Goal: Task Accomplishment & Management: Use online tool/utility

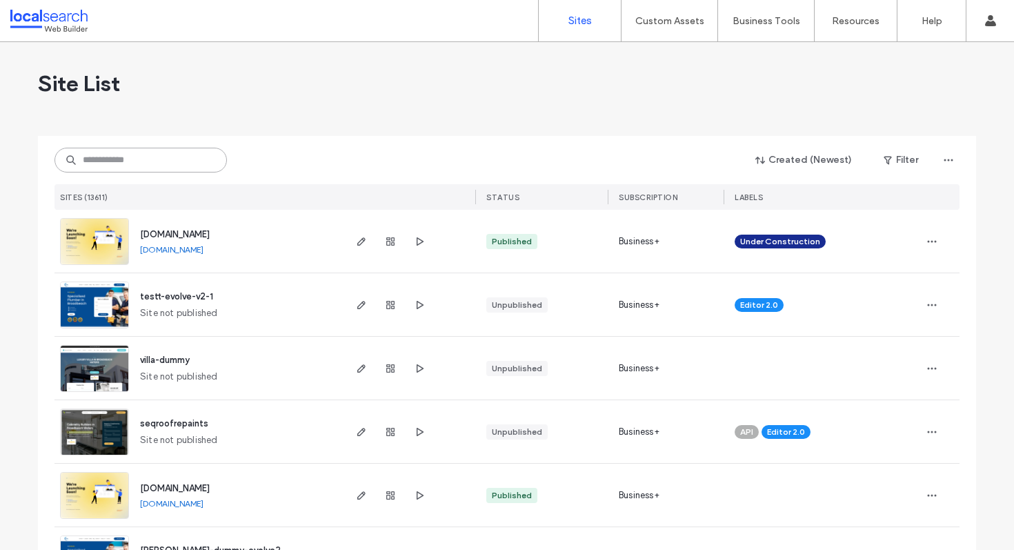
click at [104, 159] on input at bounding box center [141, 160] width 173 height 25
click at [108, 162] on input at bounding box center [141, 160] width 173 height 25
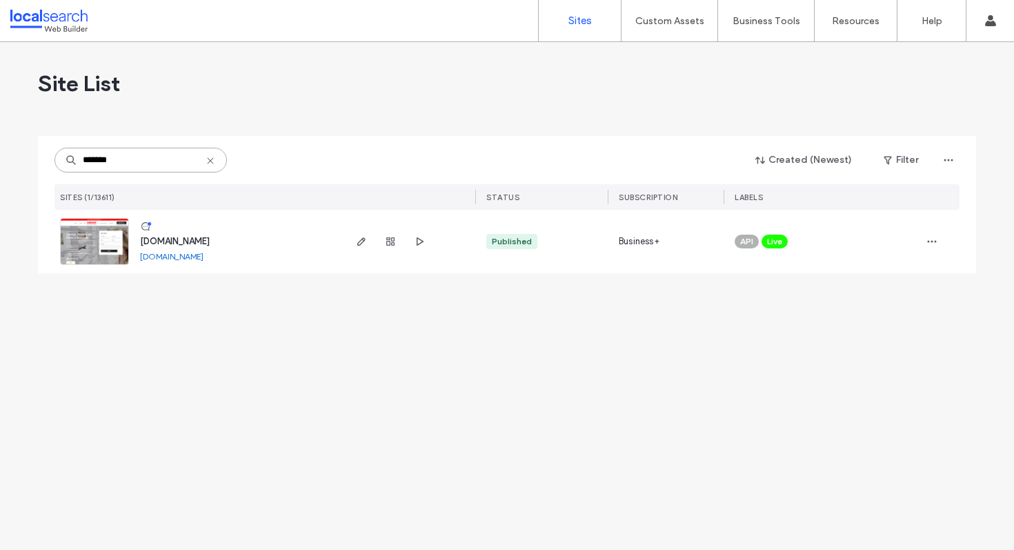
type input "*******"
click at [197, 236] on span "[DOMAIN_NAME]" at bounding box center [175, 241] width 70 height 10
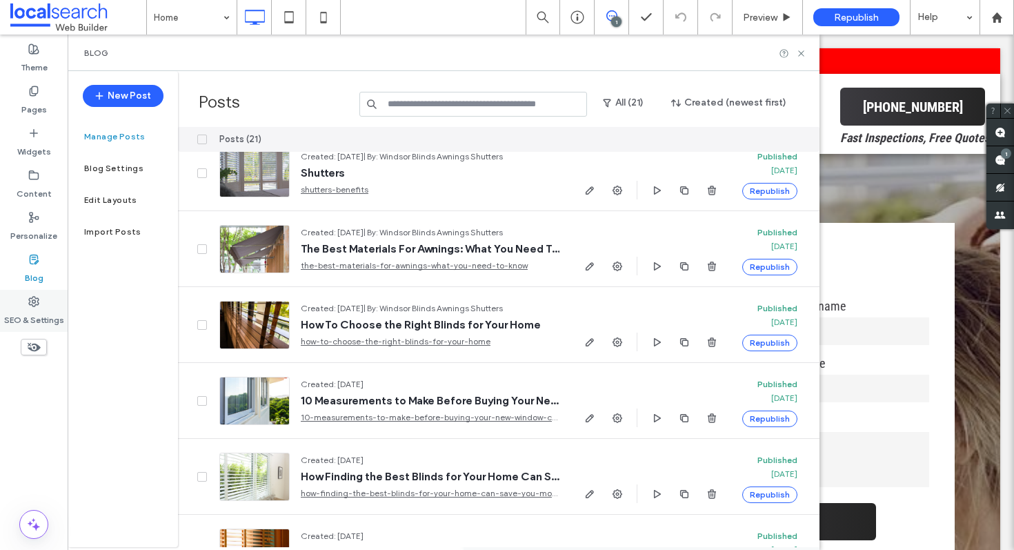
click at [44, 308] on label "SEO & Settings" at bounding box center [34, 316] width 60 height 19
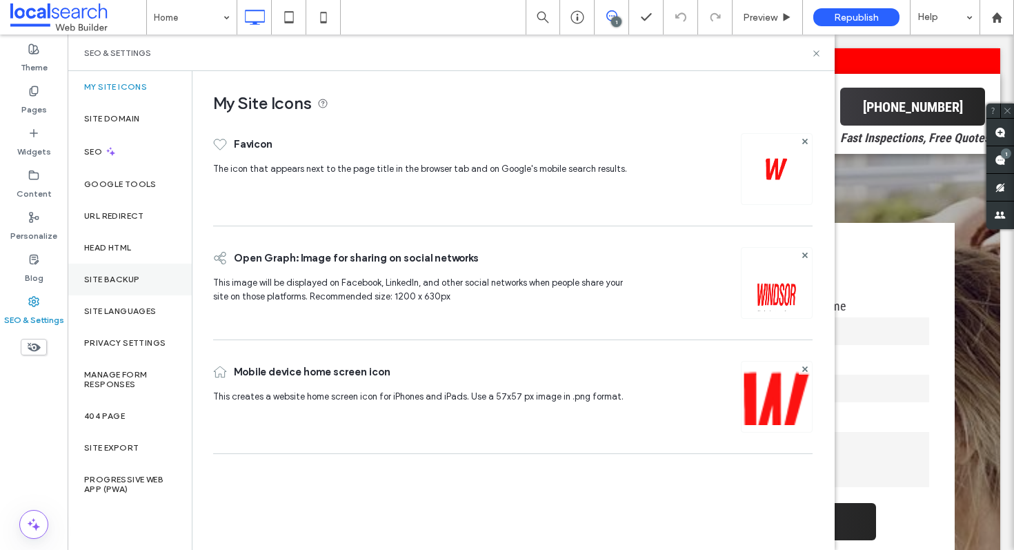
click at [136, 275] on label "Site Backup" at bounding box center [111, 280] width 55 height 10
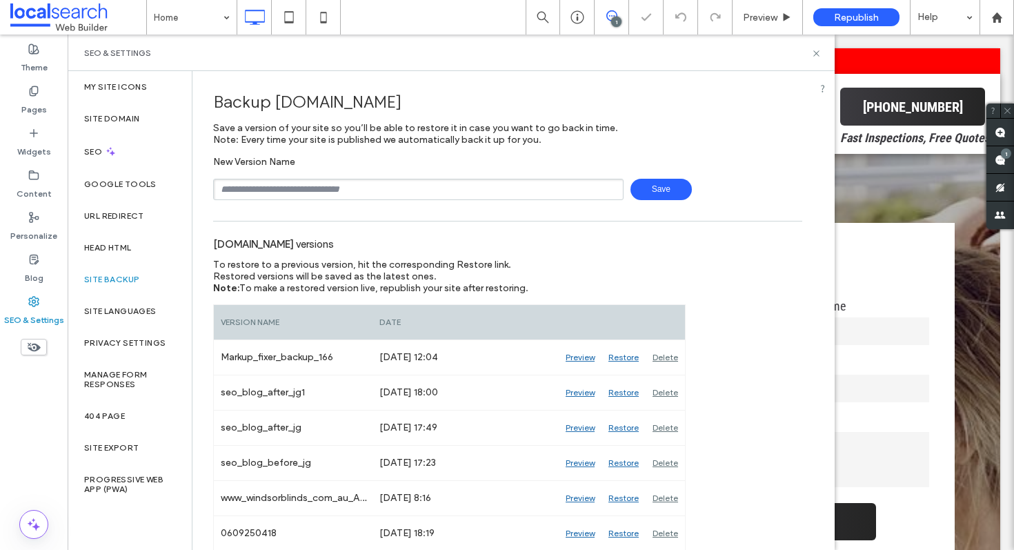
click at [320, 184] on input "text" at bounding box center [418, 189] width 411 height 21
type input "*"
type input "**********"
click at [656, 197] on span "Save" at bounding box center [661, 189] width 61 height 21
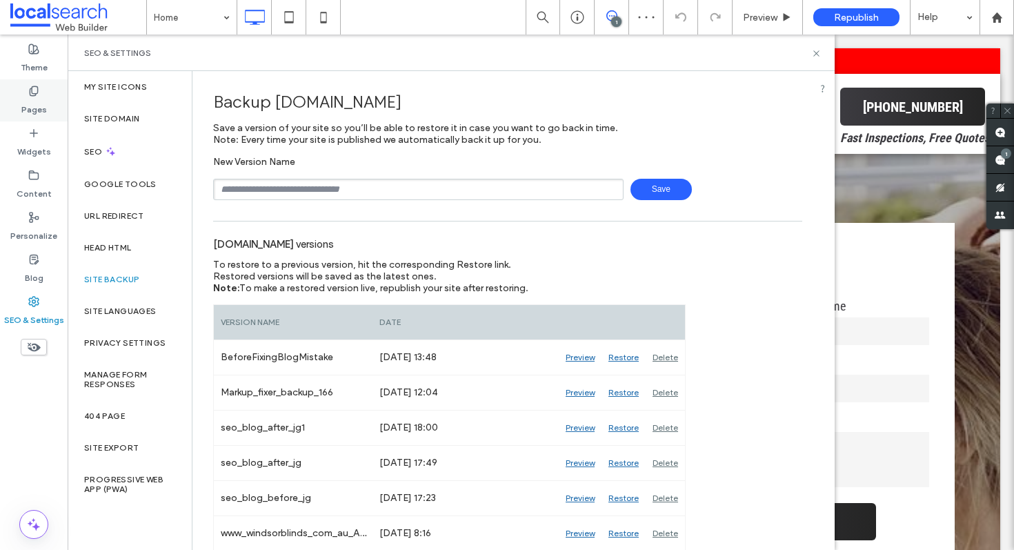
click at [37, 115] on div "Pages" at bounding box center [34, 100] width 68 height 42
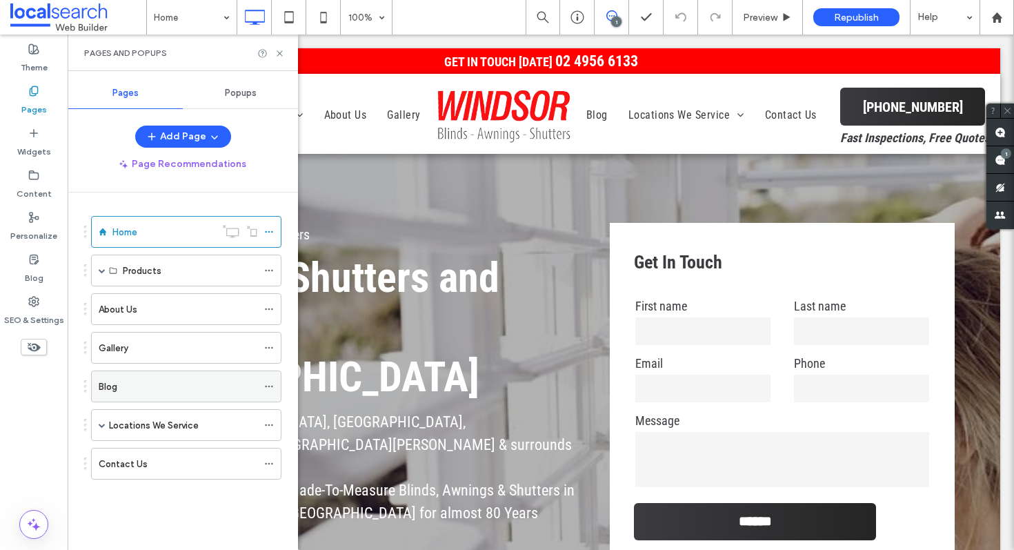
click at [102, 385] on label "Blog" at bounding box center [108, 387] width 19 height 24
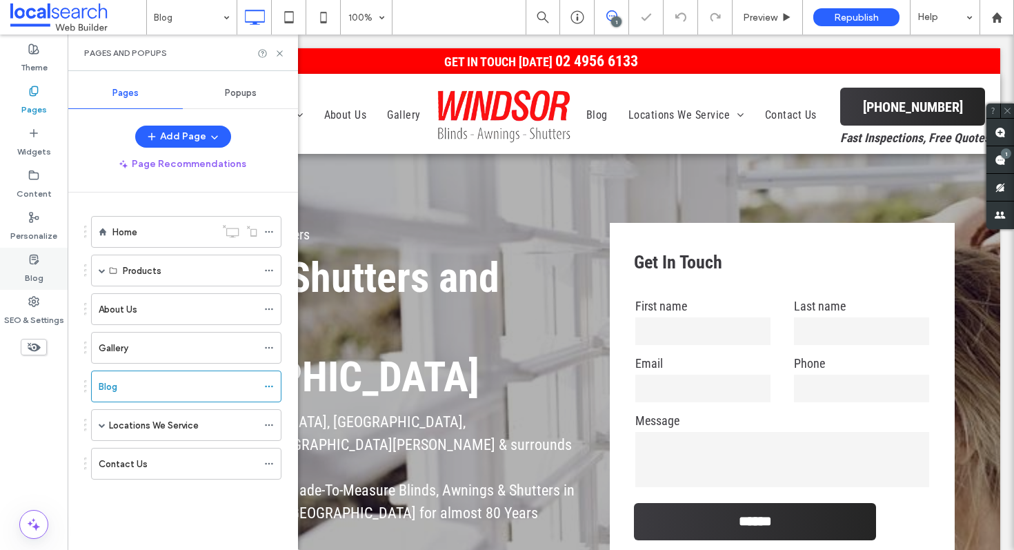
click at [37, 266] on label "Blog" at bounding box center [34, 274] width 19 height 19
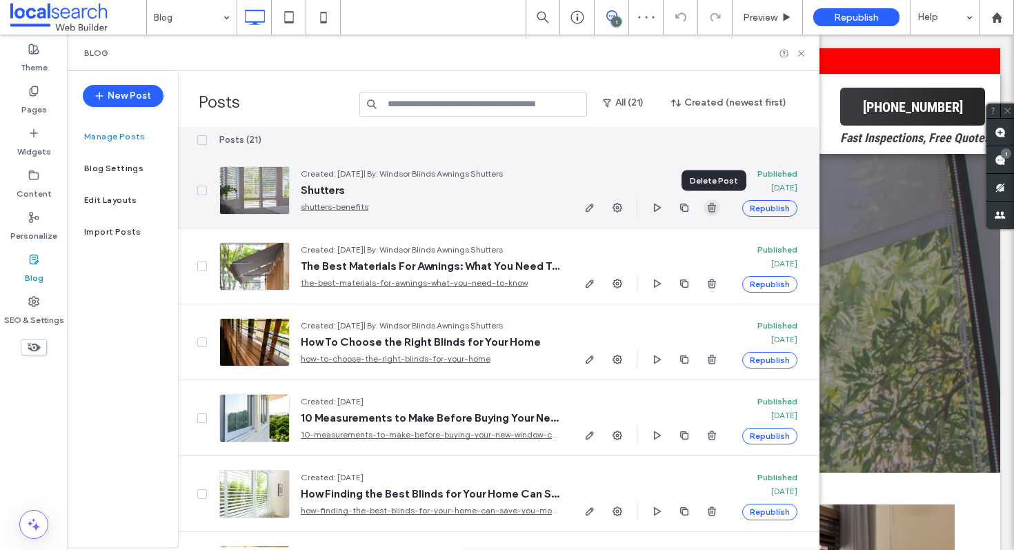
click at [715, 204] on use "button" at bounding box center [712, 207] width 8 height 9
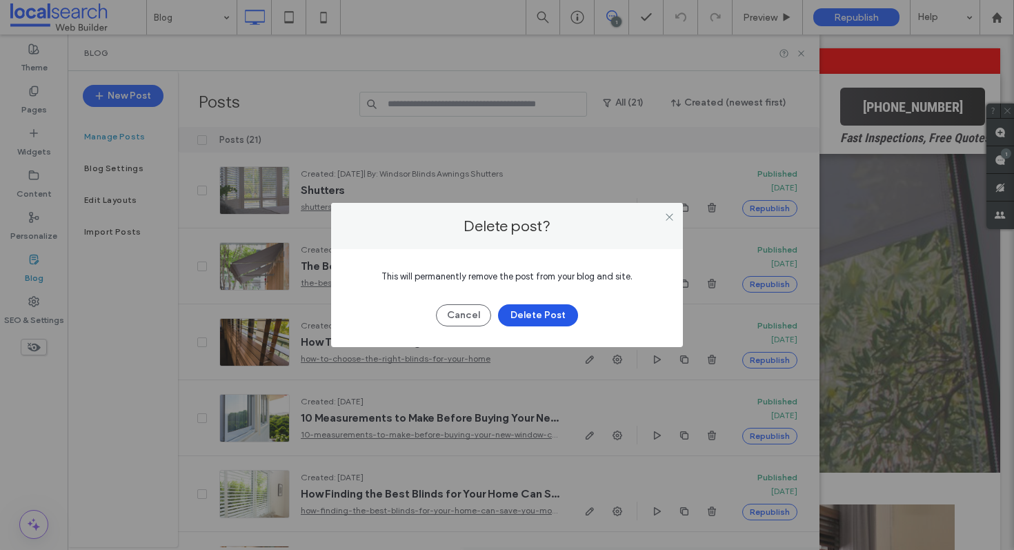
click at [556, 309] on button "Delete Post" at bounding box center [538, 315] width 80 height 22
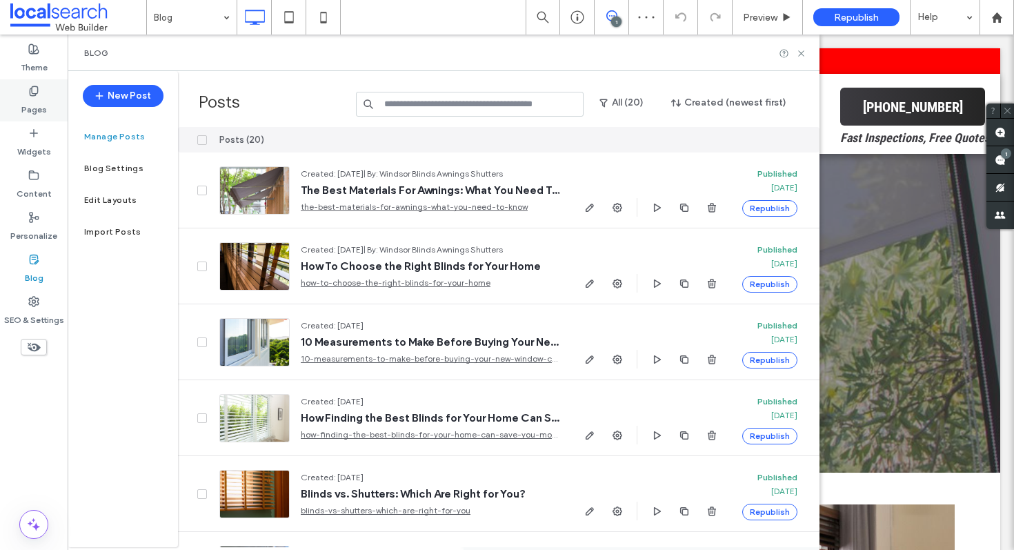
click at [34, 112] on label "Pages" at bounding box center [34, 106] width 26 height 19
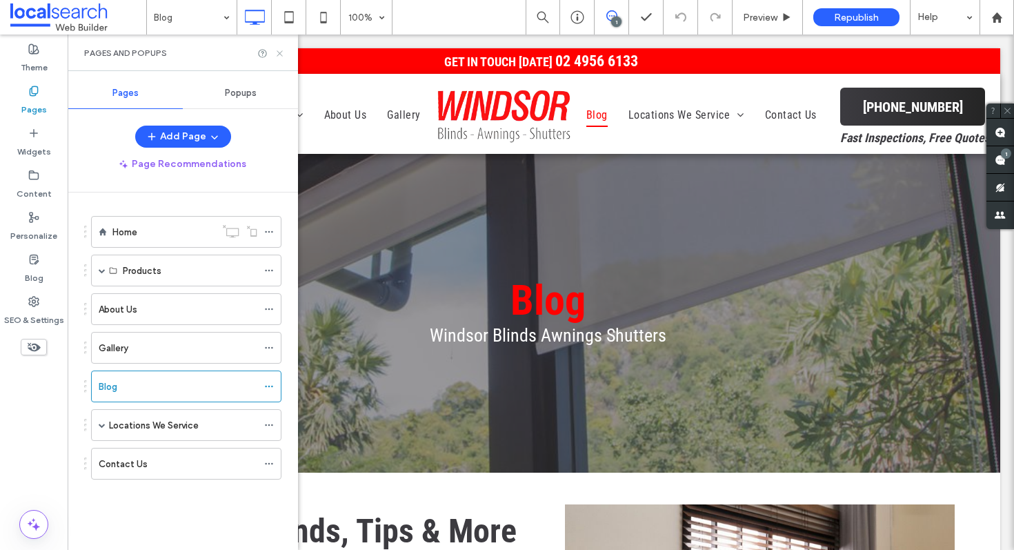
click at [279, 48] on icon at bounding box center [280, 53] width 10 height 10
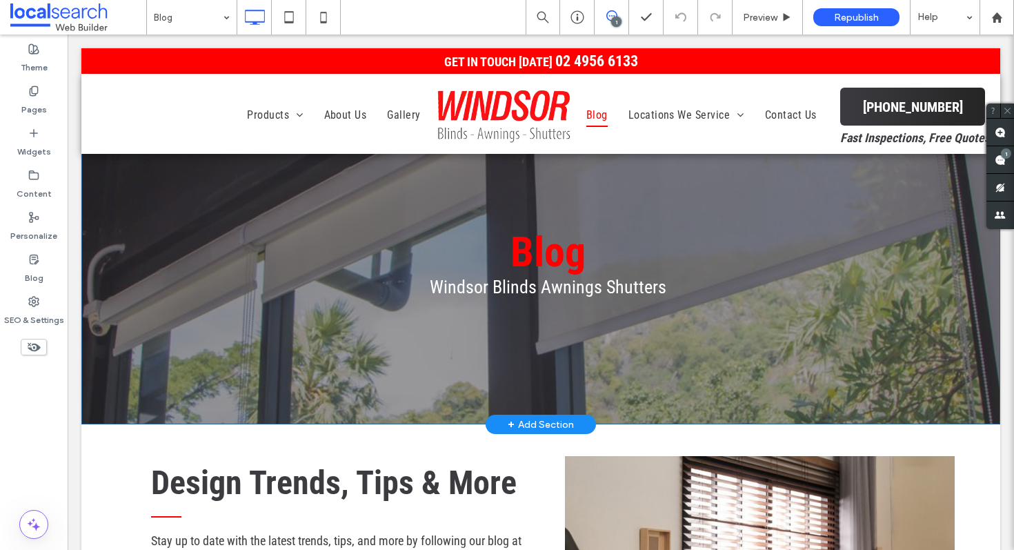
scroll to position [49, 0]
click at [40, 105] on label "Pages" at bounding box center [34, 106] width 26 height 19
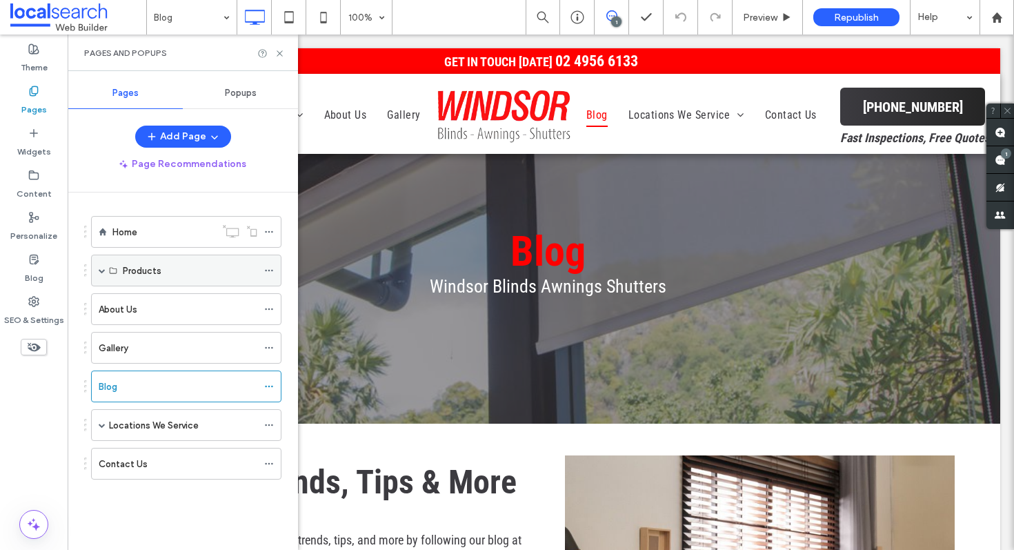
click at [99, 271] on span at bounding box center [102, 270] width 7 height 7
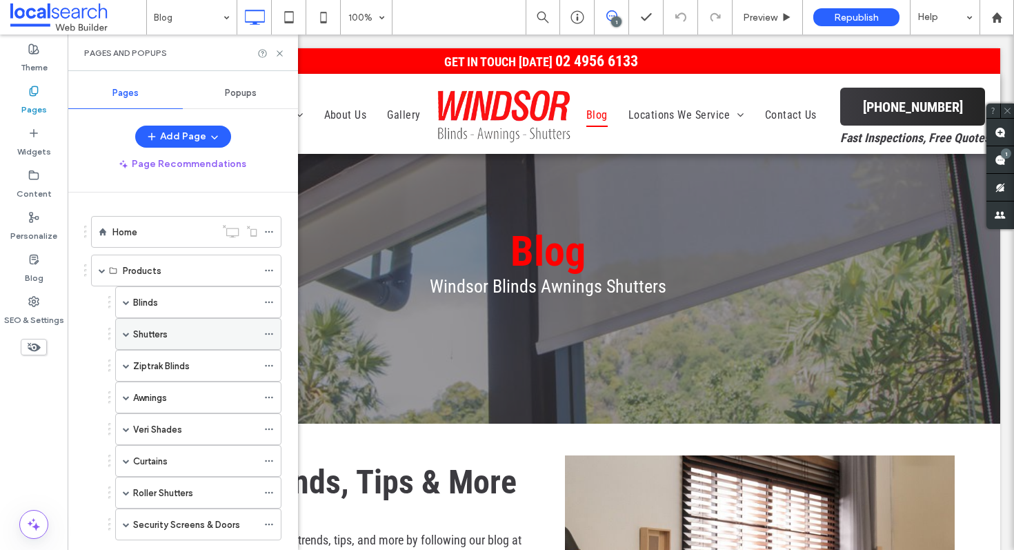
click at [136, 335] on label "Shutters" at bounding box center [150, 334] width 35 height 24
click at [270, 55] on div at bounding box center [271, 53] width 28 height 10
click at [185, 363] on div "Shutters" at bounding box center [180, 366] width 66 height 14
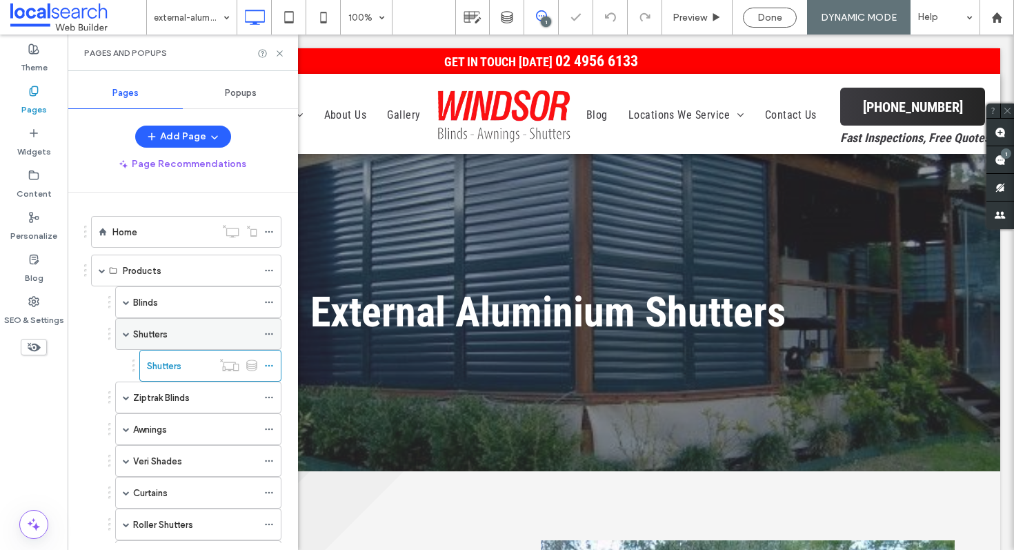
click at [176, 337] on div "Shutters" at bounding box center [195, 334] width 124 height 14
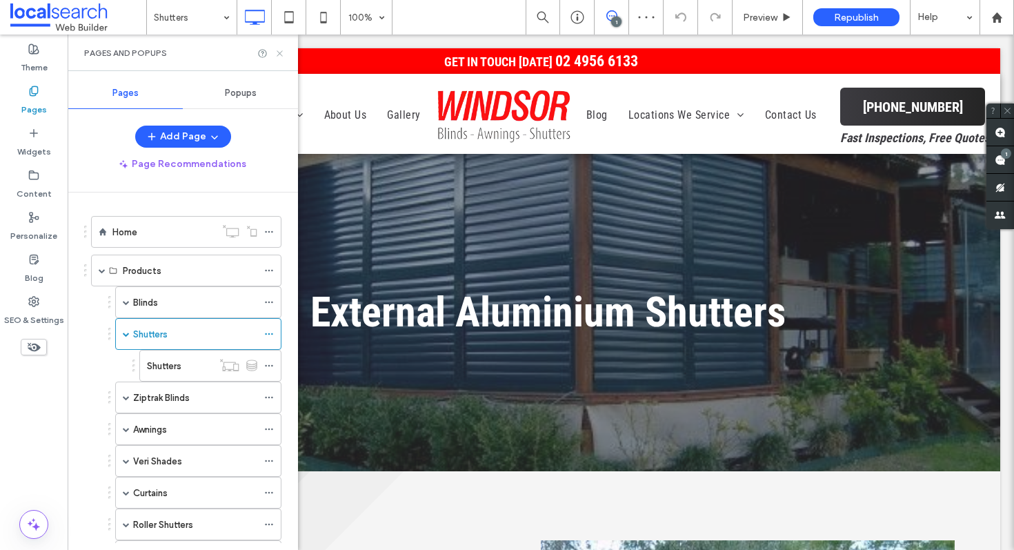
click at [283, 53] on icon at bounding box center [280, 53] width 10 height 10
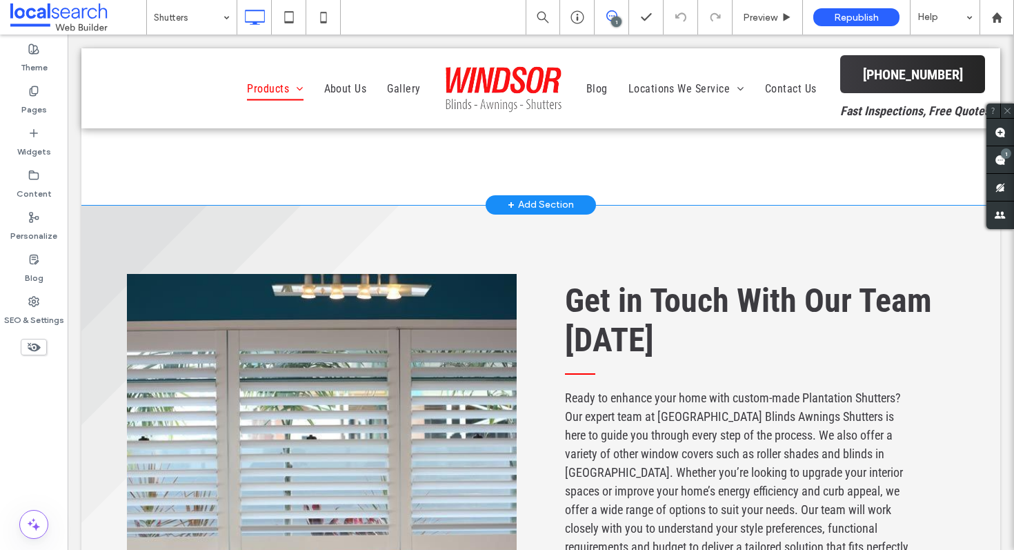
scroll to position [1798, 0]
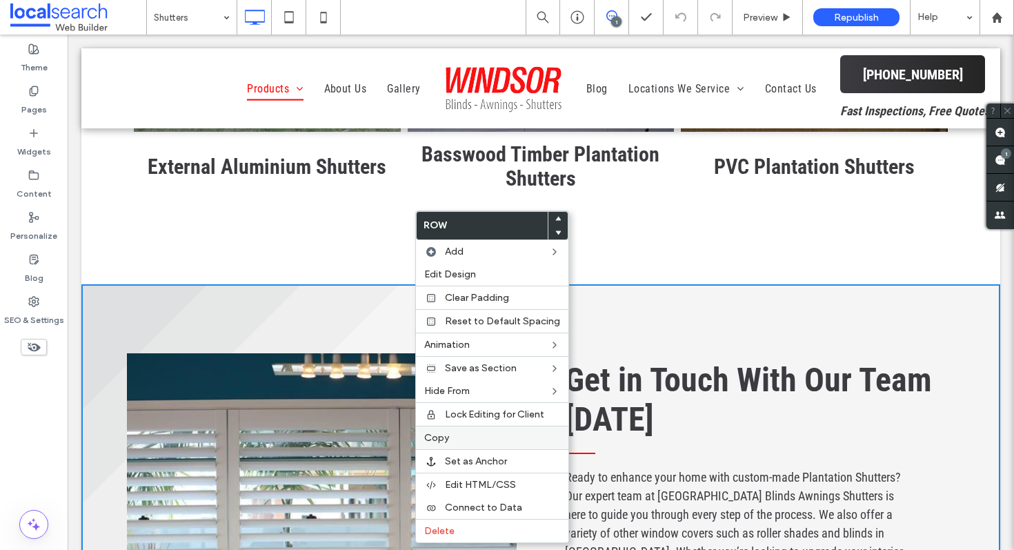
click at [444, 437] on span "Copy" at bounding box center [436, 438] width 25 height 12
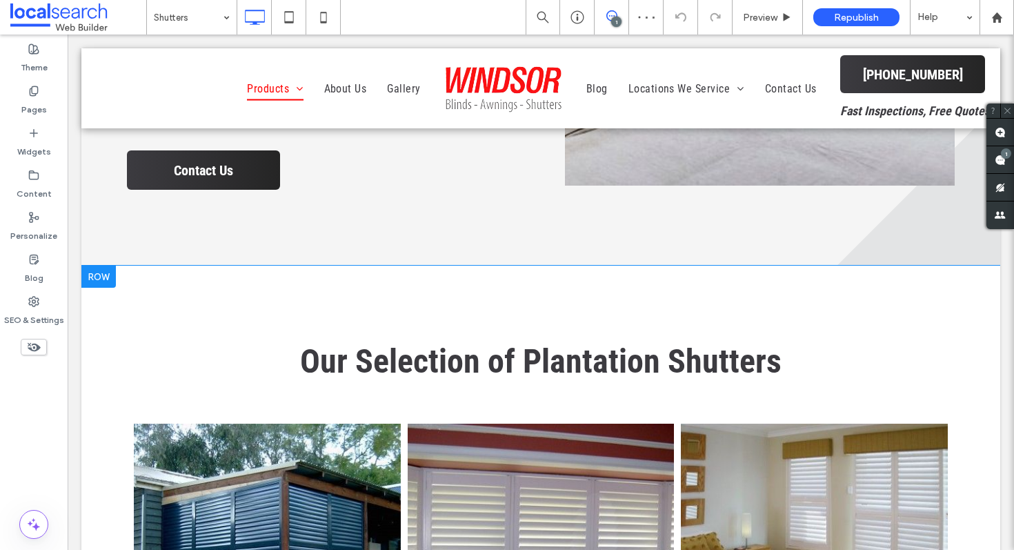
scroll to position [1237, 0]
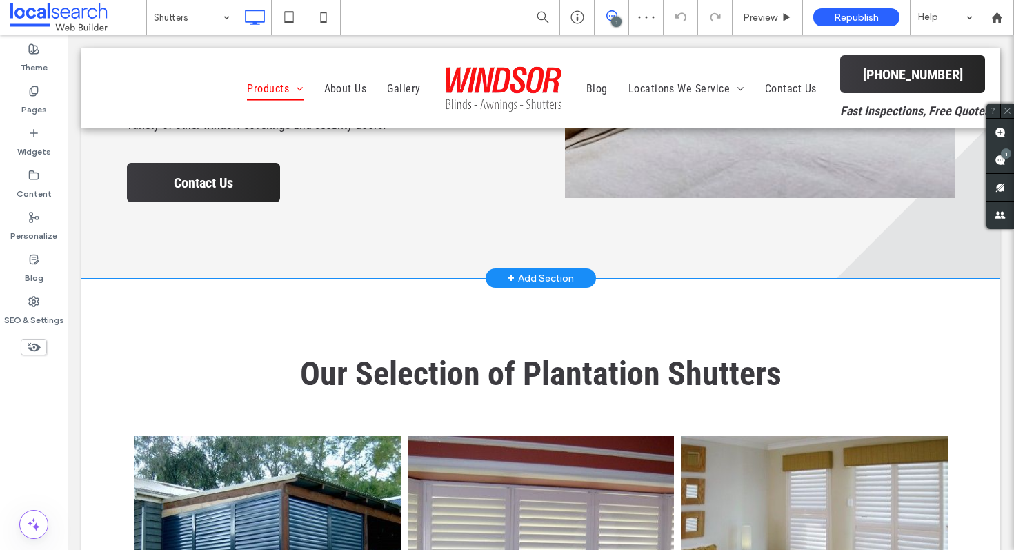
click at [531, 271] on div "+ Add Section" at bounding box center [541, 278] width 66 height 15
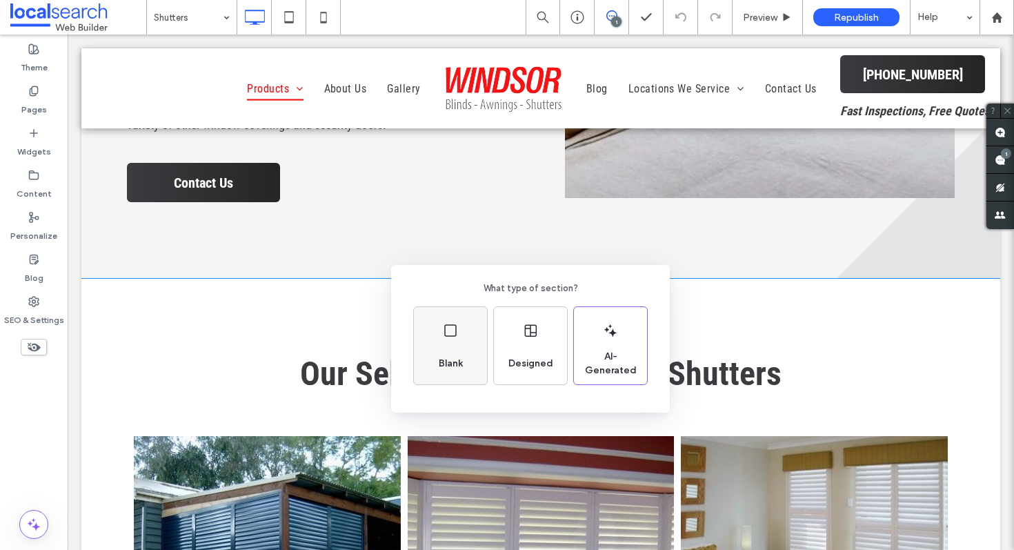
click at [469, 322] on div "Blank" at bounding box center [450, 345] width 73 height 77
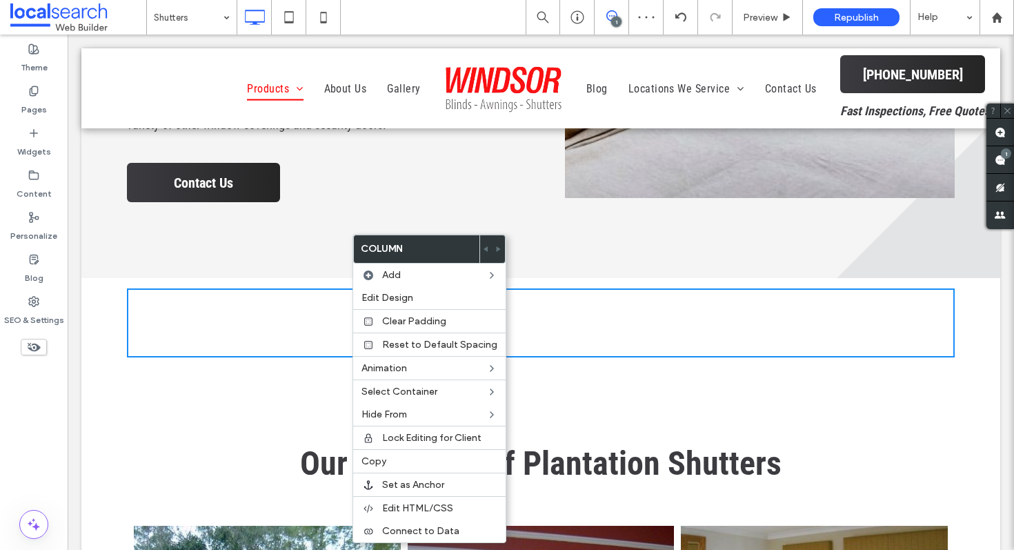
click at [300, 296] on div "Click To Paste Click To Paste" at bounding box center [541, 322] width 828 height 69
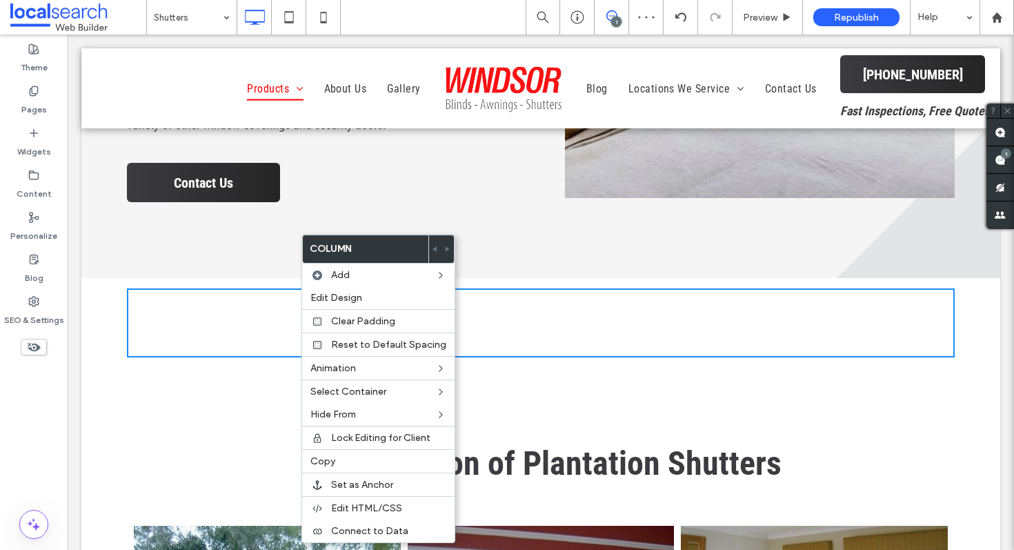
click at [518, 288] on div "Click To Paste Click To Paste" at bounding box center [541, 322] width 828 height 69
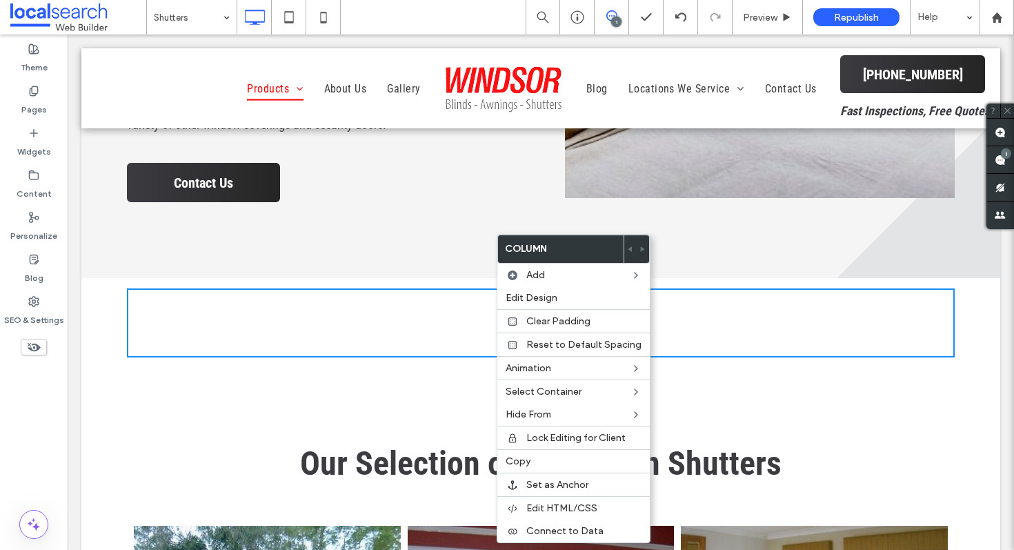
click at [404, 309] on div "Click To Paste Click To Paste" at bounding box center [541, 322] width 828 height 69
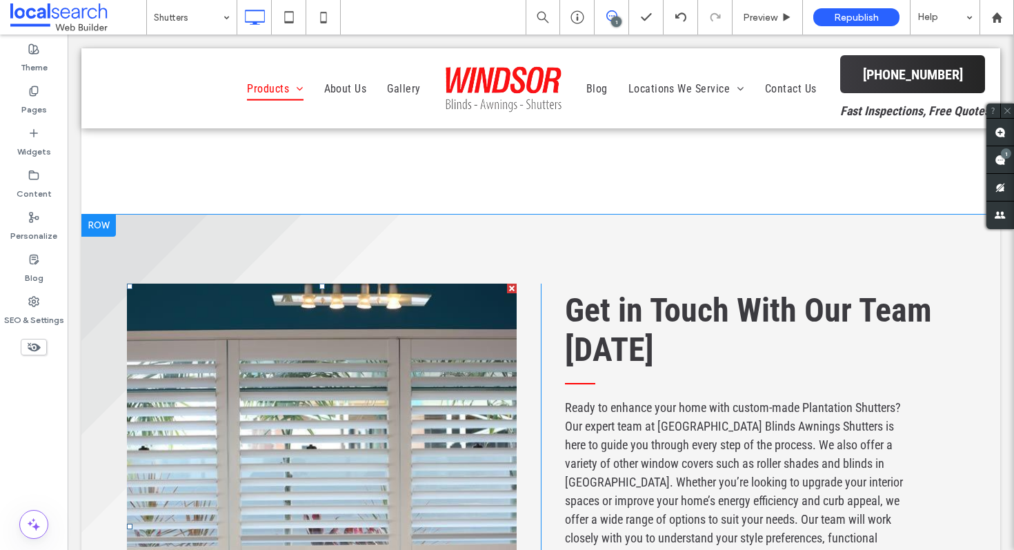
scroll to position [1910, 0]
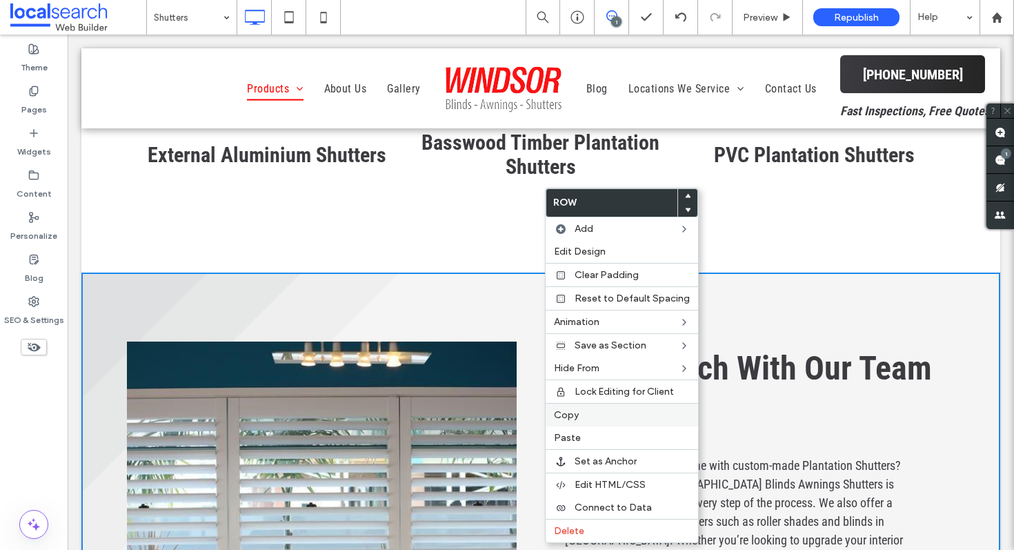
click at [567, 415] on span "Copy" at bounding box center [566, 415] width 25 height 12
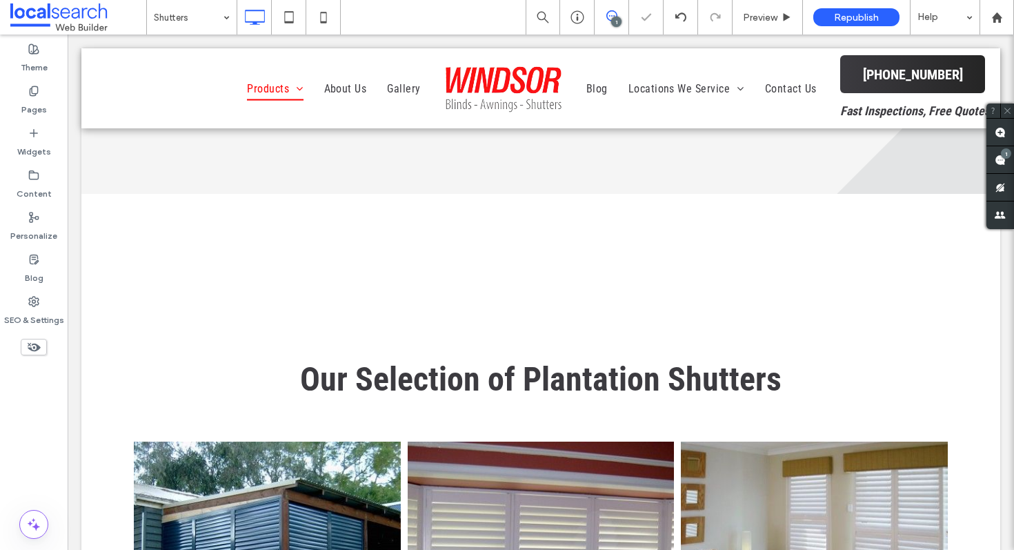
scroll to position [1240, 0]
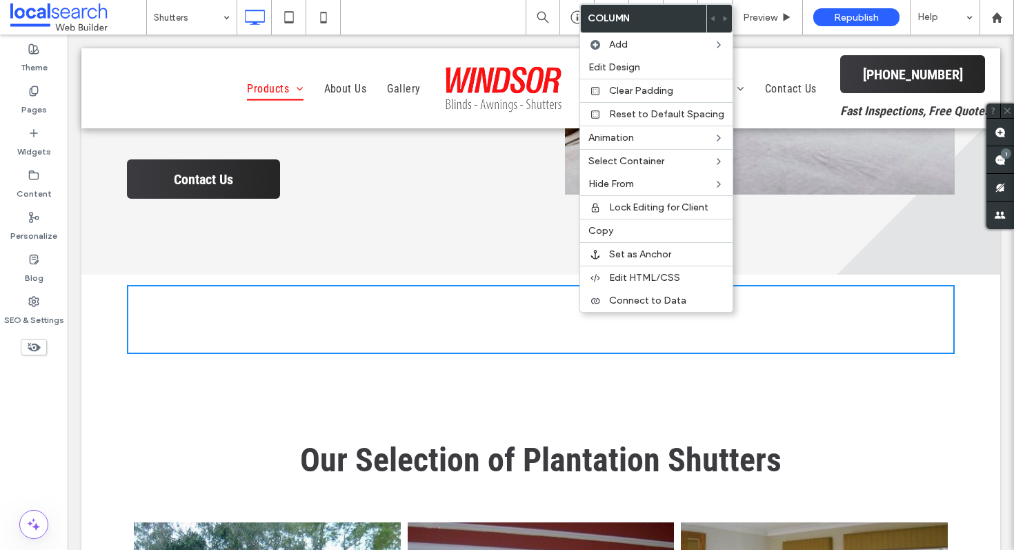
click at [564, 275] on div "Click To Paste Click To Paste Row + Add Section" at bounding box center [540, 320] width 919 height 90
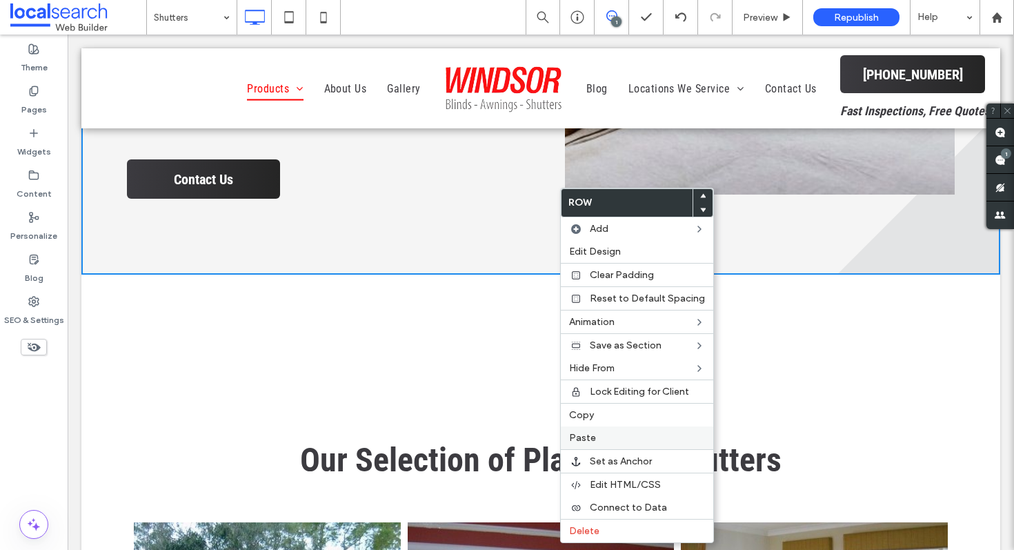
click at [585, 439] on span "Paste" at bounding box center [582, 438] width 27 height 12
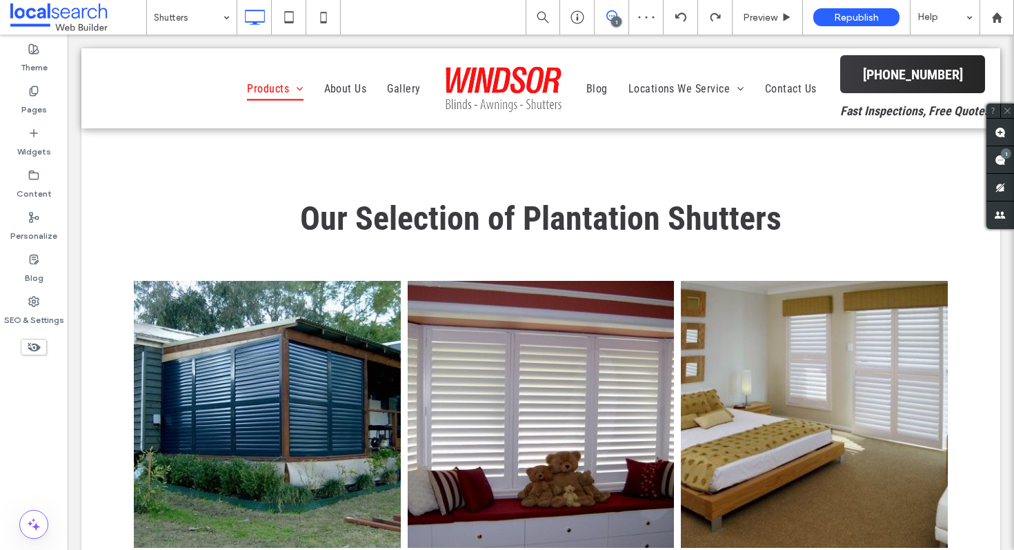
scroll to position [1257, 0]
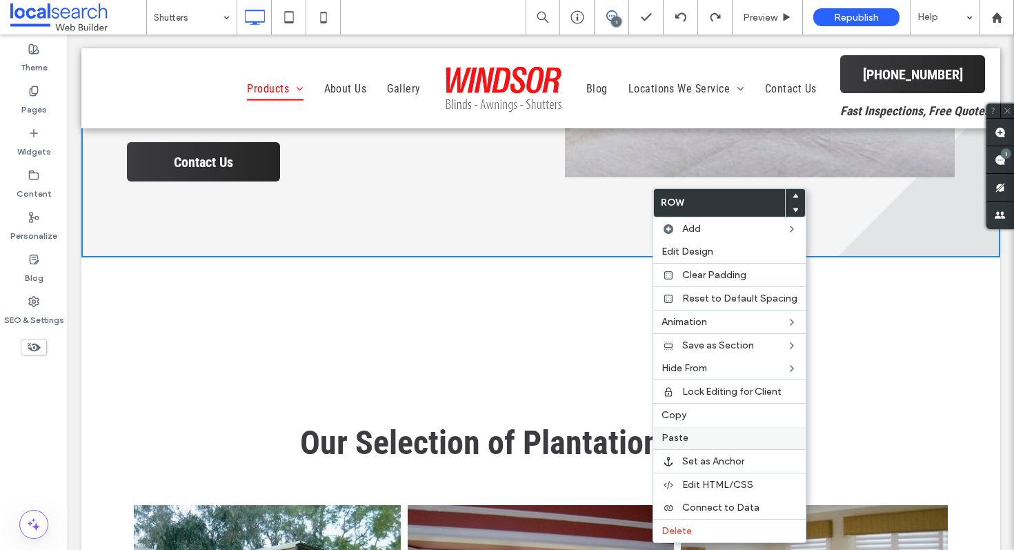
click at [696, 433] on label "Paste" at bounding box center [730, 438] width 136 height 12
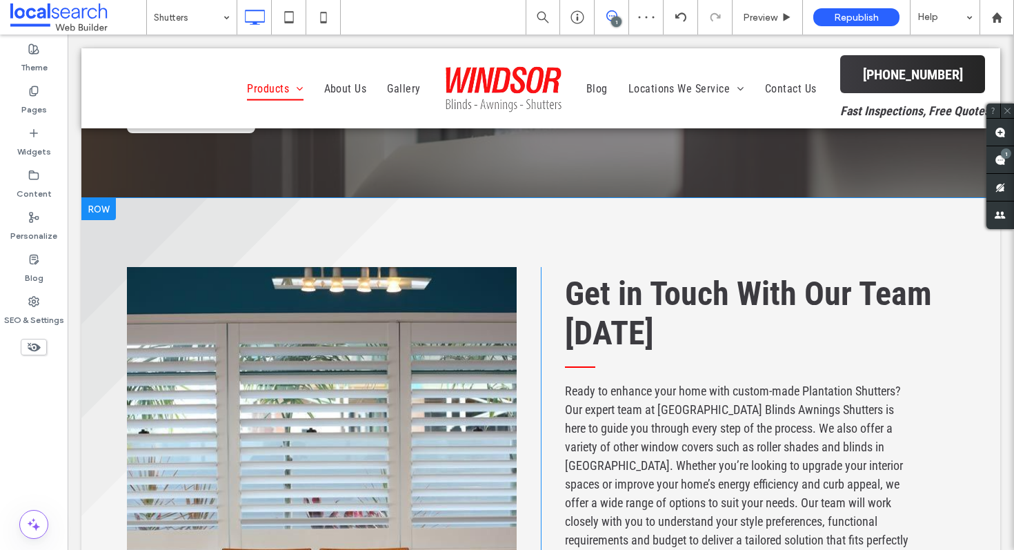
scroll to position [516, 0]
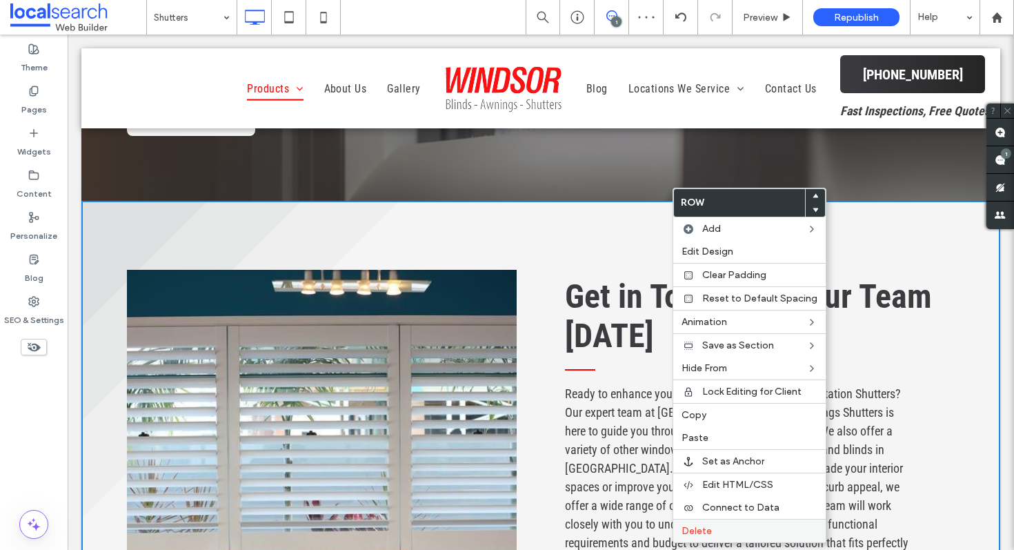
click at [710, 530] on span "Delete" at bounding box center [697, 531] width 30 height 12
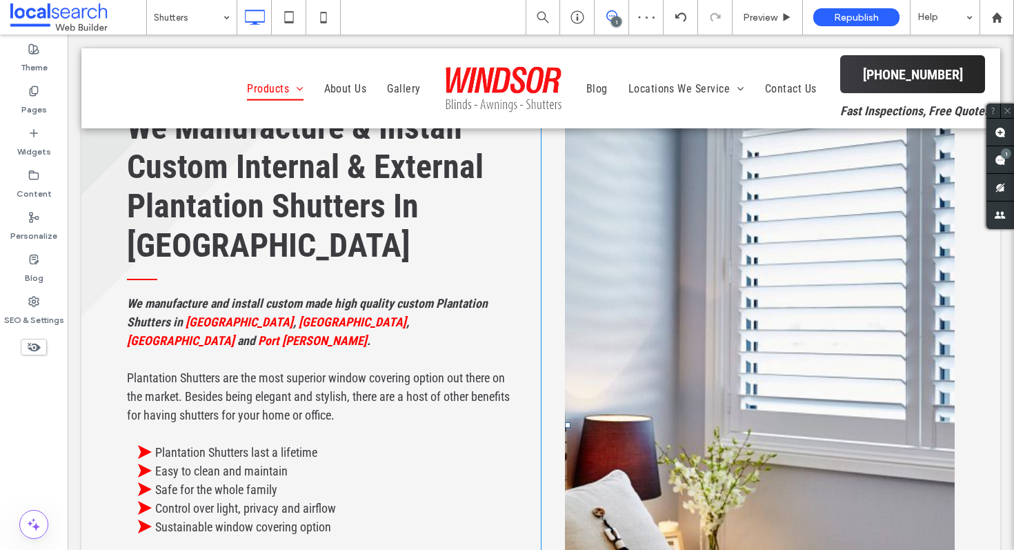
scroll to position [502, 0]
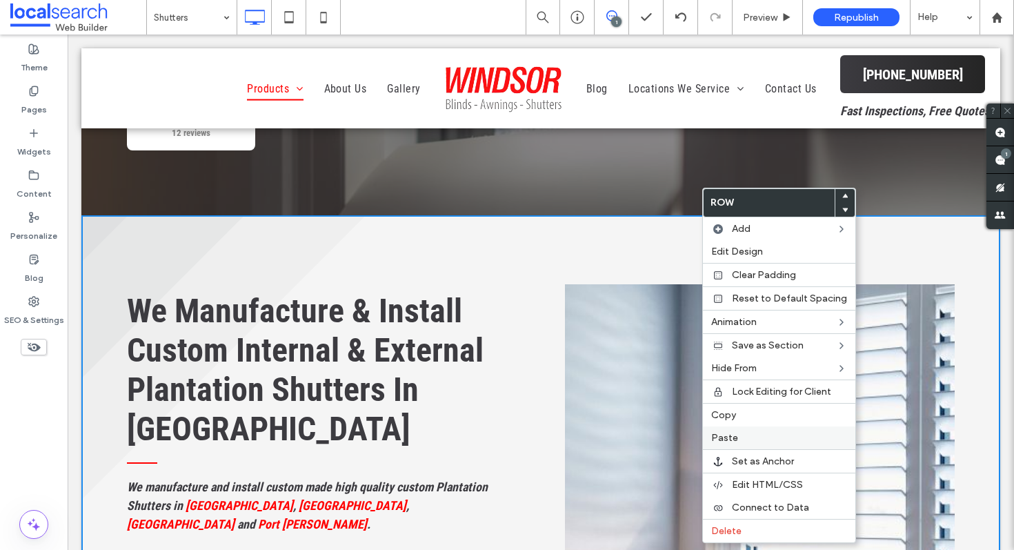
click at [743, 439] on label "Paste" at bounding box center [779, 438] width 136 height 12
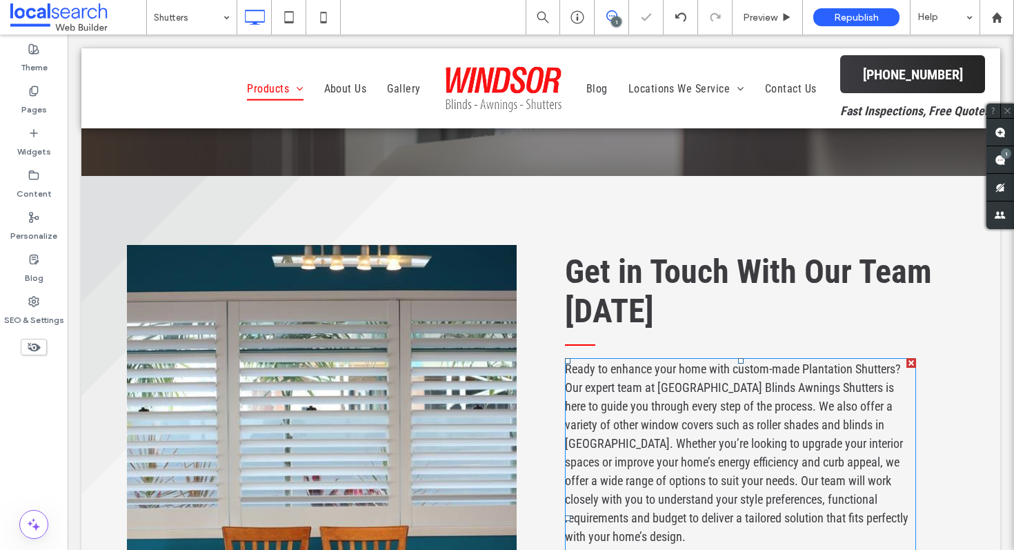
scroll to position [493, 0]
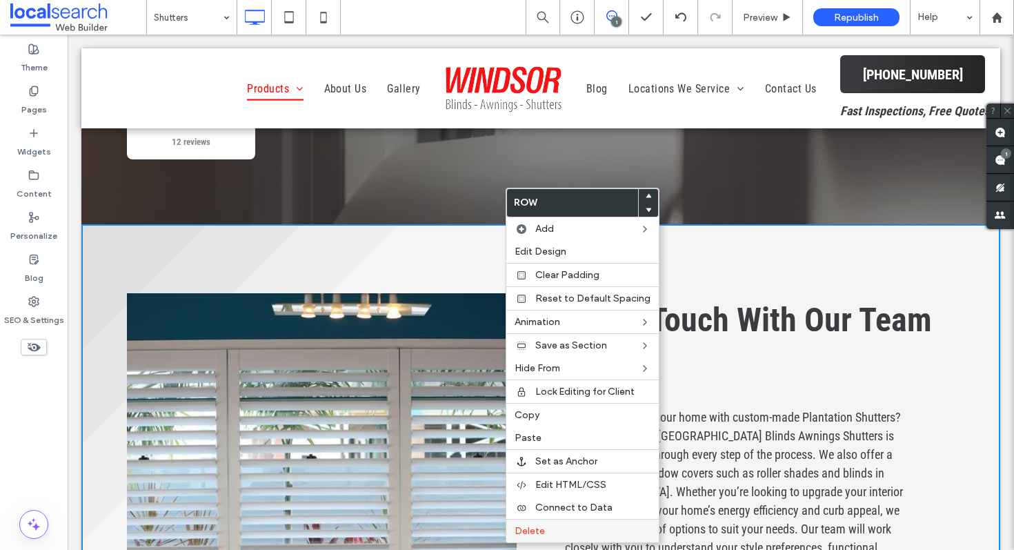
click at [553, 528] on label "Delete" at bounding box center [583, 531] width 136 height 12
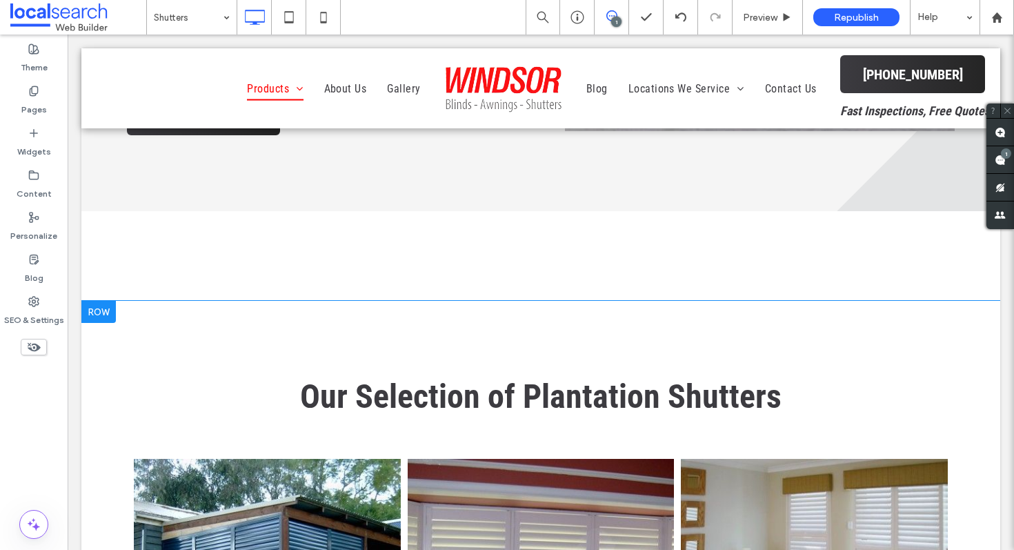
scroll to position [1268, 0]
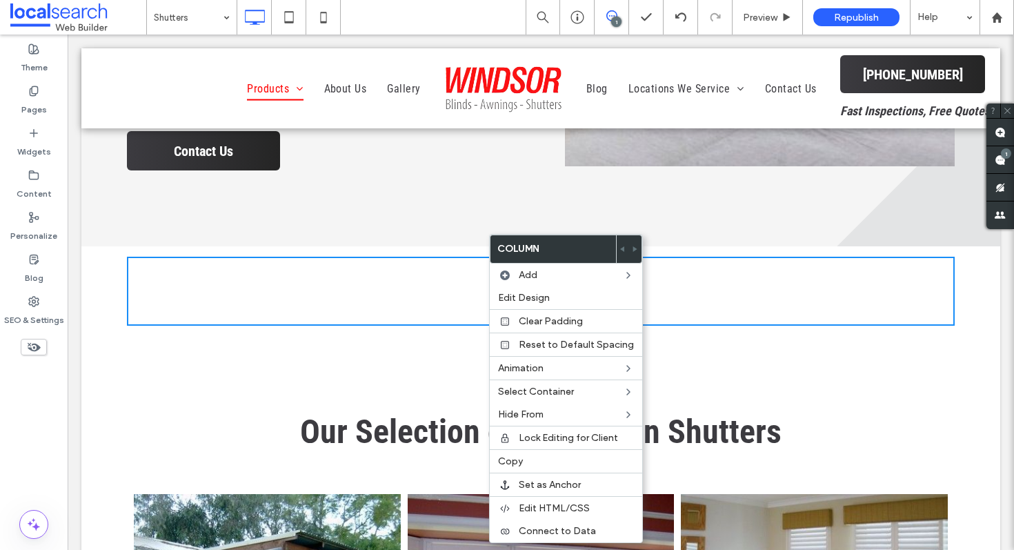
click at [446, 258] on div "Click To Paste" at bounding box center [541, 291] width 828 height 69
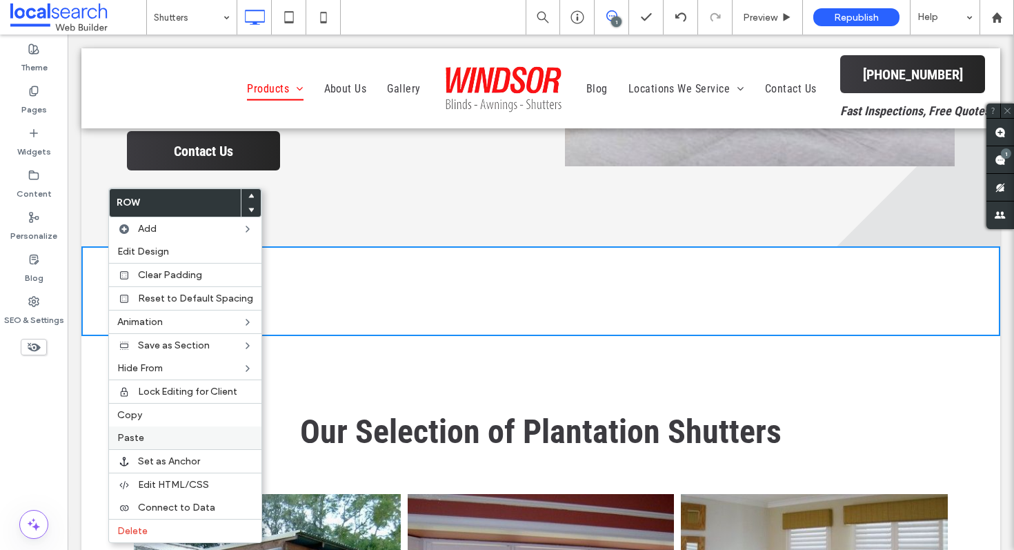
click at [132, 438] on span "Paste" at bounding box center [130, 438] width 27 height 12
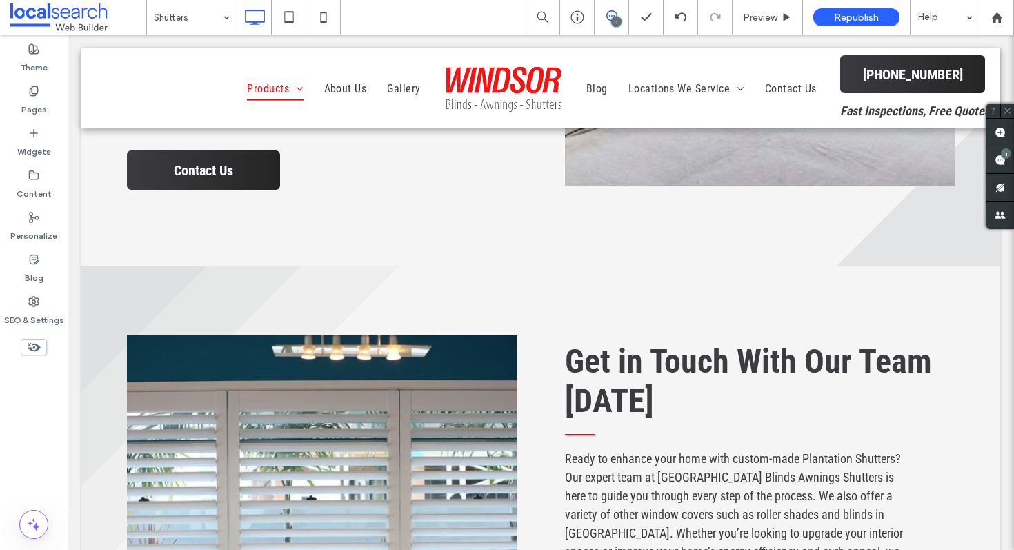
scroll to position [1319, 0]
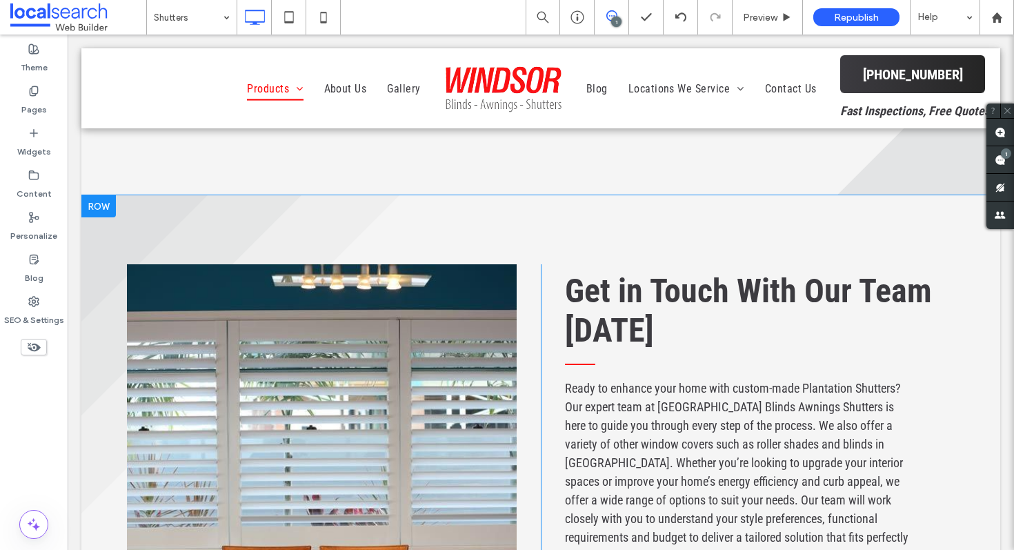
click at [664, 271] on strong "Get in Touch With Our Team [DATE]" at bounding box center [748, 310] width 367 height 79
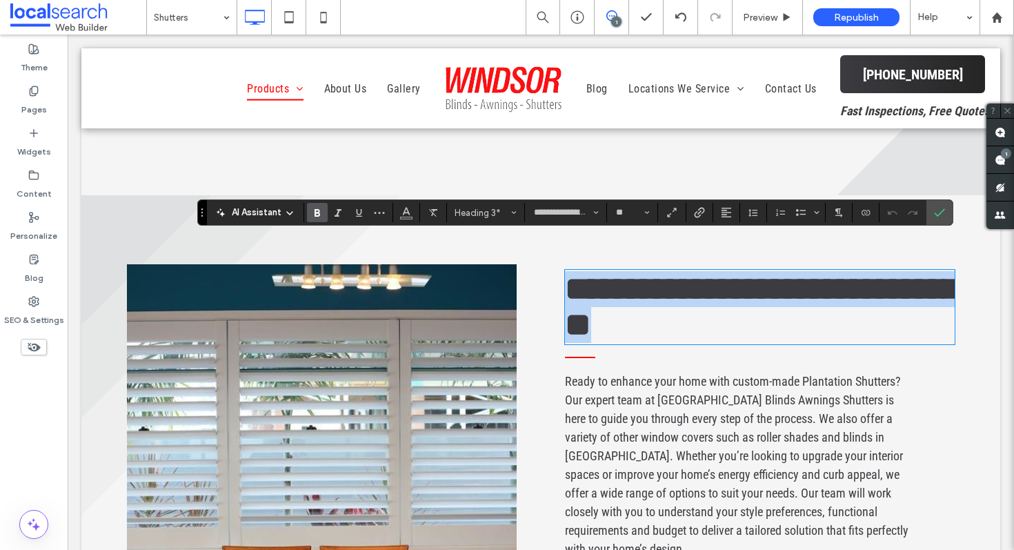
type input "**"
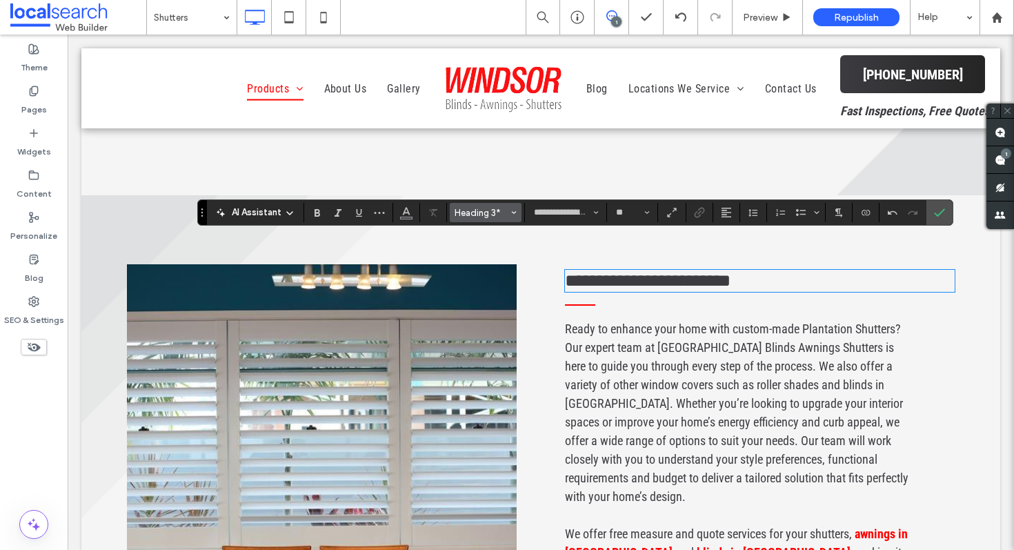
click at [497, 215] on span "Heading 3*" at bounding box center [482, 213] width 54 height 10
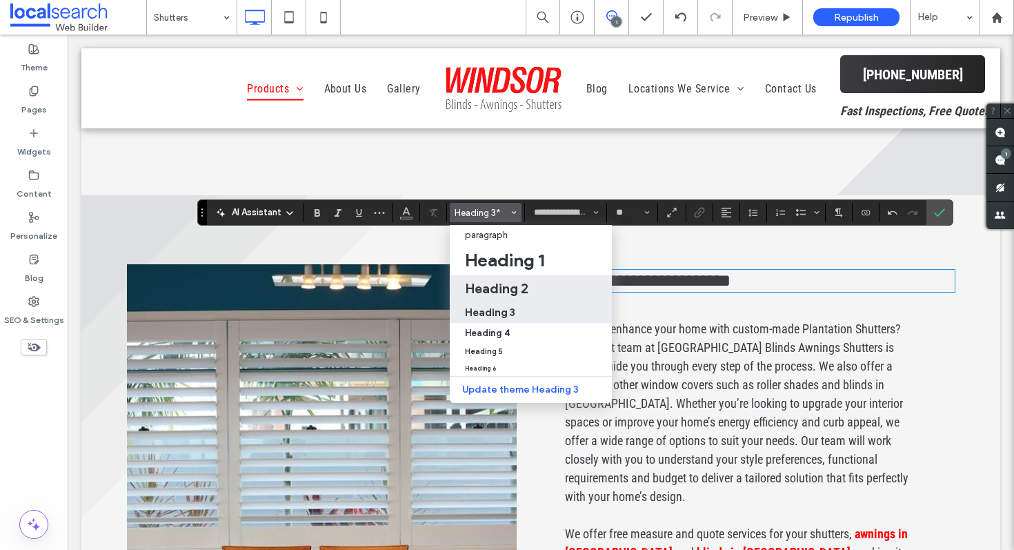
click at [529, 285] on div "Heading 2" at bounding box center [531, 288] width 132 height 17
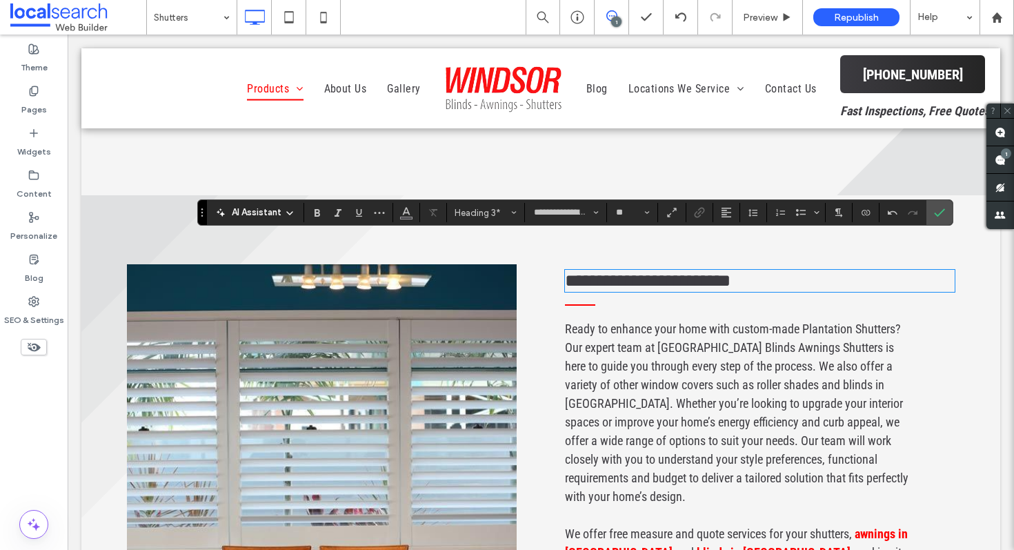
type input "**"
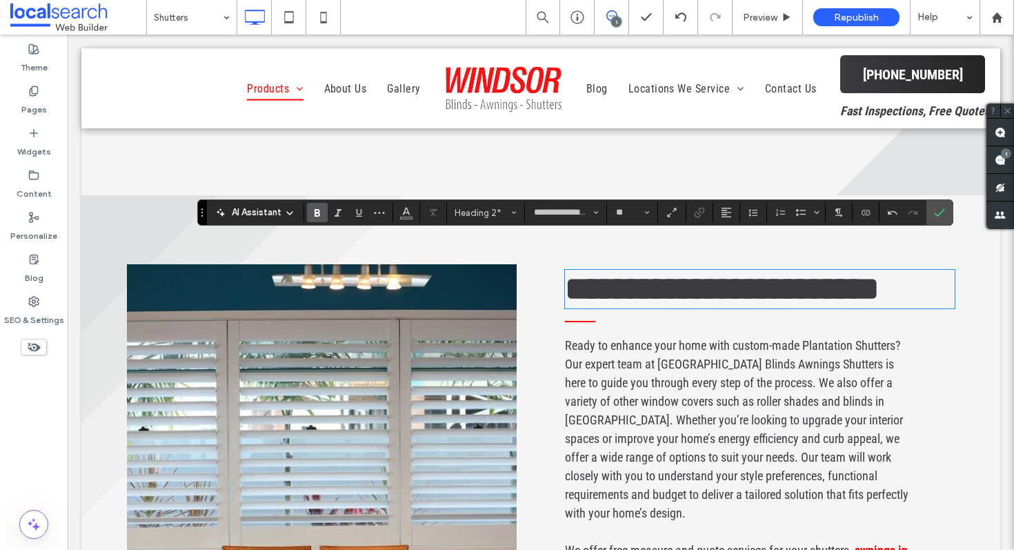
click at [616, 338] on span "Ready to enhance your home with custom-made Plantation Shutters? Our expert tea…" at bounding box center [737, 429] width 344 height 182
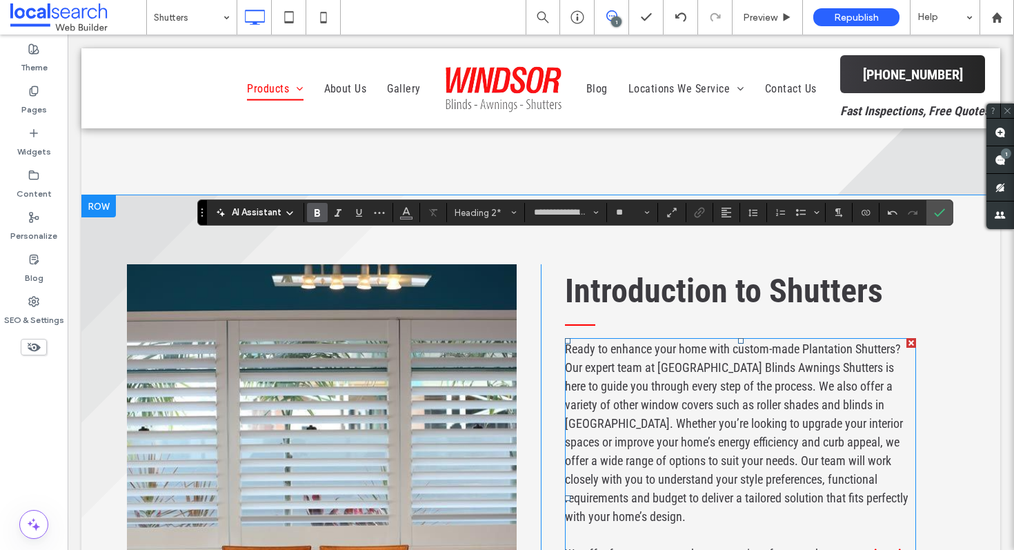
click at [616, 342] on span "Ready to enhance your home with custom-made Plantation Shutters? Our expert tea…" at bounding box center [737, 433] width 344 height 182
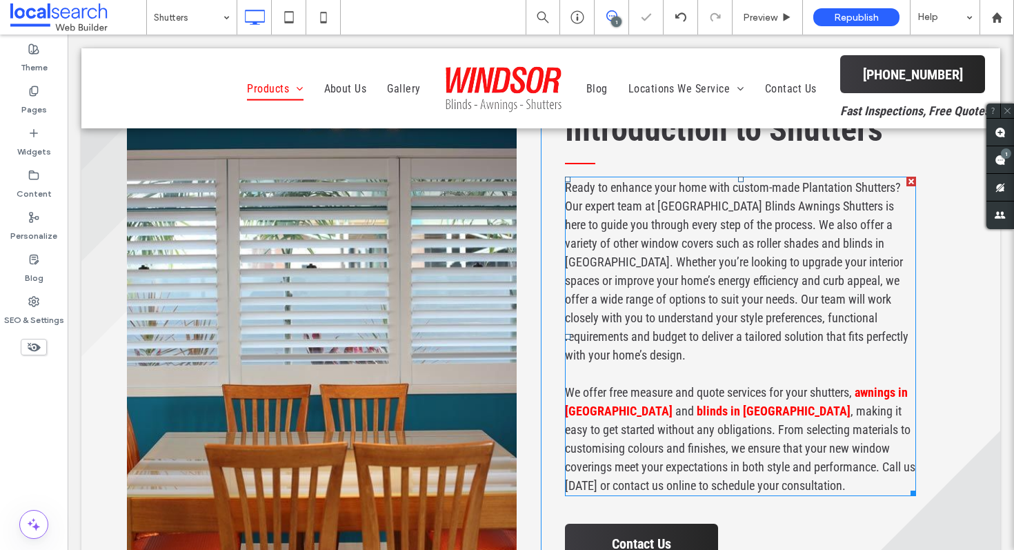
type input "**********"
type input "**"
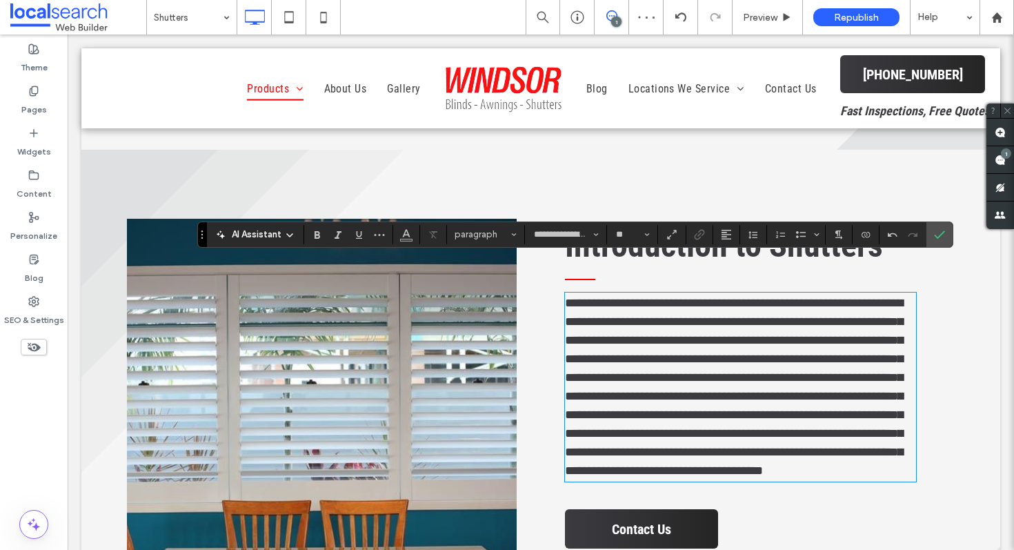
scroll to position [1364, 0]
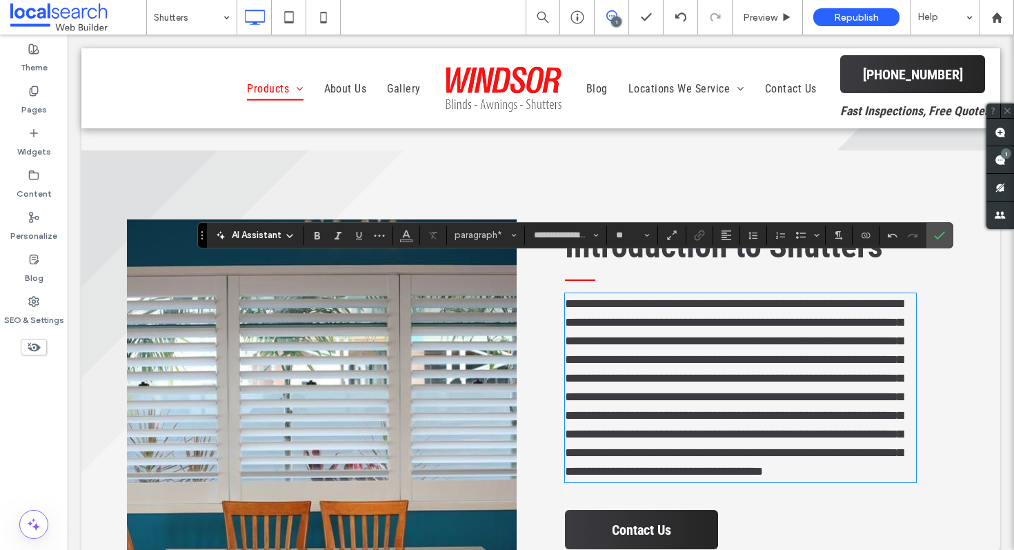
click at [870, 345] on span "**********" at bounding box center [734, 387] width 338 height 180
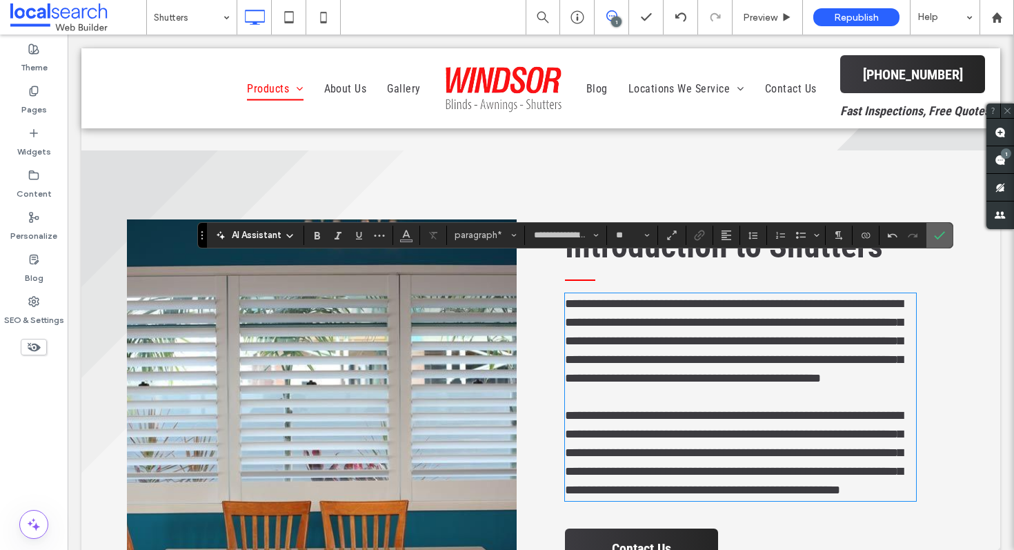
click at [945, 231] on icon "Confirm" at bounding box center [939, 235] width 11 height 11
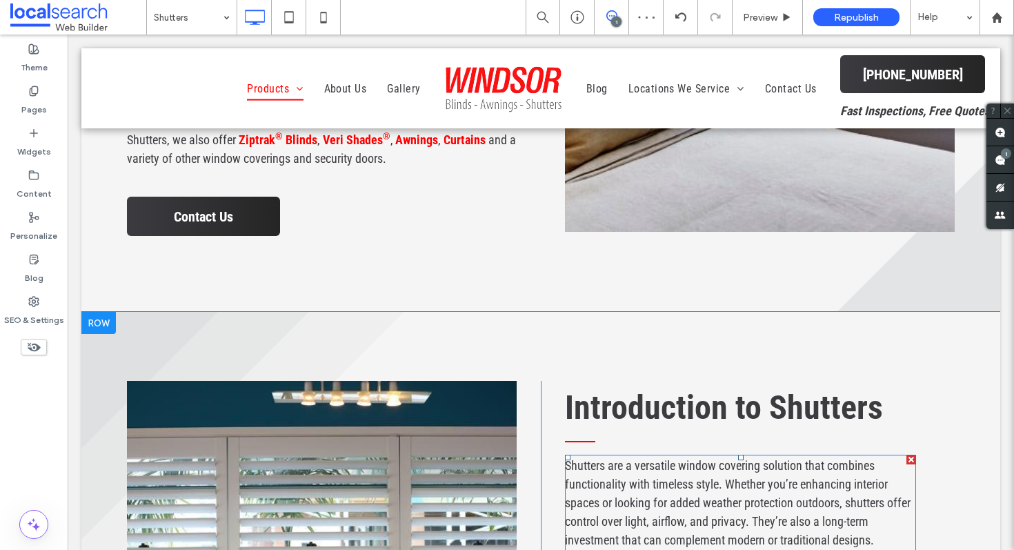
scroll to position [1054, 0]
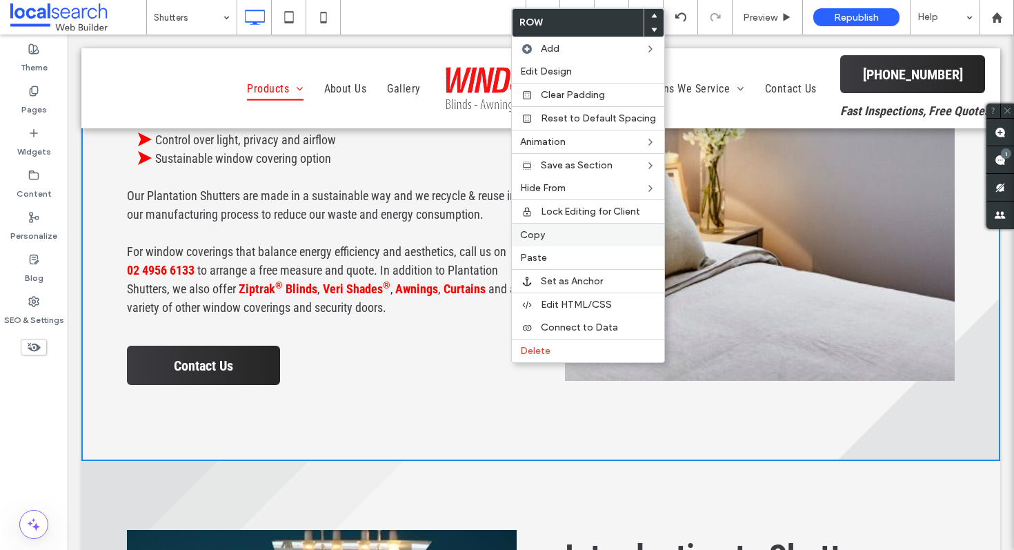
click at [542, 234] on span "Copy" at bounding box center [532, 235] width 25 height 12
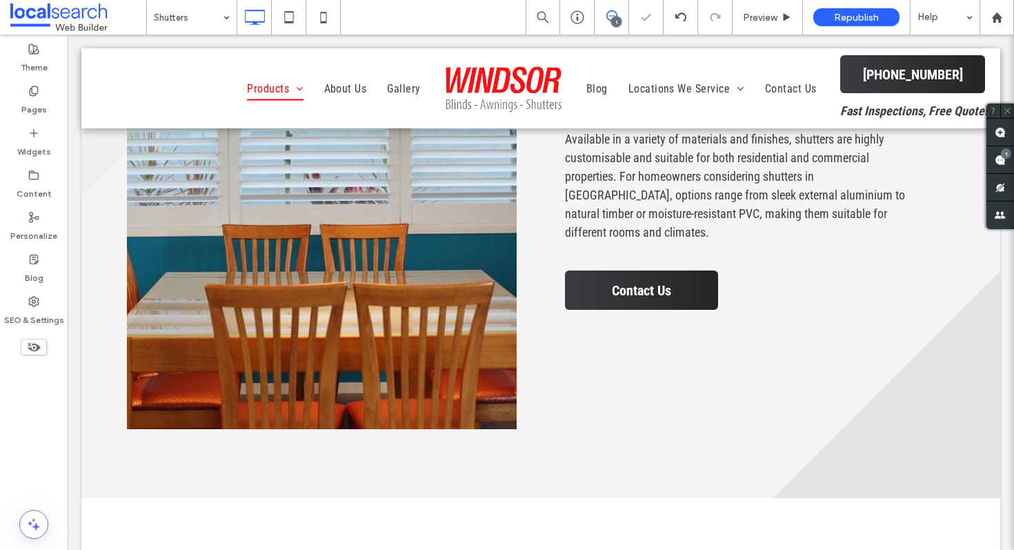
scroll to position [1685, 0]
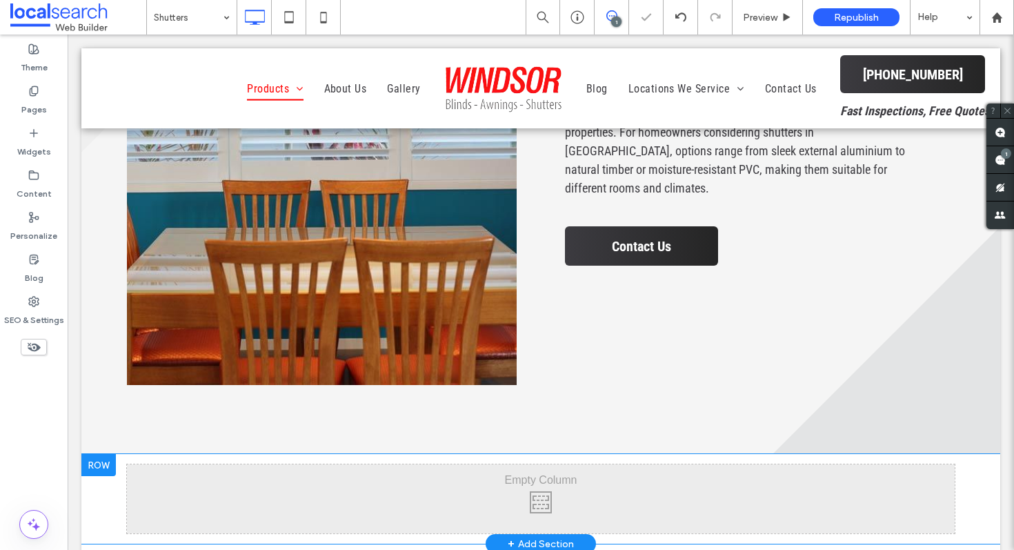
click at [513, 454] on div "Click To Paste Row + Add Section" at bounding box center [540, 499] width 919 height 90
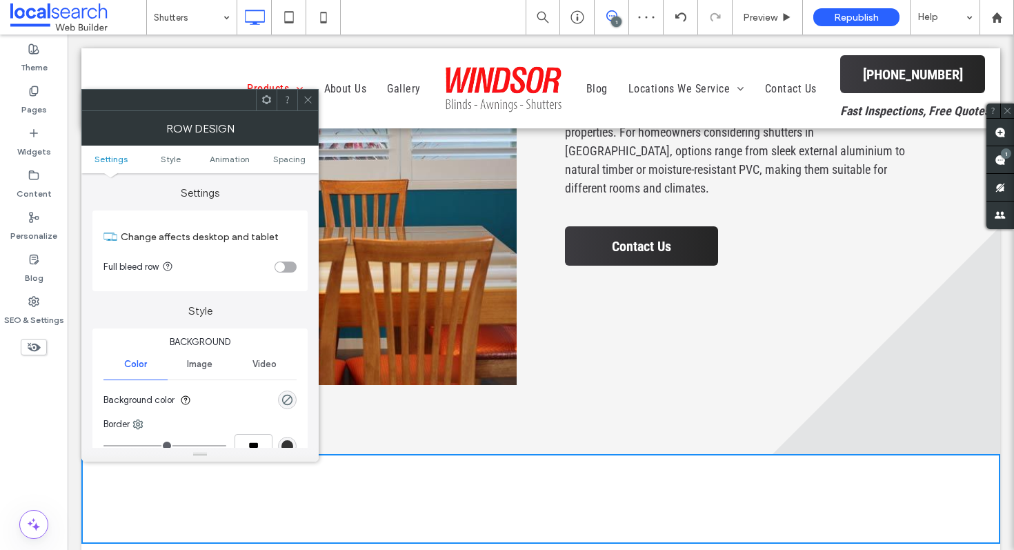
click at [313, 102] on icon at bounding box center [308, 100] width 10 height 10
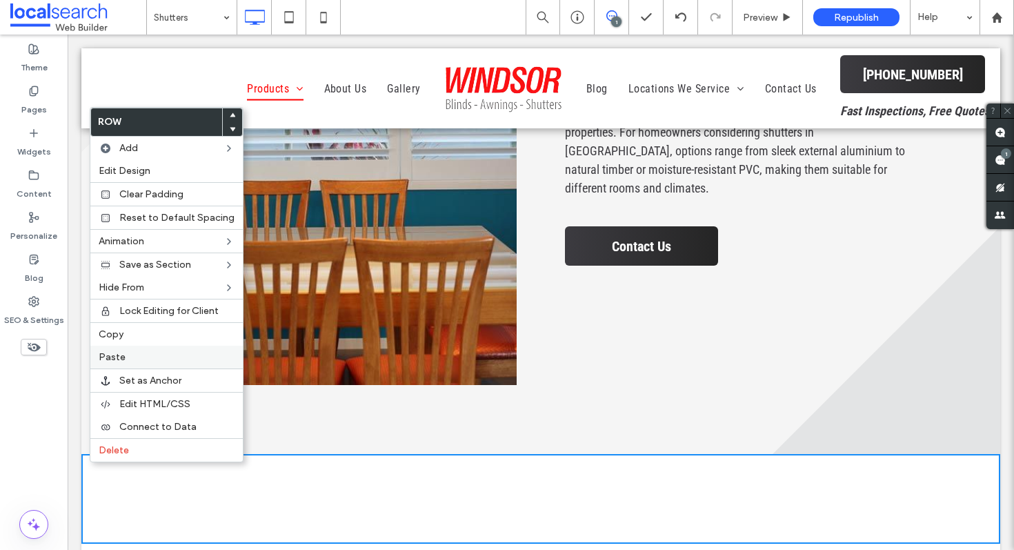
click at [115, 361] on span "Paste" at bounding box center [112, 357] width 27 height 12
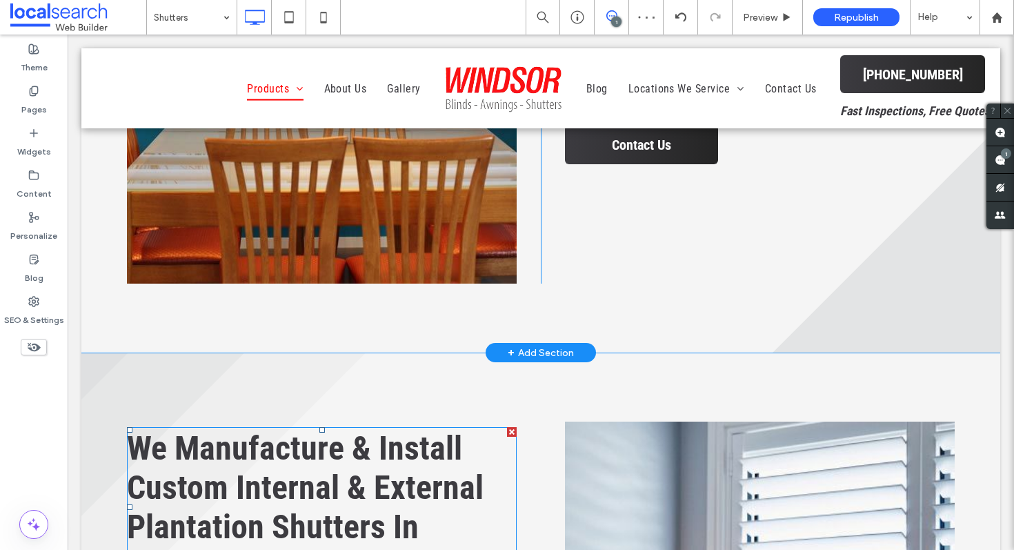
scroll to position [1807, 0]
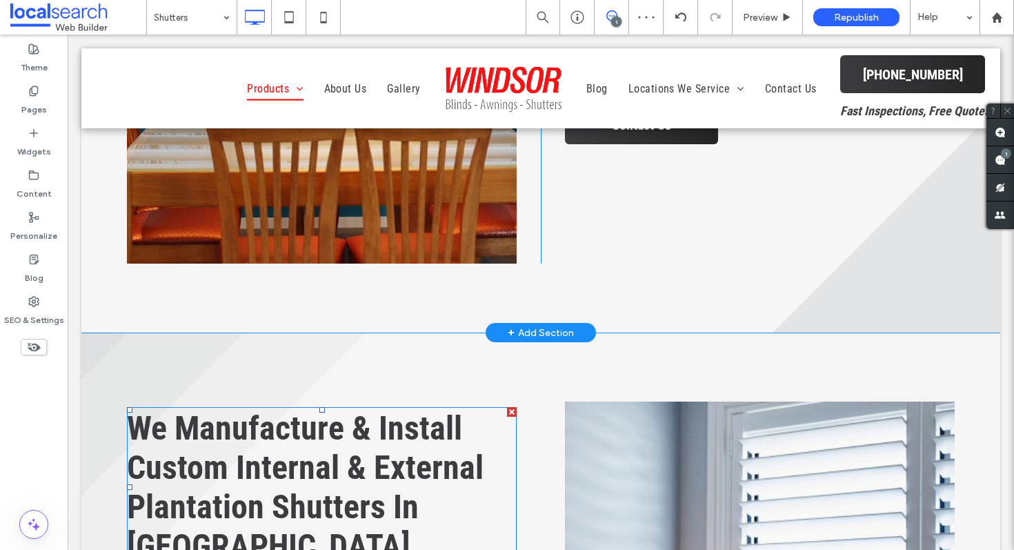
click at [307, 449] on span "We Manufacture & Install Custom Internal & External Plantation Shutters In [GEO…" at bounding box center [305, 487] width 357 height 157
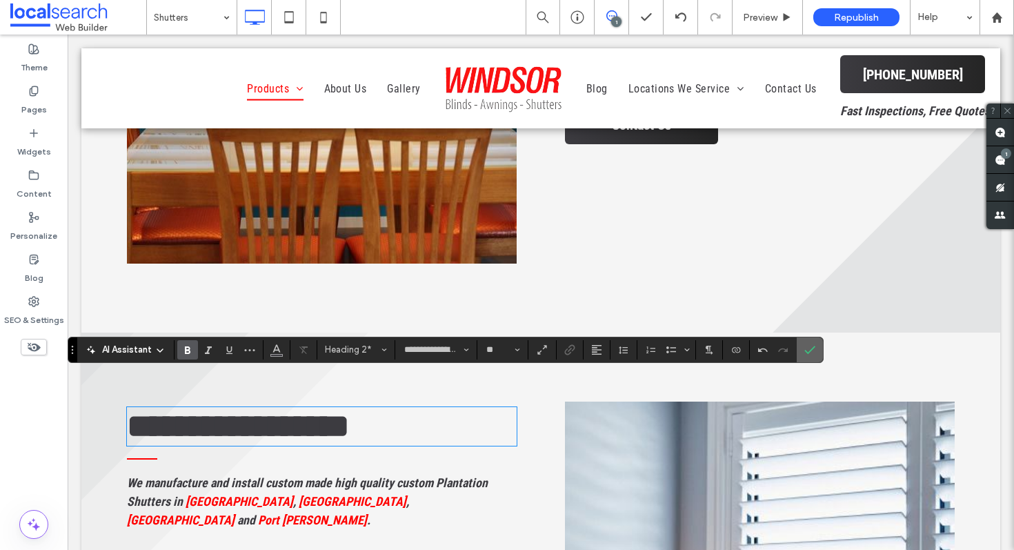
drag, startPoint x: 745, startPoint y: 308, endPoint x: 812, endPoint y: 343, distance: 75.9
click at [812, 343] on span "Confirm" at bounding box center [810, 349] width 11 height 23
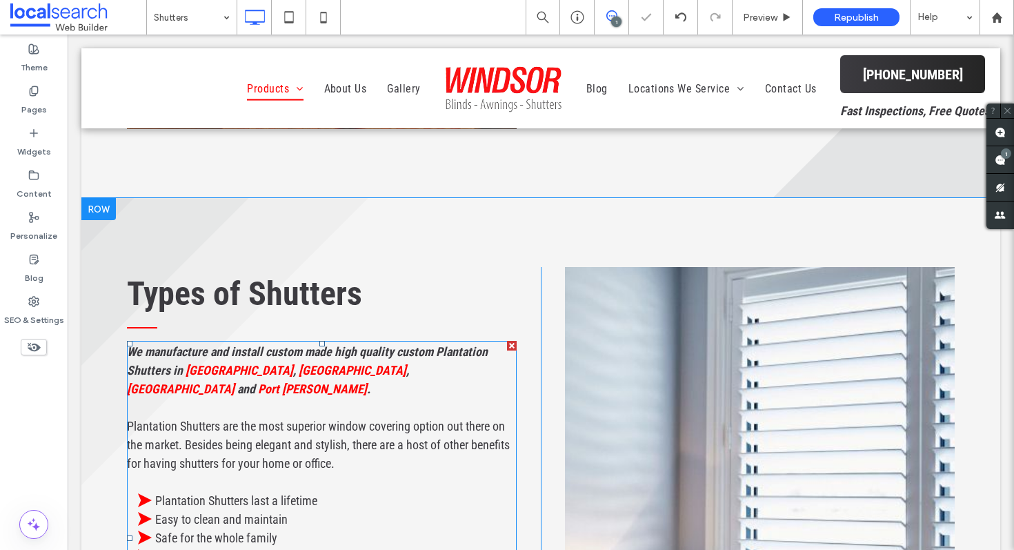
scroll to position [1943, 0]
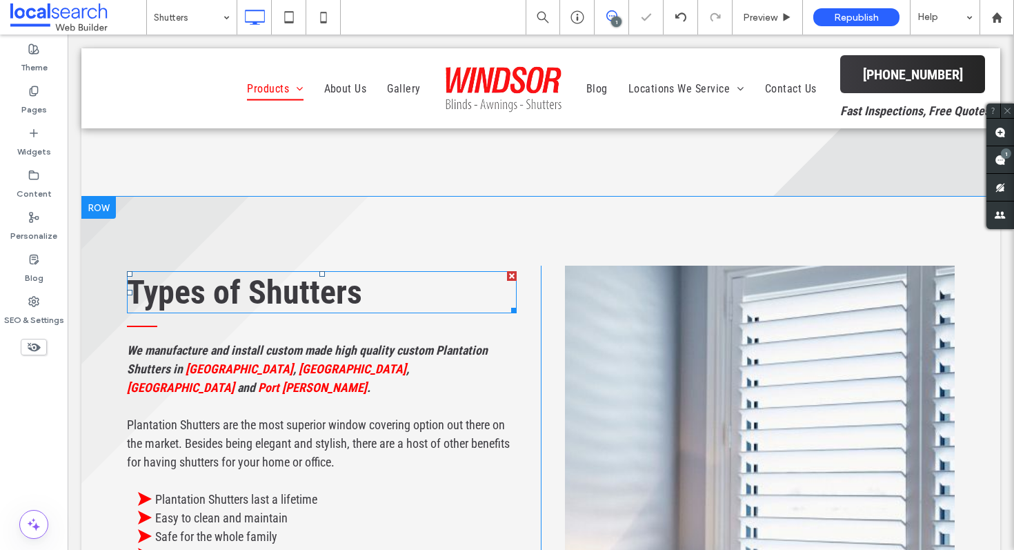
click at [327, 273] on span "Types of Shutters" at bounding box center [244, 292] width 235 height 39
type input "**********"
type input "**"
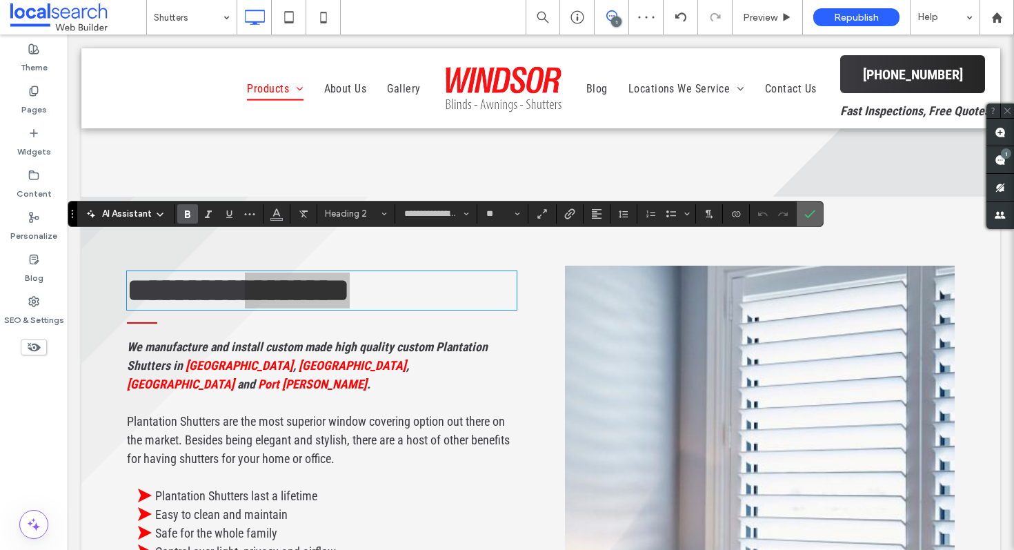
click at [806, 210] on icon "Confirm" at bounding box center [810, 213] width 11 height 11
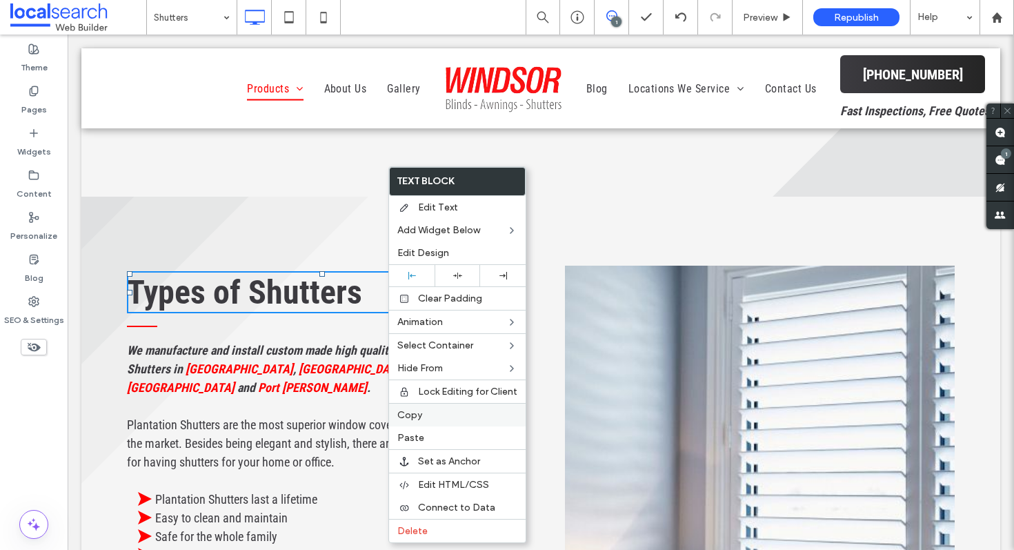
click at [404, 424] on div "Copy" at bounding box center [457, 414] width 137 height 23
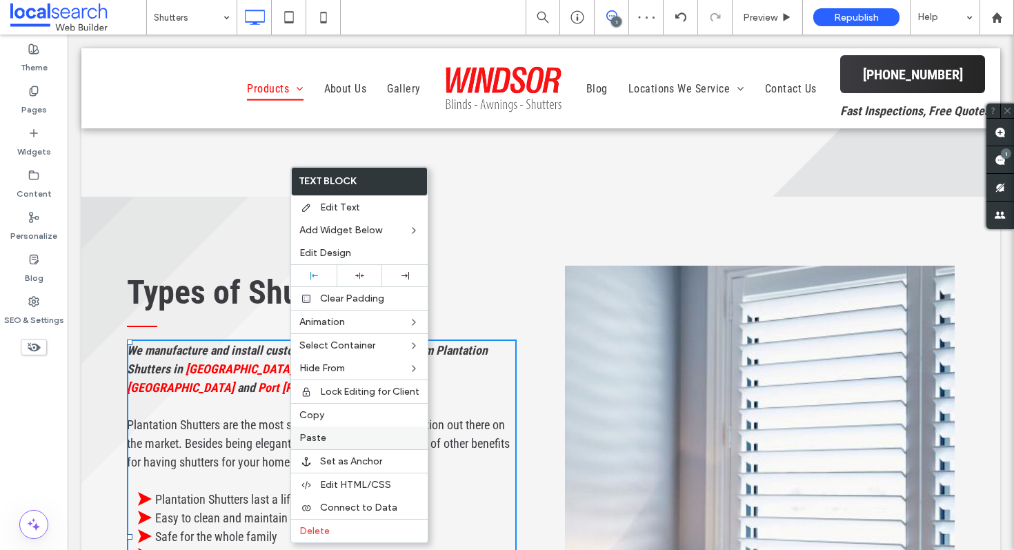
click at [322, 437] on span "Paste" at bounding box center [313, 438] width 27 height 12
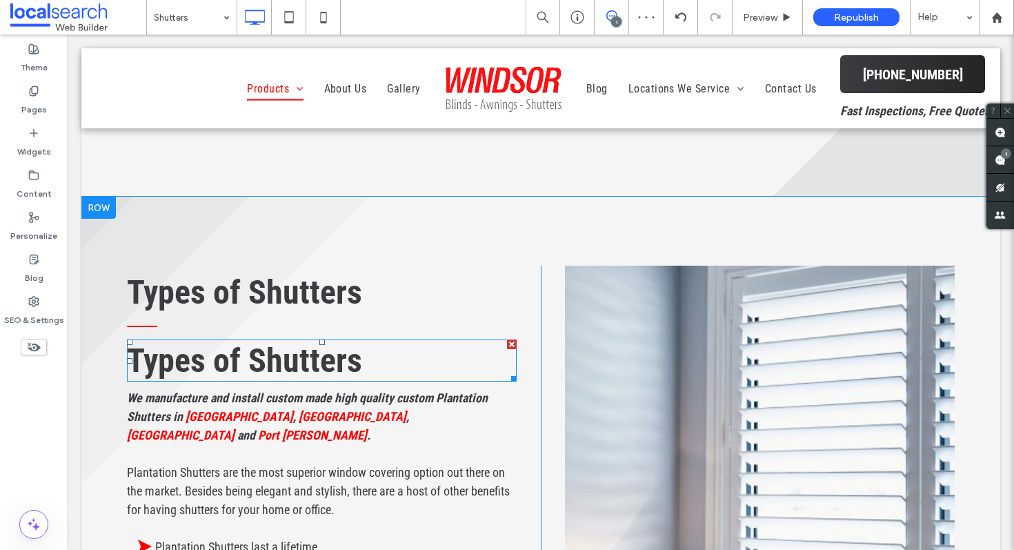
click at [297, 341] on span "Types of Shutters" at bounding box center [244, 360] width 235 height 39
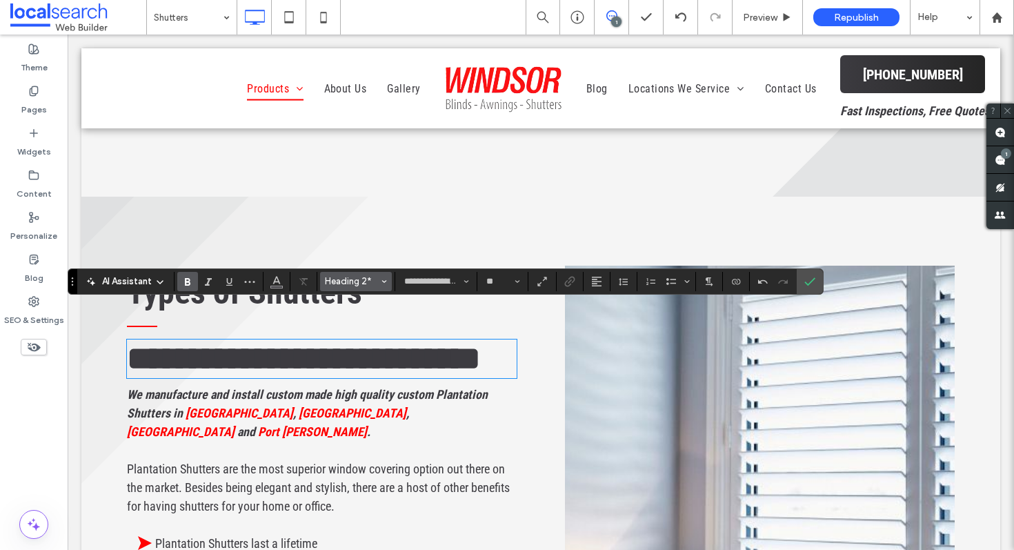
click at [360, 282] on span "Heading 2*" at bounding box center [352, 281] width 54 height 10
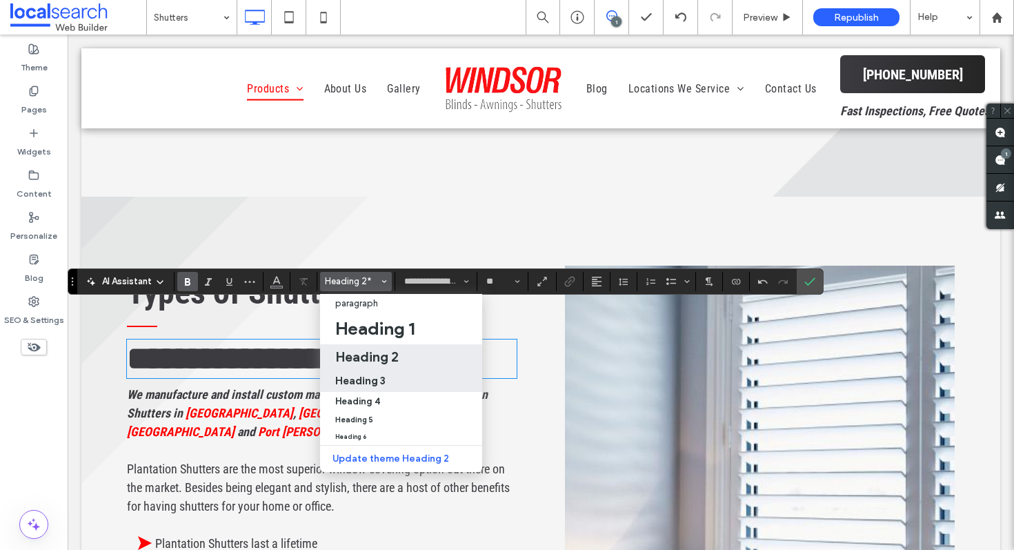
click at [357, 380] on h3 "Heading 3" at bounding box center [360, 380] width 50 height 13
type input "**"
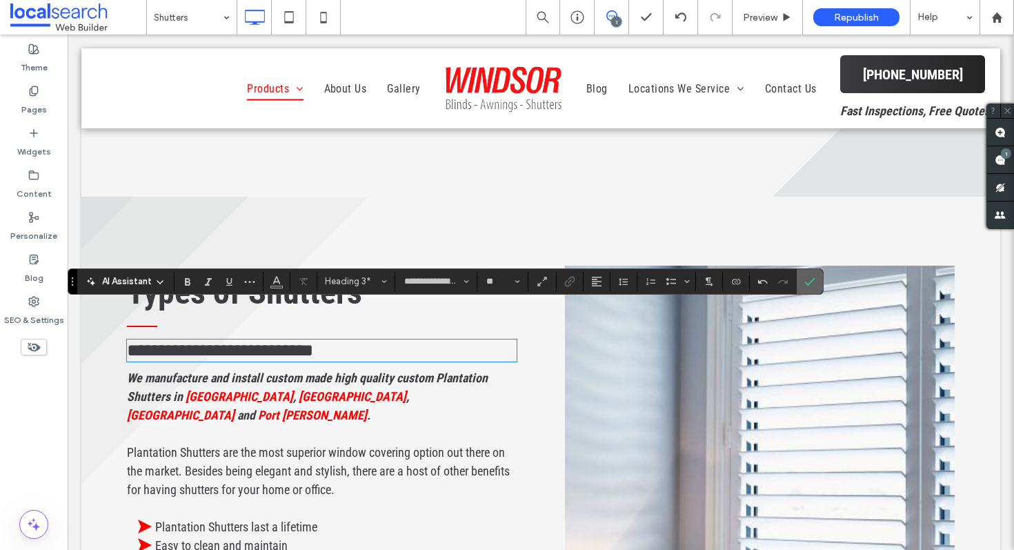
click at [803, 284] on label "Confirm" at bounding box center [810, 281] width 21 height 25
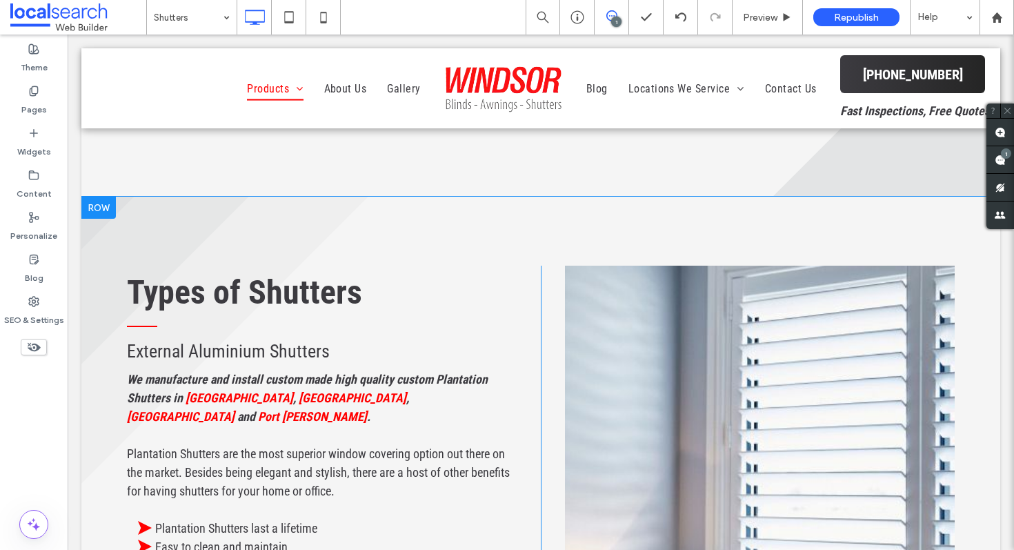
click at [212, 446] on span "Plantation Shutters are the most superior window covering option out there on t…" at bounding box center [318, 472] width 383 height 52
type input "**********"
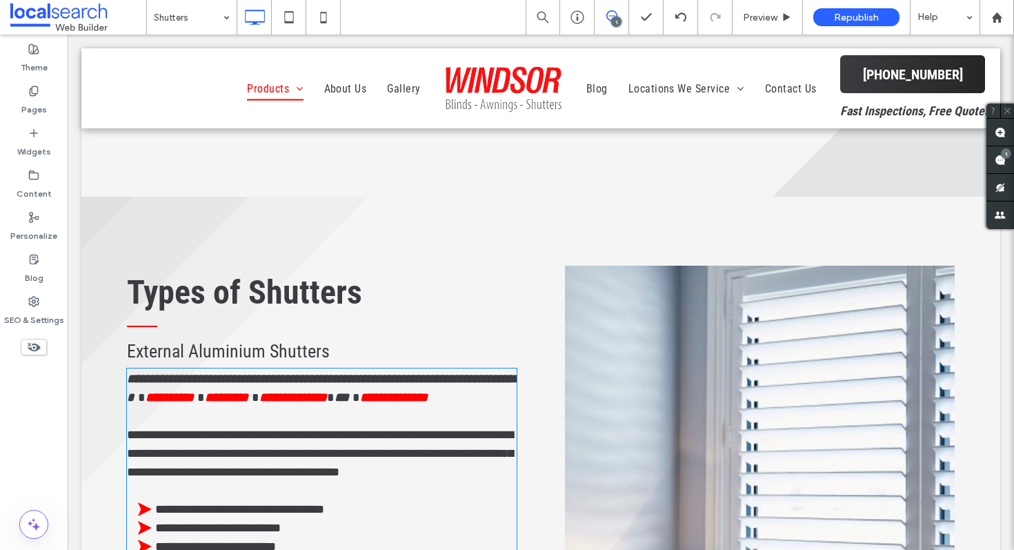
scroll to position [2172, 0]
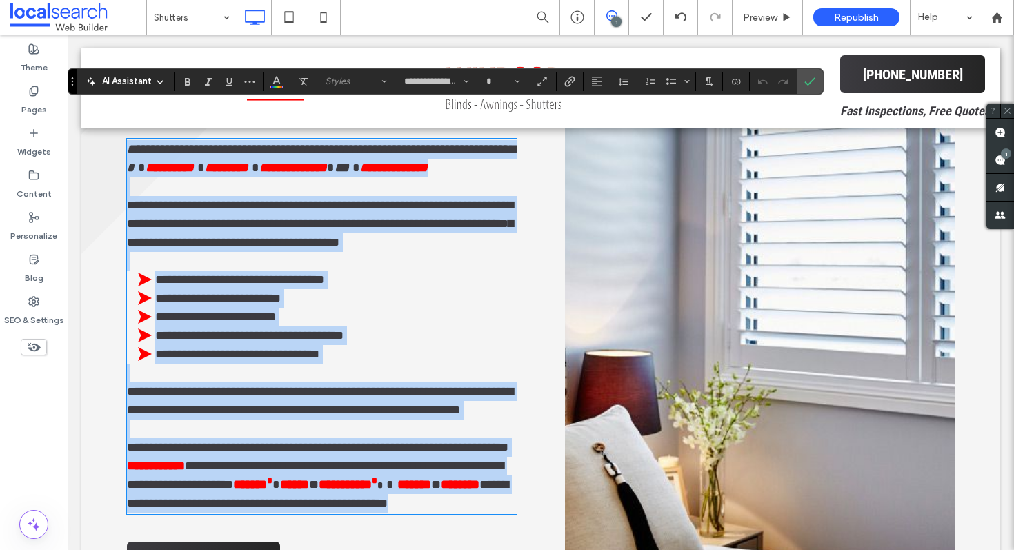
type input "**"
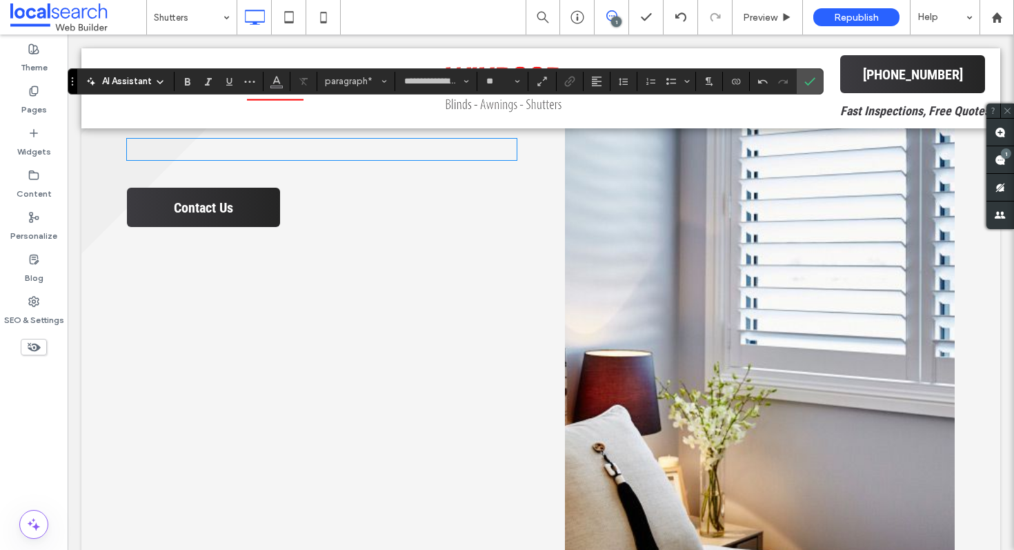
paste div
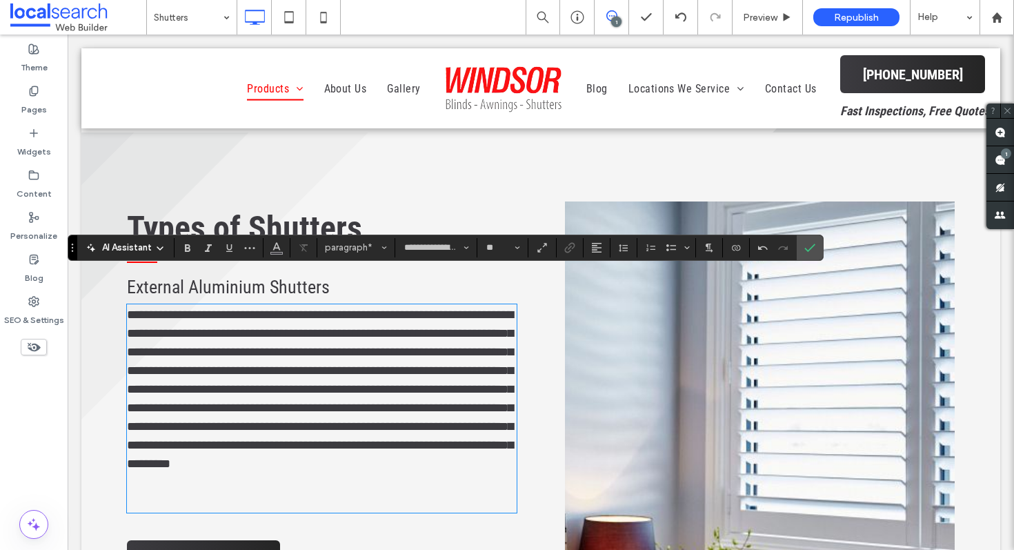
scroll to position [2008, 0]
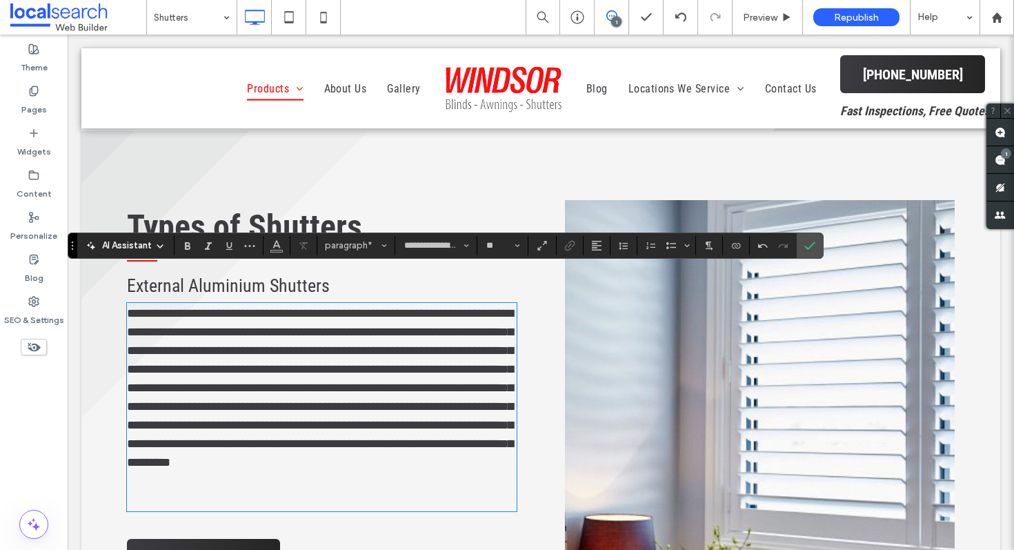
click at [235, 331] on span "**********" at bounding box center [320, 387] width 386 height 161
click at [435, 351] on span "**********" at bounding box center [320, 387] width 386 height 161
click at [328, 426] on p "**********" at bounding box center [322, 388] width 390 height 168
click at [195, 510] on p at bounding box center [322, 519] width 390 height 19
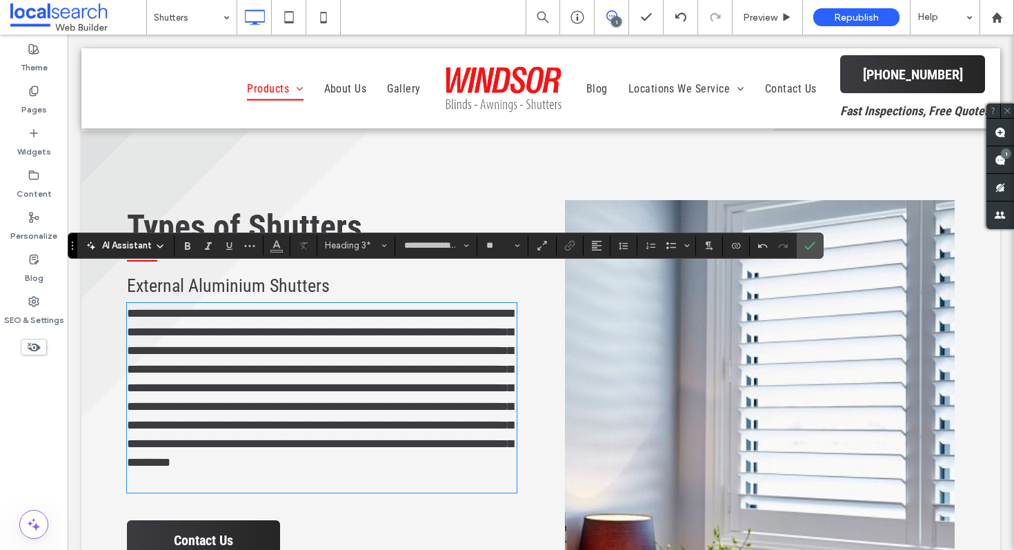
type input "**"
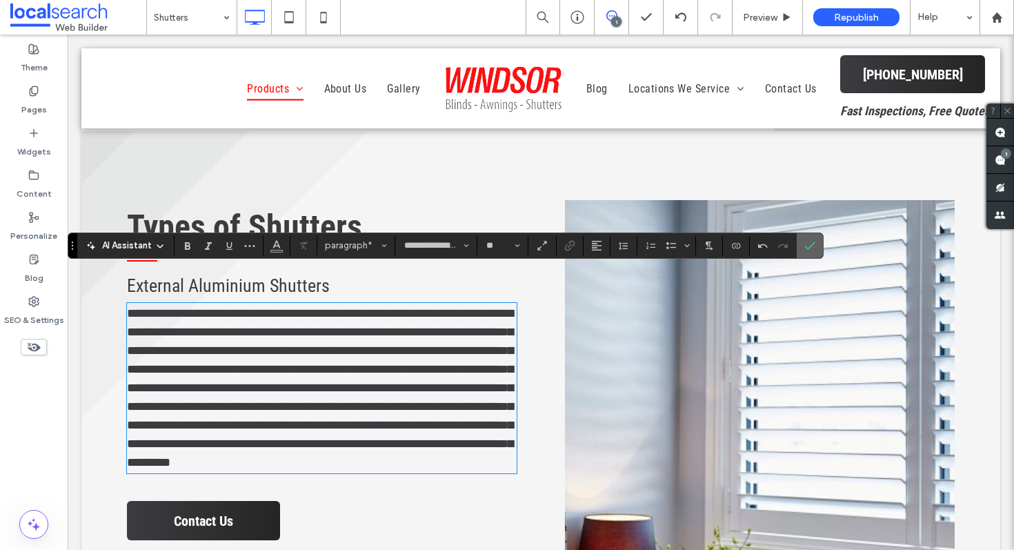
click at [818, 243] on label "Confirm" at bounding box center [810, 245] width 21 height 25
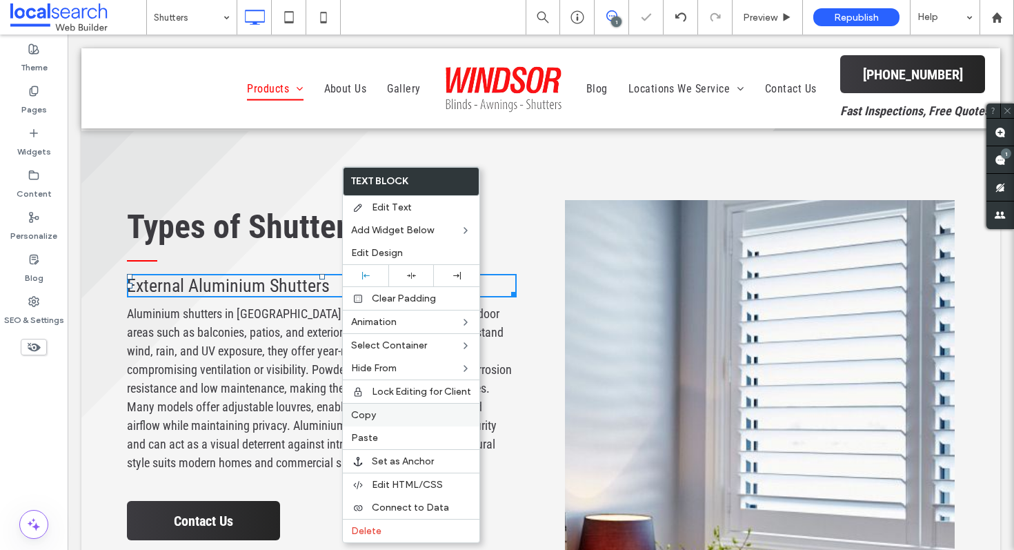
click at [377, 411] on label "Copy" at bounding box center [411, 415] width 120 height 12
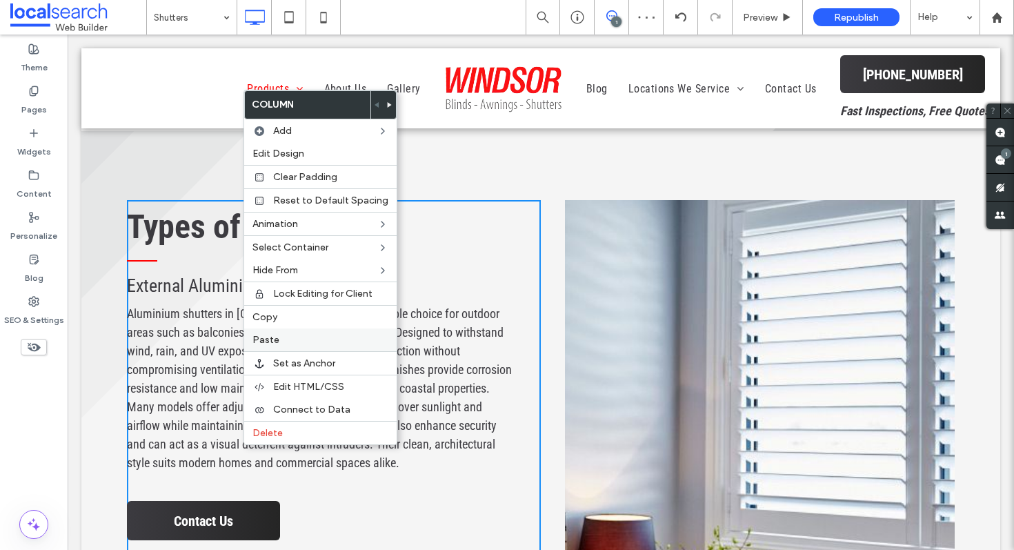
click at [279, 340] on label "Paste" at bounding box center [321, 340] width 136 height 12
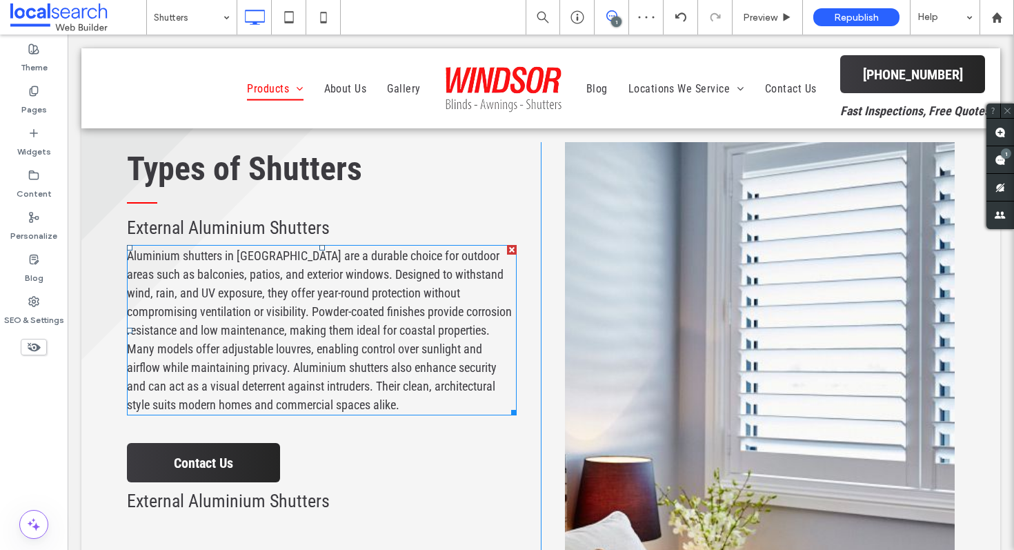
scroll to position [2072, 0]
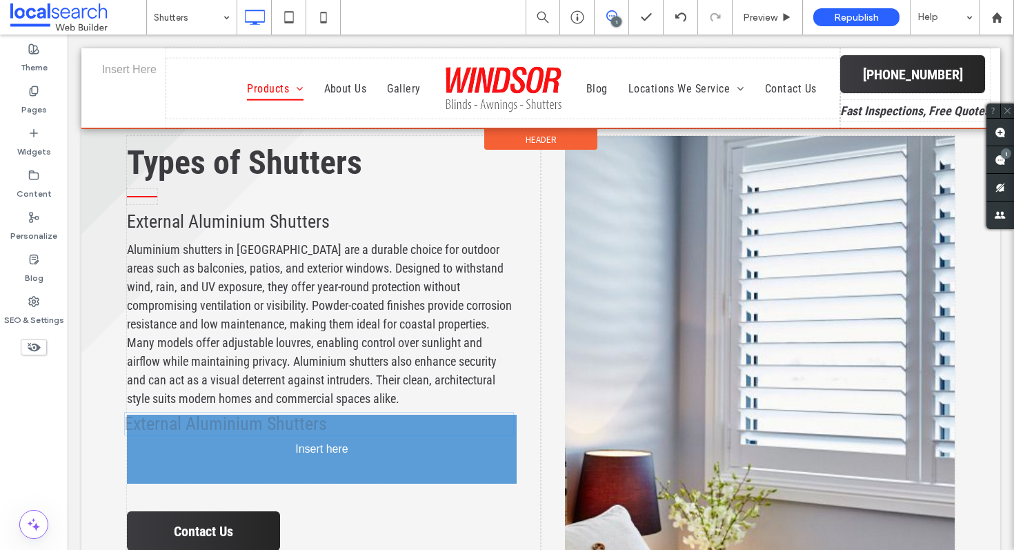
drag, startPoint x: 277, startPoint y: 460, endPoint x: 279, endPoint y: 395, distance: 64.9
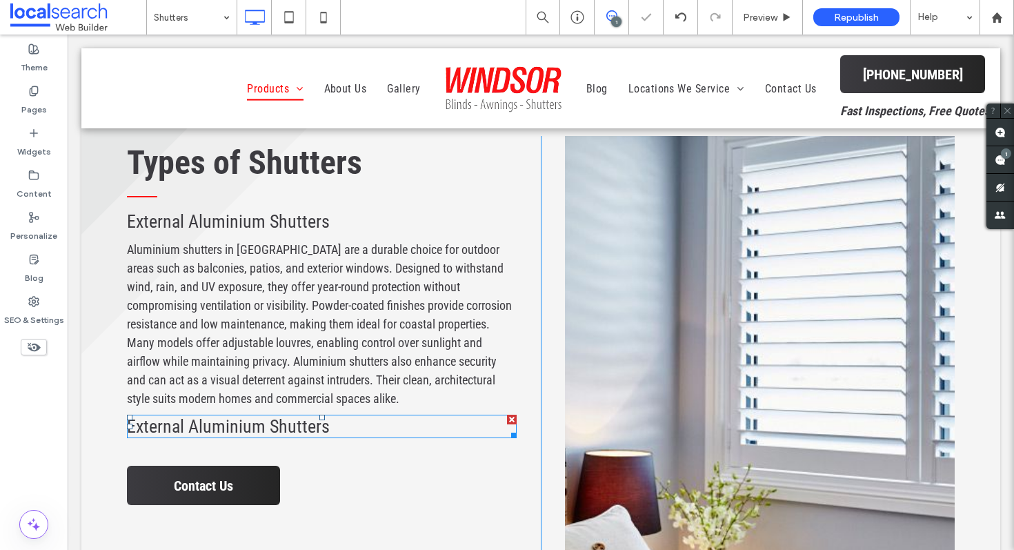
click at [261, 416] on span "External Aluminium Shutters" at bounding box center [228, 426] width 203 height 21
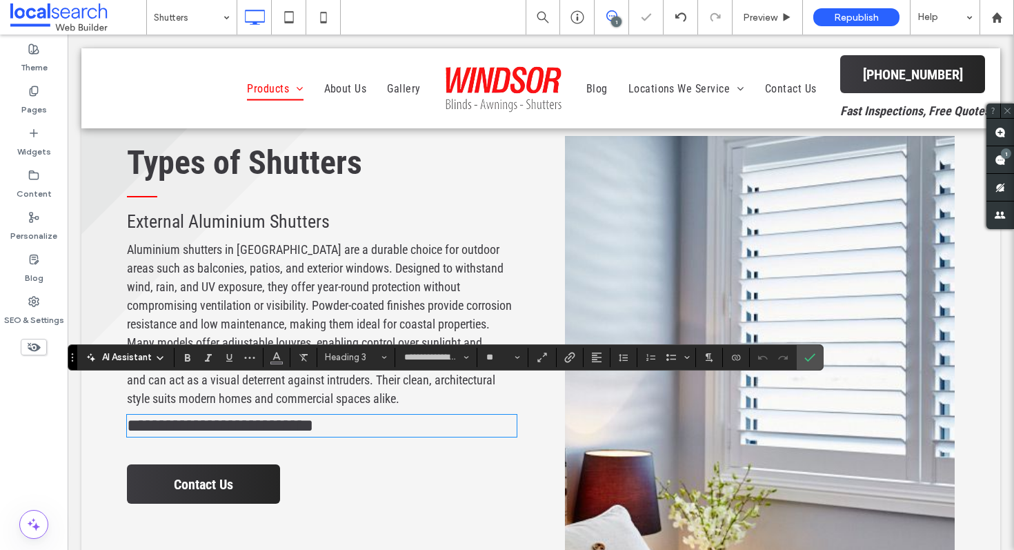
click at [261, 417] on span "**********" at bounding box center [220, 425] width 186 height 17
click at [817, 356] on label "Confirm" at bounding box center [810, 357] width 21 height 25
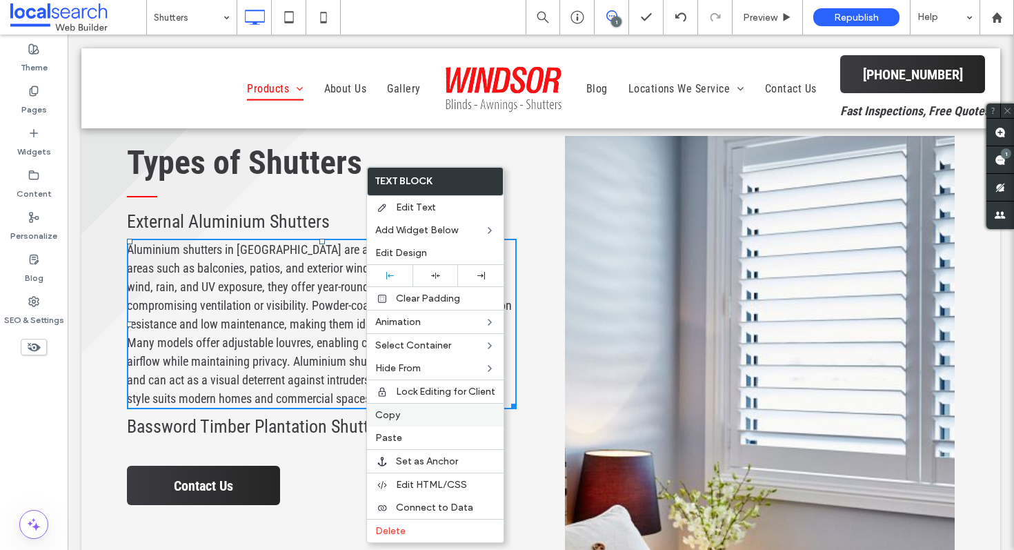
click at [389, 419] on span "Copy" at bounding box center [387, 415] width 25 height 12
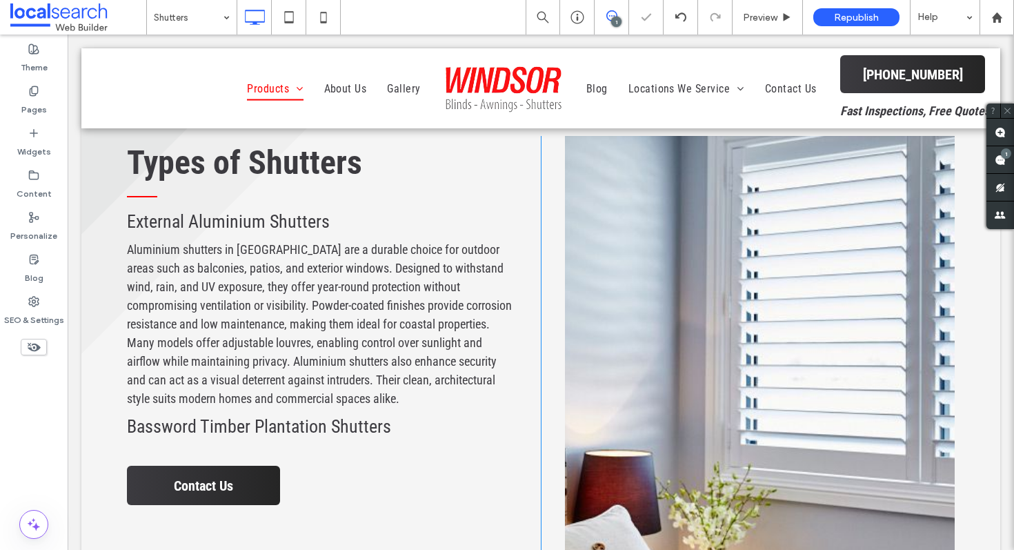
click at [317, 415] on div "Types of Shutters External Aluminium Shutters Aluminium shutters in Newcastle a…" at bounding box center [334, 460] width 414 height 649
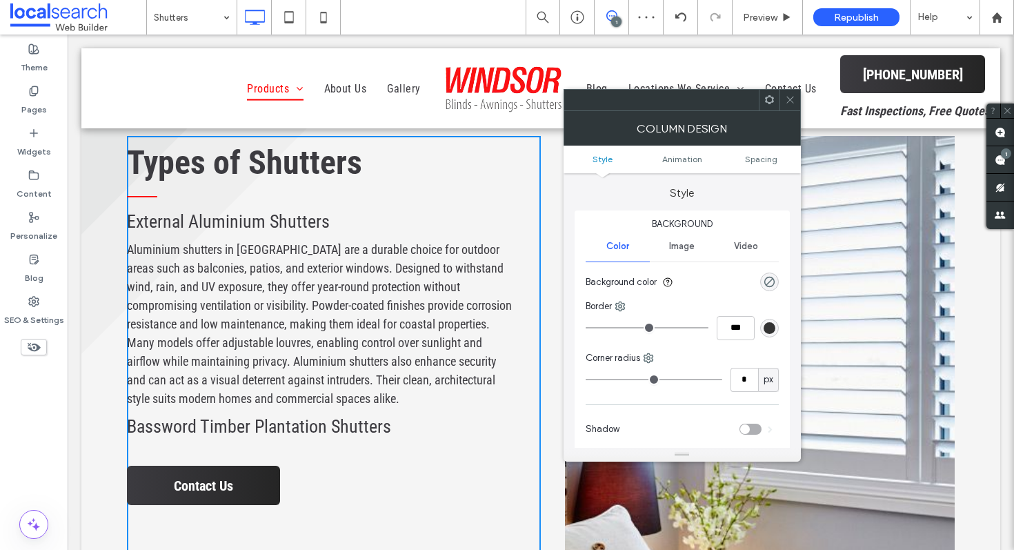
click at [796, 106] on div at bounding box center [790, 100] width 21 height 21
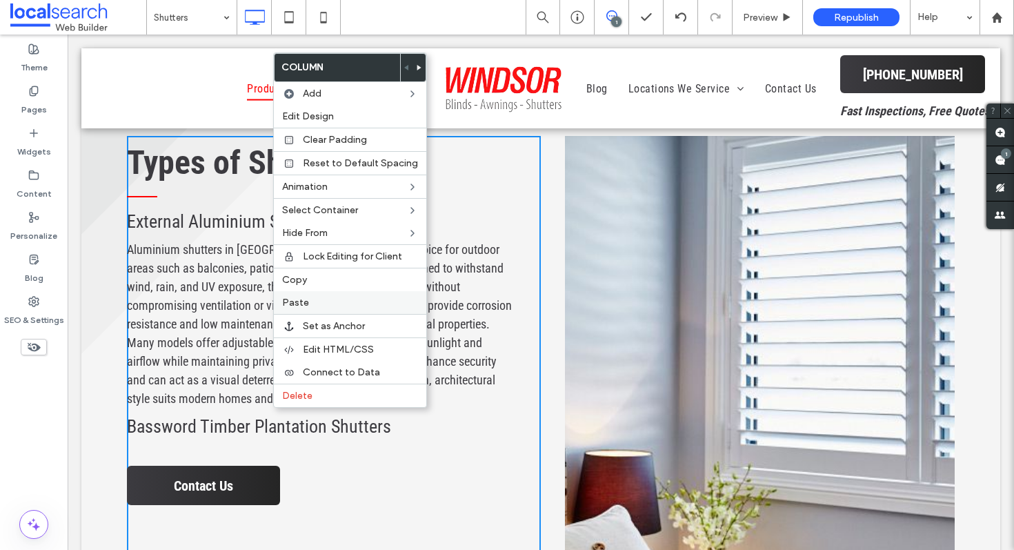
click at [303, 306] on span "Paste" at bounding box center [295, 303] width 27 height 12
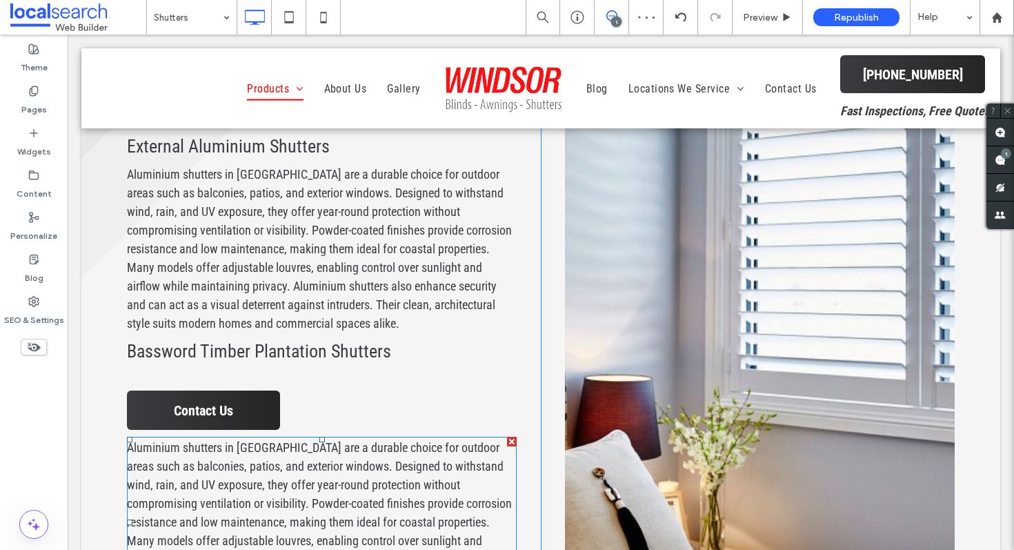
scroll to position [2241, 0]
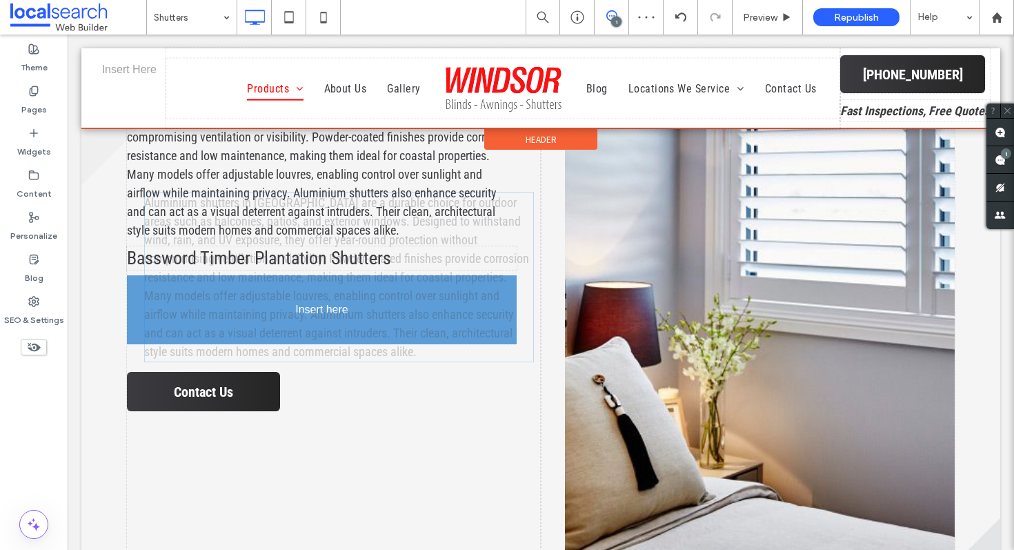
drag, startPoint x: 251, startPoint y: 427, endPoint x: 268, endPoint y: 275, distance: 152.8
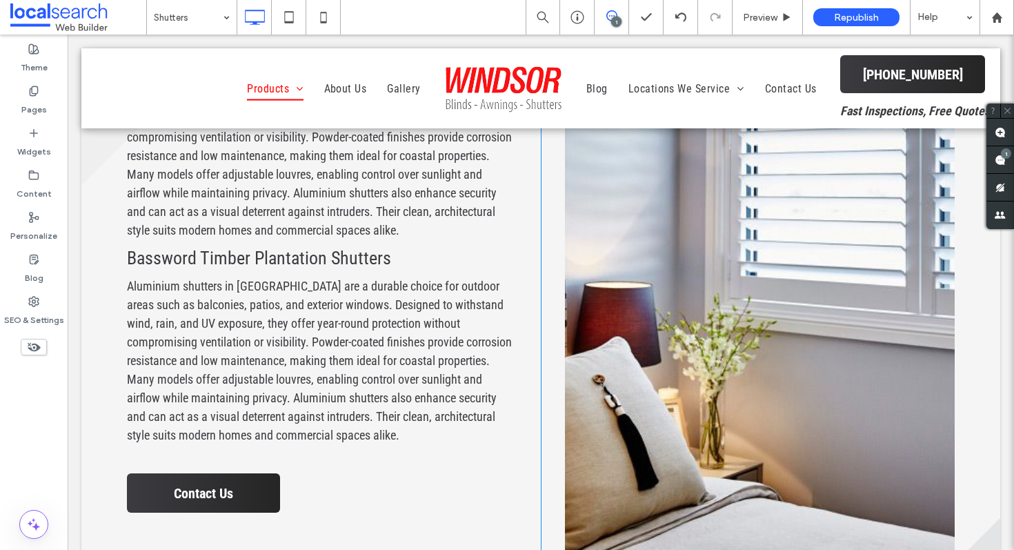
click at [181, 279] on span "Aluminium shutters in Newcastle are a durable choice for outdoor areas such as …" at bounding box center [319, 361] width 385 height 164
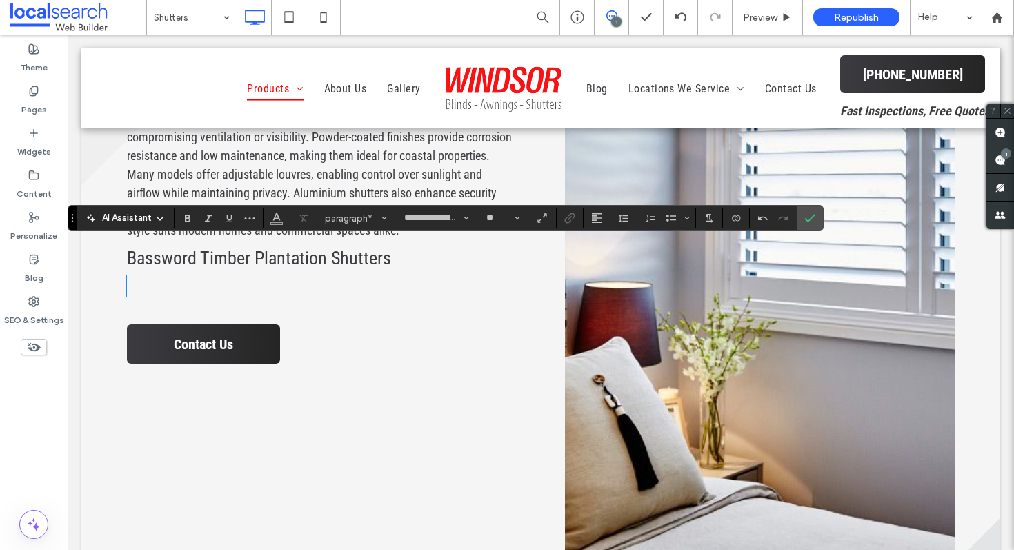
scroll to position [0, 0]
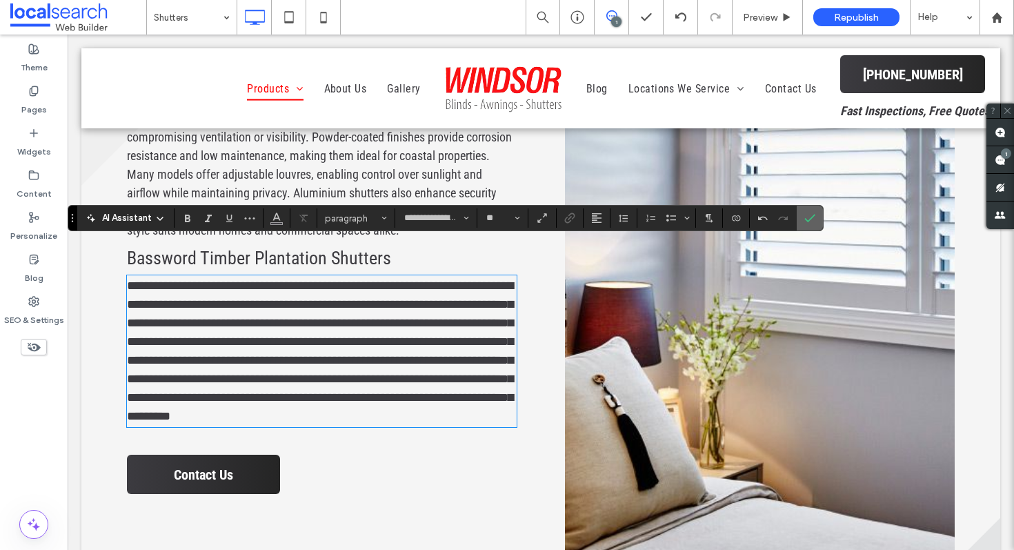
click at [814, 215] on use "Confirm" at bounding box center [810, 218] width 11 height 8
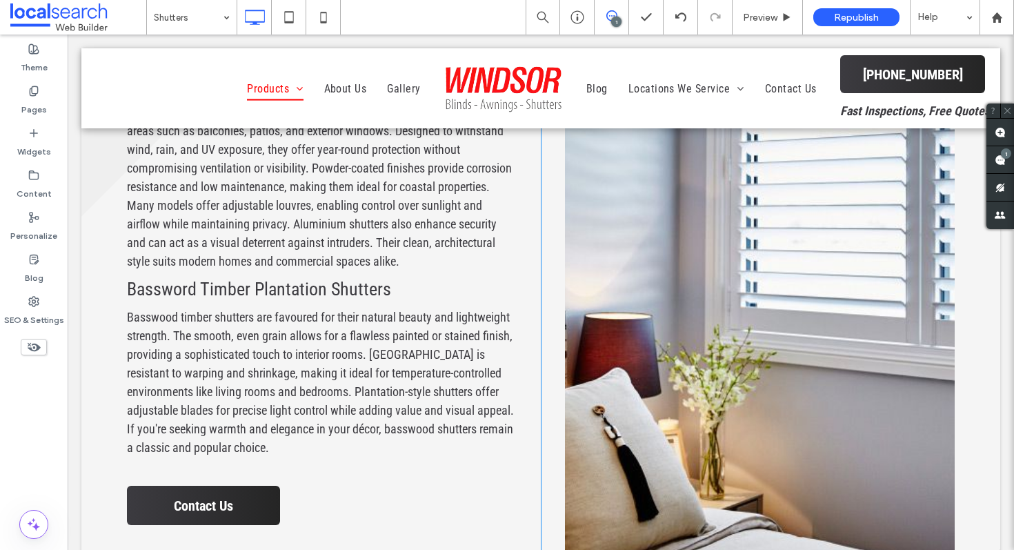
scroll to position [2132, 0]
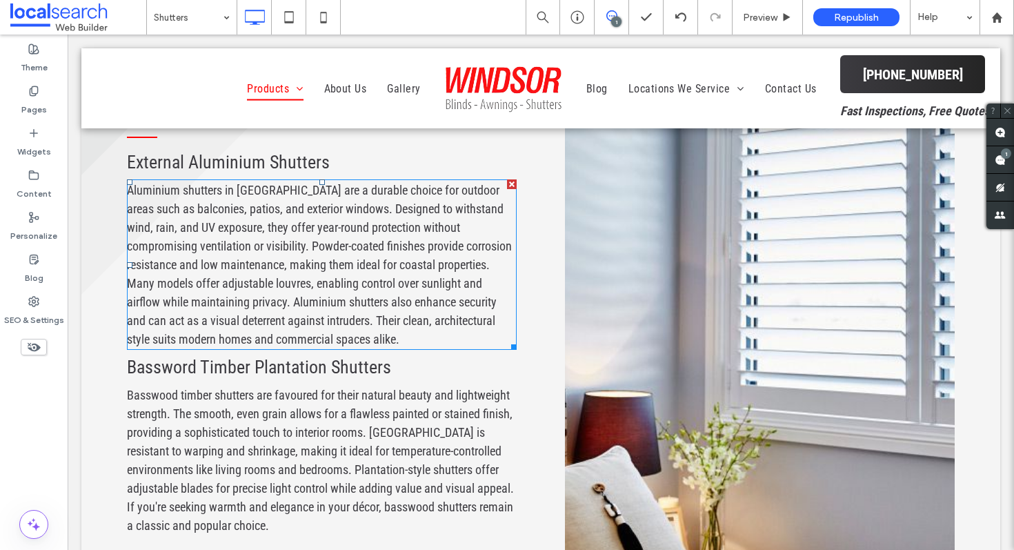
click at [240, 357] on span "Bassword Timber Plantation Shutters" at bounding box center [259, 367] width 264 height 21
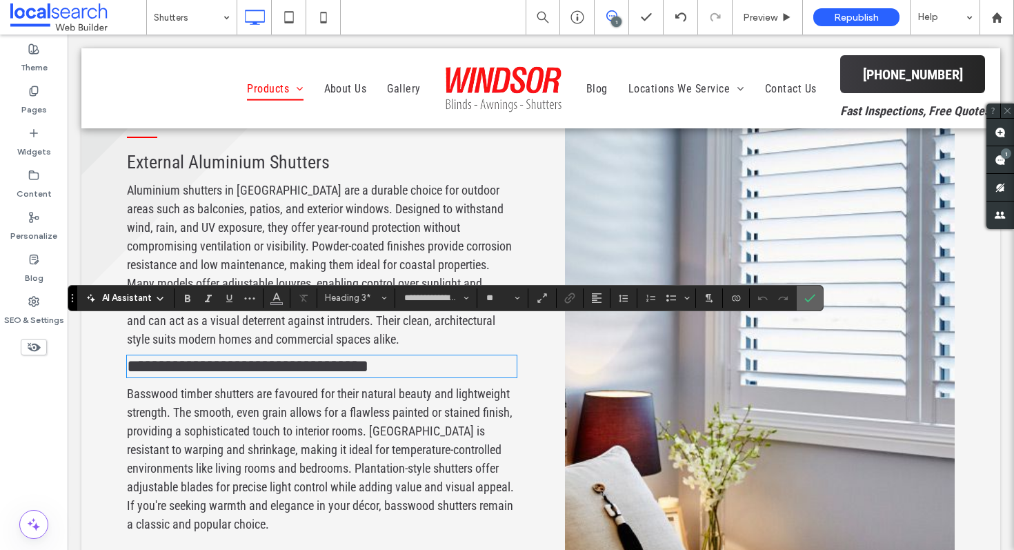
click at [820, 298] on label "Confirm" at bounding box center [810, 298] width 21 height 25
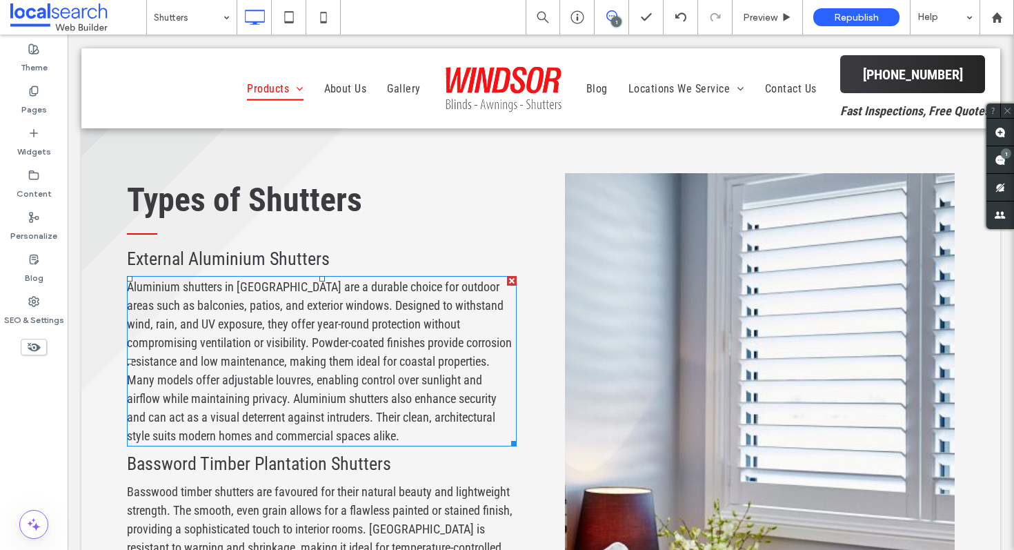
scroll to position [2242, 0]
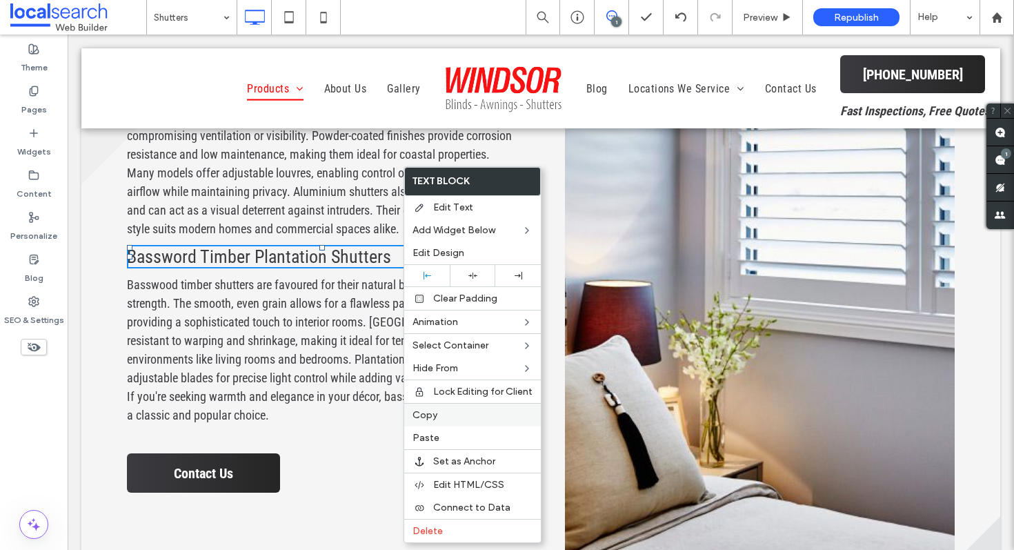
click at [438, 413] on label "Copy" at bounding box center [473, 415] width 120 height 12
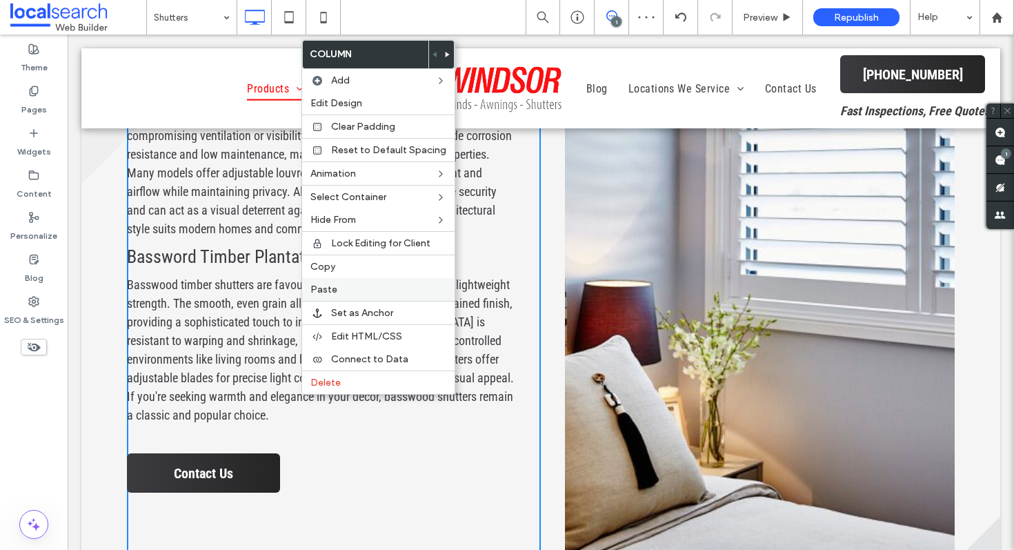
click at [335, 286] on span "Paste" at bounding box center [324, 290] width 27 height 12
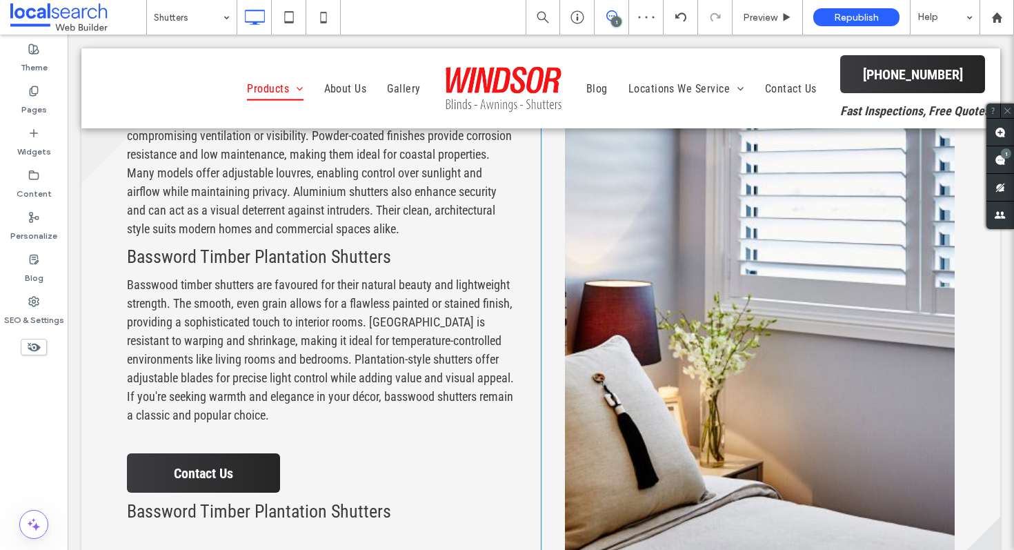
click at [323, 464] on div "Types of Shutters External Aluminium Shutters Aluminium shutters in Newcastle a…" at bounding box center [334, 290] width 414 height 649
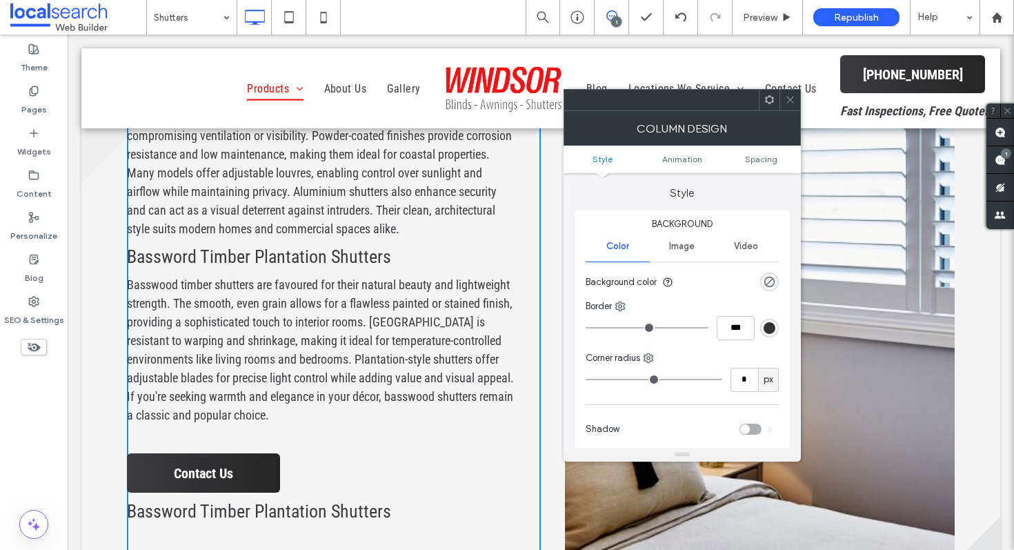
click at [345, 501] on span "Bassword Timber Plantation Shutters" at bounding box center [259, 511] width 264 height 21
click at [794, 102] on icon at bounding box center [790, 100] width 10 height 10
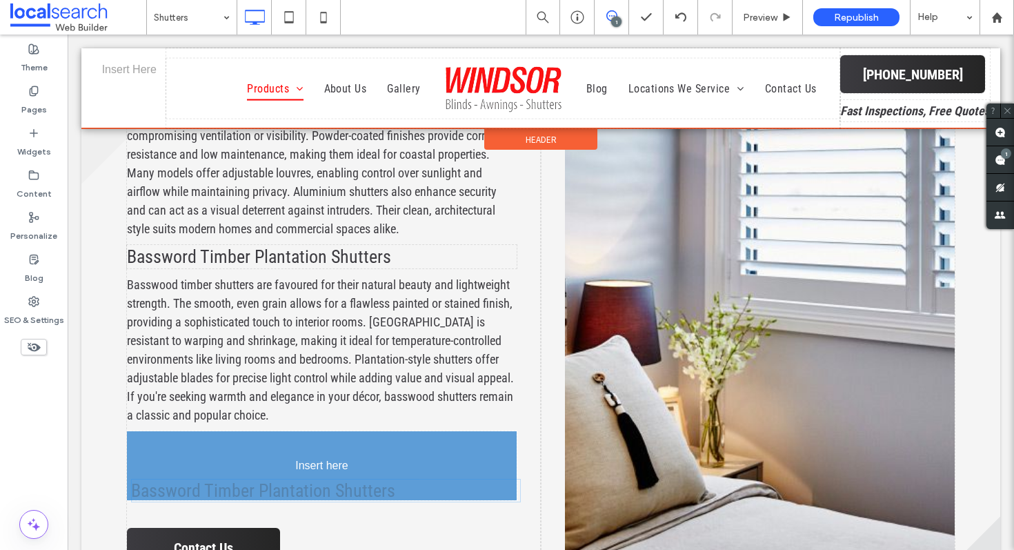
drag, startPoint x: 299, startPoint y: 484, endPoint x: 303, endPoint y: 463, distance: 21.1
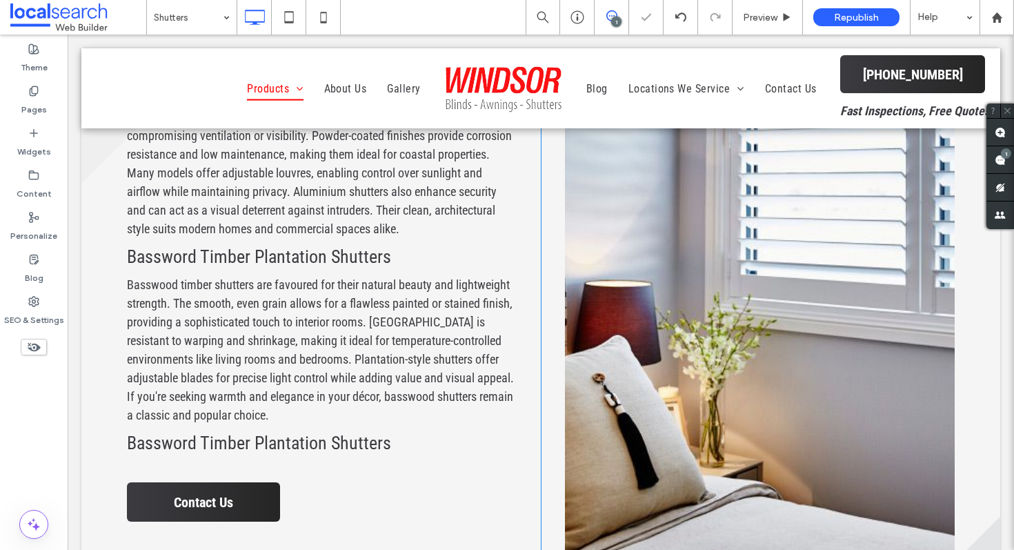
click at [275, 401] on div at bounding box center [507, 275] width 1014 height 550
click at [275, 433] on span "Bassword Timber Plantation Shutters" at bounding box center [259, 443] width 264 height 21
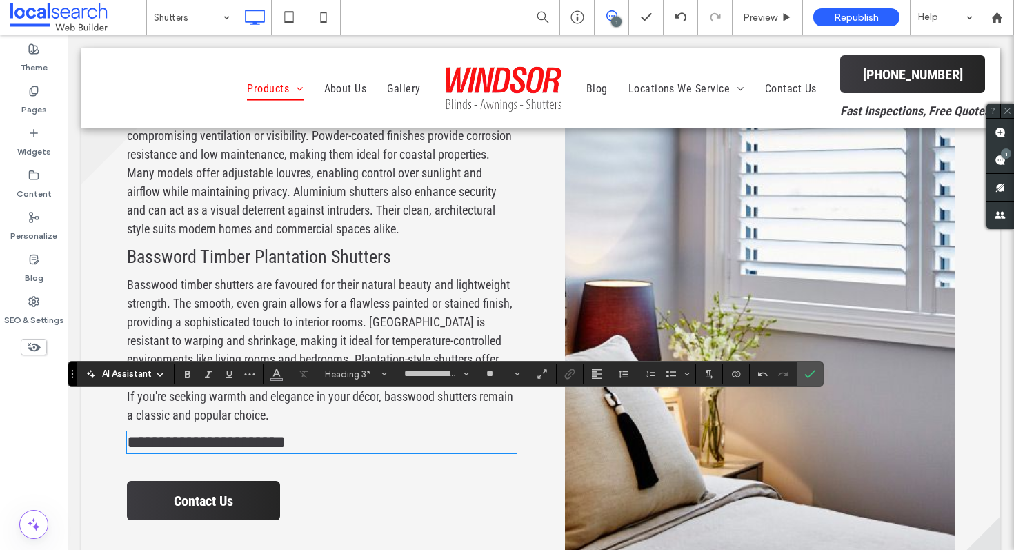
click at [814, 359] on link at bounding box center [760, 290] width 390 height 649
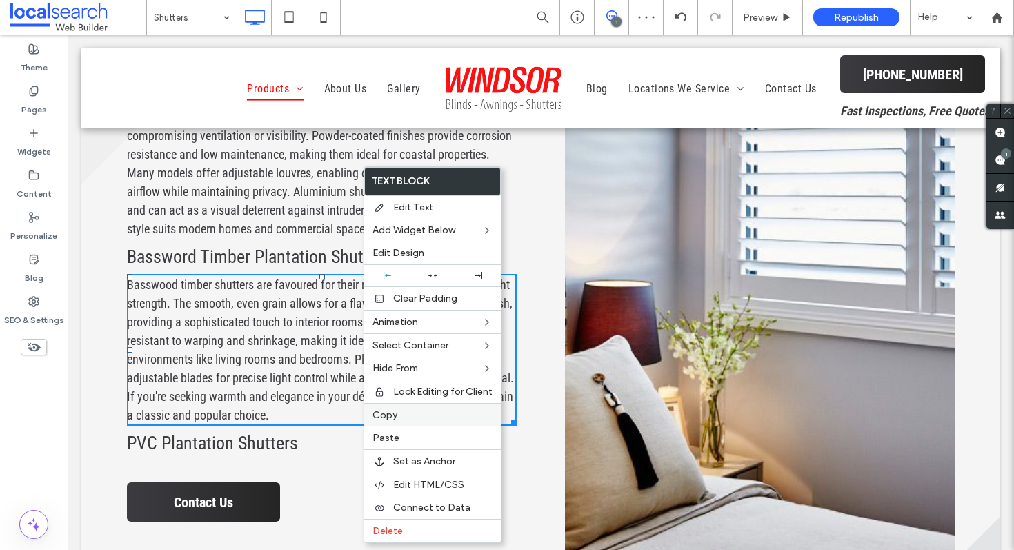
click at [383, 422] on div "Copy" at bounding box center [432, 414] width 137 height 23
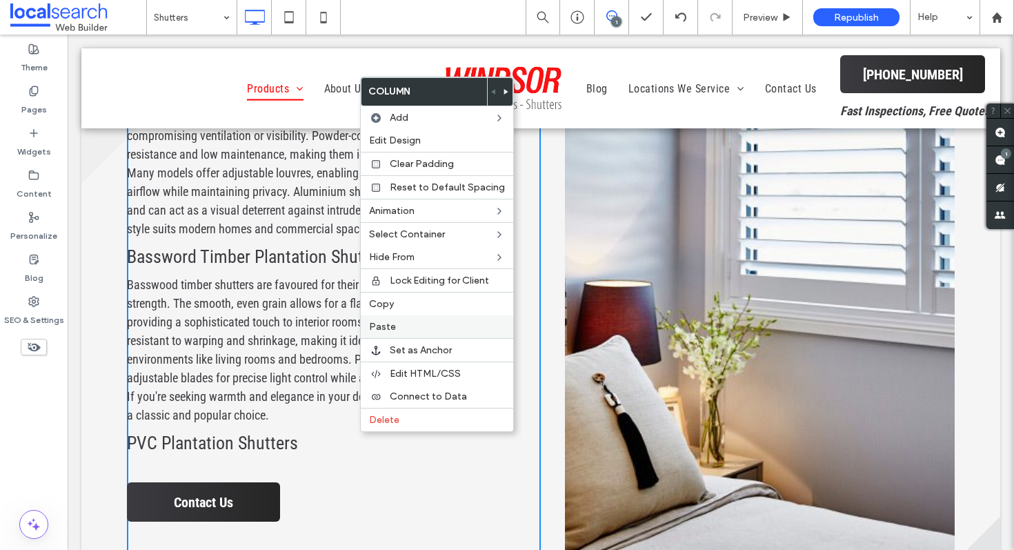
click at [389, 322] on span "Paste" at bounding box center [382, 327] width 27 height 12
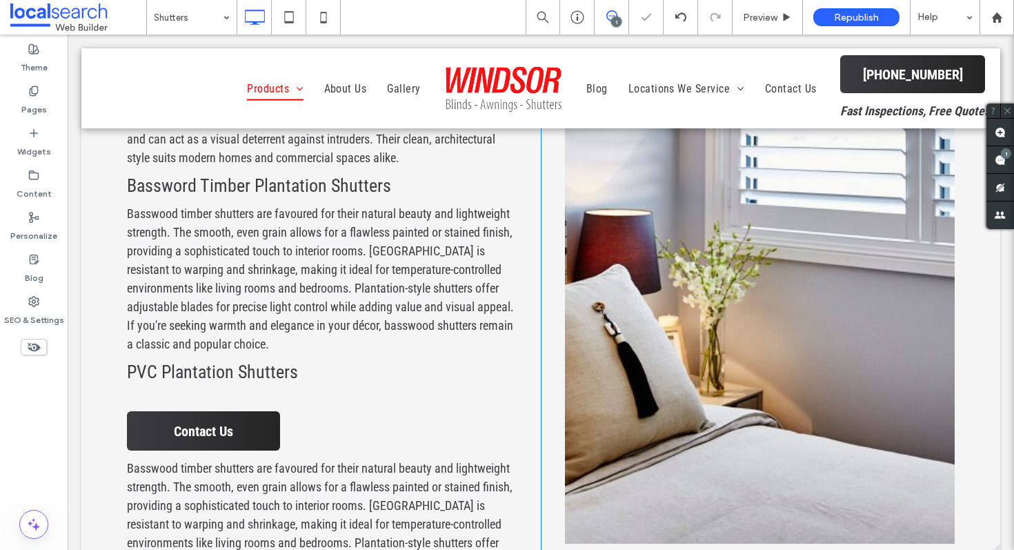
scroll to position [2325, 0]
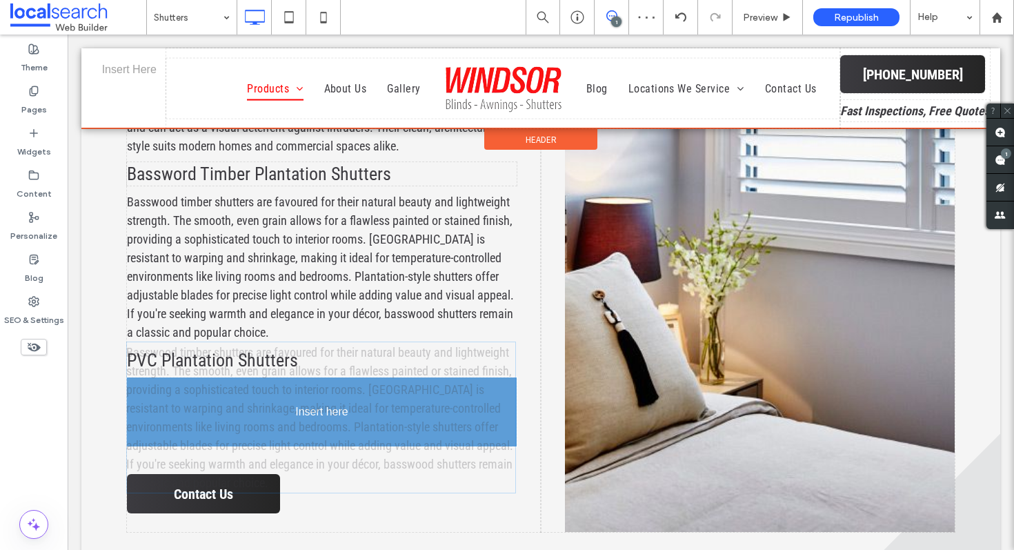
drag, startPoint x: 328, startPoint y: 459, endPoint x: 395, endPoint y: 389, distance: 97.1
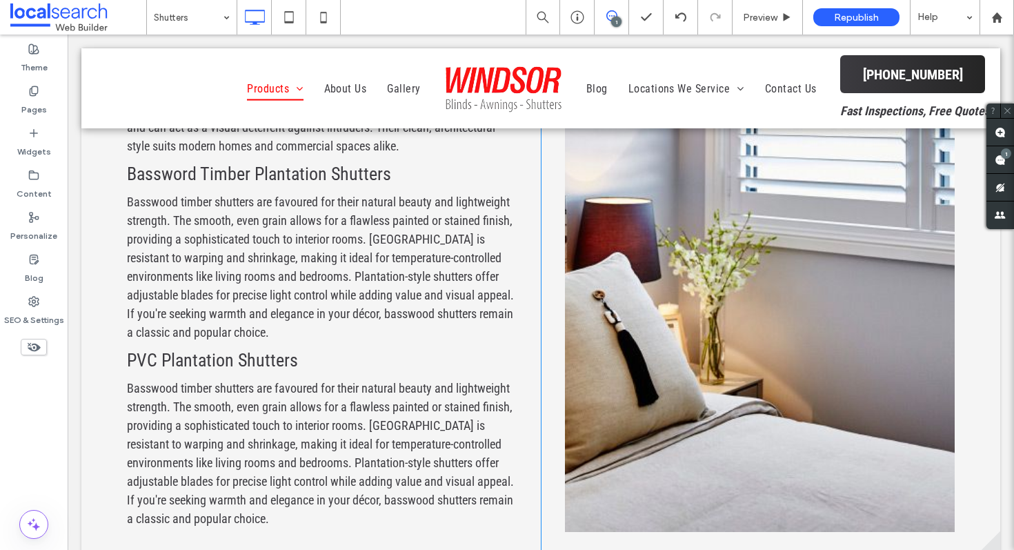
click at [203, 418] on p "Basswood timber shutters are favoured for their natural beauty and lightweight …" at bounding box center [322, 453] width 390 height 149
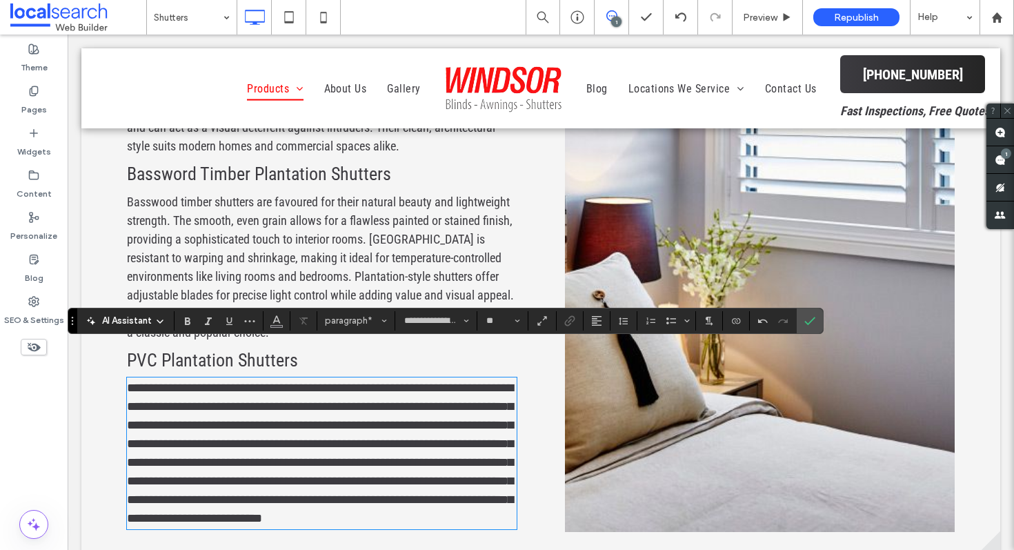
scroll to position [0, 0]
click at [803, 333] on label "Confirm" at bounding box center [810, 320] width 21 height 25
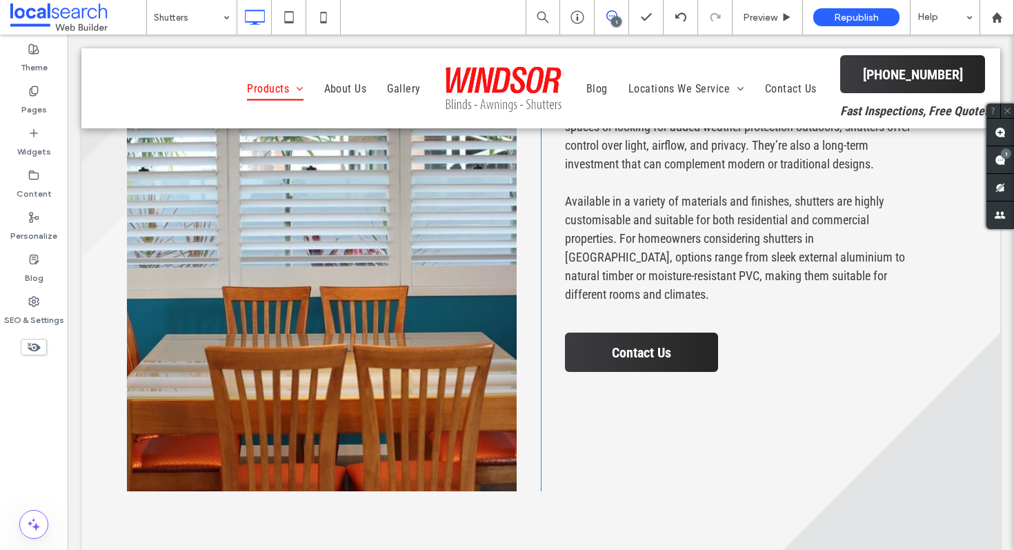
scroll to position [1785, 0]
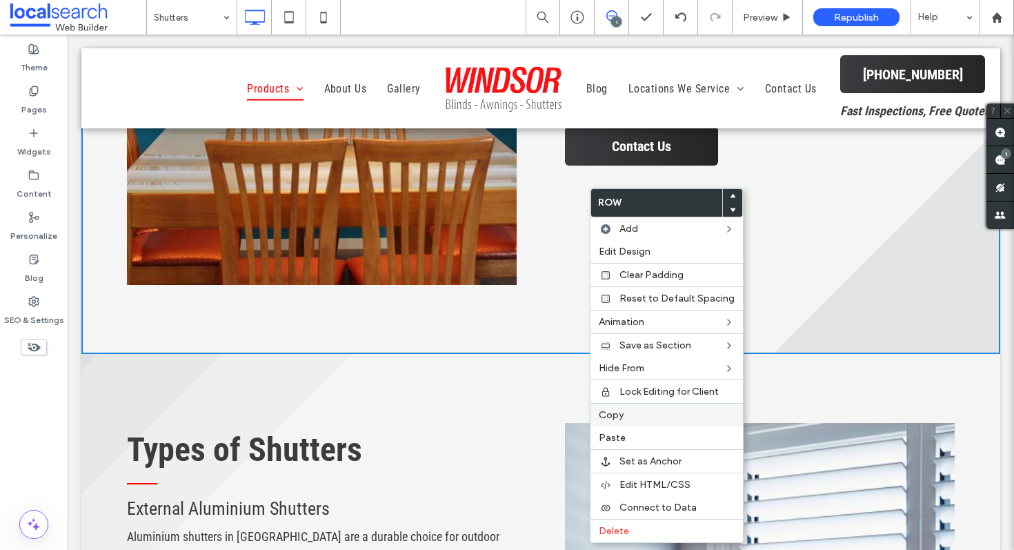
click at [602, 415] on span "Copy" at bounding box center [611, 415] width 25 height 12
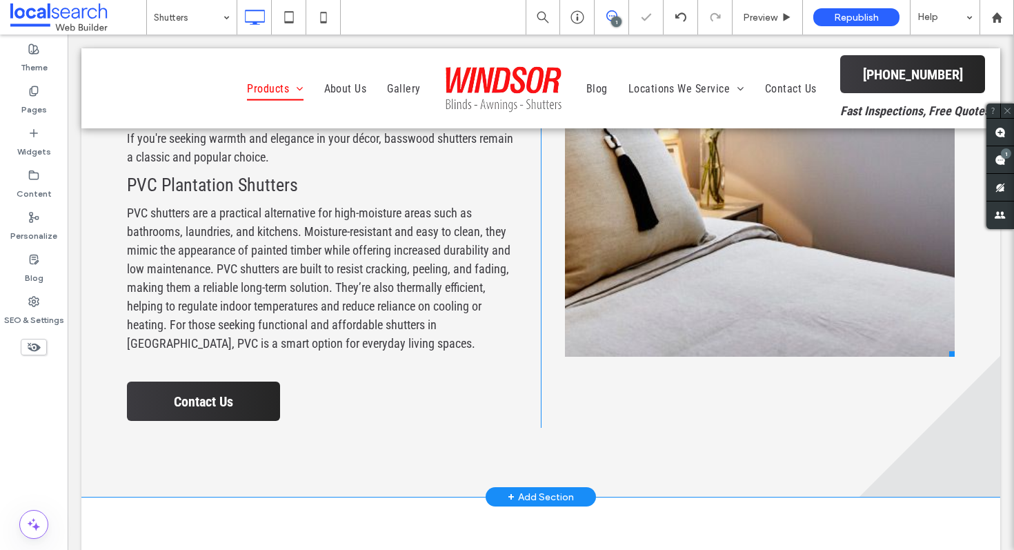
scroll to position [2665, 0]
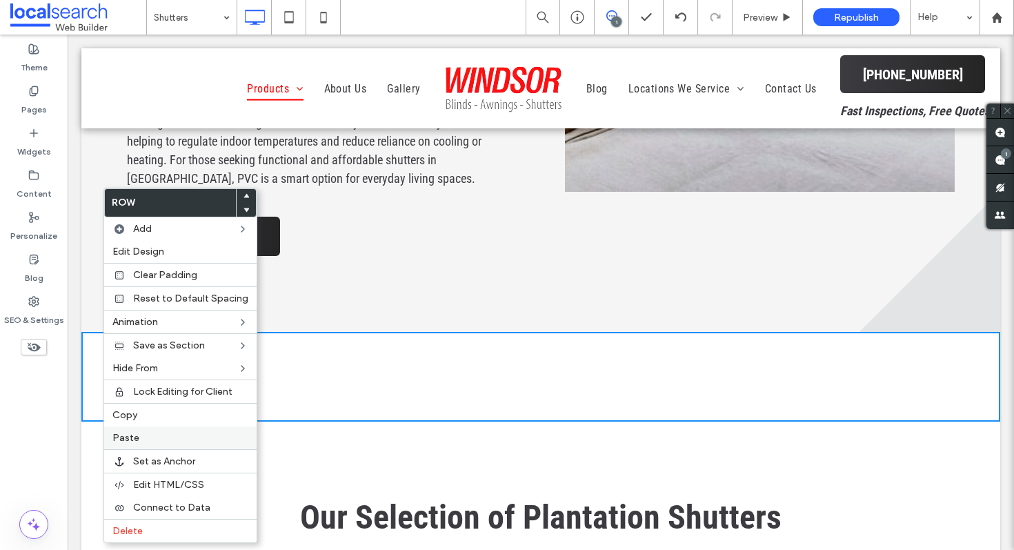
click at [127, 436] on span "Paste" at bounding box center [125, 438] width 27 height 12
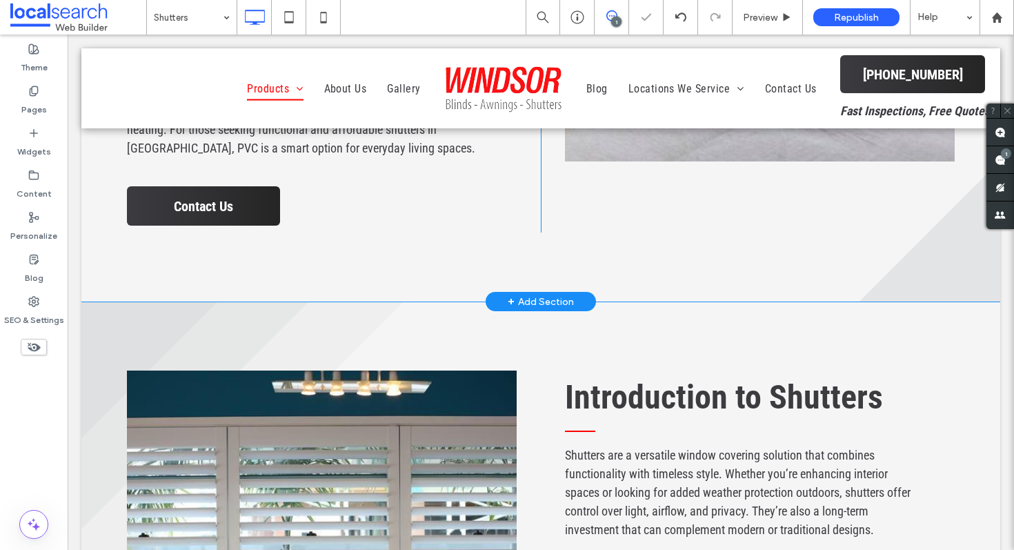
scroll to position [2698, 0]
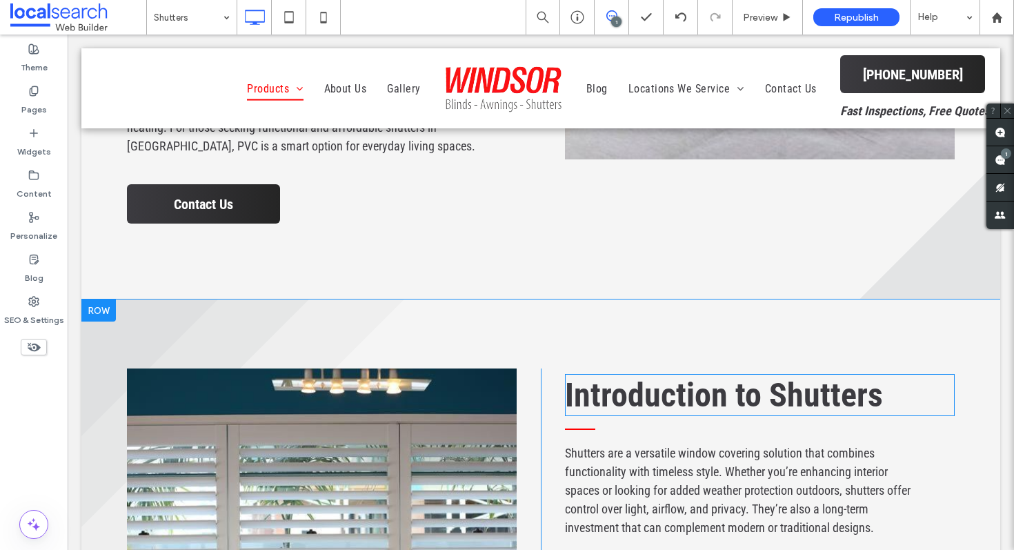
click at [660, 375] on span "Introduction to Shutters" at bounding box center [724, 394] width 318 height 39
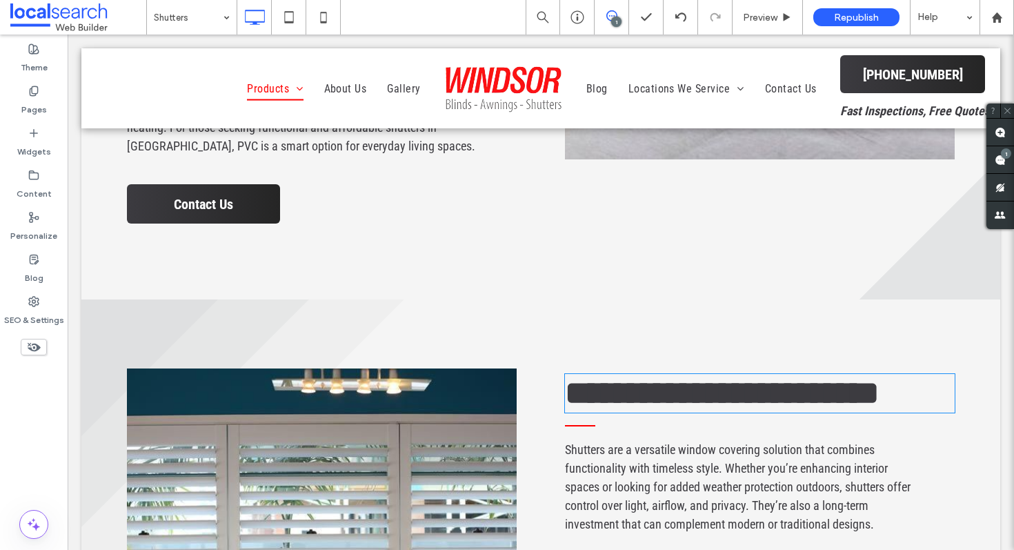
click at [660, 377] on span "**********" at bounding box center [722, 393] width 315 height 32
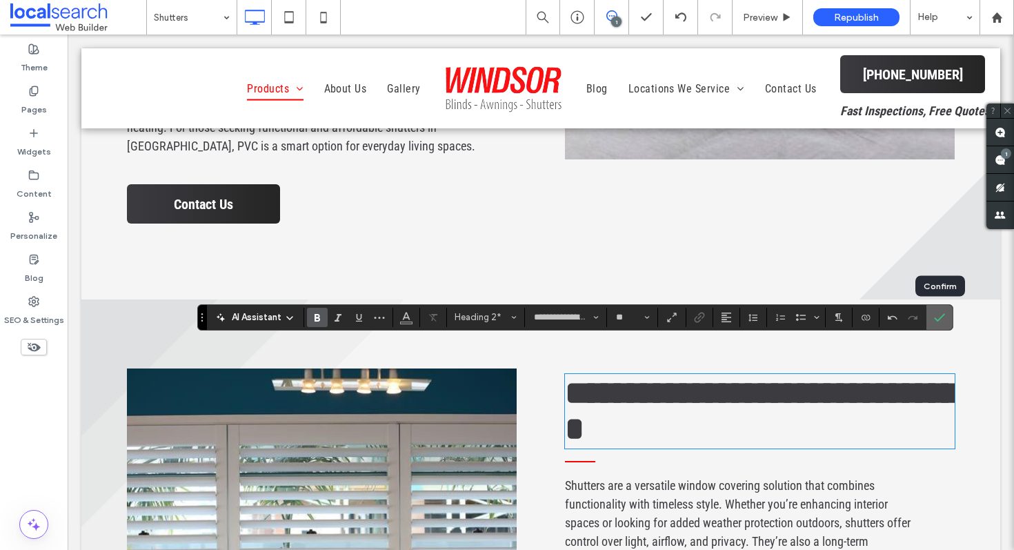
click at [936, 320] on icon "Confirm" at bounding box center [939, 317] width 11 height 11
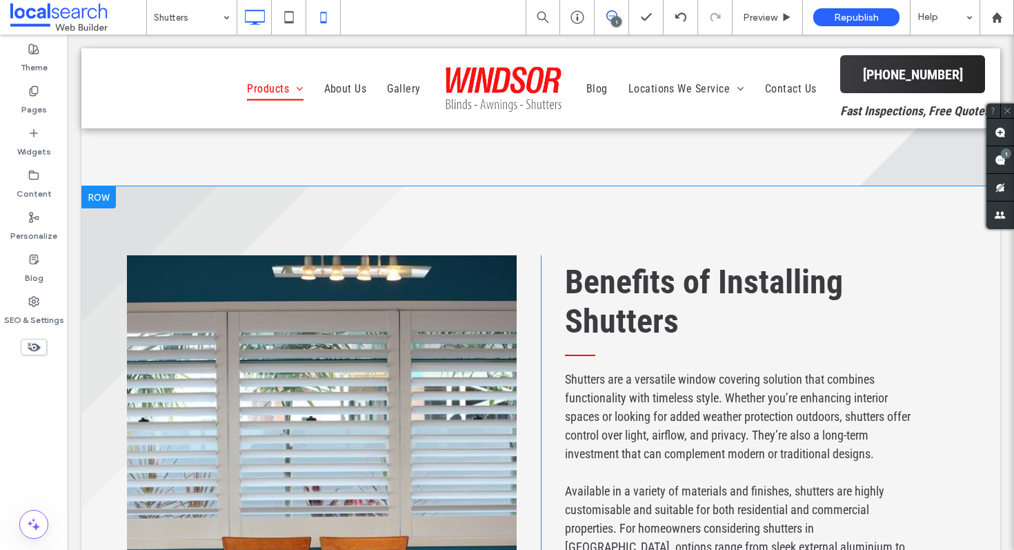
scroll to position [2829, 0]
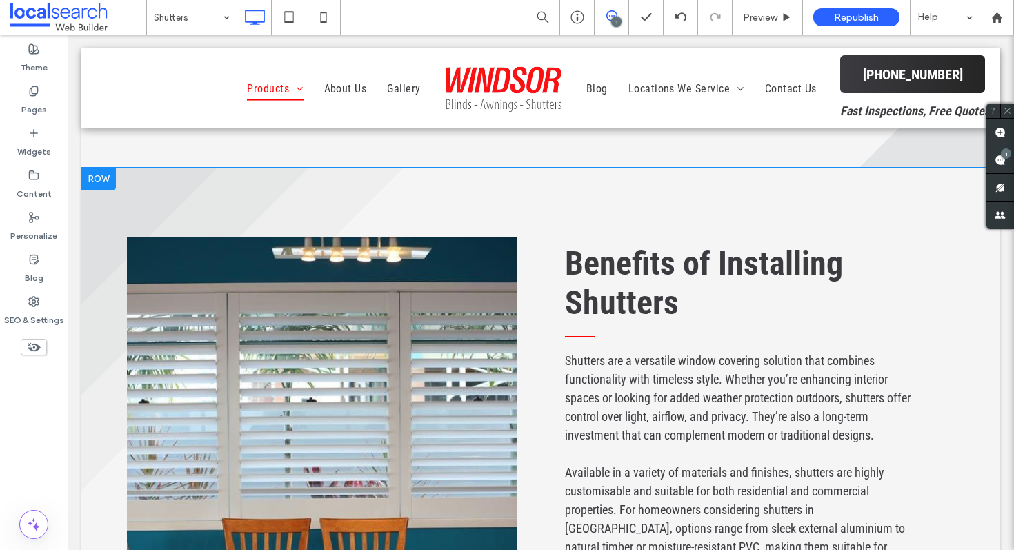
click at [625, 363] on span "Shutters are a versatile window covering solution that combines functionality w…" at bounding box center [738, 397] width 346 height 89
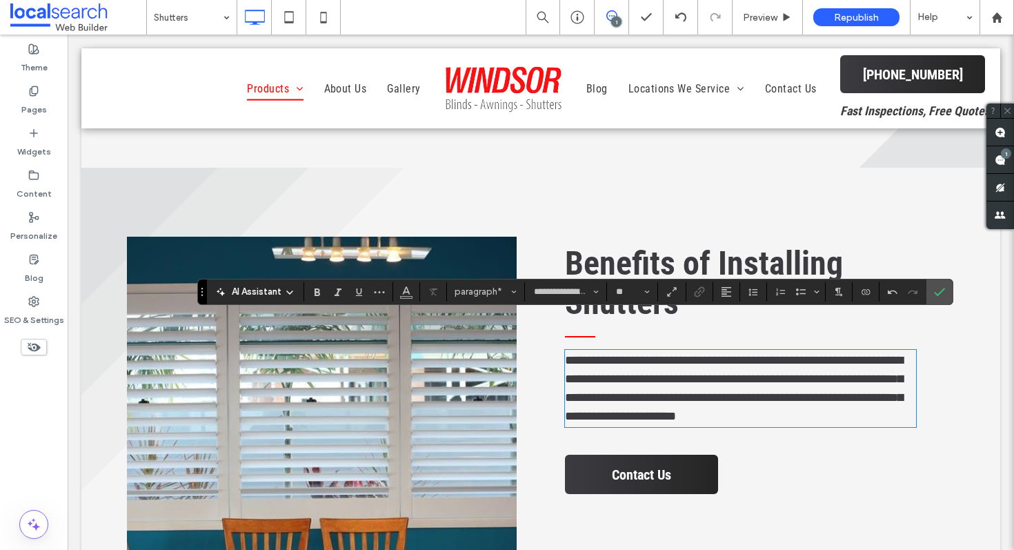
scroll to position [0, 0]
click at [930, 296] on label "Confirm" at bounding box center [940, 291] width 21 height 25
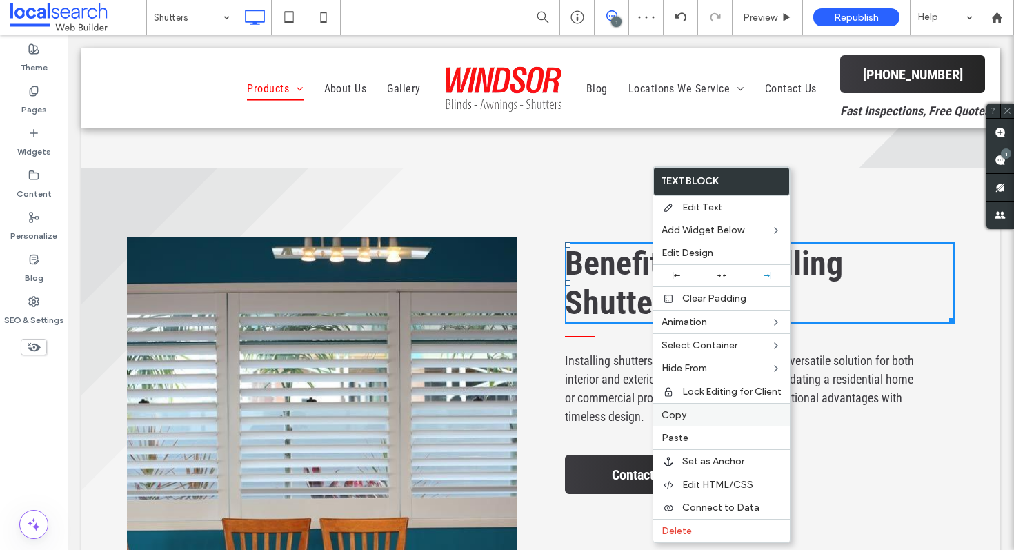
click at [684, 412] on span "Copy" at bounding box center [674, 415] width 25 height 12
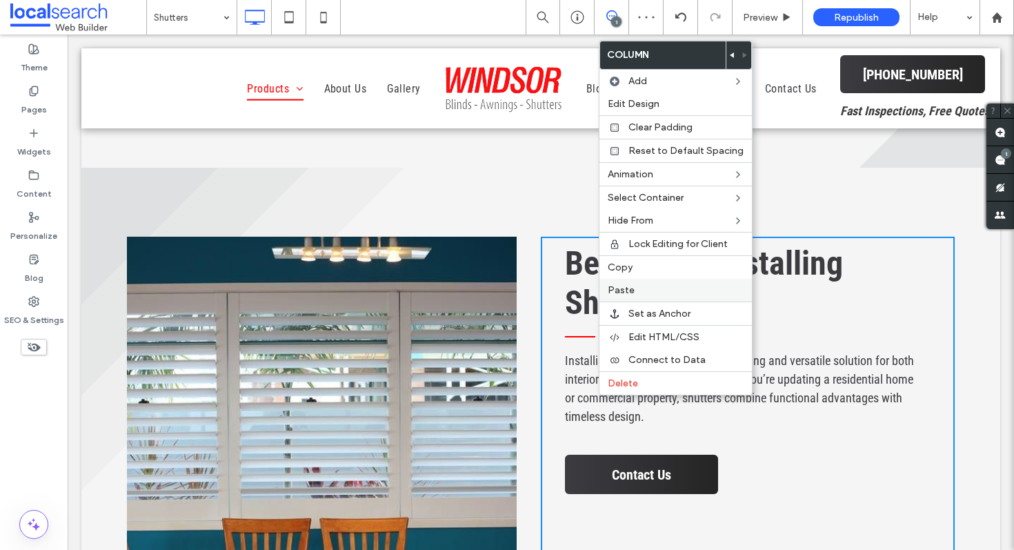
click at [624, 290] on span "Paste" at bounding box center [621, 290] width 27 height 12
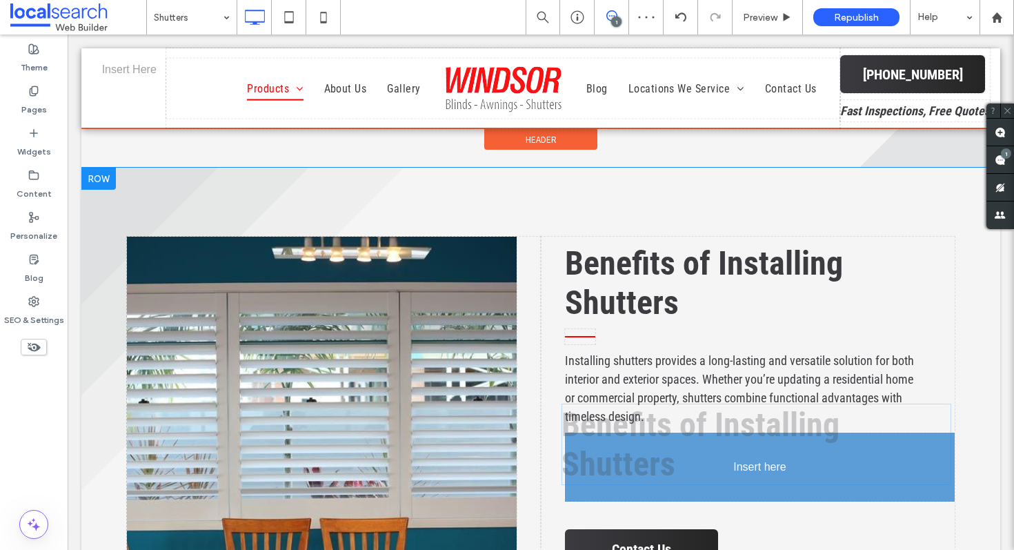
drag, startPoint x: 642, startPoint y: 494, endPoint x: 638, endPoint y: 400, distance: 93.9
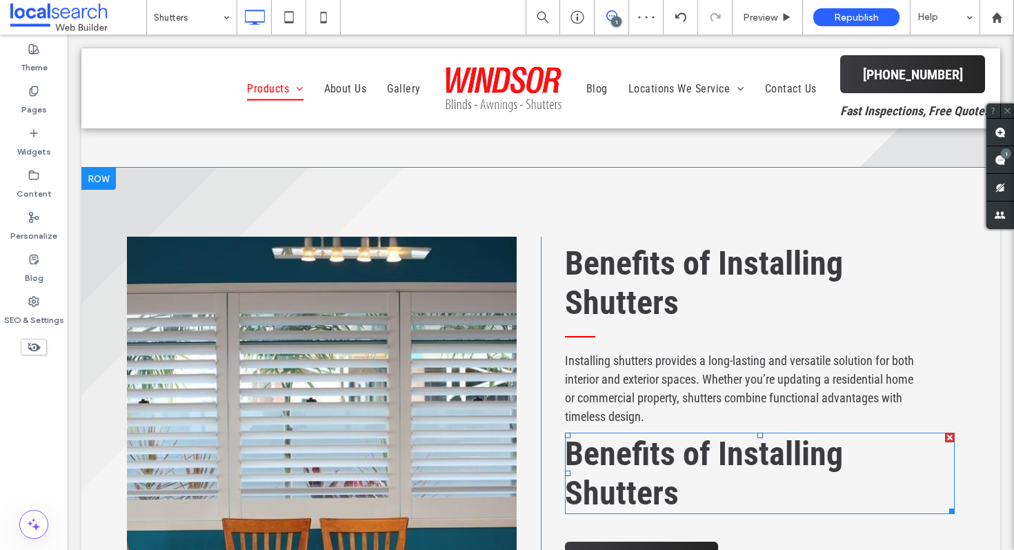
click at [631, 434] on span "Benefits of Installing Shutters" at bounding box center [704, 473] width 278 height 79
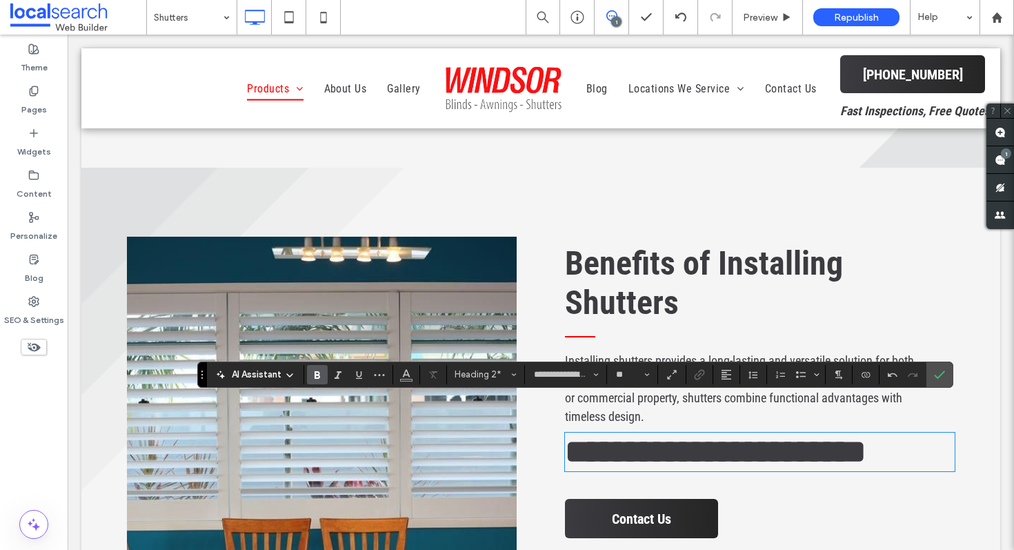
click at [510, 364] on div "**********" at bounding box center [575, 375] width 756 height 26
click at [509, 379] on button "Heading 2*" at bounding box center [486, 374] width 72 height 19
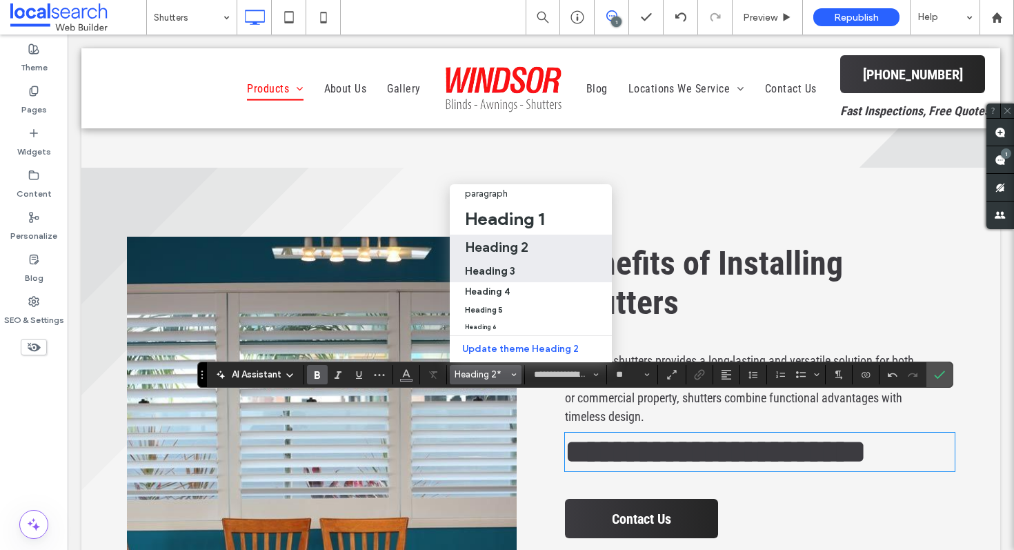
click at [520, 260] on label "Heading 3" at bounding box center [531, 271] width 162 height 22
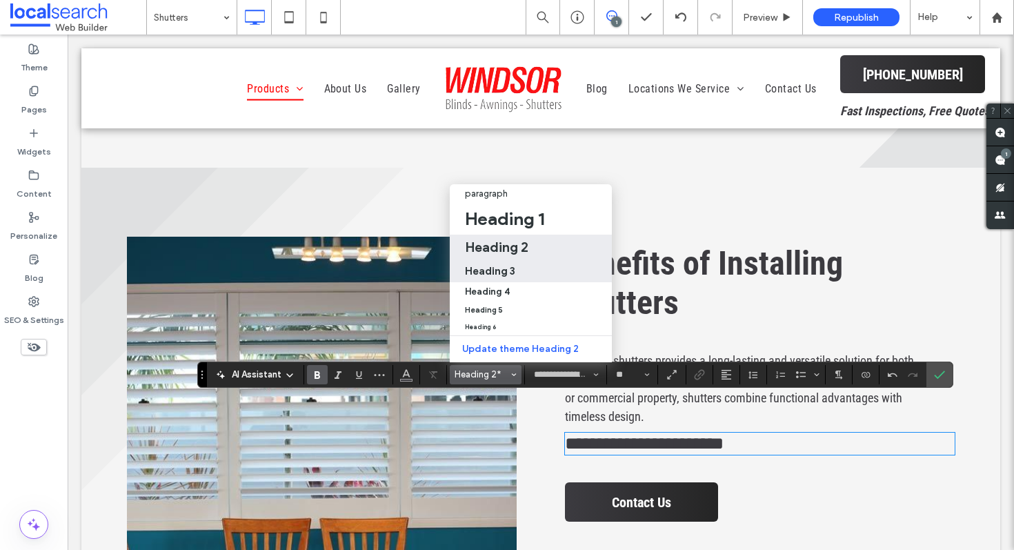
type input "**"
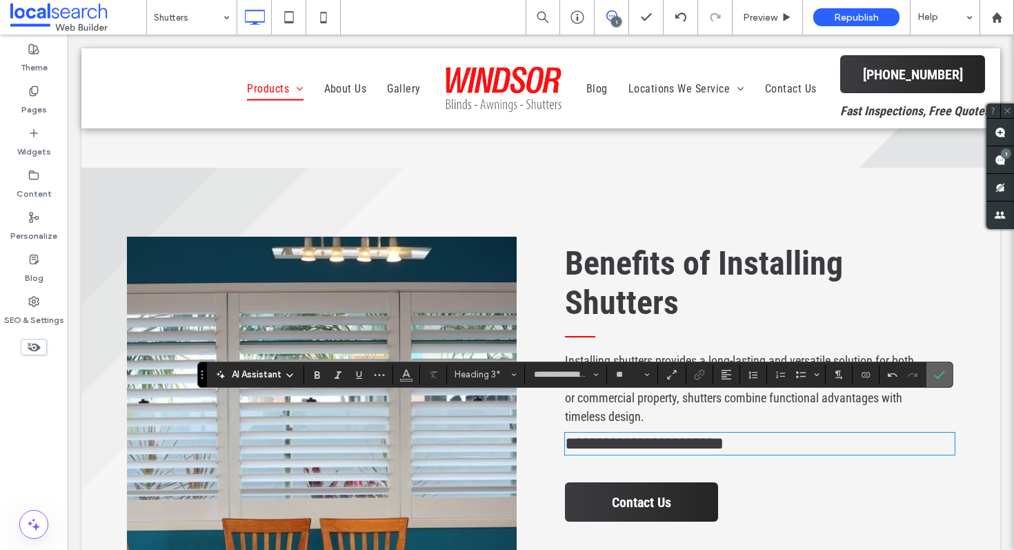
click at [934, 380] on span "Confirm" at bounding box center [937, 374] width 6 height 25
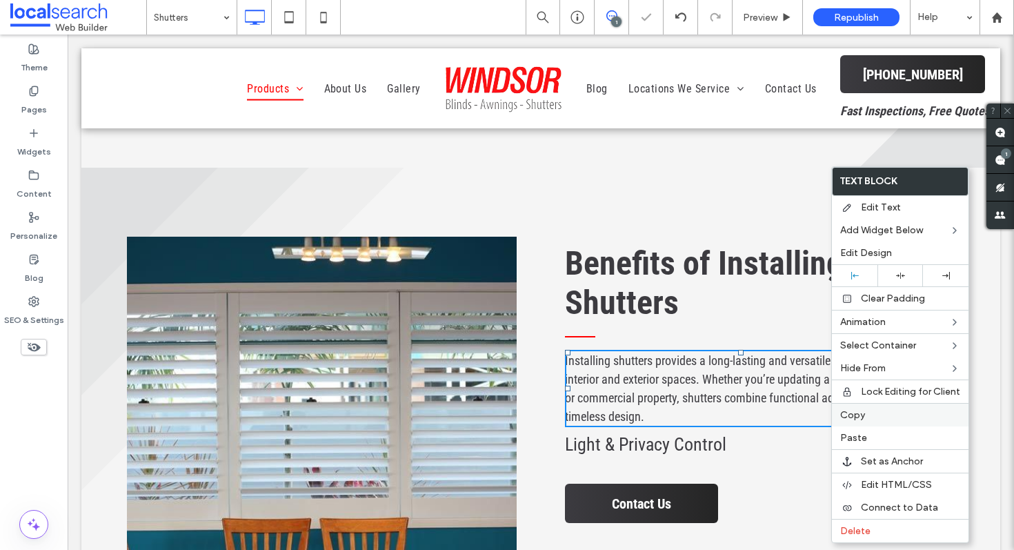
click at [874, 415] on label "Copy" at bounding box center [901, 415] width 120 height 12
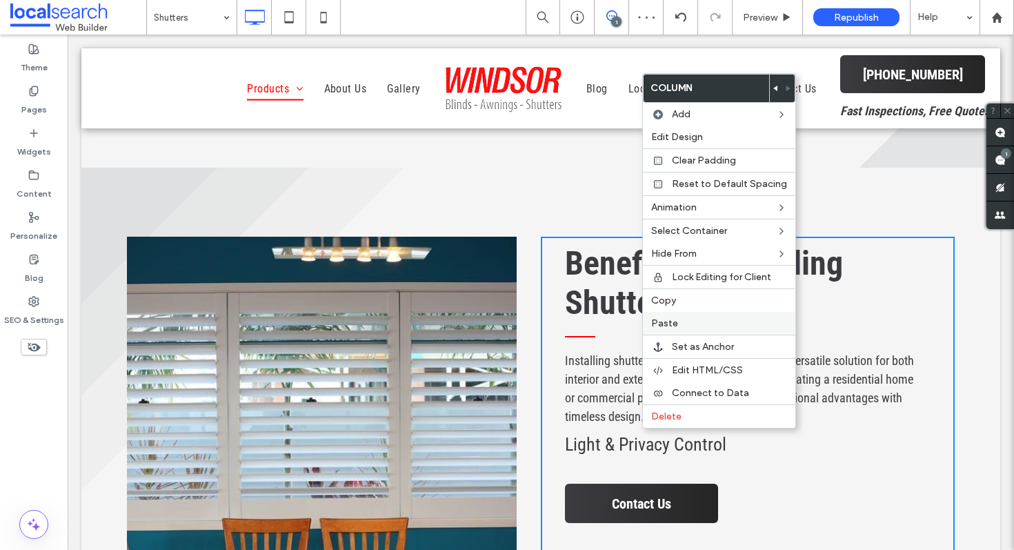
click at [671, 322] on span "Paste" at bounding box center [664, 323] width 27 height 12
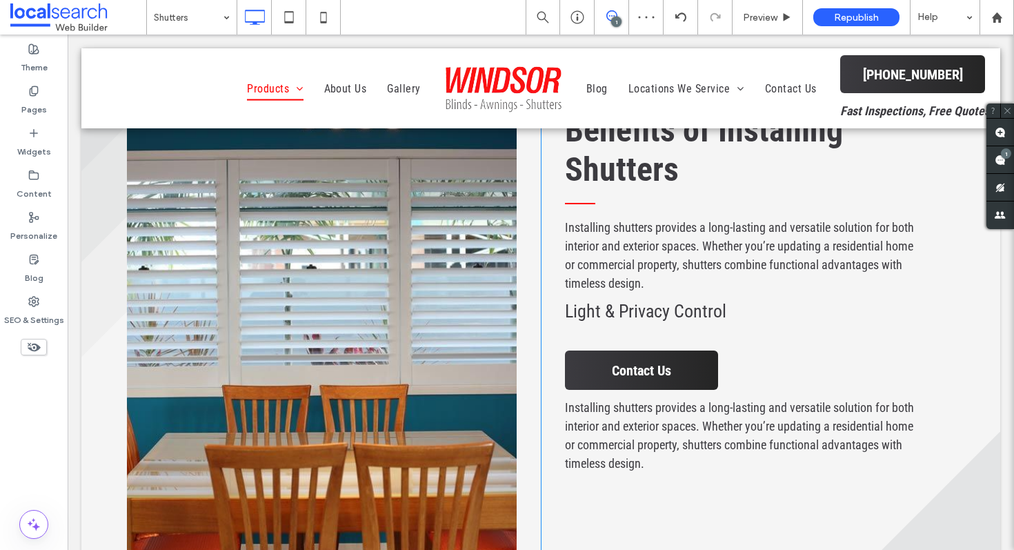
scroll to position [2963, 0]
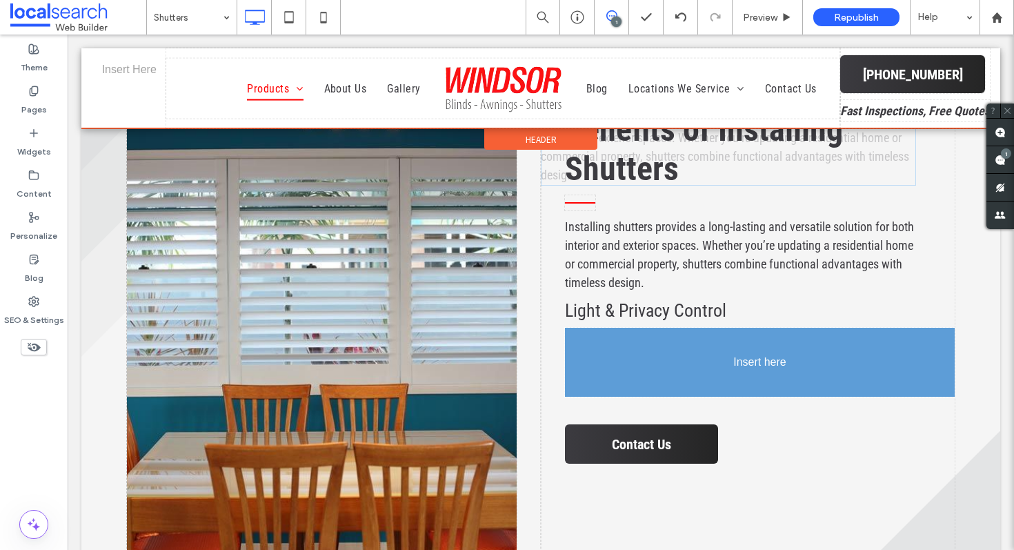
drag, startPoint x: 658, startPoint y: 413, endPoint x: 647, endPoint y: 311, distance: 102.7
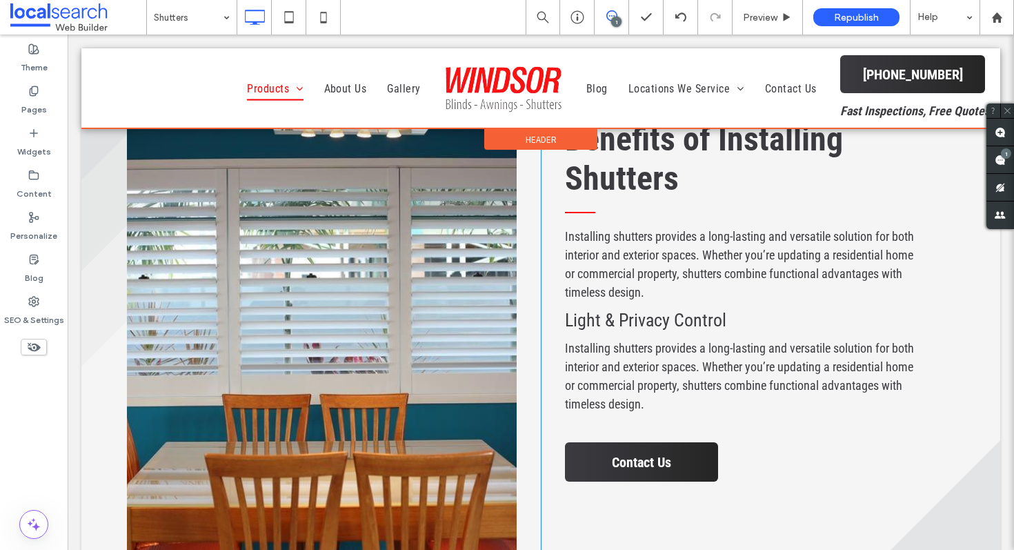
scroll to position [2951, 0]
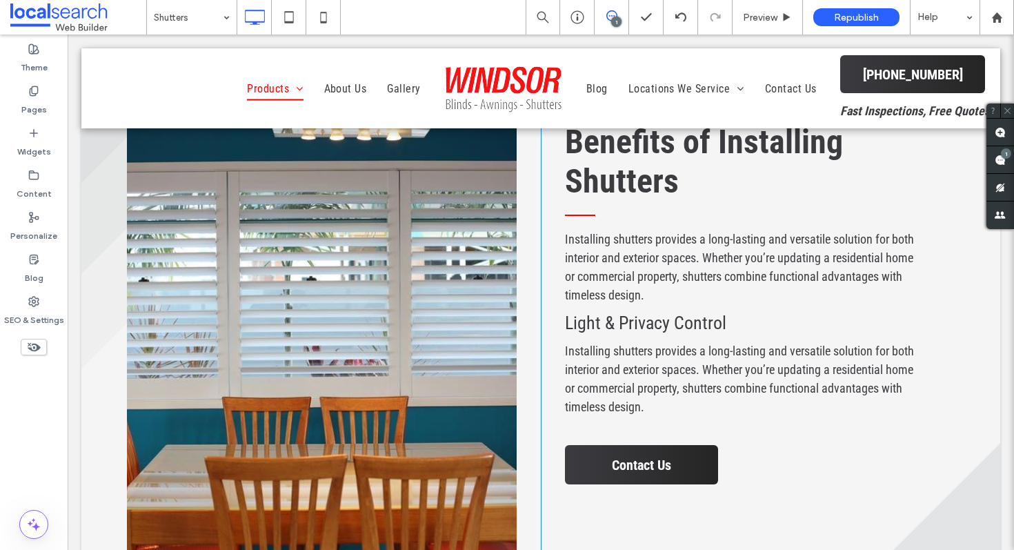
click at [593, 355] on span "Installing shutters provides a long-lasting and versatile solution for both int…" at bounding box center [739, 379] width 349 height 70
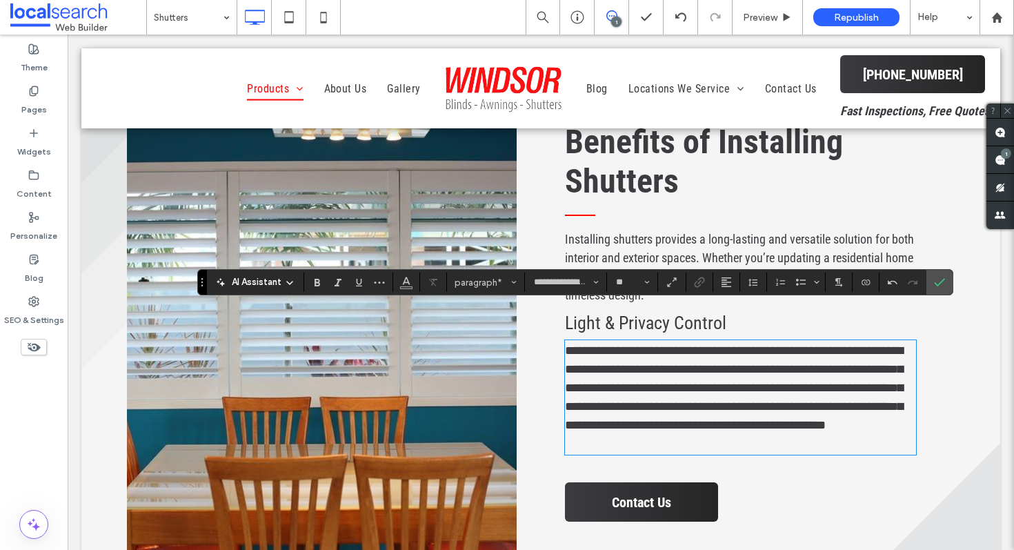
scroll to position [0, 0]
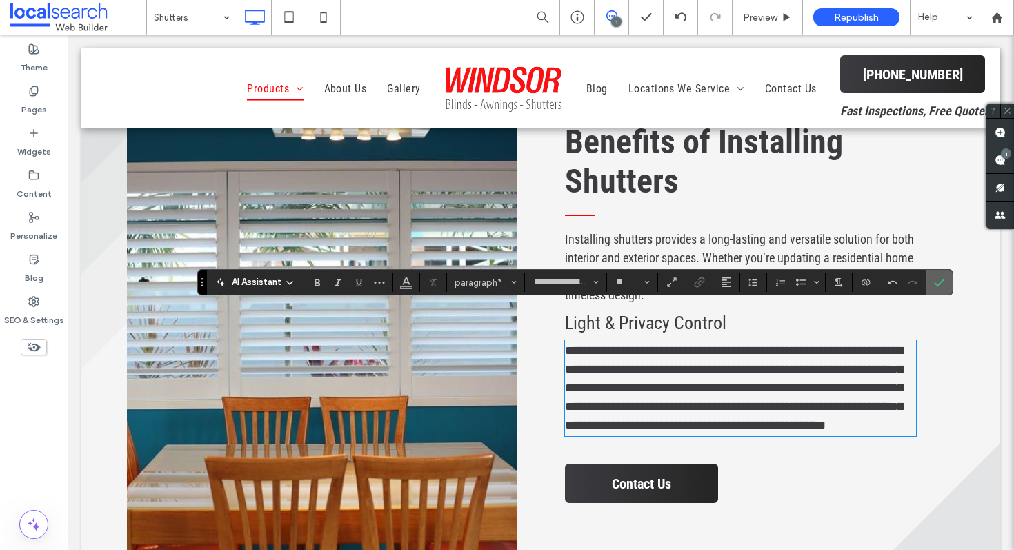
click at [948, 284] on label "Confirm" at bounding box center [940, 282] width 21 height 25
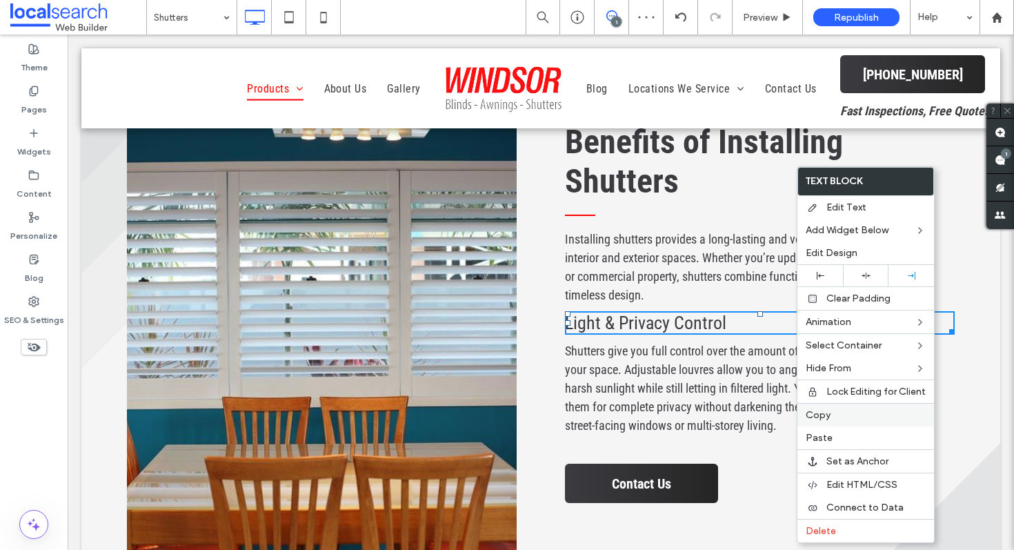
click at [830, 408] on div "Copy" at bounding box center [866, 414] width 137 height 23
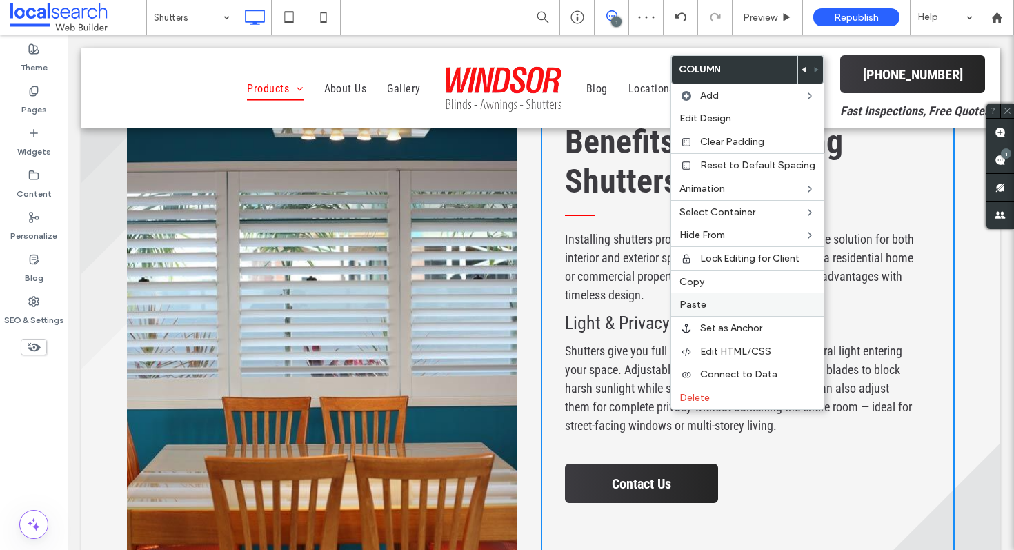
click at [691, 302] on span "Paste" at bounding box center [693, 305] width 27 height 12
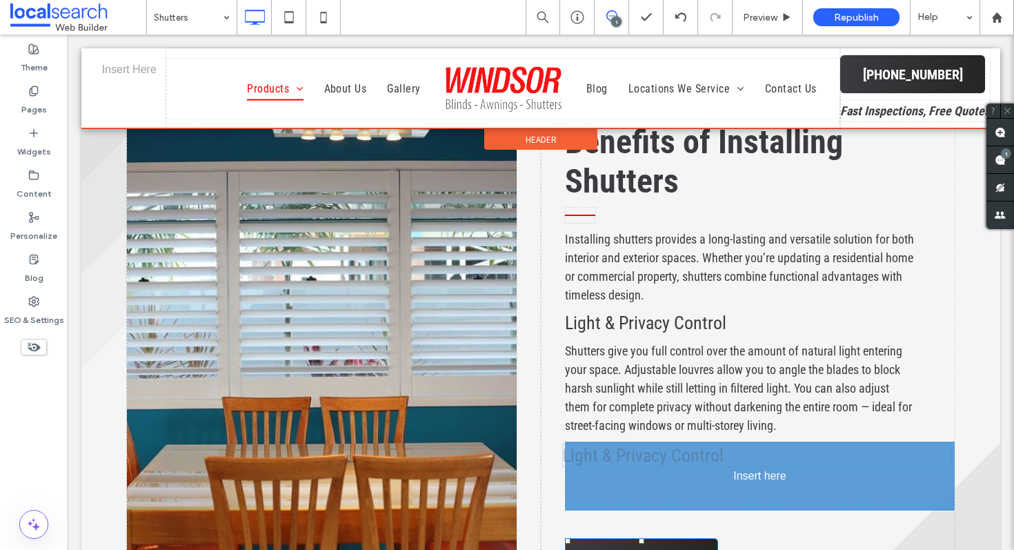
drag, startPoint x: 645, startPoint y: 478, endPoint x: 642, endPoint y: 413, distance: 65.7
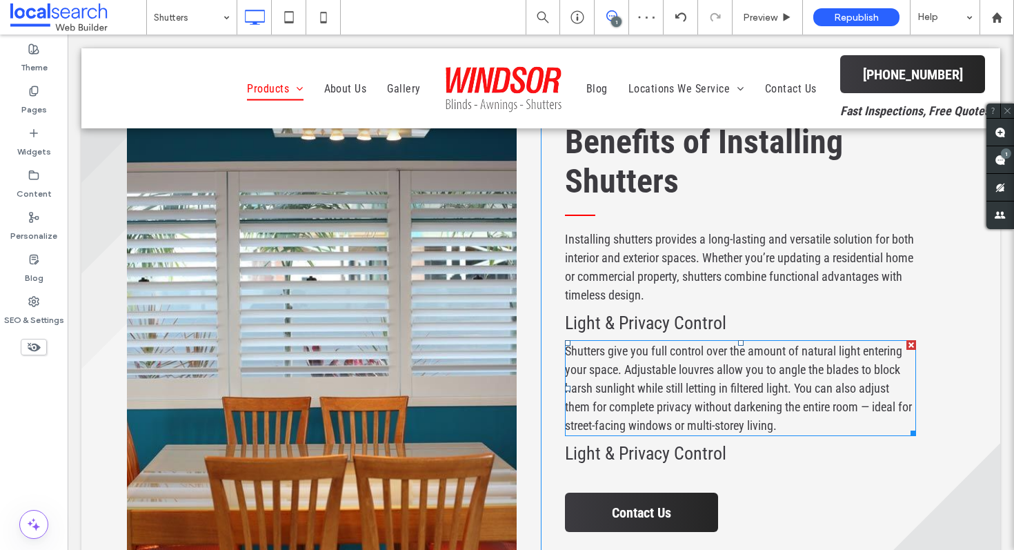
click at [651, 443] on span "Light & Privacy Control" at bounding box center [645, 453] width 161 height 21
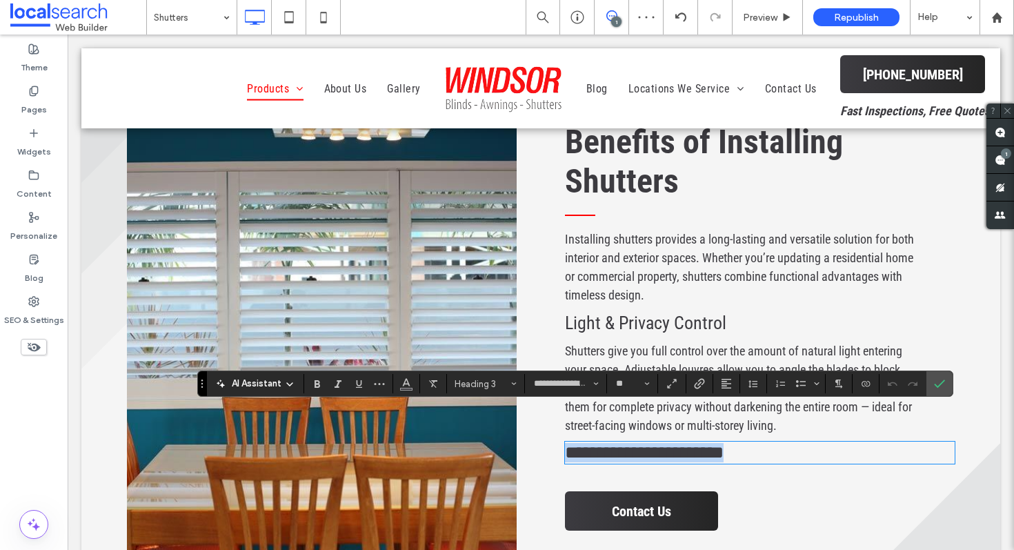
click at [651, 444] on span "**********" at bounding box center [644, 452] width 159 height 17
click at [936, 381] on icon "Confirm" at bounding box center [939, 383] width 11 height 11
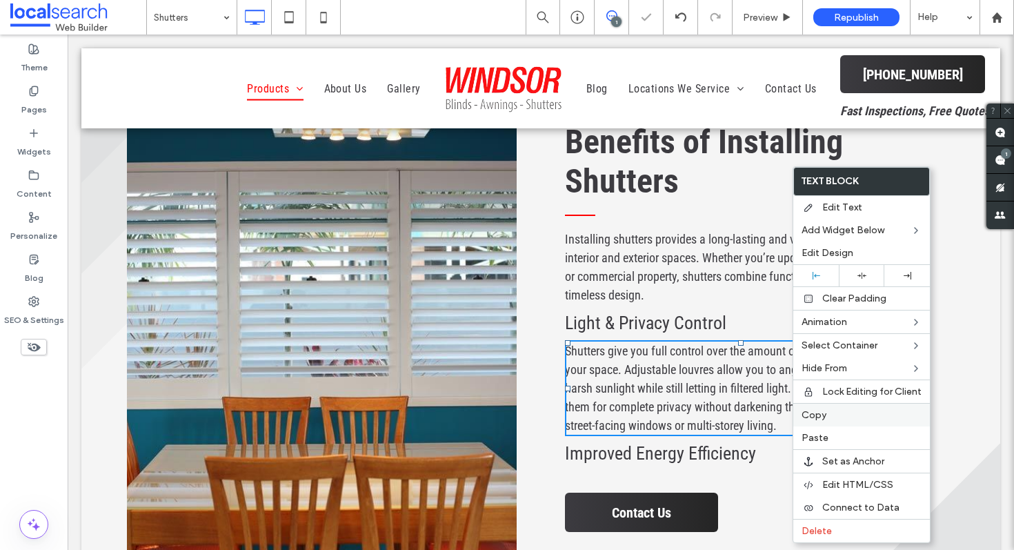
click at [817, 417] on span "Copy" at bounding box center [814, 415] width 25 height 12
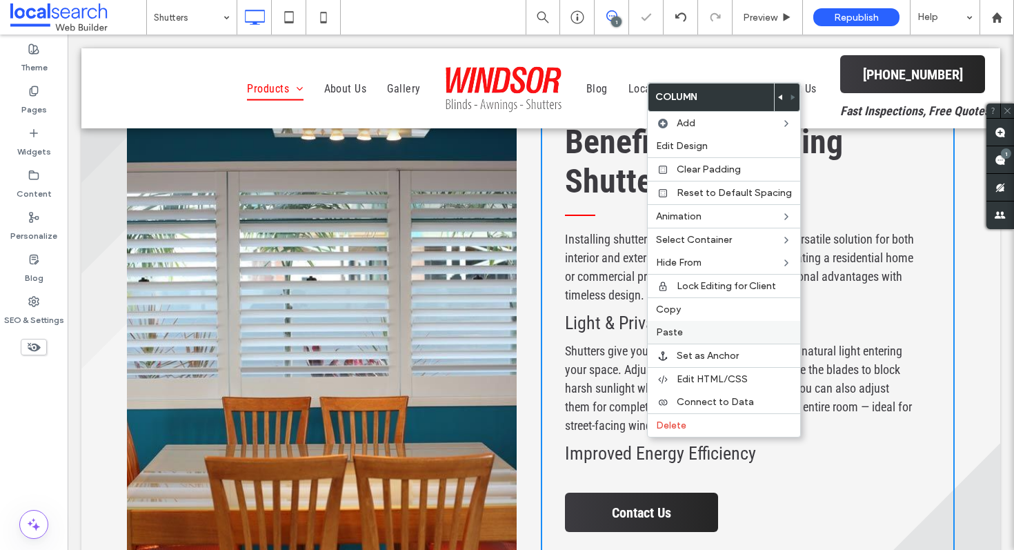
click at [668, 333] on span "Paste" at bounding box center [669, 332] width 27 height 12
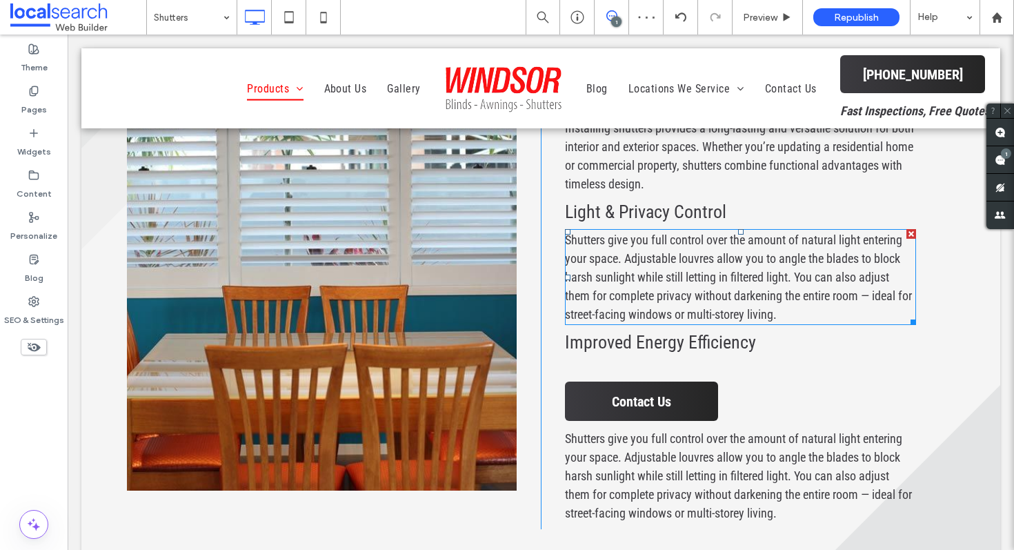
scroll to position [3063, 0]
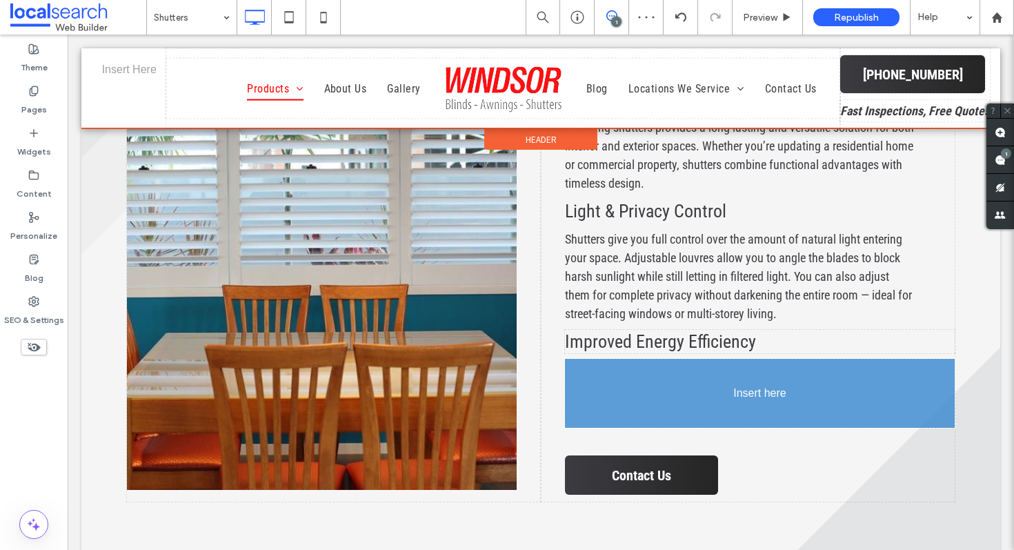
drag, startPoint x: 669, startPoint y: 404, endPoint x: 664, endPoint y: 331, distance: 73.3
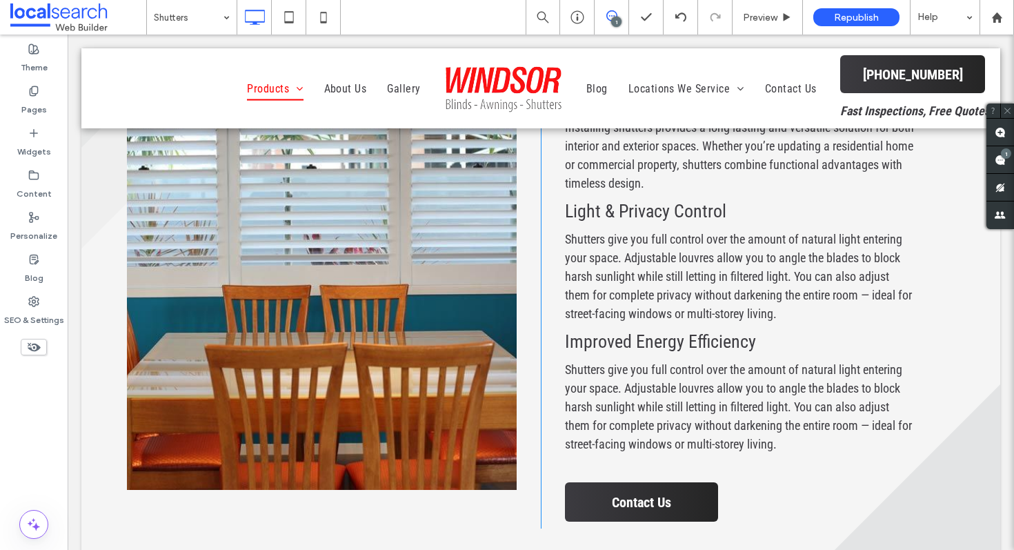
click at [601, 362] on span "Shutters give you full control over the amount of natural light entering your s…" at bounding box center [738, 406] width 347 height 89
type input "**********"
type input "**"
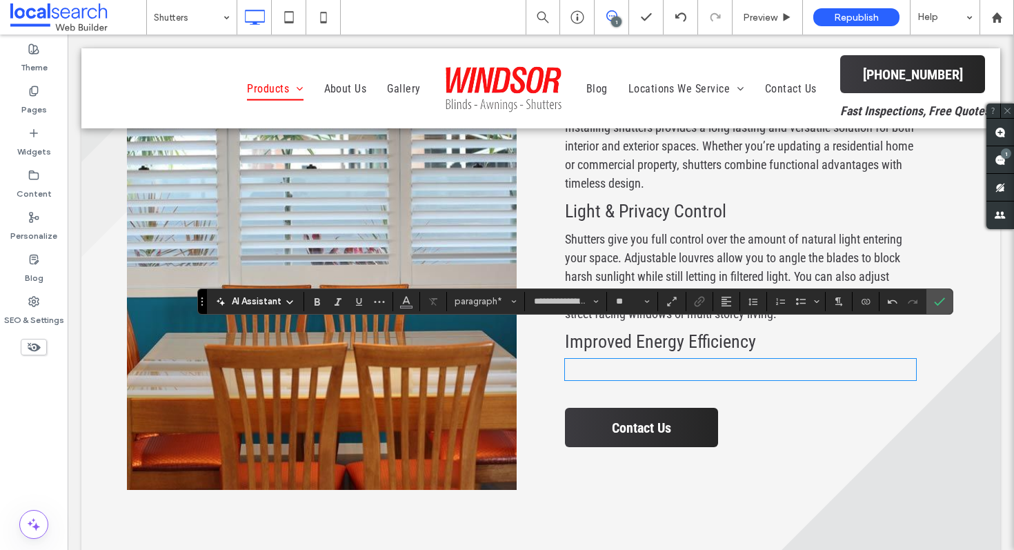
scroll to position [0, 0]
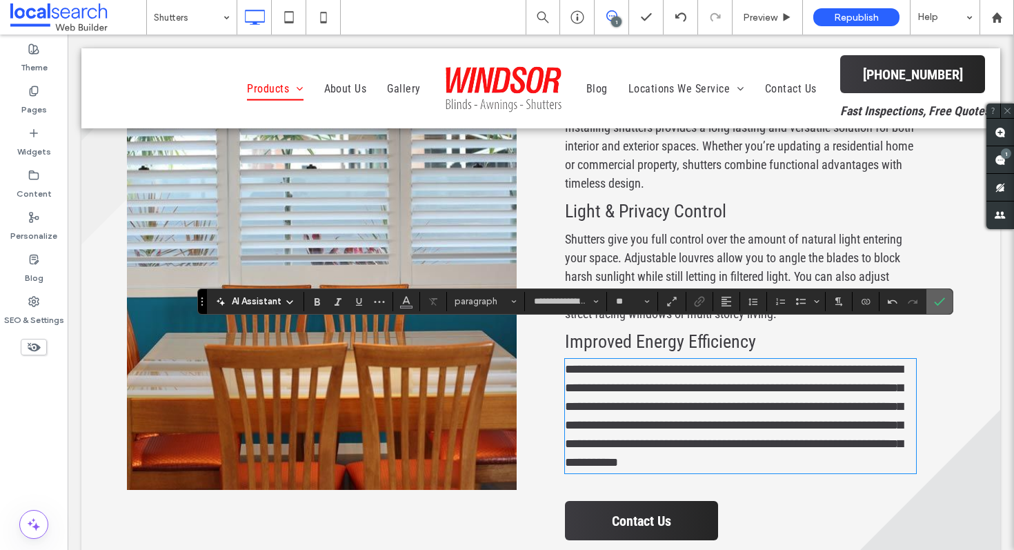
click at [941, 306] on span "Confirm" at bounding box center [939, 301] width 11 height 23
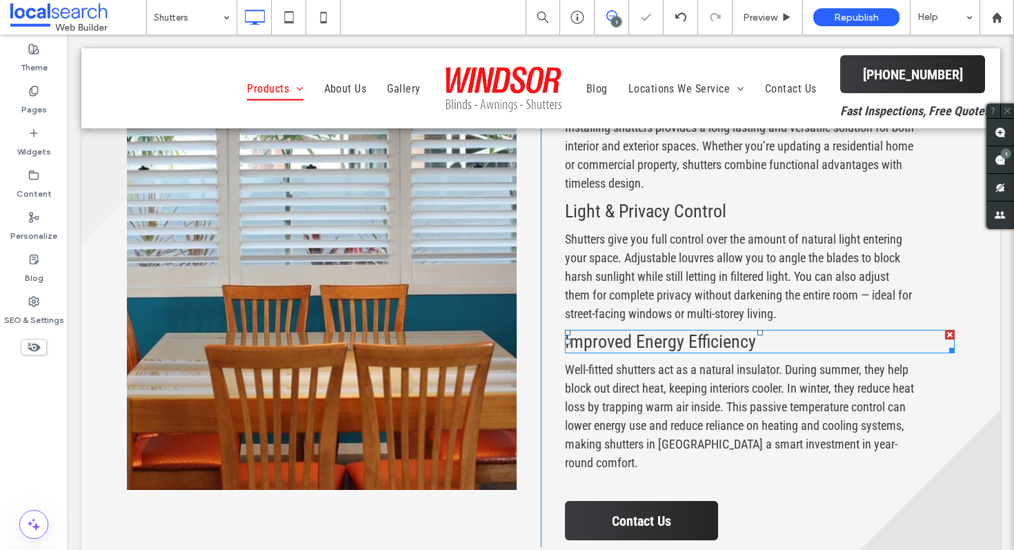
click at [738, 331] on span "Improved Energy Efficiency" at bounding box center [660, 341] width 191 height 21
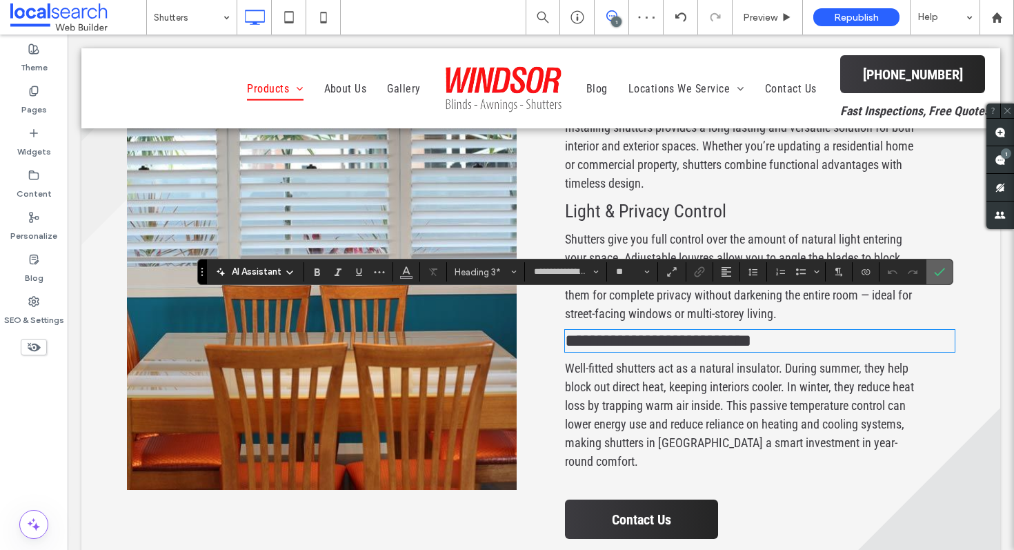
click at [935, 270] on icon "Confirm" at bounding box center [939, 271] width 11 height 11
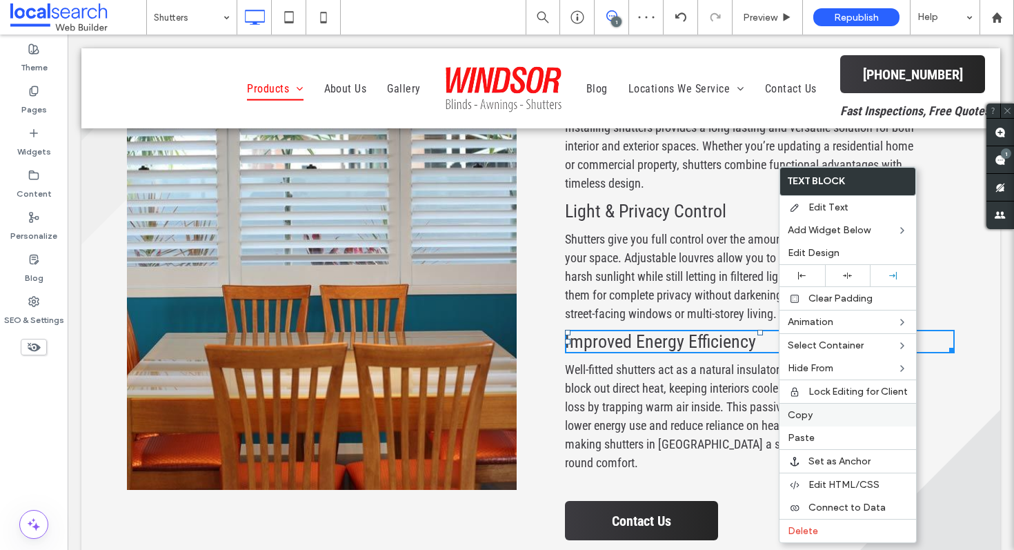
click at [819, 413] on label "Copy" at bounding box center [848, 415] width 120 height 12
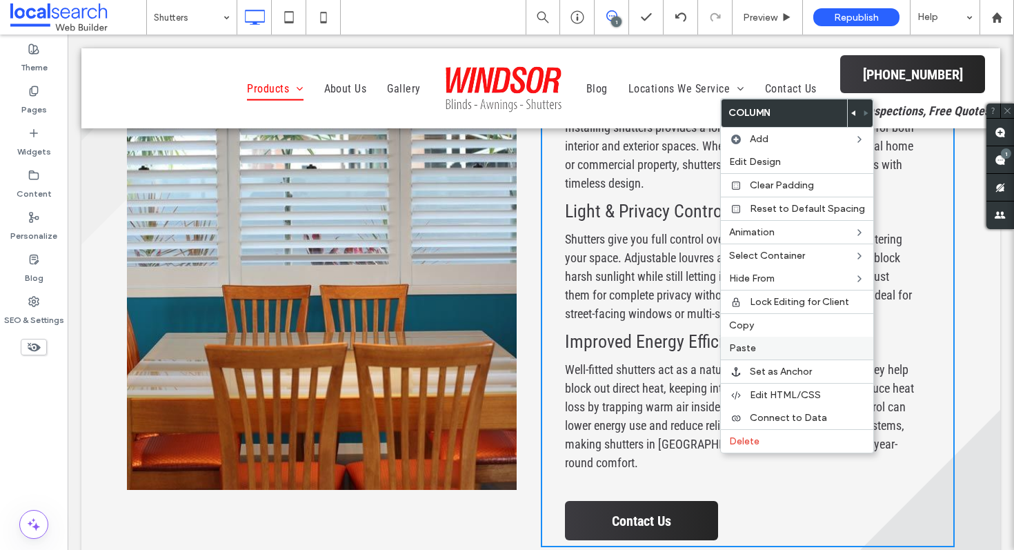
click at [756, 341] on div "Paste" at bounding box center [797, 348] width 153 height 23
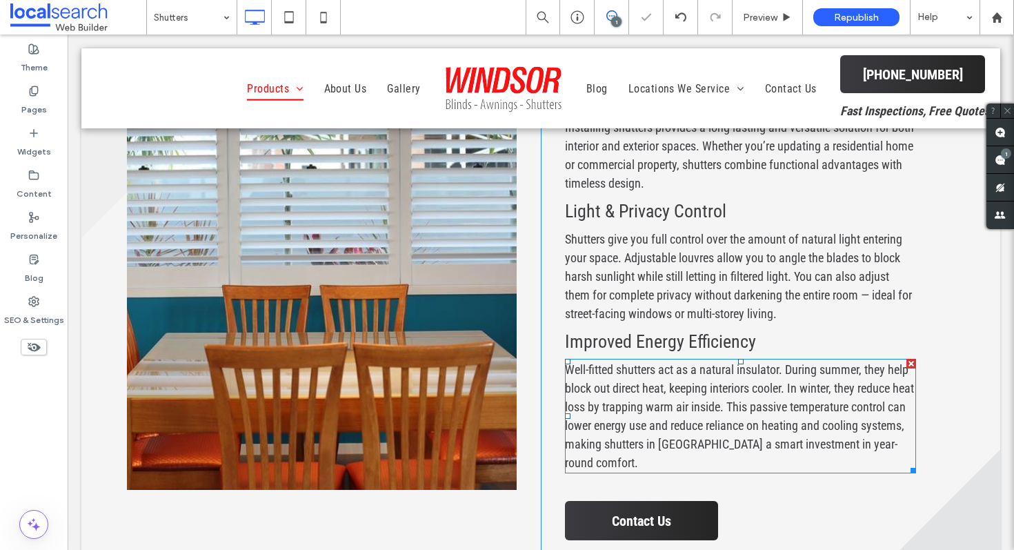
scroll to position [3141, 0]
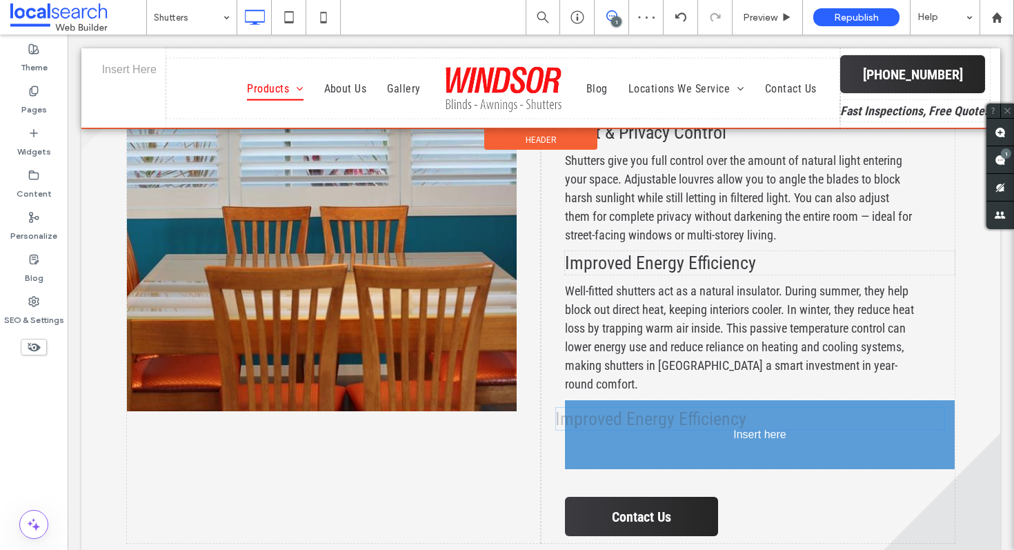
drag, startPoint x: 685, startPoint y: 444, endPoint x: 676, endPoint y: 384, distance: 61.5
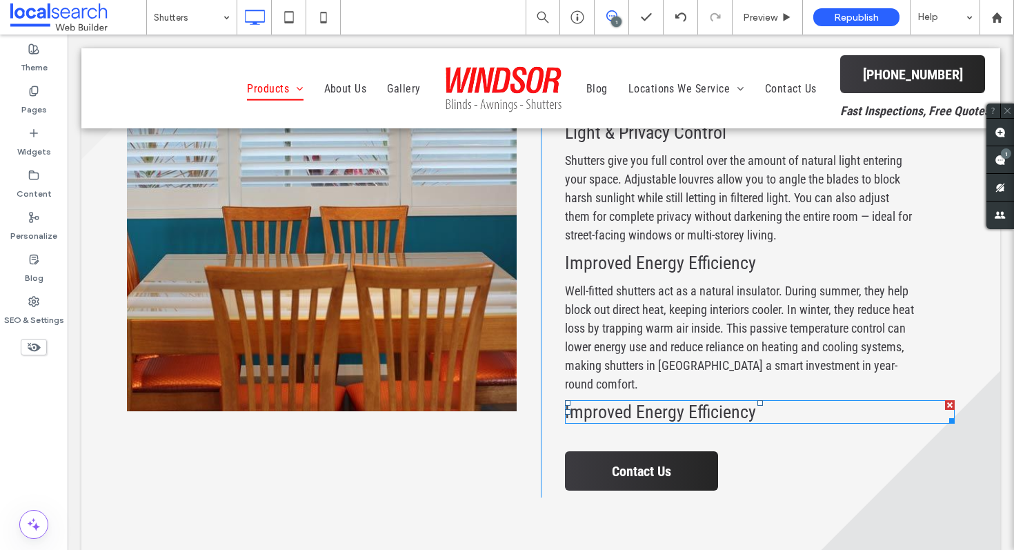
click at [722, 400] on div "Improved Energy Efficiency" at bounding box center [760, 411] width 390 height 23
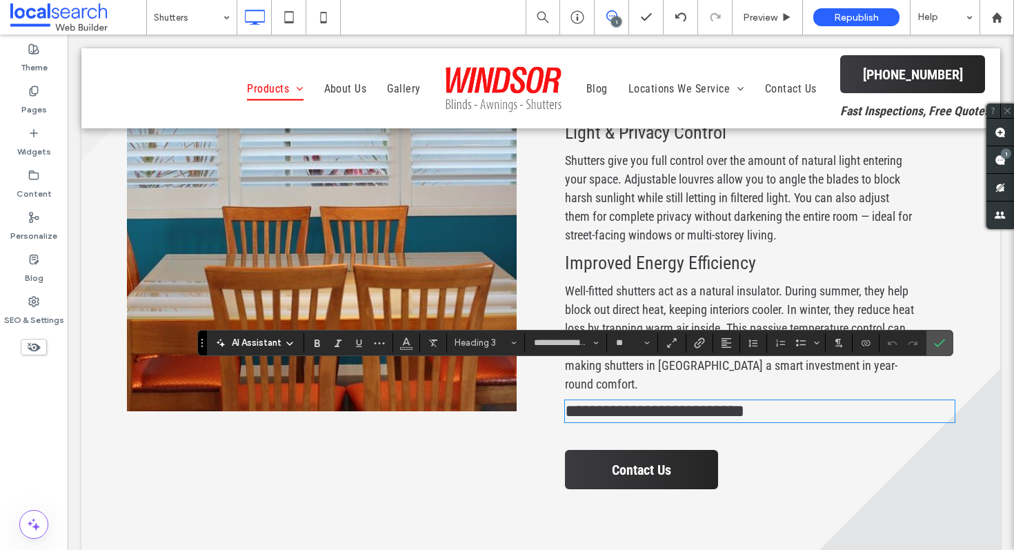
click at [685, 287] on span "Well-fitted shutters act as a natural insulator. During summer, they help block…" at bounding box center [739, 338] width 349 height 108
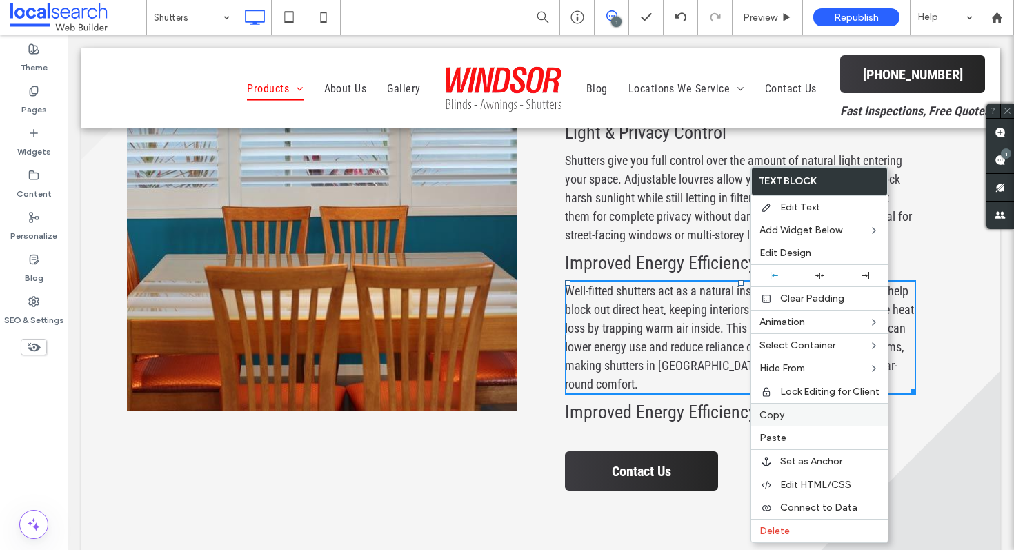
click at [769, 417] on span "Copy" at bounding box center [772, 415] width 25 height 12
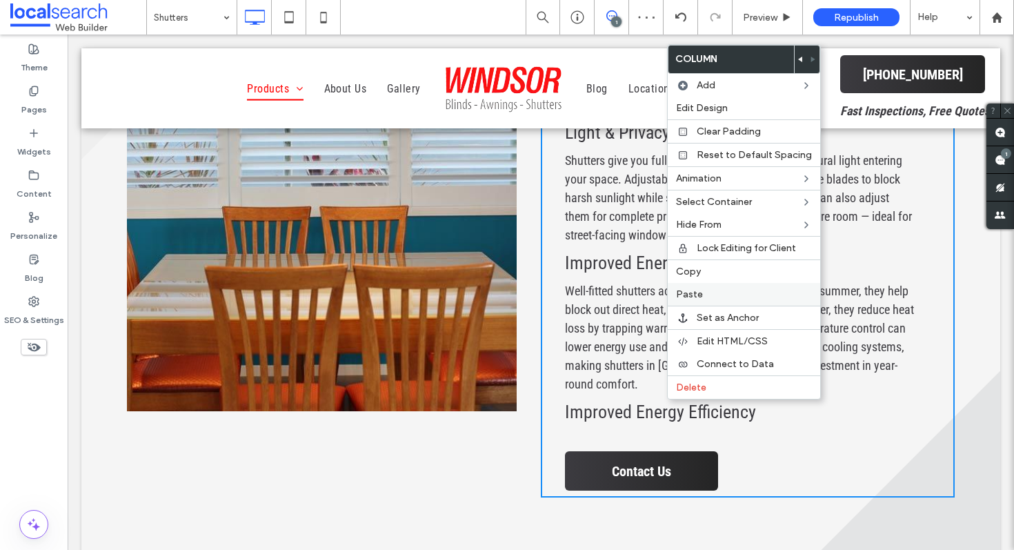
click at [733, 295] on label "Paste" at bounding box center [744, 294] width 136 height 12
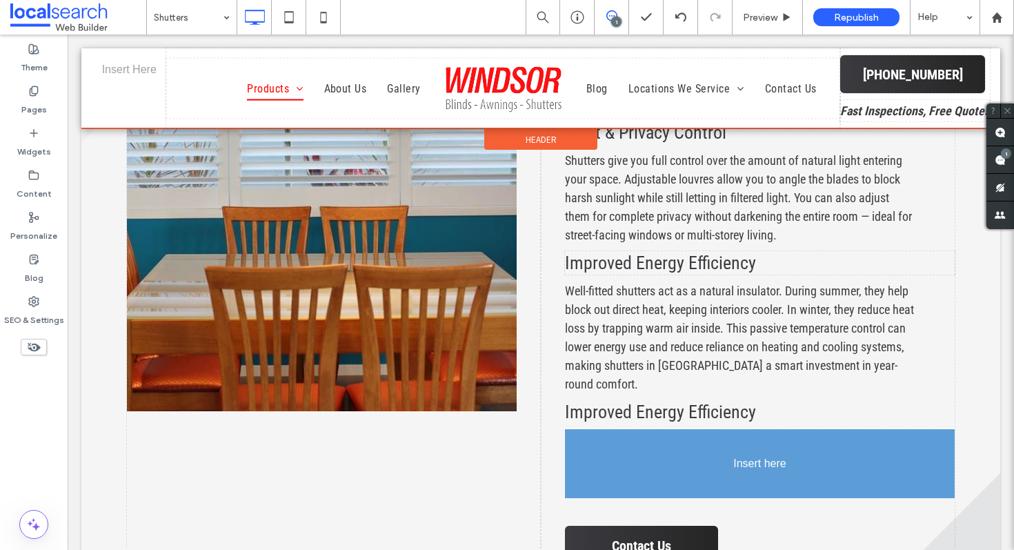
drag, startPoint x: 648, startPoint y: 539, endPoint x: 646, endPoint y: 435, distance: 103.5
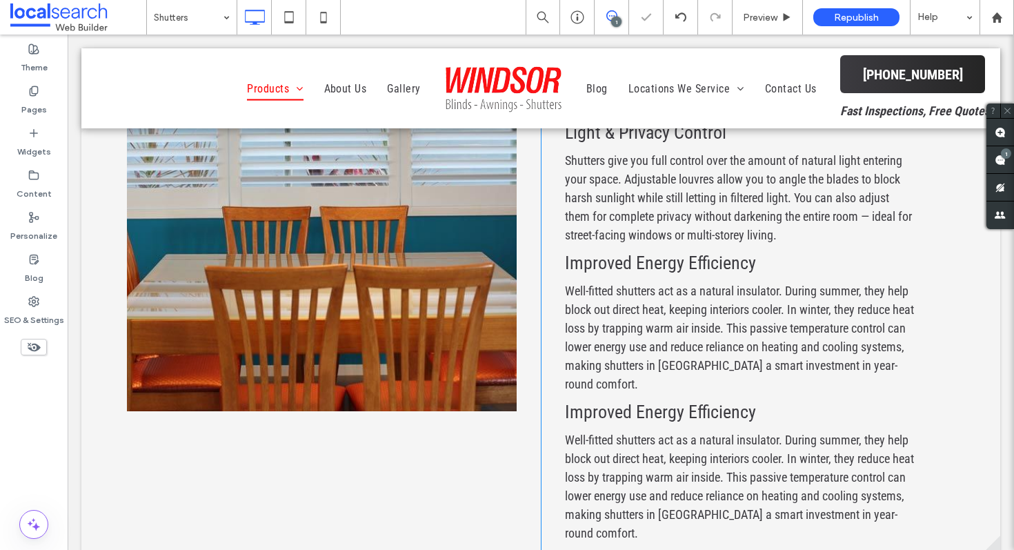
click at [646, 377] on div at bounding box center [507, 275] width 1014 height 550
click at [646, 402] on span "Improved Energy Efficiency" at bounding box center [660, 412] width 191 height 21
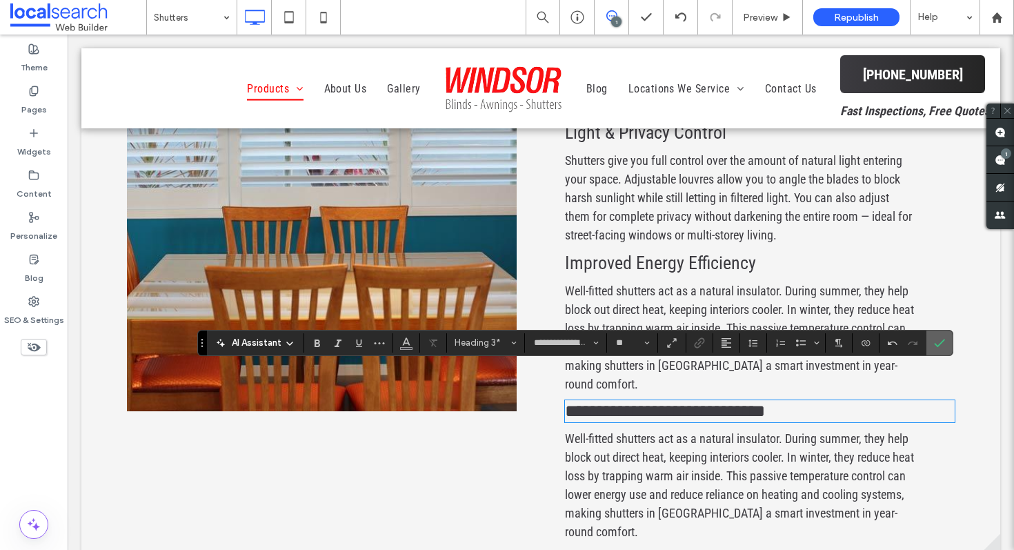
click at [943, 337] on icon "Confirm" at bounding box center [939, 342] width 11 height 11
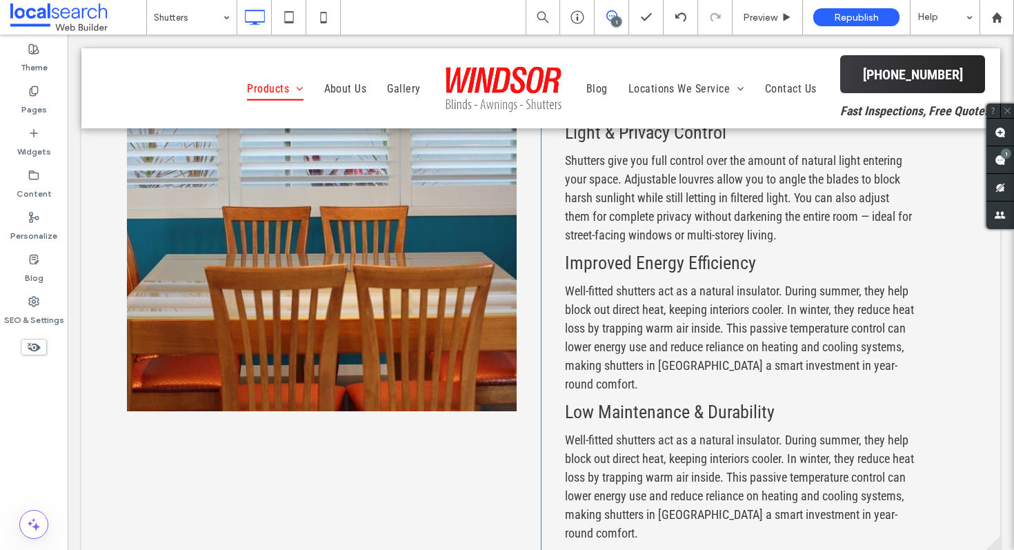
click at [662, 440] on span "Well-fitted shutters act as a natural insulator. During summer, they help block…" at bounding box center [739, 487] width 349 height 108
type input "**********"
type input "**"
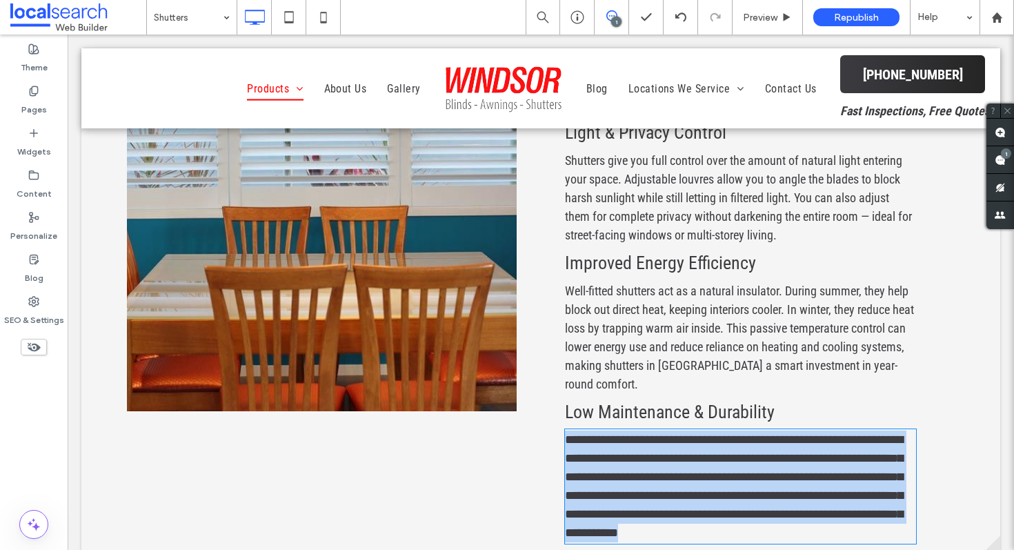
click at [662, 440] on span "**********" at bounding box center [734, 486] width 338 height 106
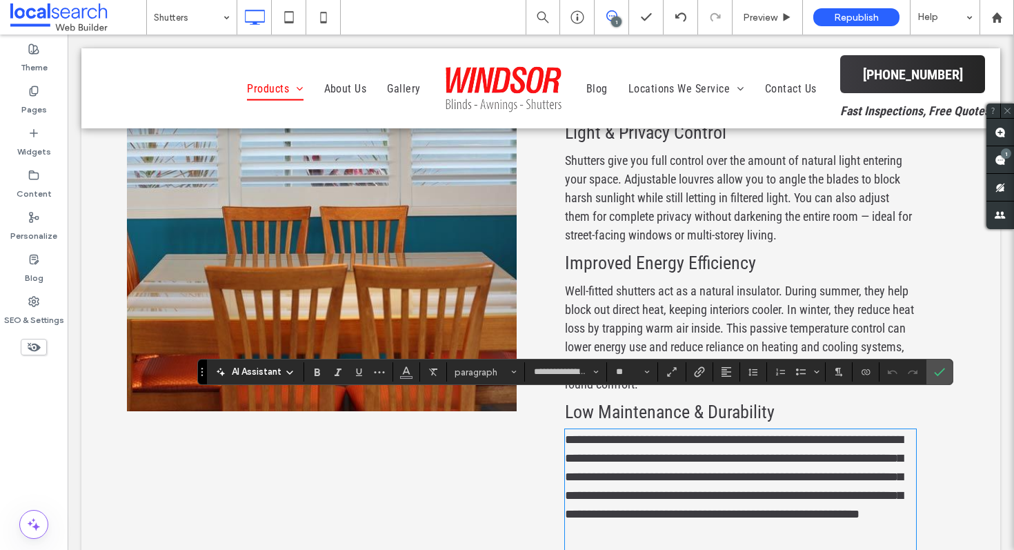
scroll to position [0, 0]
click at [944, 363] on span "Confirm" at bounding box center [939, 371] width 11 height 23
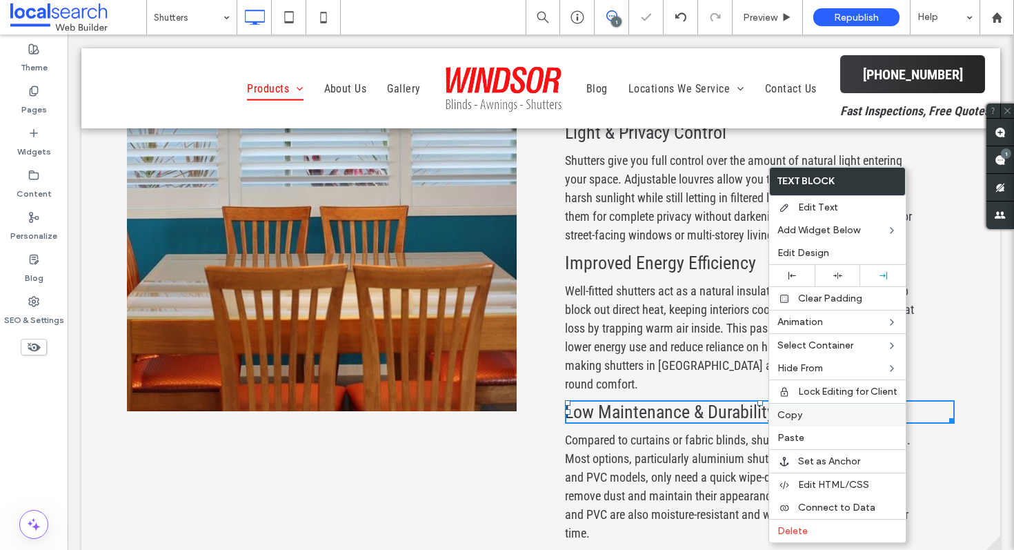
click at [820, 415] on label "Copy" at bounding box center [838, 415] width 120 height 12
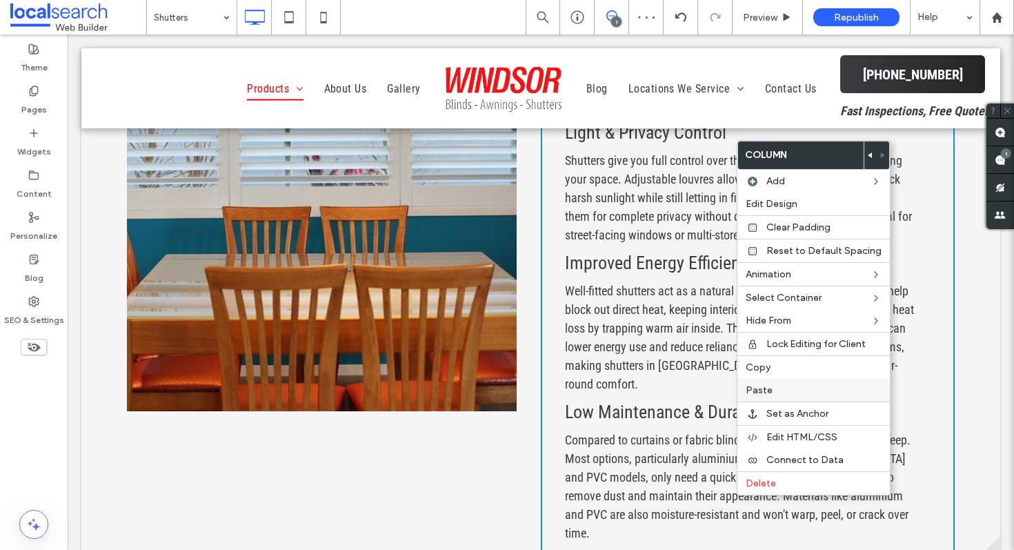
click at [766, 390] on span "Paste" at bounding box center [759, 390] width 27 height 12
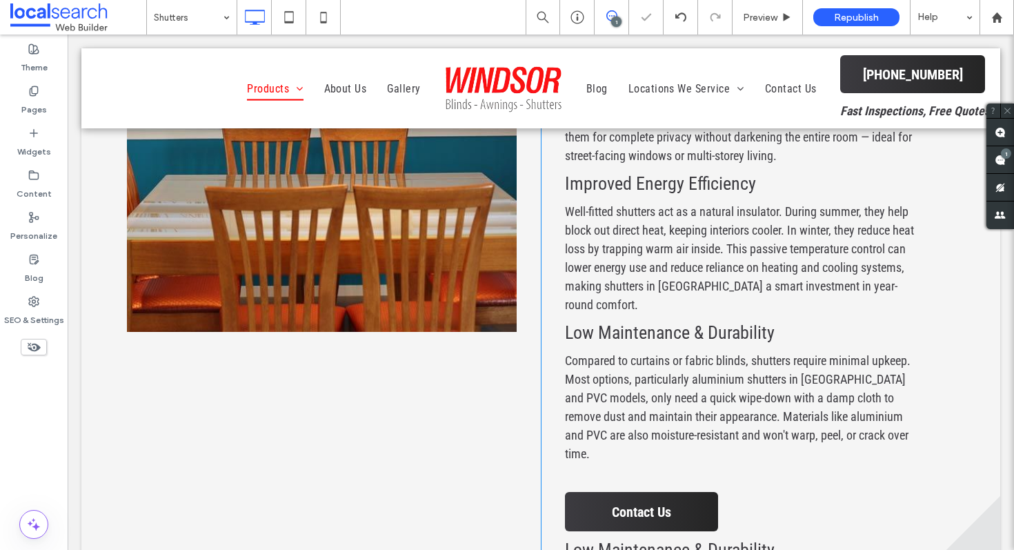
scroll to position [3576, 0]
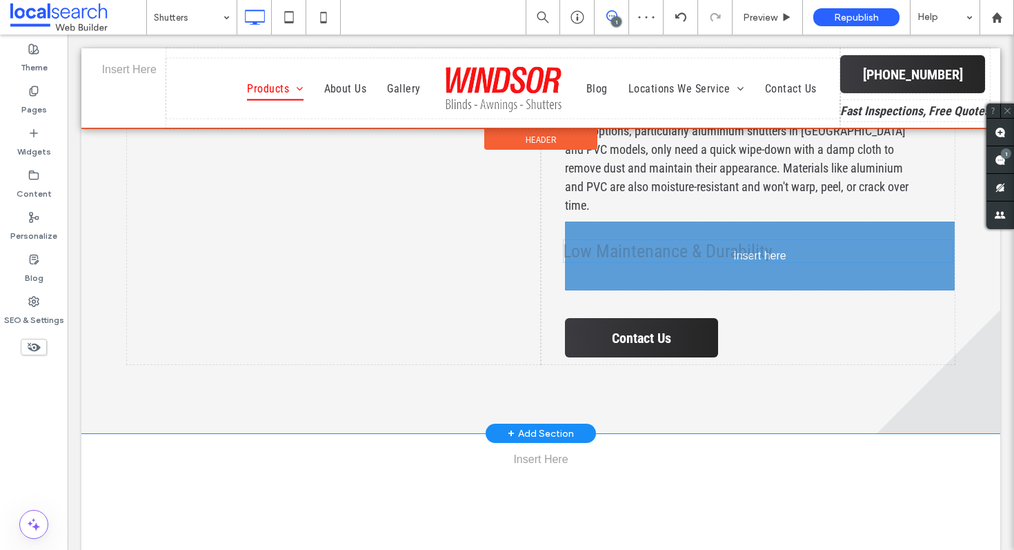
drag, startPoint x: 711, startPoint y: 255, endPoint x: 709, endPoint y: 222, distance: 32.5
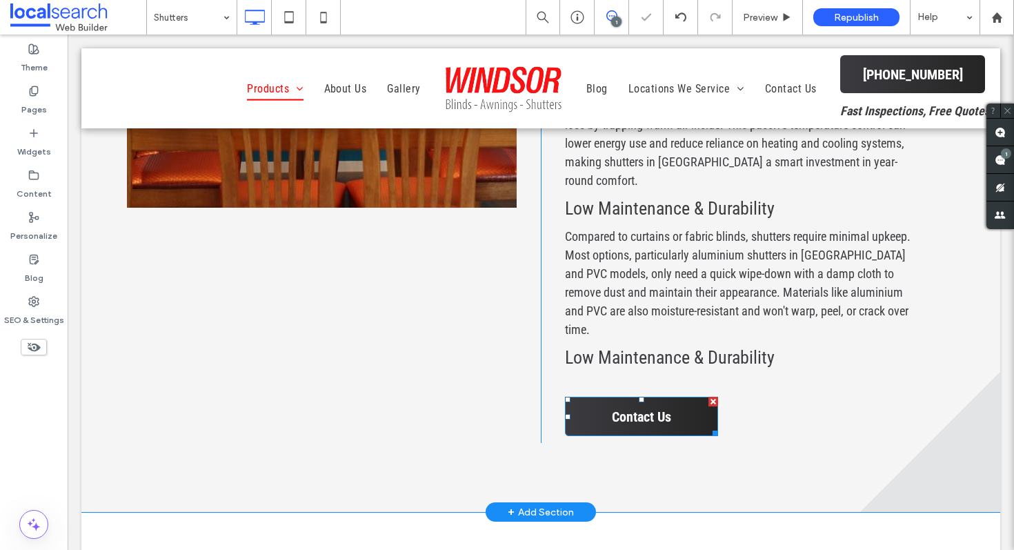
scroll to position [3332, 0]
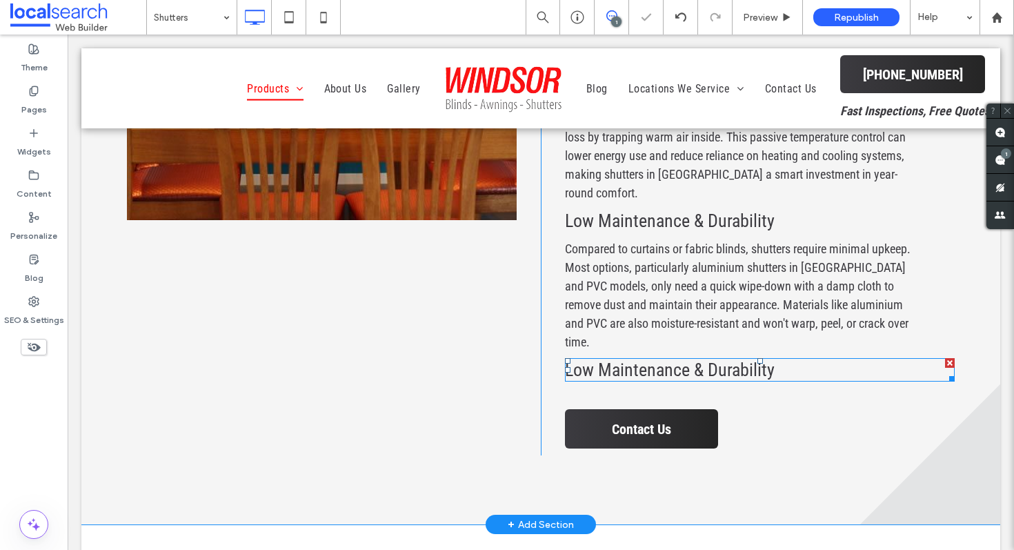
click at [696, 360] on span "Low Maintenance & Durability" at bounding box center [670, 370] width 210 height 21
type input "**********"
type input "**"
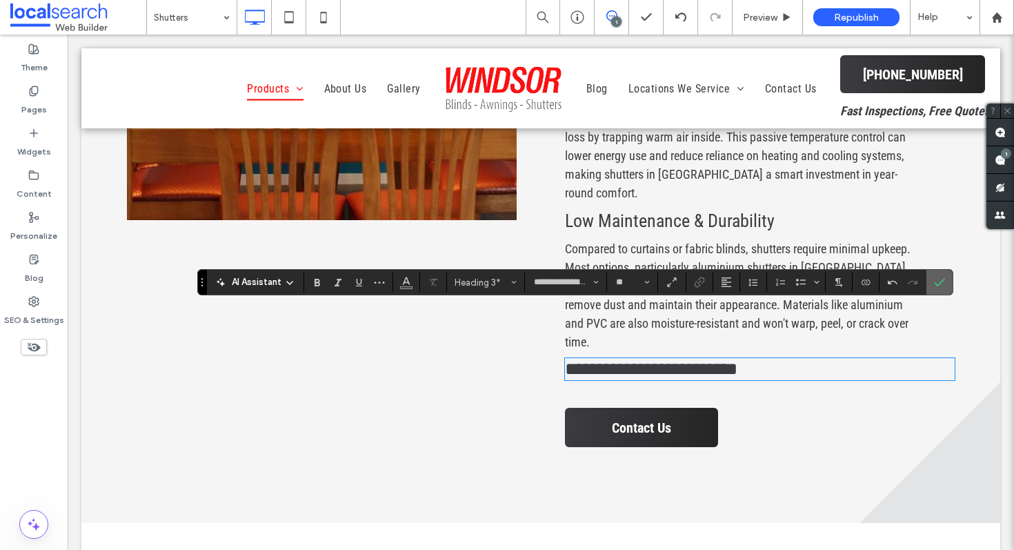
click at [942, 284] on icon "Confirm" at bounding box center [939, 282] width 11 height 11
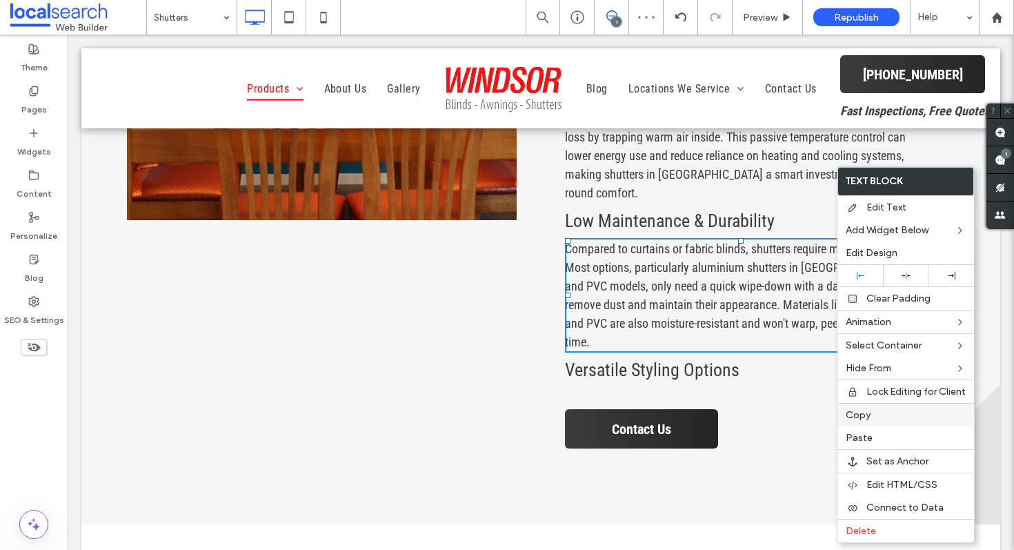
click at [847, 410] on span "Copy" at bounding box center [858, 415] width 25 height 12
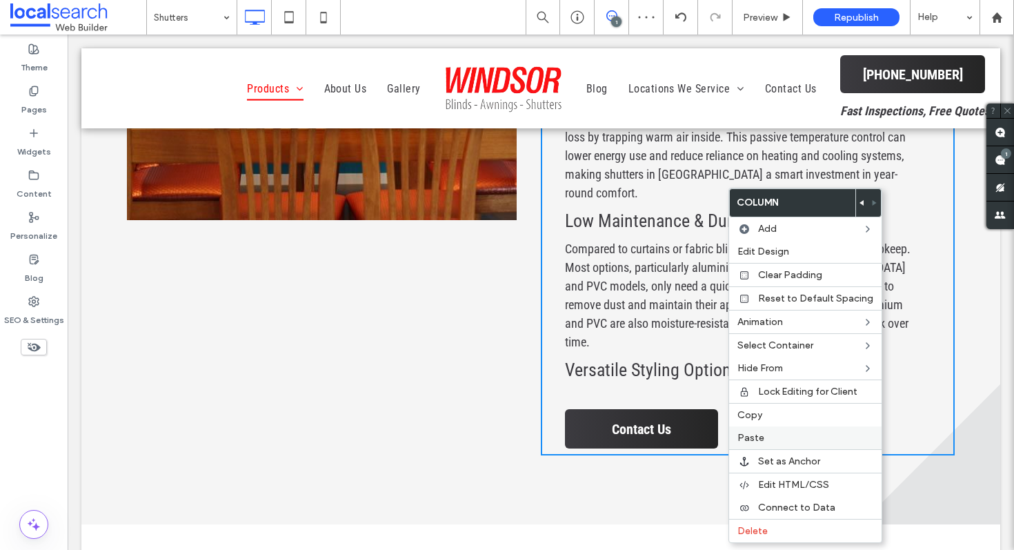
click at [756, 438] on span "Paste" at bounding box center [751, 438] width 27 height 12
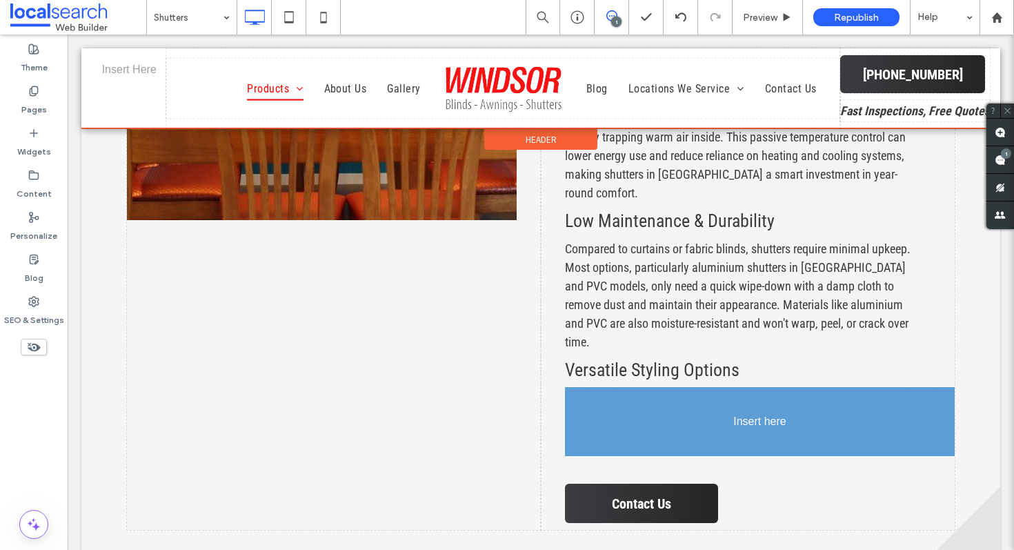
drag, startPoint x: 723, startPoint y: 440, endPoint x: 719, endPoint y: 390, distance: 49.9
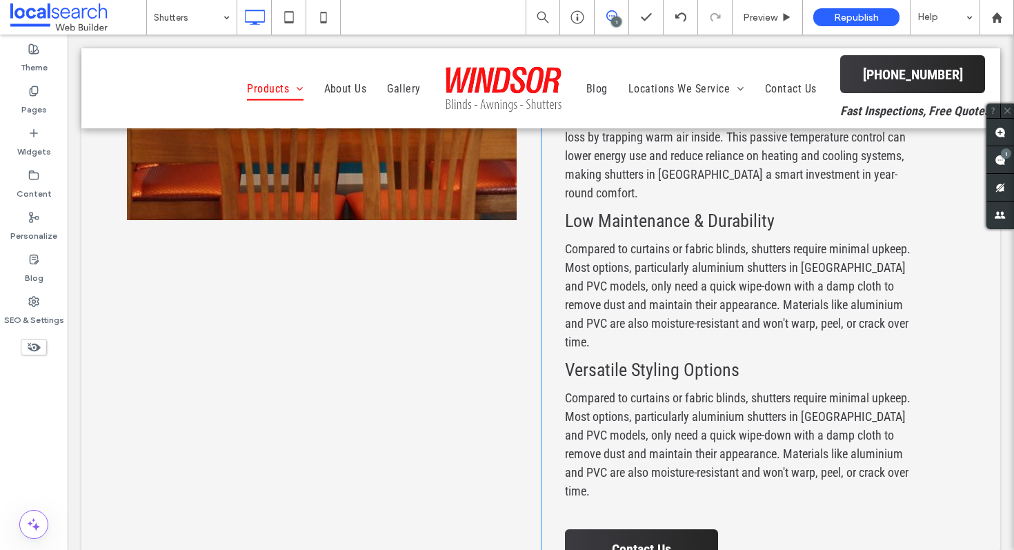
click at [597, 391] on span "Compared to curtains or fabric blinds, shutters require minimal upkeep. Most op…" at bounding box center [738, 445] width 346 height 108
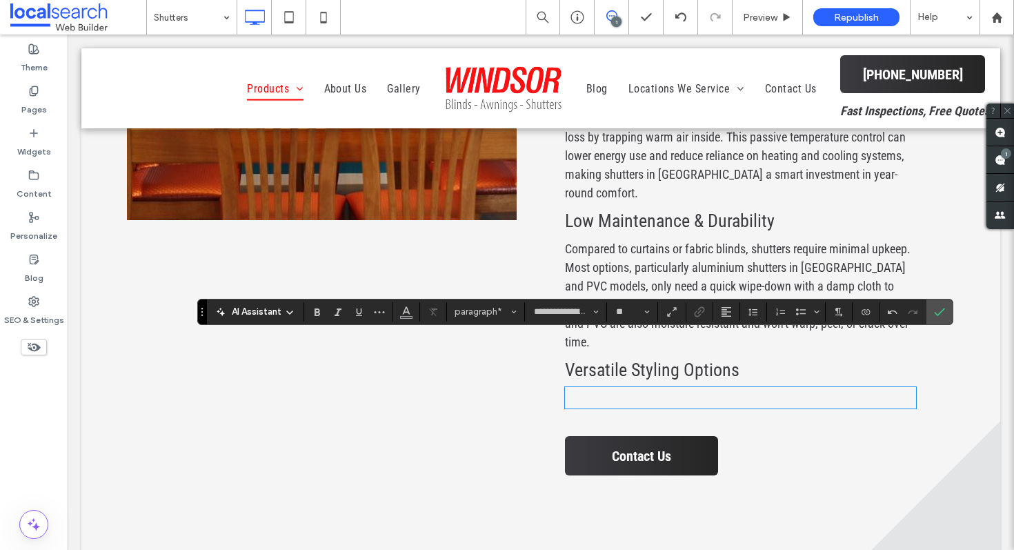
scroll to position [0, 0]
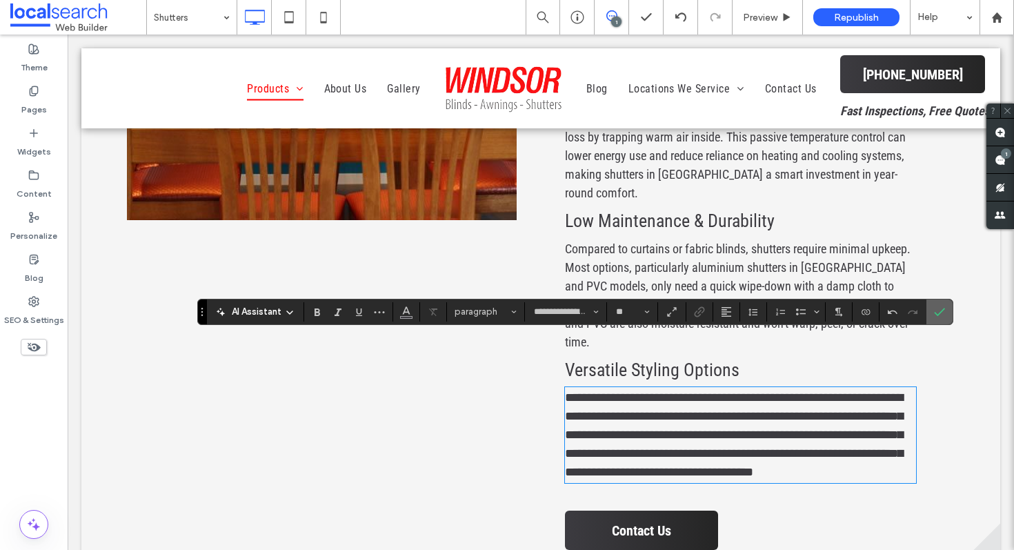
click at [941, 303] on span "Confirm" at bounding box center [939, 311] width 11 height 23
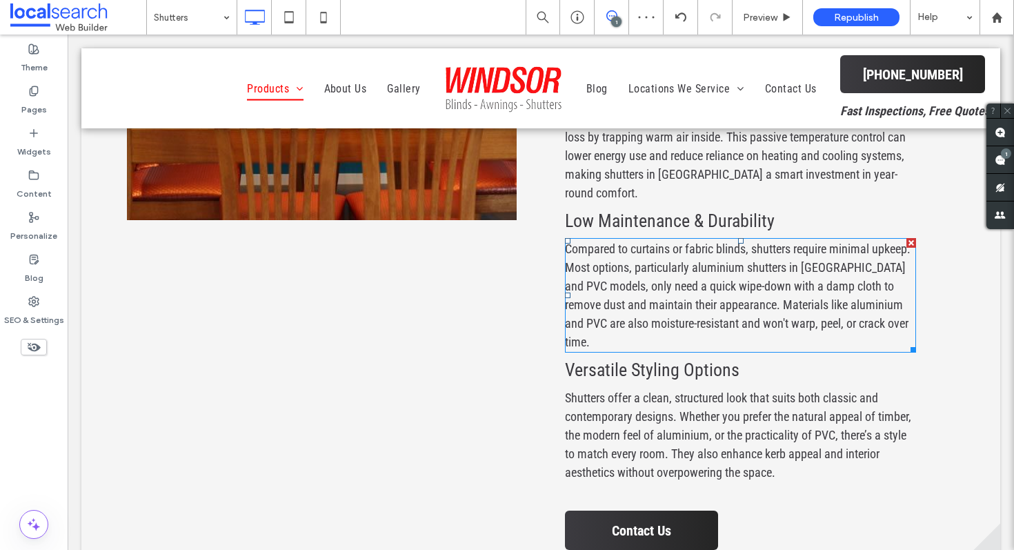
click at [766, 277] on span "Compared to curtains or fabric blinds, shutters require minimal upkeep. Most op…" at bounding box center [738, 296] width 346 height 108
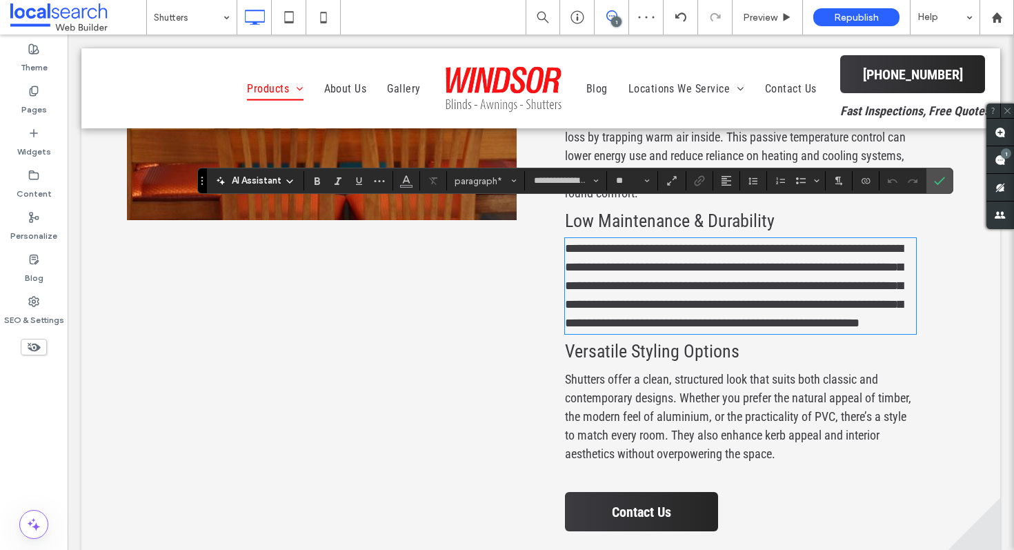
scroll to position [3415, 0]
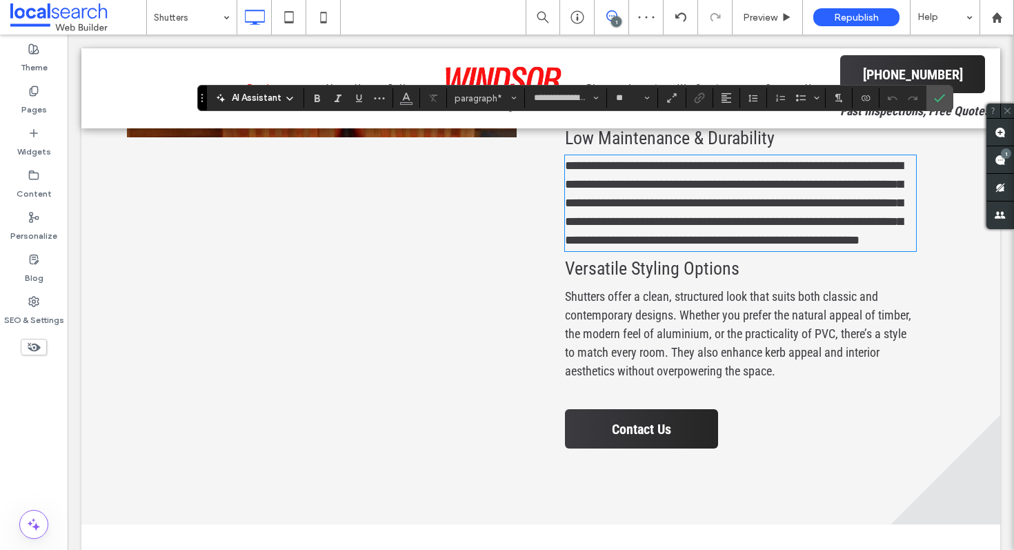
click at [771, 258] on h3 "Versatile Styling Options" at bounding box center [760, 268] width 390 height 21
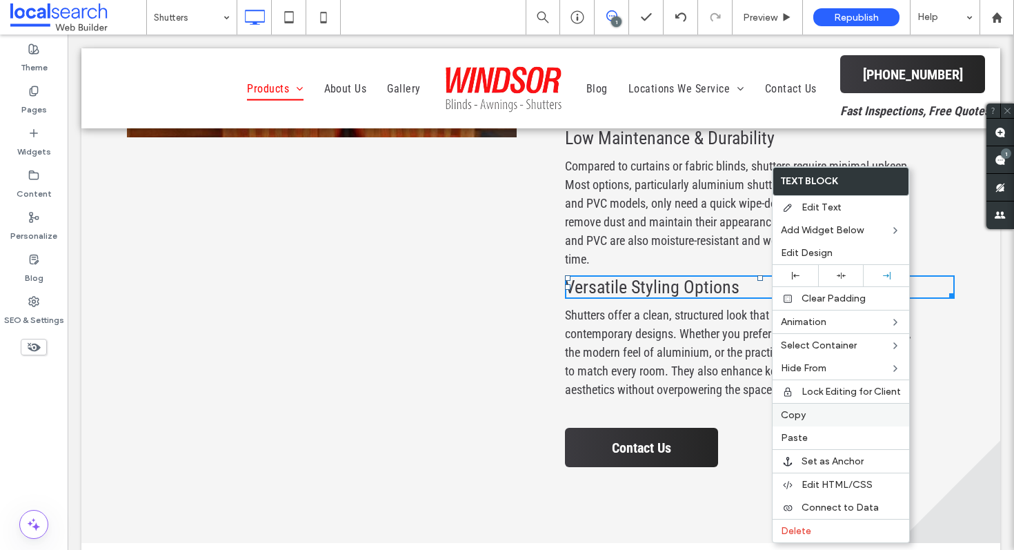
click at [798, 409] on span "Copy" at bounding box center [793, 415] width 25 height 12
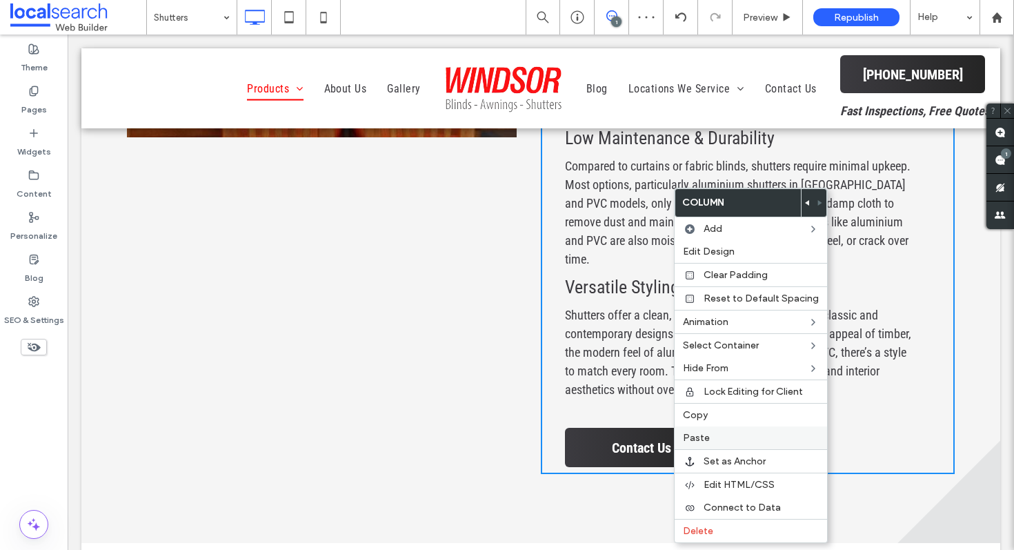
click at [692, 437] on span "Paste" at bounding box center [696, 438] width 27 height 12
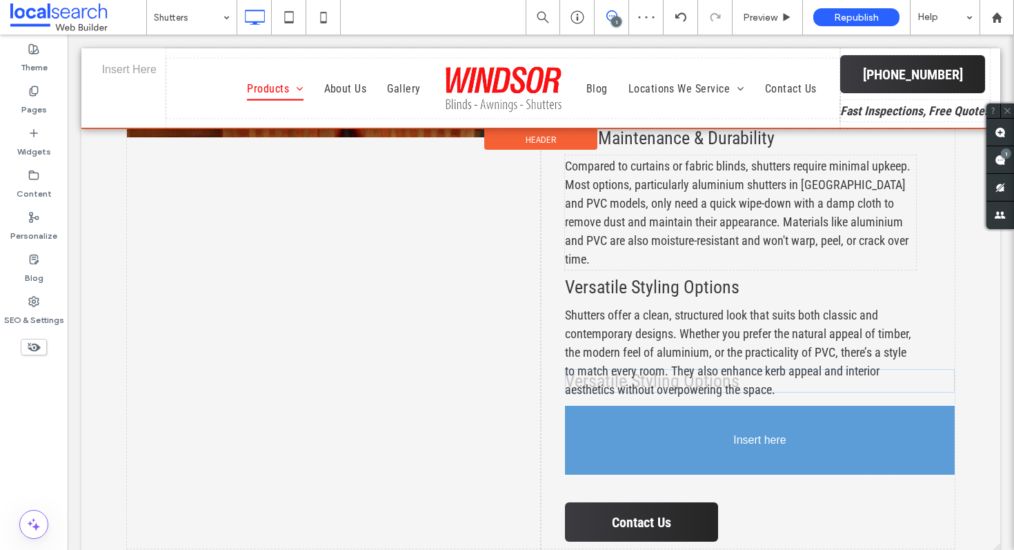
drag, startPoint x: 760, startPoint y: 471, endPoint x: 692, endPoint y: 351, distance: 138.4
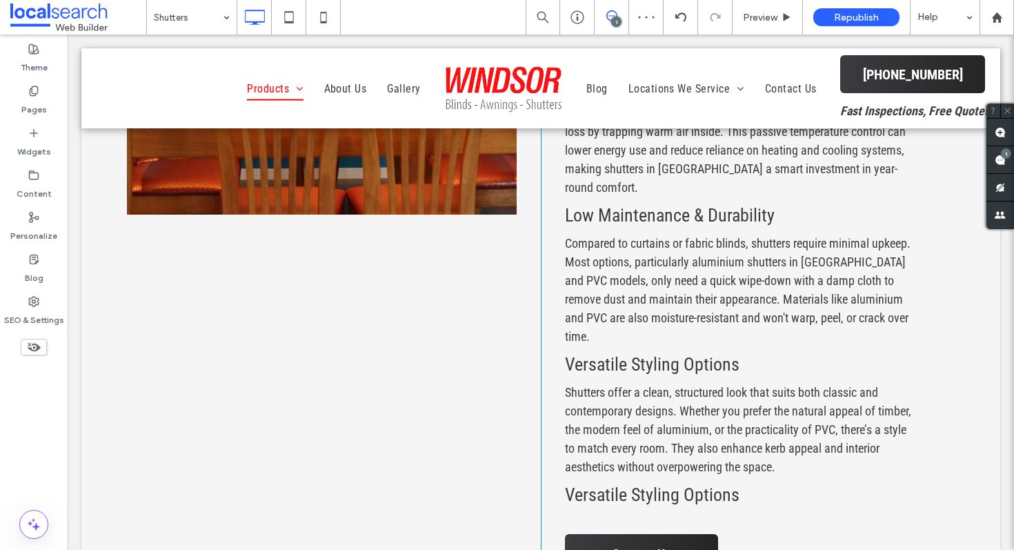
scroll to position [3339, 0]
click at [607, 484] on span "Versatile Styling Options" at bounding box center [652, 494] width 175 height 21
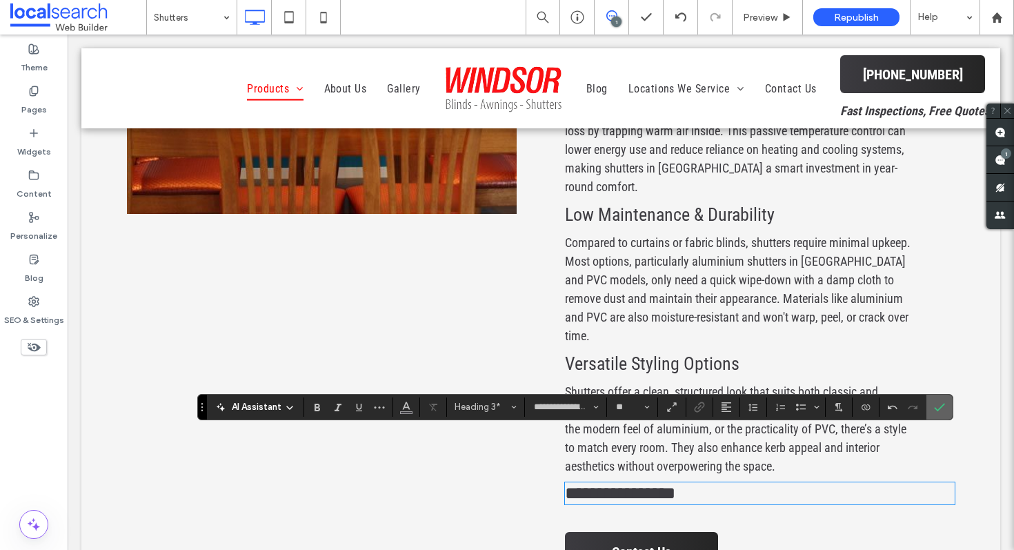
click at [942, 400] on span "Confirm" at bounding box center [939, 406] width 11 height 23
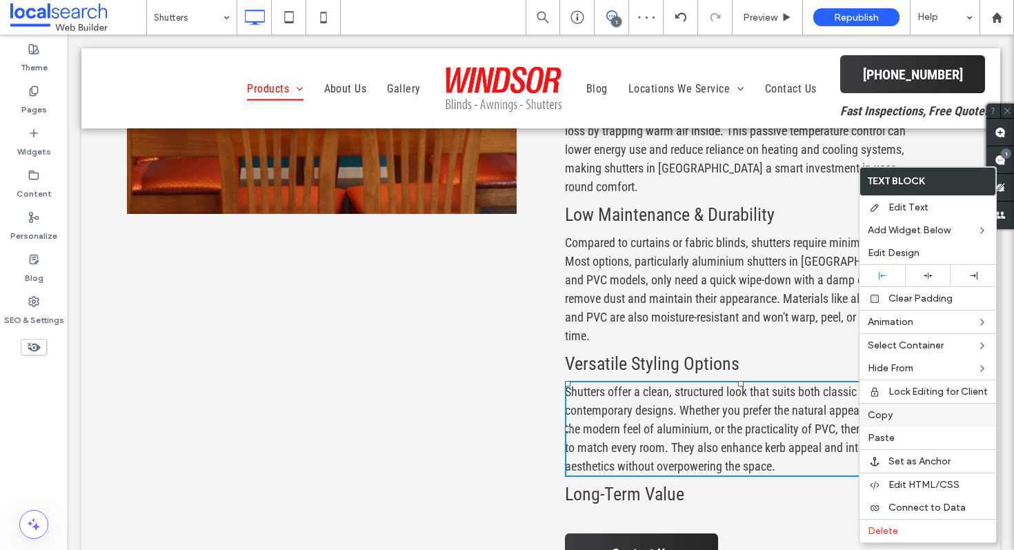
click at [882, 419] on span "Copy" at bounding box center [880, 415] width 25 height 12
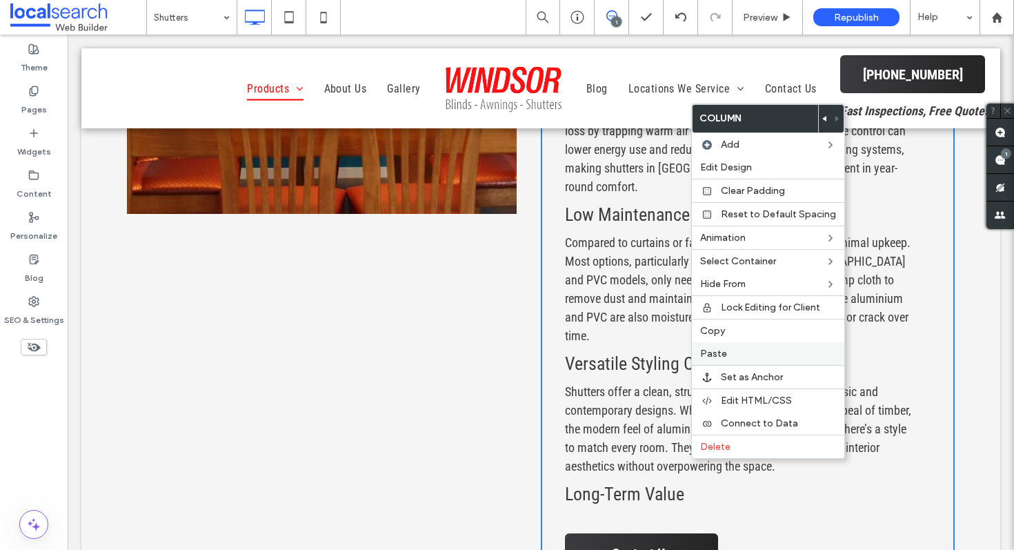
click at [713, 359] on span "Paste" at bounding box center [713, 354] width 27 height 12
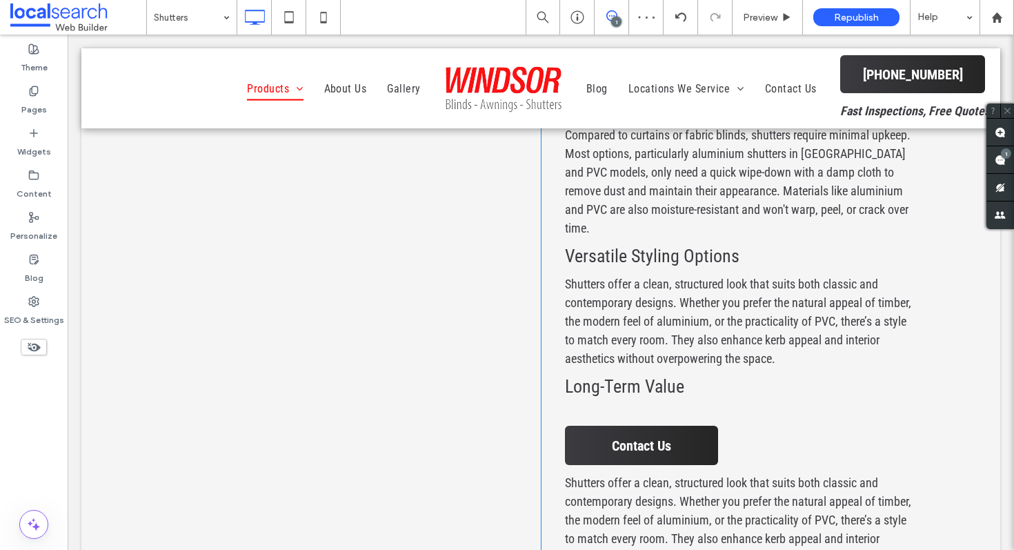
scroll to position [3466, 0]
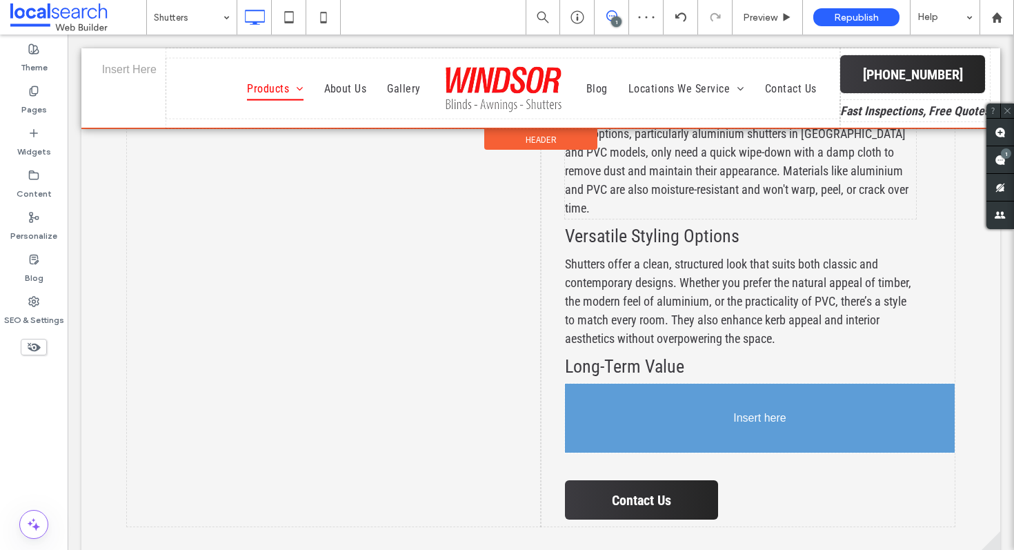
drag, startPoint x: 676, startPoint y: 460, endPoint x: 678, endPoint y: 344, distance: 116.7
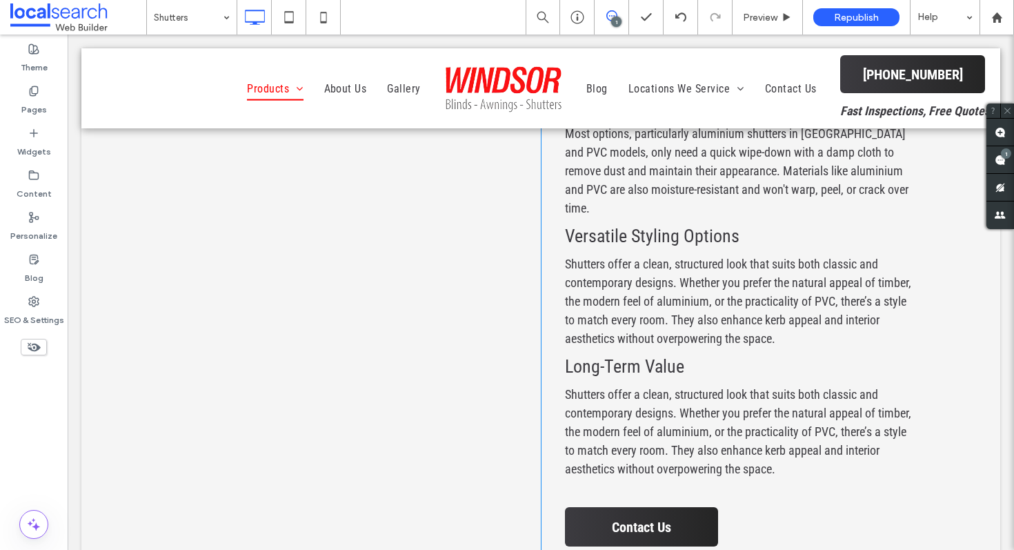
click at [699, 387] on span "Shutters offer a clean, structured look that suits both classic and contemporar…" at bounding box center [738, 431] width 346 height 89
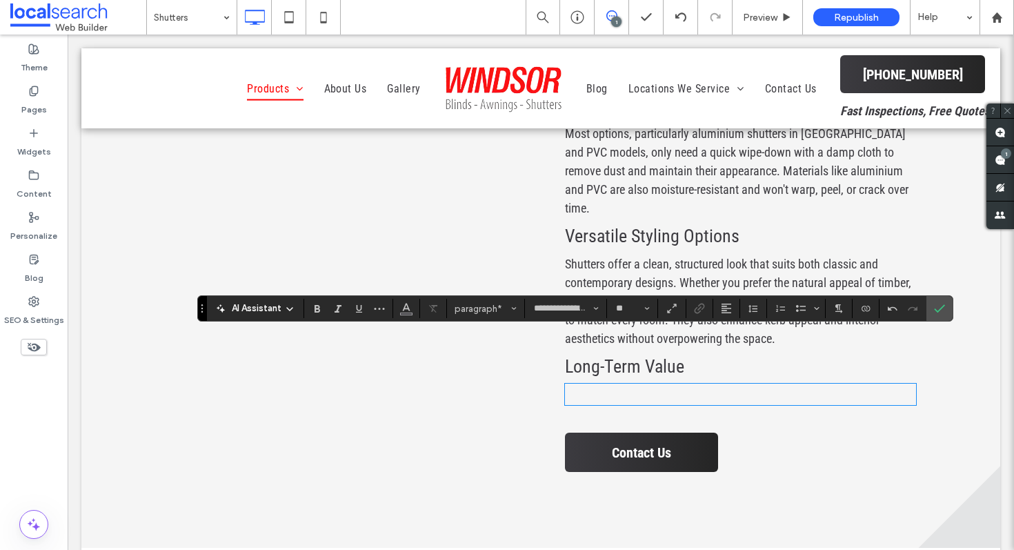
paste div
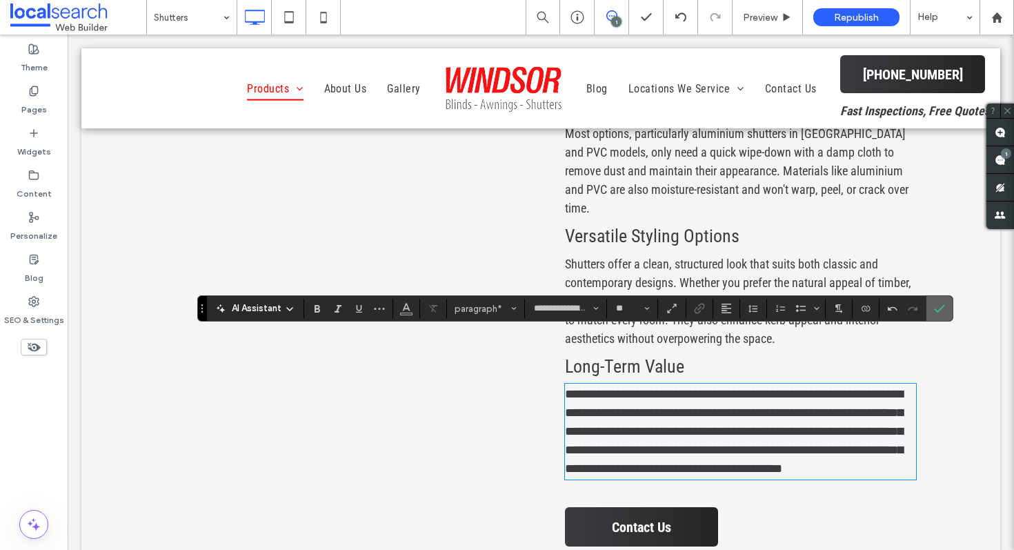
click at [936, 316] on span "Confirm" at bounding box center [937, 308] width 6 height 25
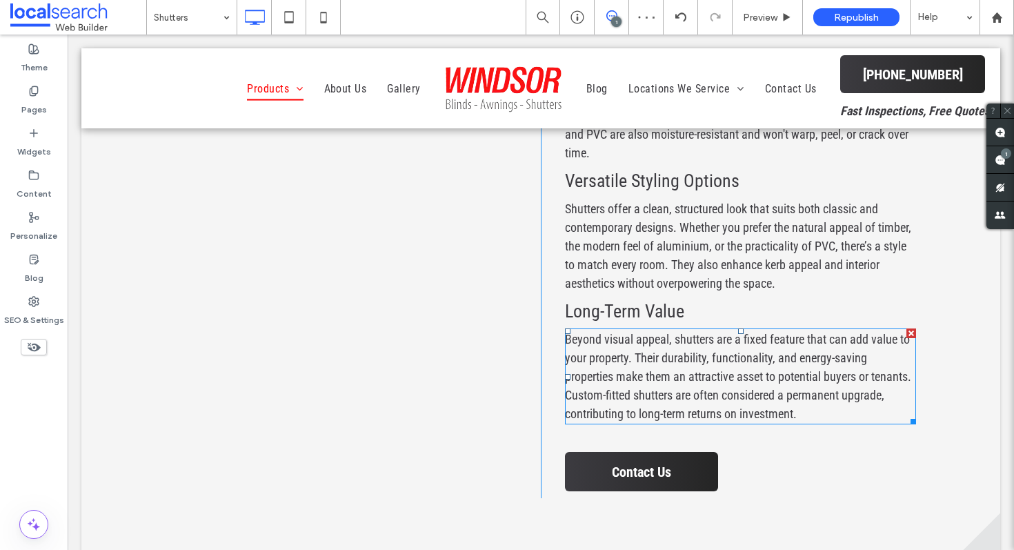
scroll to position [3523, 0]
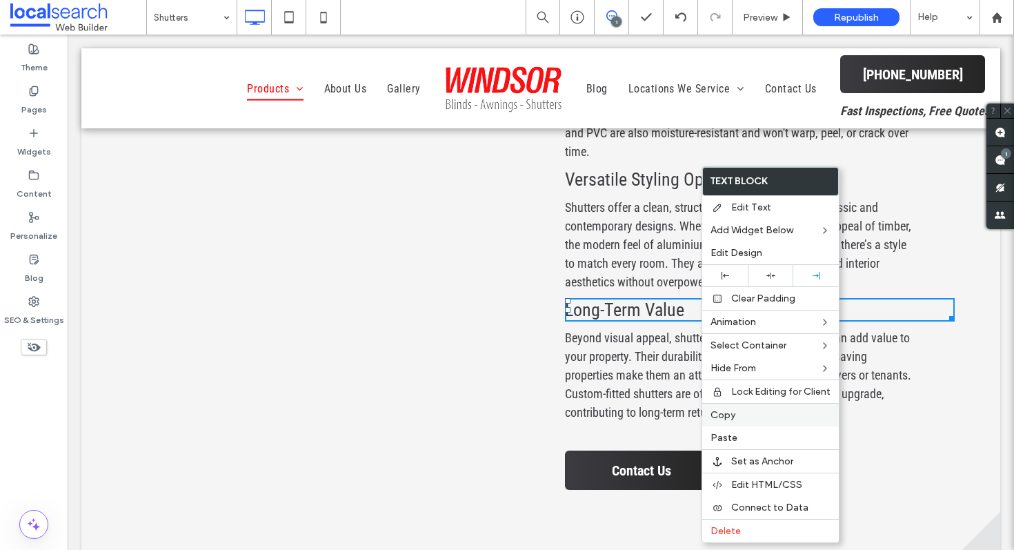
click at [727, 417] on span "Copy" at bounding box center [723, 415] width 25 height 12
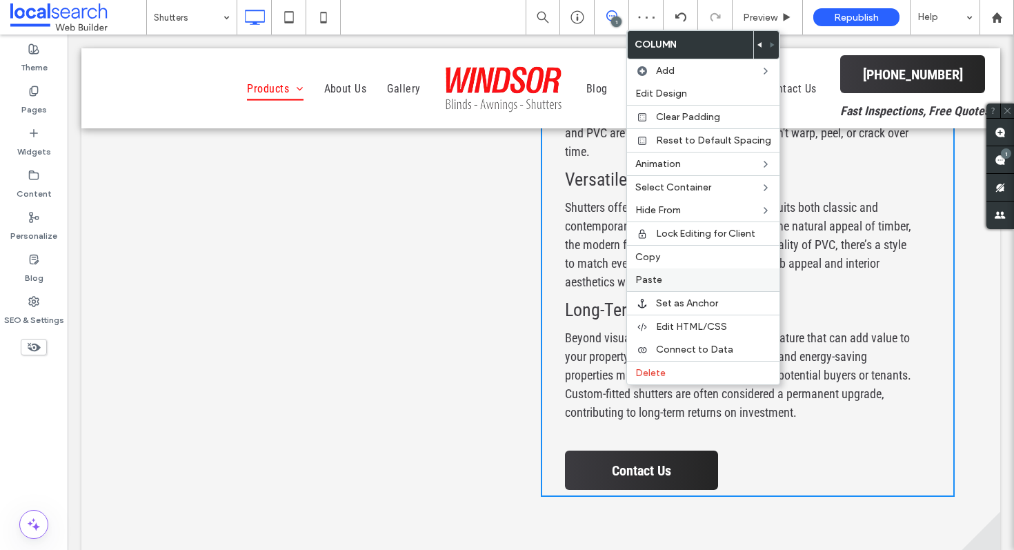
click at [677, 281] on label "Paste" at bounding box center [704, 280] width 136 height 12
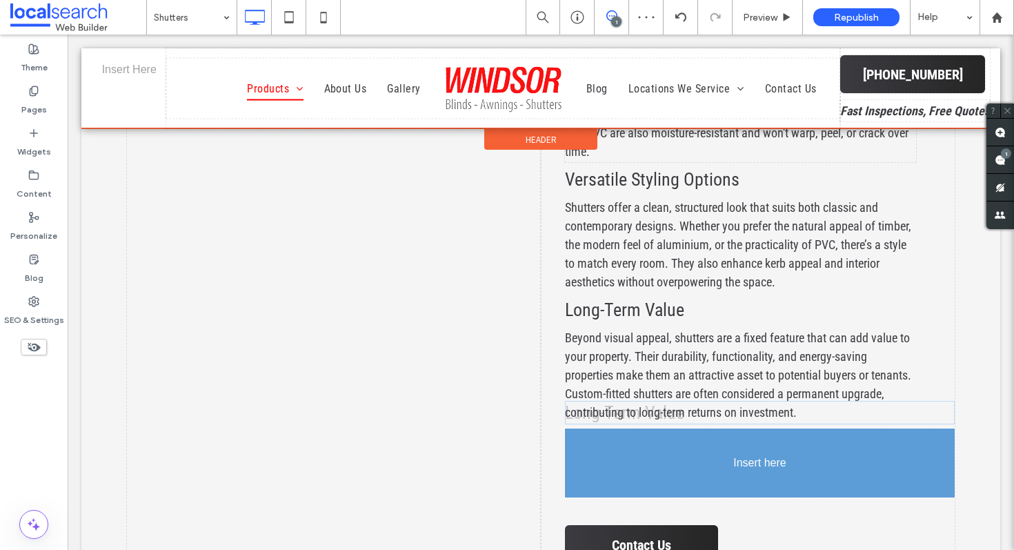
drag, startPoint x: 651, startPoint y: 458, endPoint x: 651, endPoint y: 380, distance: 78.0
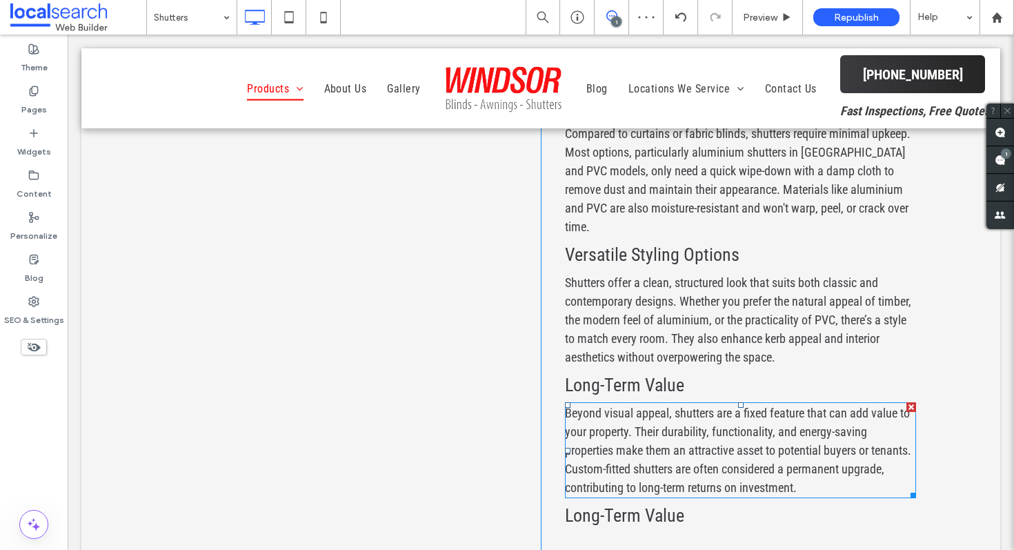
scroll to position [3451, 0]
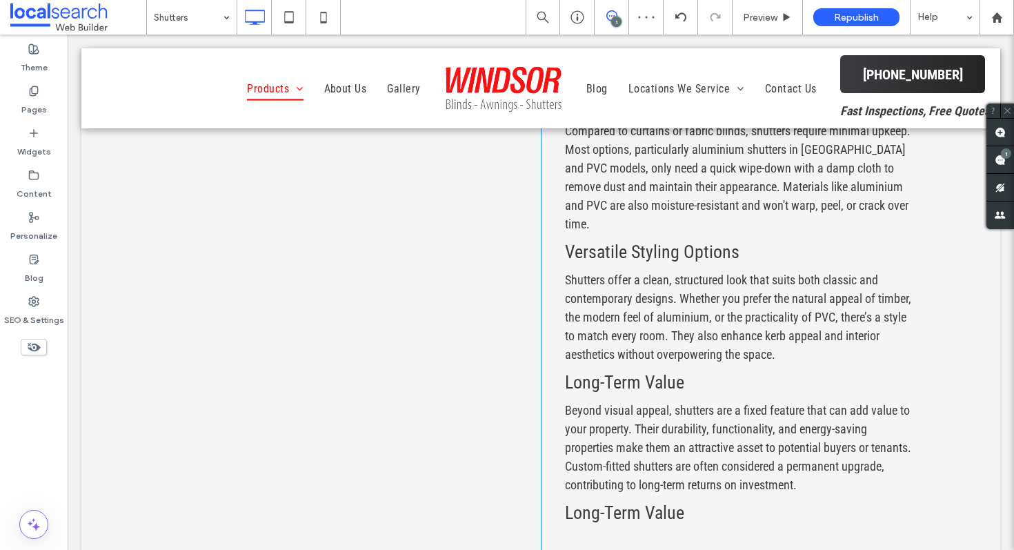
click at [639, 502] on span "Long-Term Value" at bounding box center [624, 512] width 119 height 21
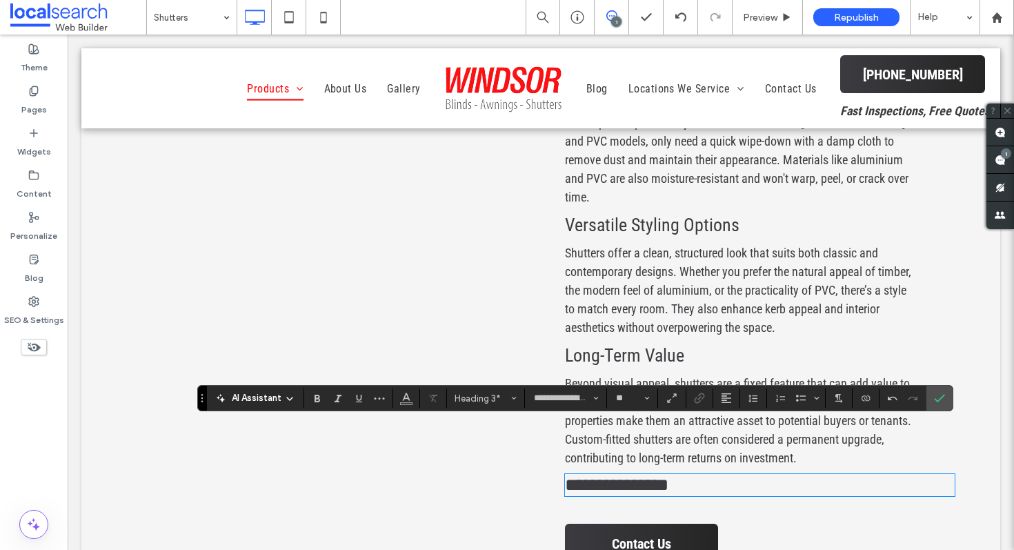
scroll to position [3479, 0]
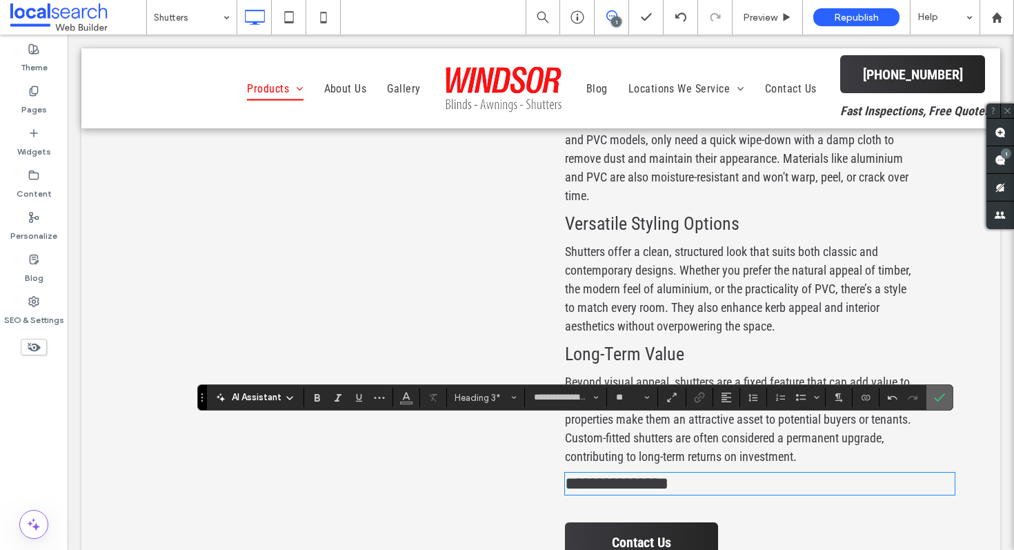
click at [938, 392] on icon "Confirm" at bounding box center [939, 397] width 11 height 11
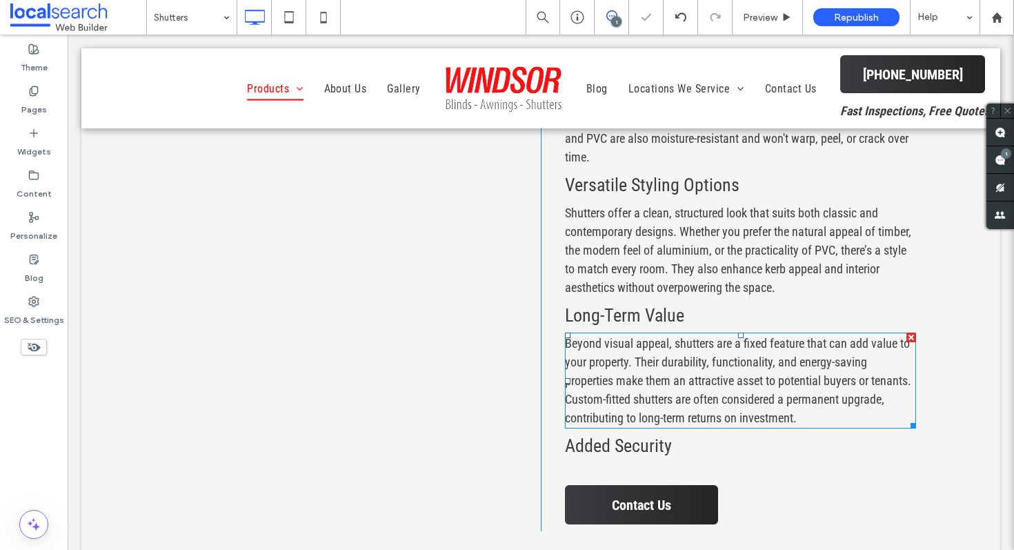
scroll to position [3521, 0]
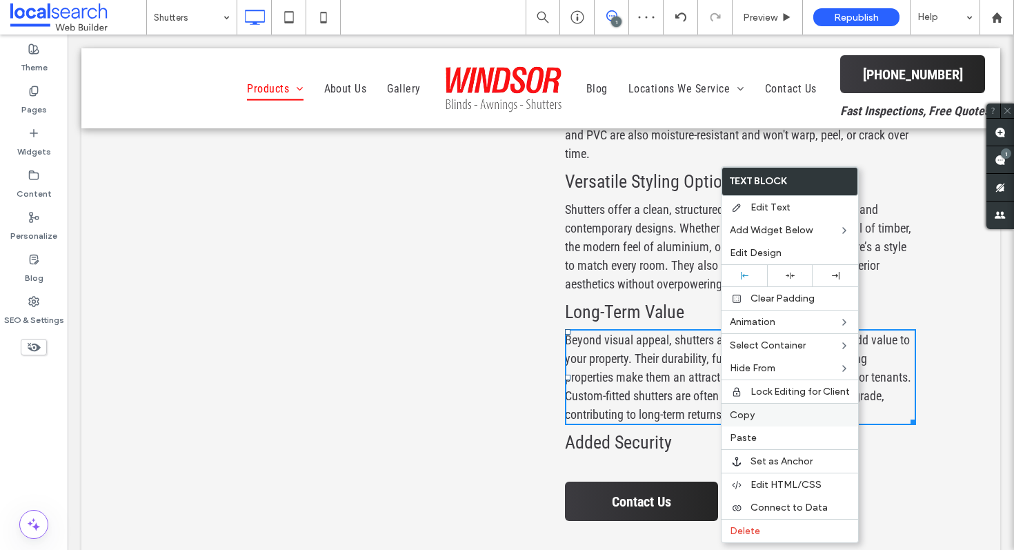
click at [754, 420] on span "Copy" at bounding box center [742, 415] width 25 height 12
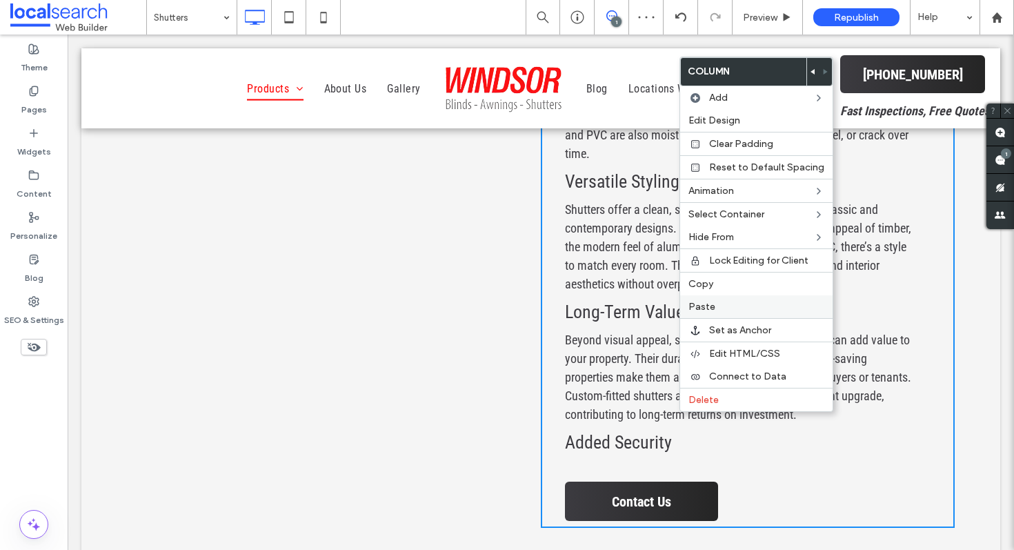
click at [732, 302] on label "Paste" at bounding box center [757, 307] width 136 height 12
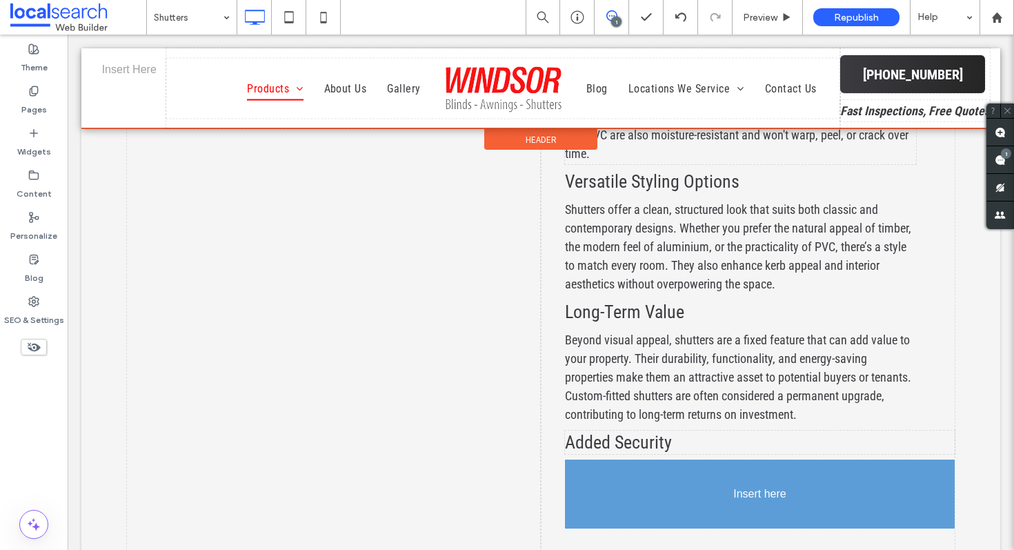
drag, startPoint x: 676, startPoint y: 502, endPoint x: 661, endPoint y: 452, distance: 52.0
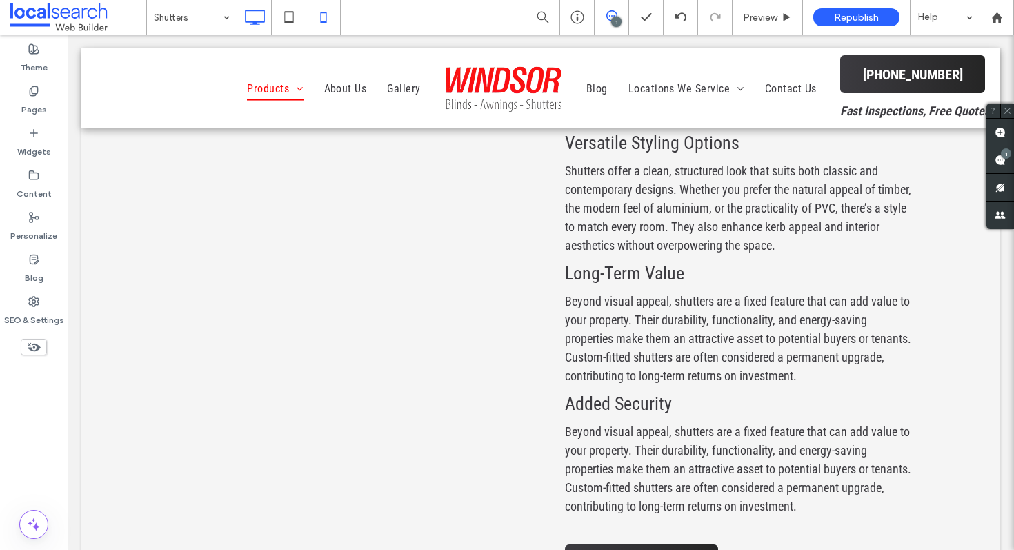
scroll to position [3566, 0]
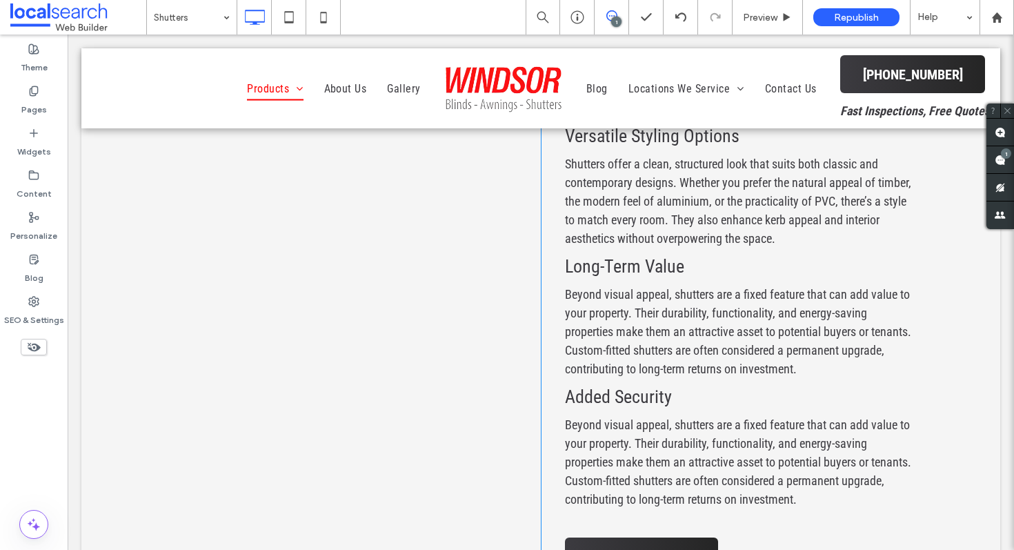
click at [671, 422] on span "Beyond visual appeal, shutters are a fixed feature that can add value to your p…" at bounding box center [738, 462] width 346 height 89
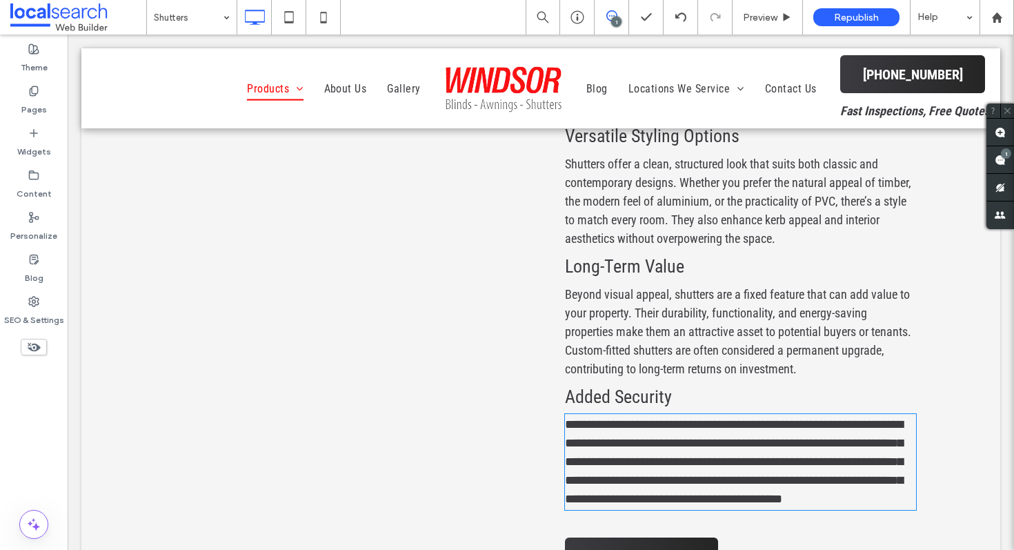
type input "**********"
type input "**"
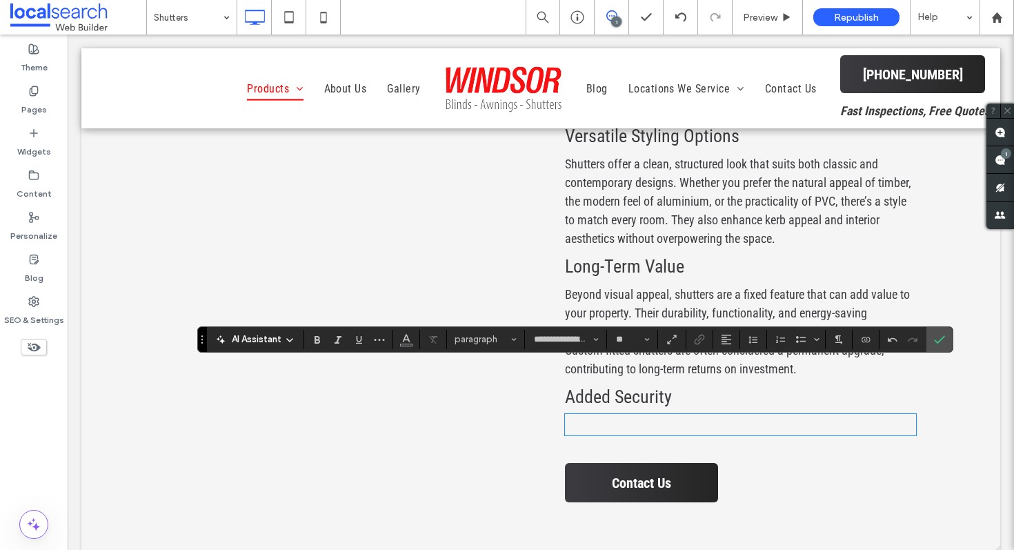
scroll to position [0, 0]
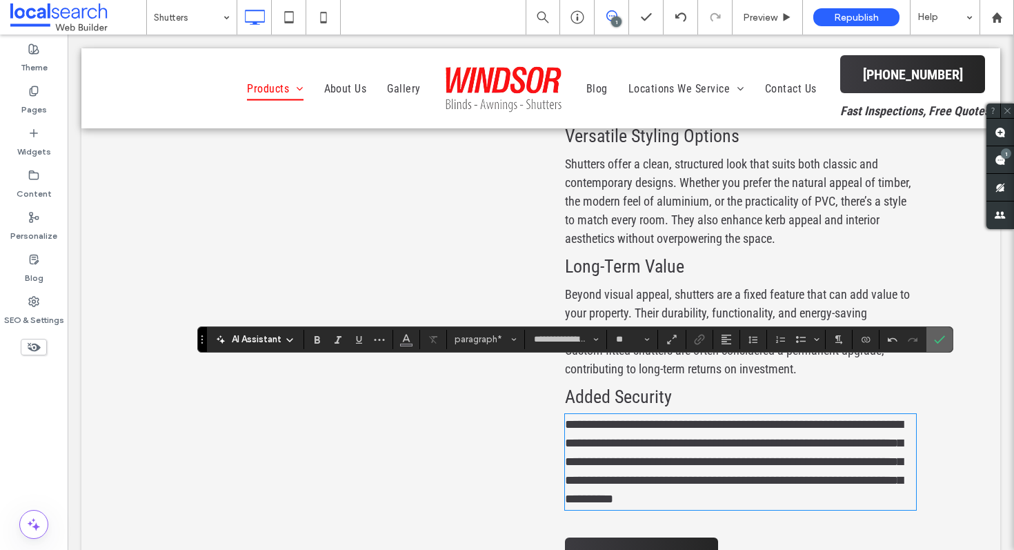
click at [927, 344] on section at bounding box center [940, 339] width 26 height 25
click at [932, 342] on label "Confirm" at bounding box center [940, 339] width 21 height 25
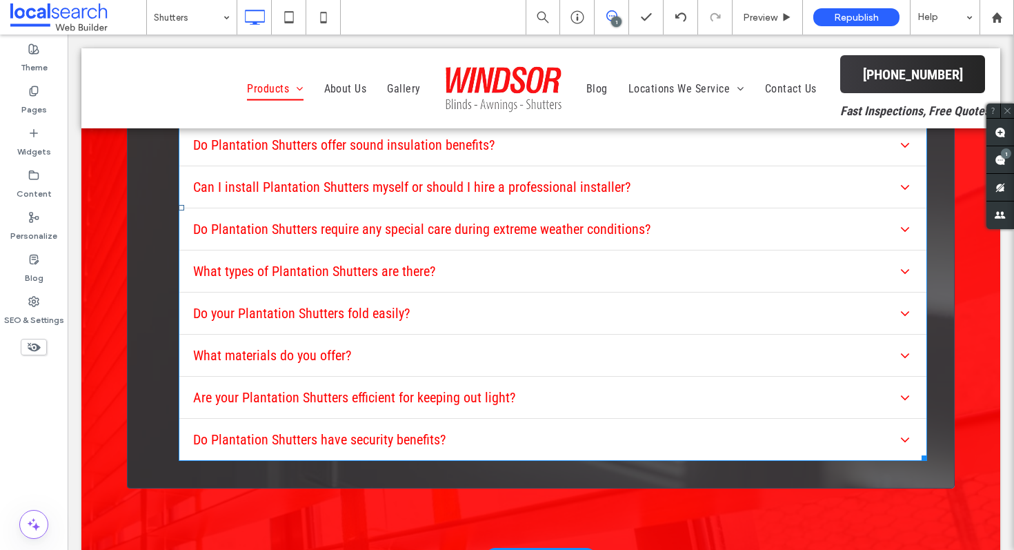
scroll to position [5778, 0]
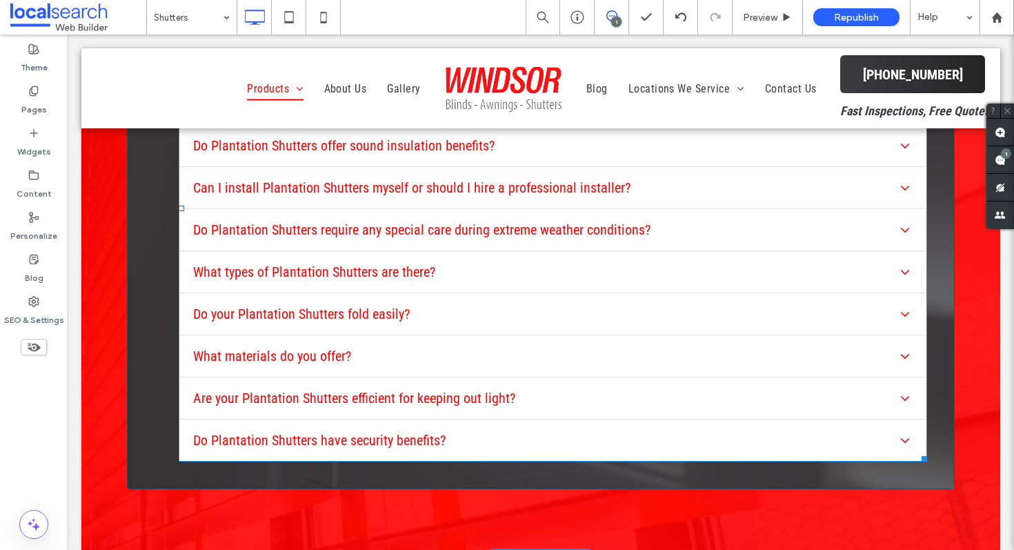
click at [565, 343] on span at bounding box center [553, 209] width 749 height 506
click at [565, 377] on div "Are your Plantation Shutters efficient for keeping out light?" at bounding box center [552, 398] width 747 height 42
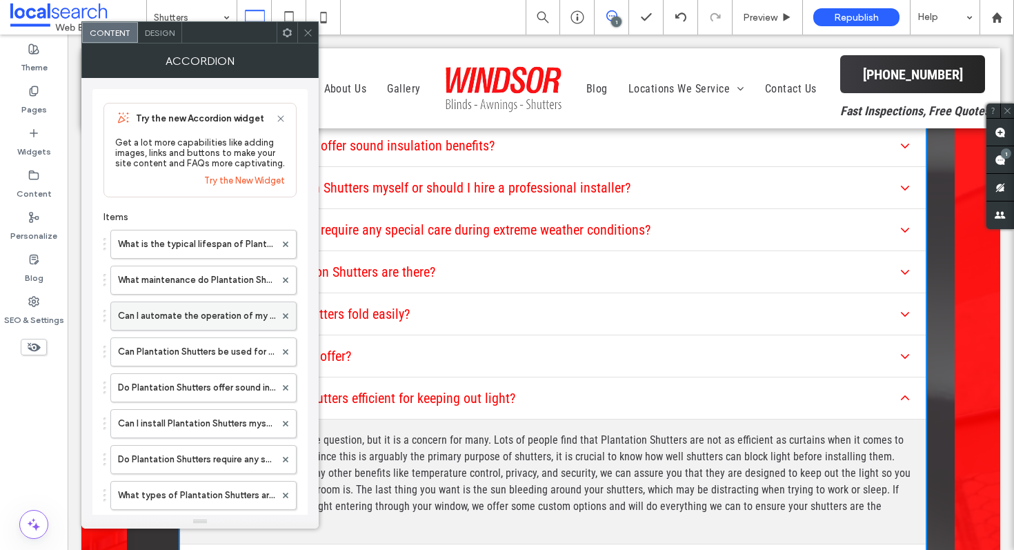
scroll to position [326, 0]
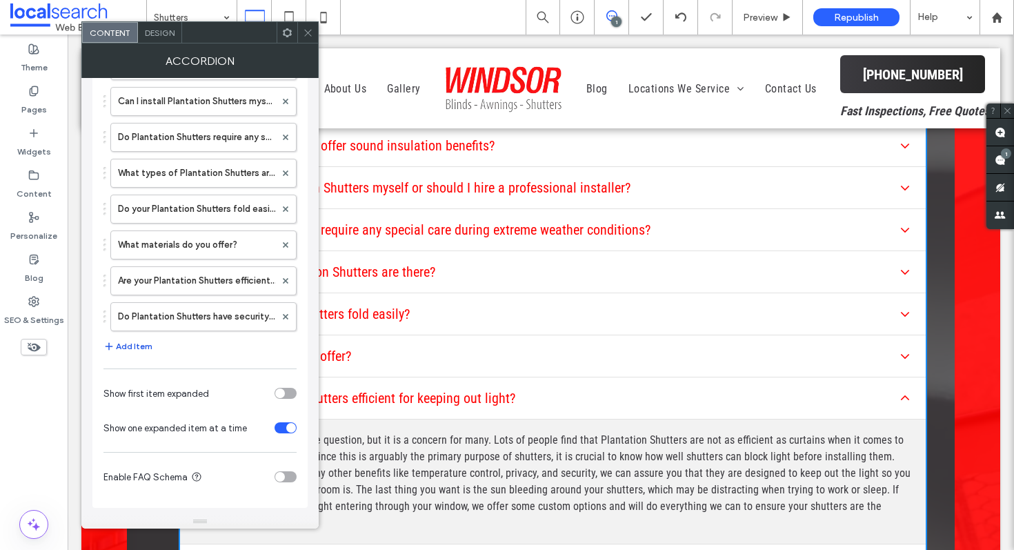
click at [144, 346] on button "Add Item" at bounding box center [128, 346] width 49 height 17
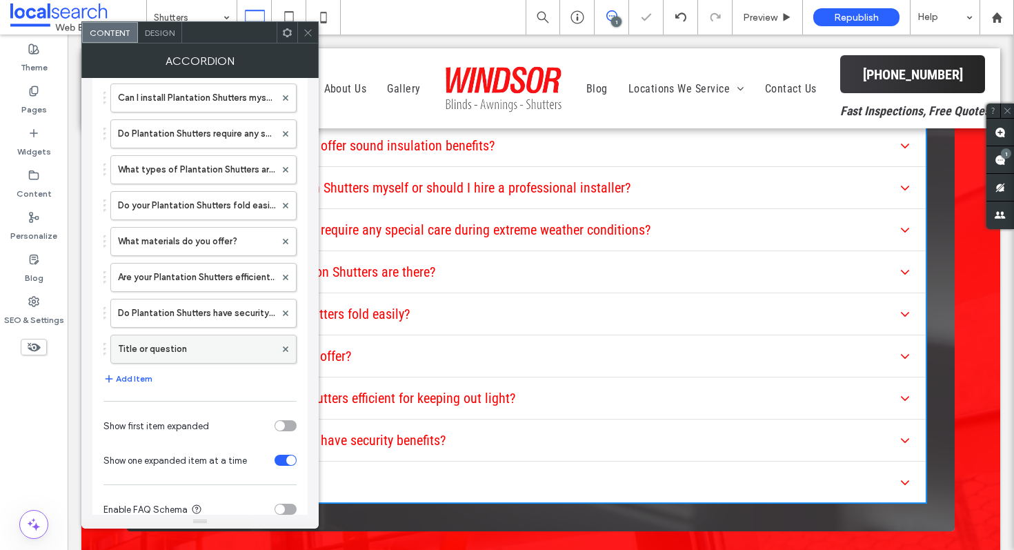
click at [144, 348] on label "Title or question" at bounding box center [196, 349] width 157 height 28
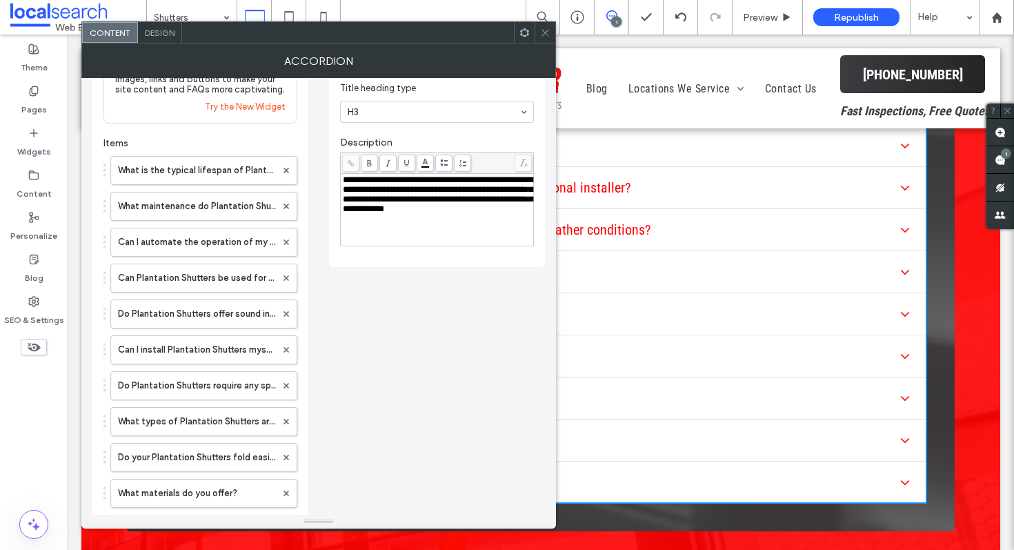
scroll to position [0, 0]
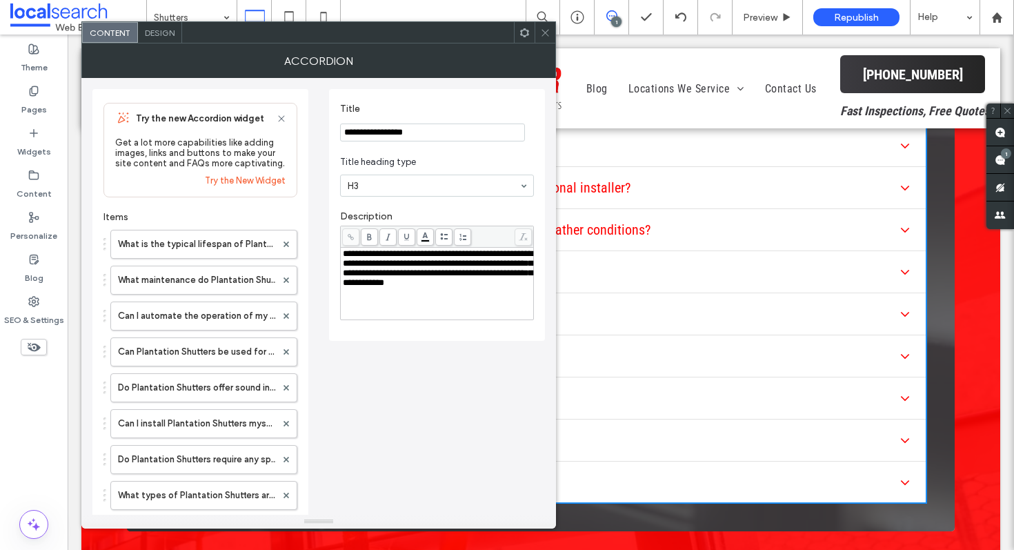
click at [444, 126] on input "**********" at bounding box center [432, 133] width 185 height 18
click at [438, 126] on input "**********" at bounding box center [432, 133] width 185 height 18
click at [438, 128] on input "**********" at bounding box center [432, 133] width 185 height 18
drag, startPoint x: 438, startPoint y: 128, endPoint x: 205, endPoint y: 128, distance: 232.6
click at [205, 128] on div "**********" at bounding box center [318, 472] width 453 height 788
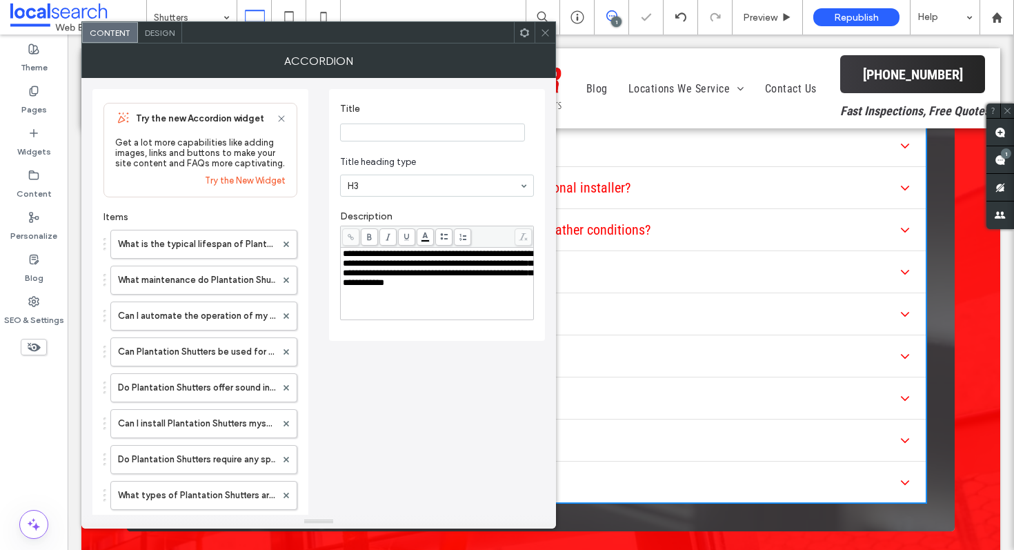
paste input "**********"
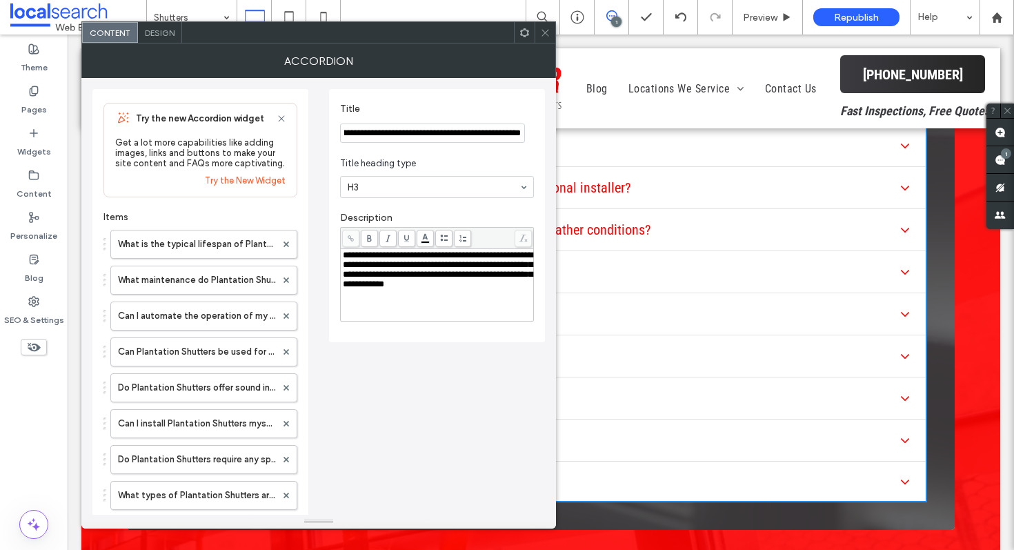
type input "**********"
click at [480, 382] on div "Try the new Accordion widget Get a lot more capabilities like adding images, li…" at bounding box center [318, 472] width 453 height 788
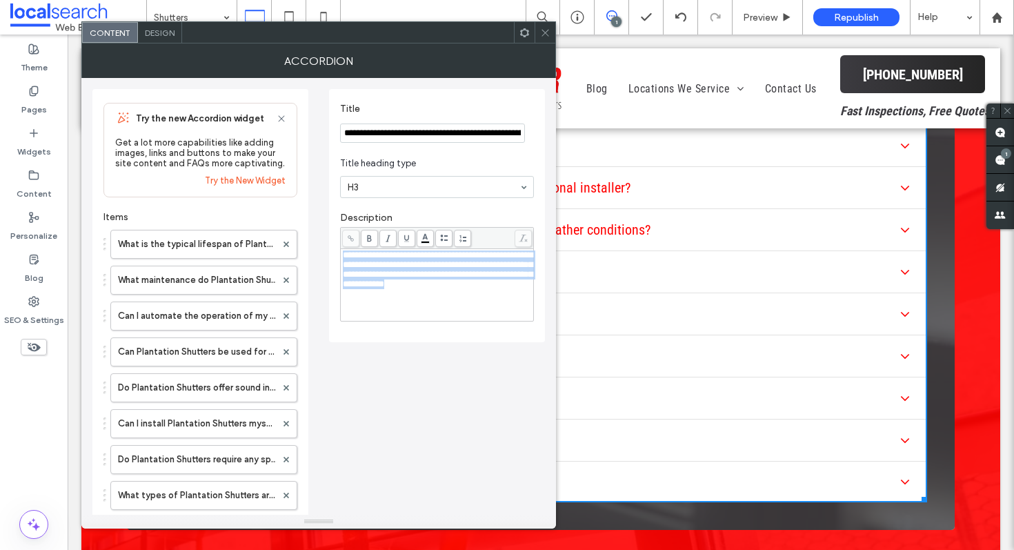
drag, startPoint x: 462, startPoint y: 312, endPoint x: 331, endPoint y: 228, distance: 155.8
click at [331, 228] on div "**********" at bounding box center [437, 215] width 216 height 253
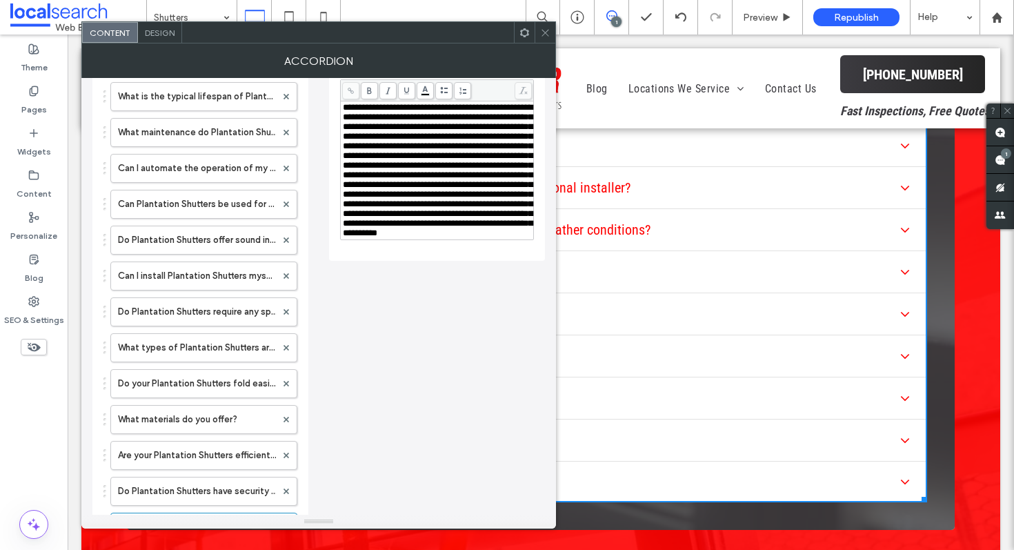
scroll to position [355, 0]
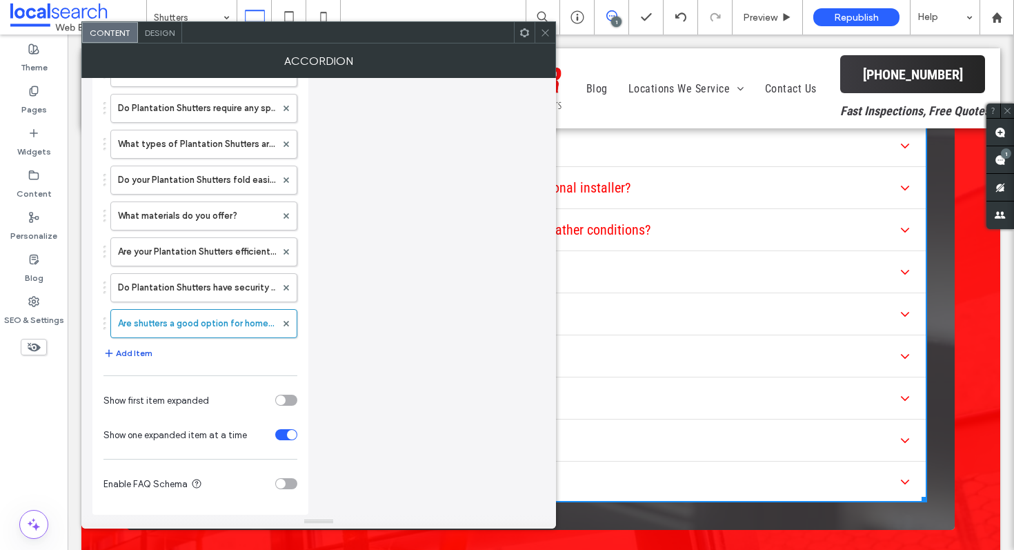
click at [129, 351] on button "Add Item" at bounding box center [128, 353] width 49 height 17
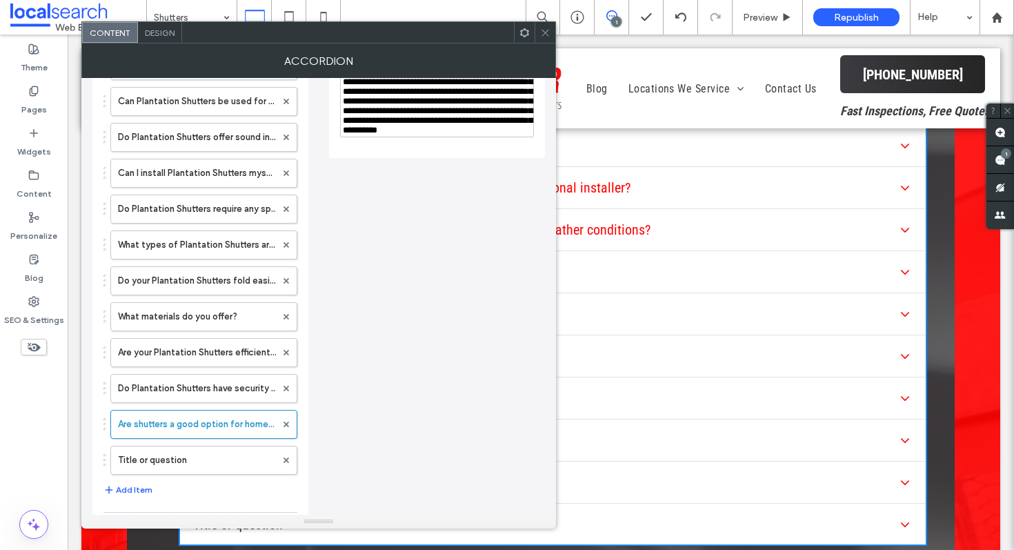
scroll to position [286, 0]
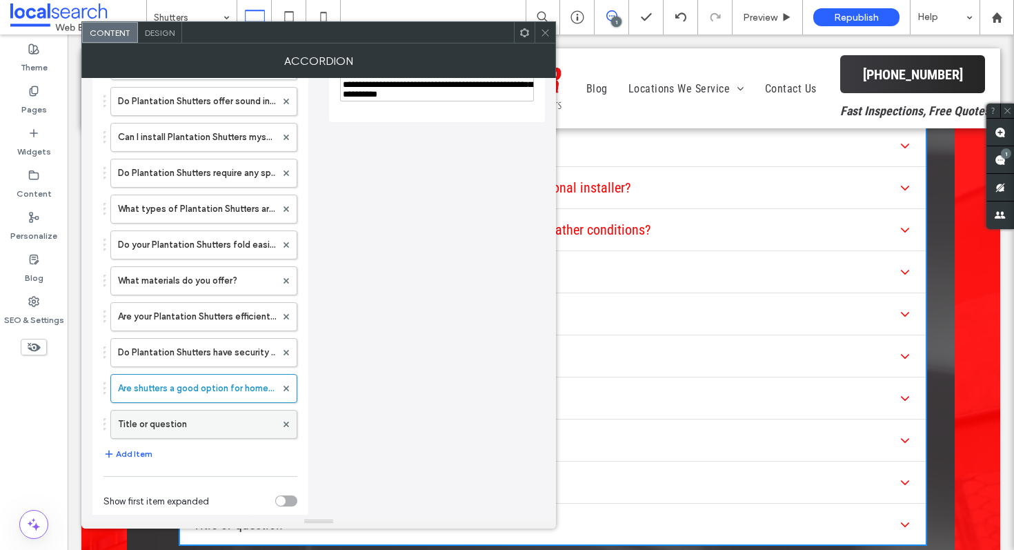
click at [184, 415] on label "Title or question" at bounding box center [197, 425] width 158 height 28
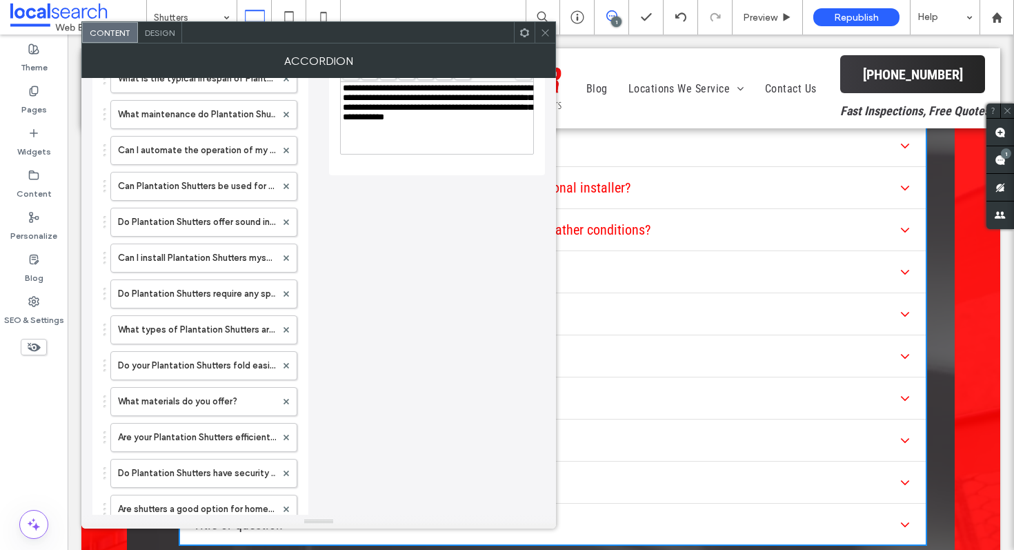
scroll to position [0, 0]
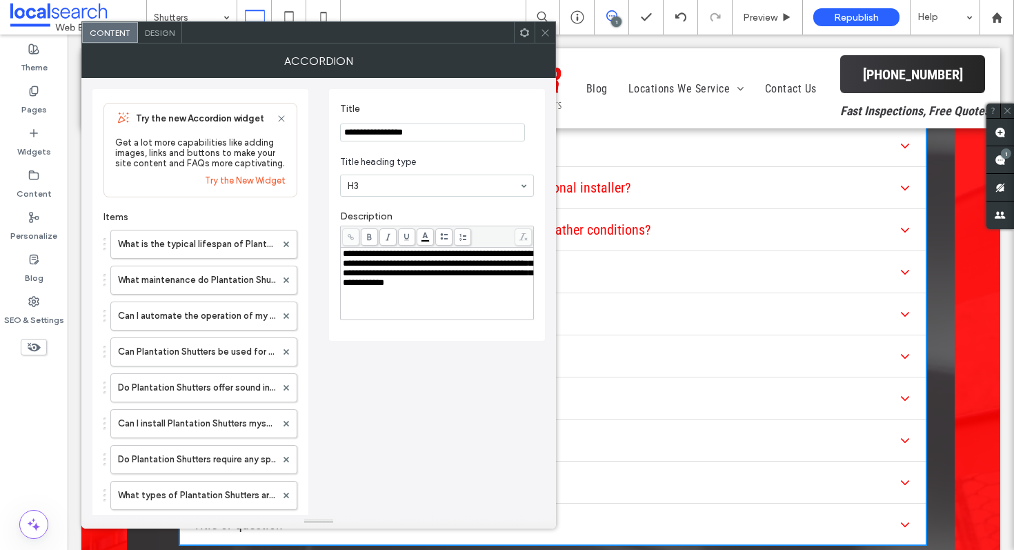
click at [423, 135] on input "**********" at bounding box center [432, 133] width 185 height 18
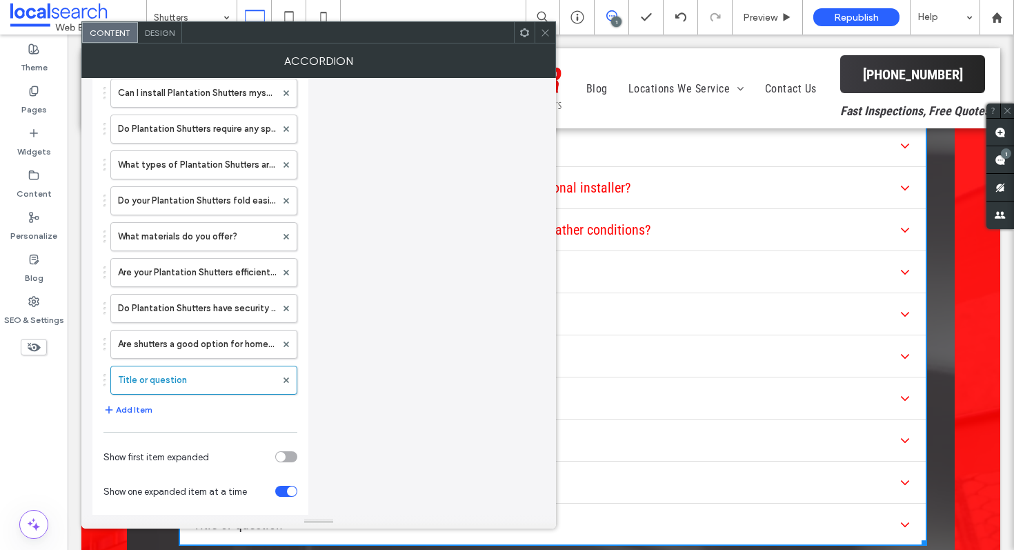
scroll to position [391, 0]
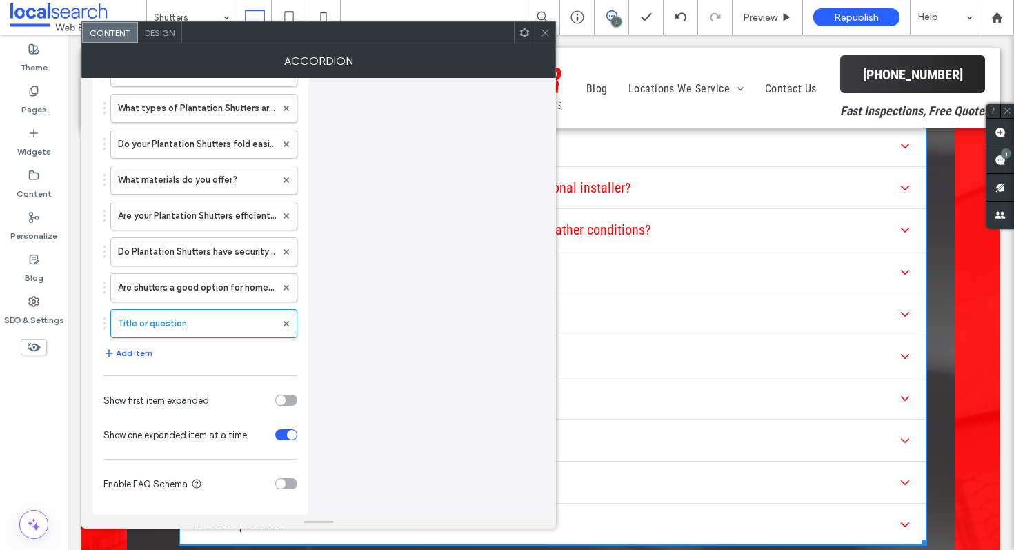
click at [413, 362] on div "Try the new Accordion widget Get a lot more capabilities like adding images, li…" at bounding box center [318, 103] width 453 height 824
click at [197, 315] on label "Title or question" at bounding box center [197, 324] width 158 height 28
click at [205, 290] on label "Are shutters a good option for homes in coastal areas?" at bounding box center [197, 288] width 158 height 28
click at [204, 313] on label "Title or question" at bounding box center [197, 324] width 158 height 28
click at [186, 277] on label "Are shutters a good option for homes in coastal areas?" at bounding box center [197, 288] width 158 height 28
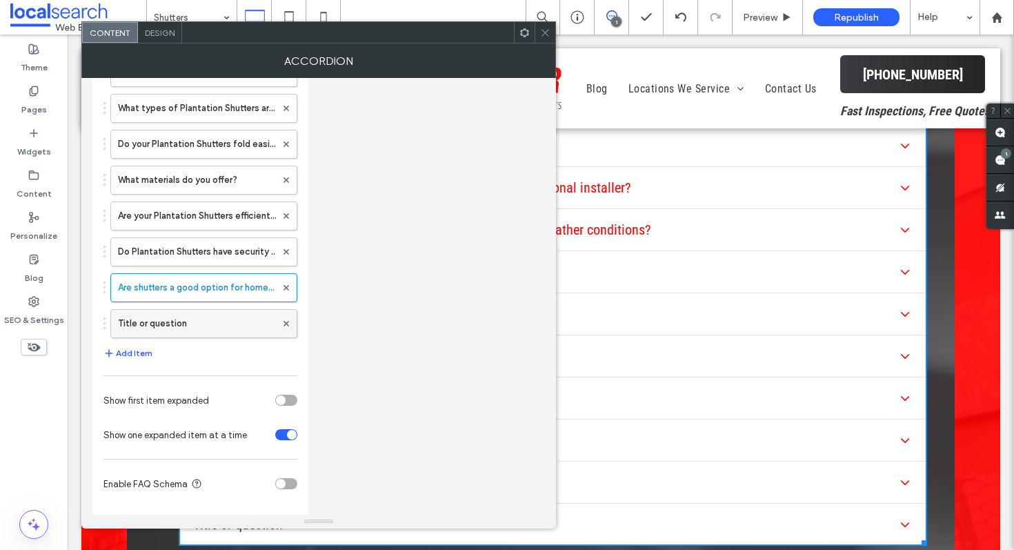
click at [188, 322] on label "Title or question" at bounding box center [197, 324] width 158 height 28
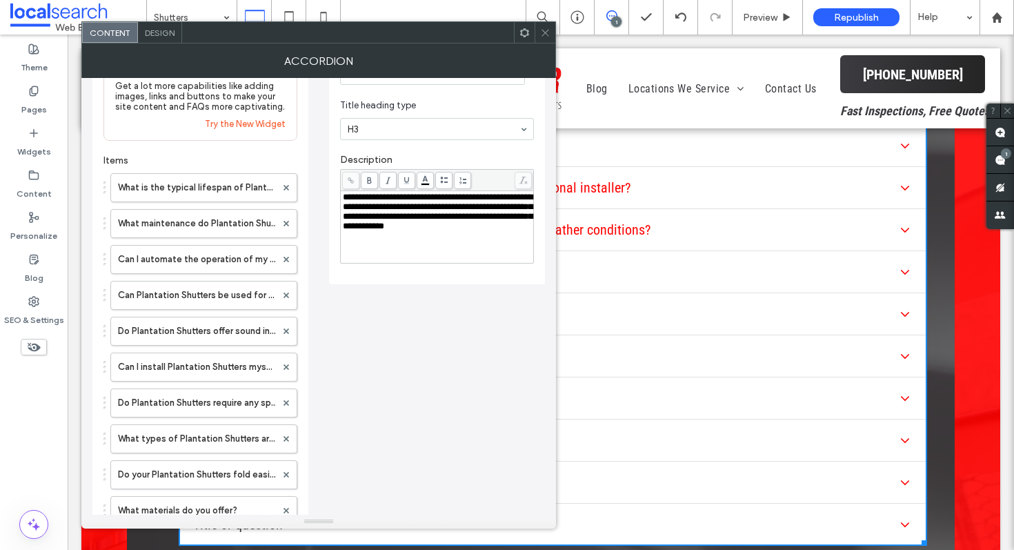
scroll to position [0, 0]
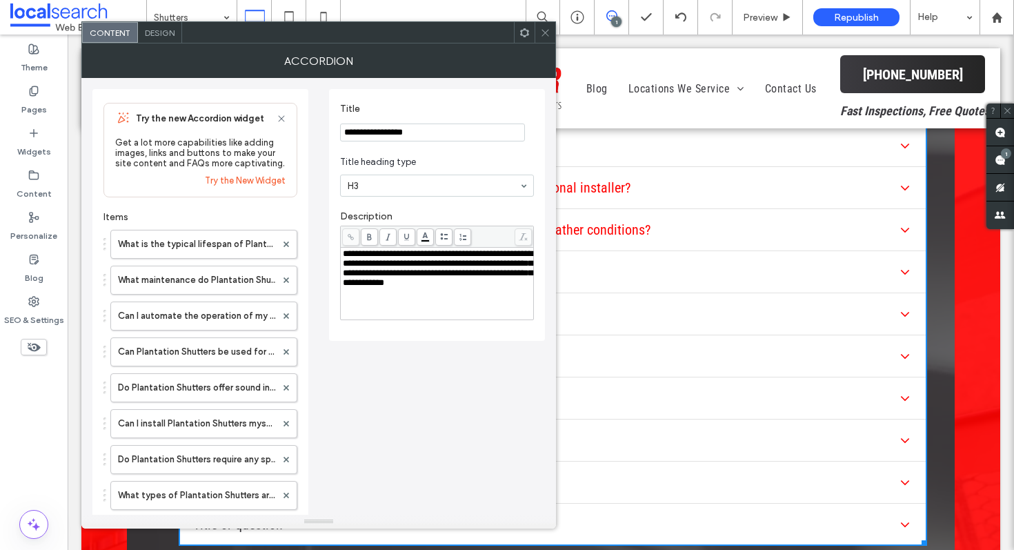
click at [436, 146] on section "**********" at bounding box center [437, 122] width 194 height 52
drag, startPoint x: 426, startPoint y: 141, endPoint x: 299, endPoint y: 136, distance: 127.8
click at [299, 136] on div "Try the new Accordion widget Get a lot more capabilities like adding images, li…" at bounding box center [318, 490] width 453 height 824
type input "**********"
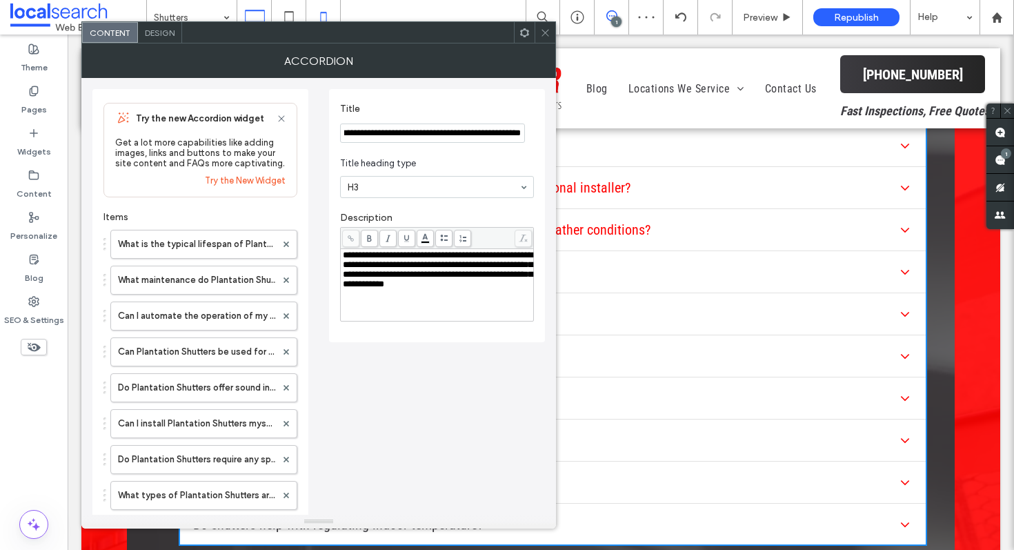
scroll to position [0, 0]
drag, startPoint x: 382, startPoint y: 296, endPoint x: 323, endPoint y: 255, distance: 71.4
click at [323, 255] on div "Try the new Accordion widget Get a lot more capabilities like adding images, li…" at bounding box center [318, 490] width 453 height 824
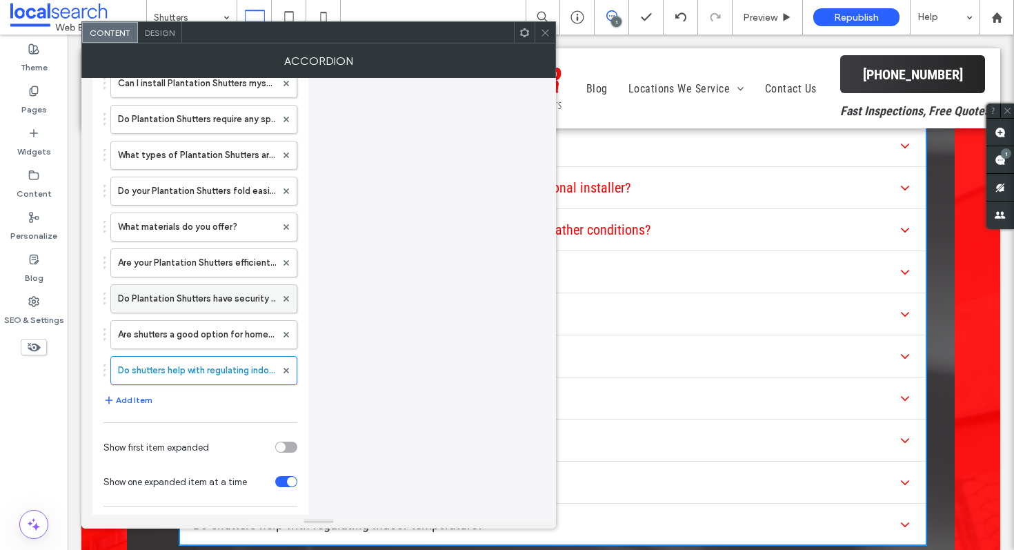
scroll to position [361, 0]
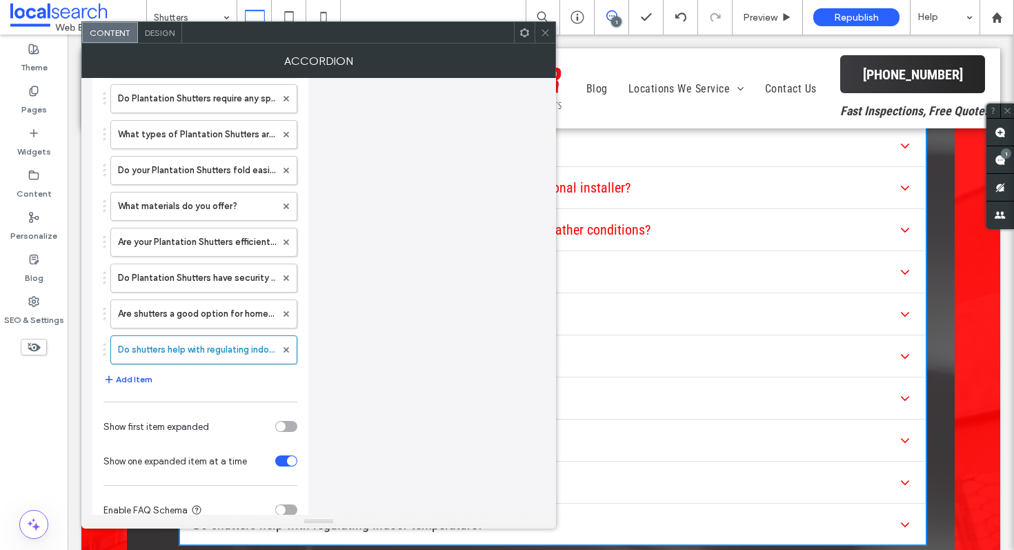
click at [139, 382] on button "Add Item" at bounding box center [128, 379] width 49 height 17
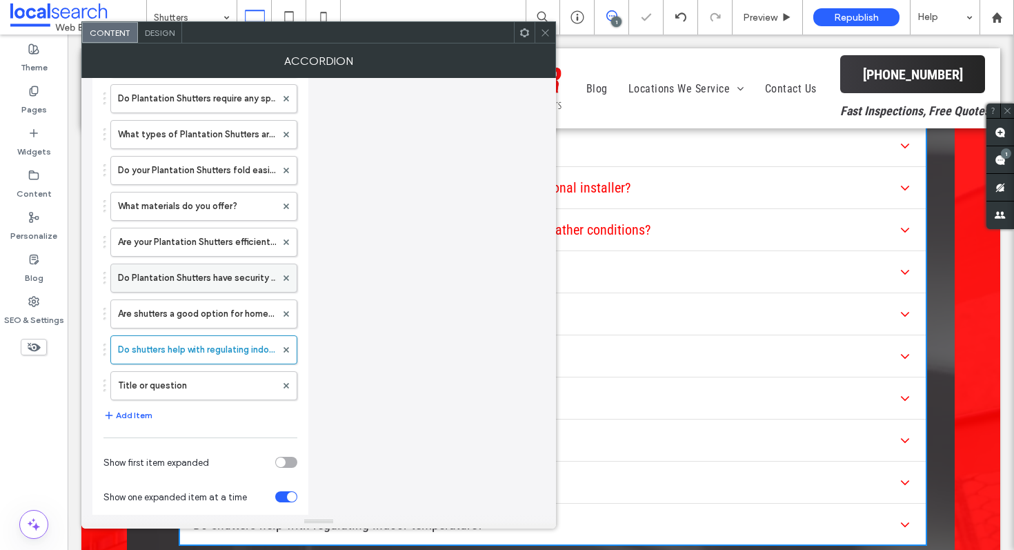
scroll to position [302, 0]
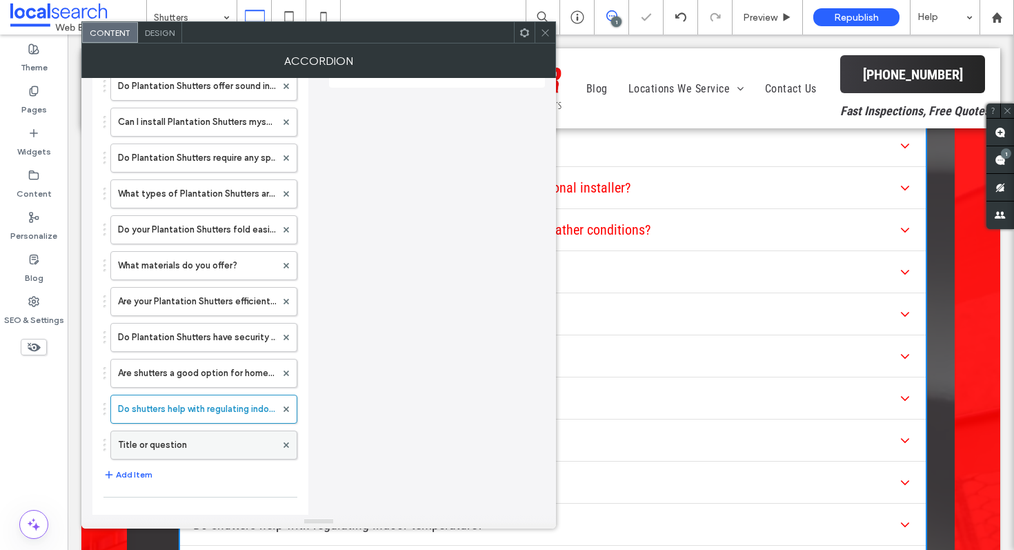
click at [210, 453] on label "Title or question" at bounding box center [197, 445] width 158 height 28
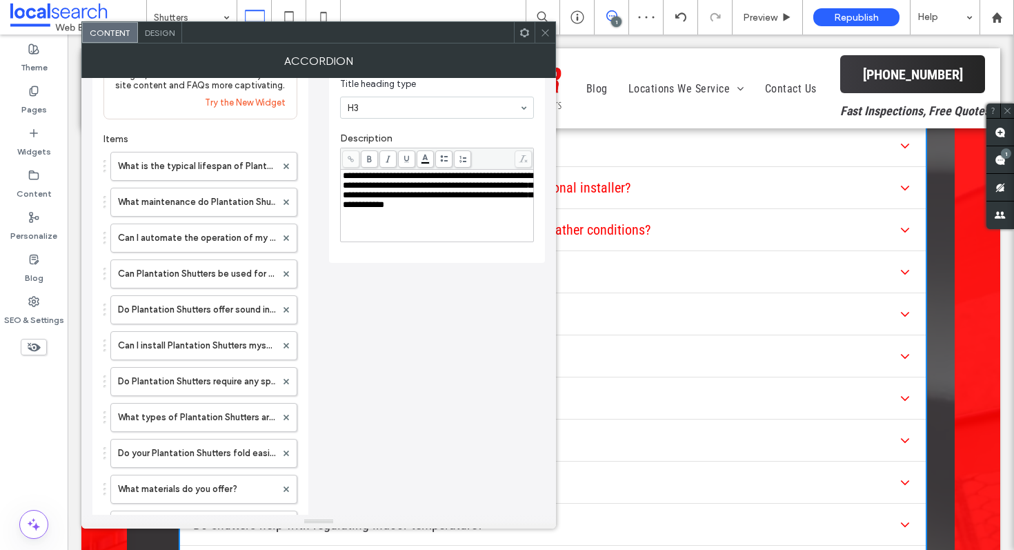
scroll to position [12, 0]
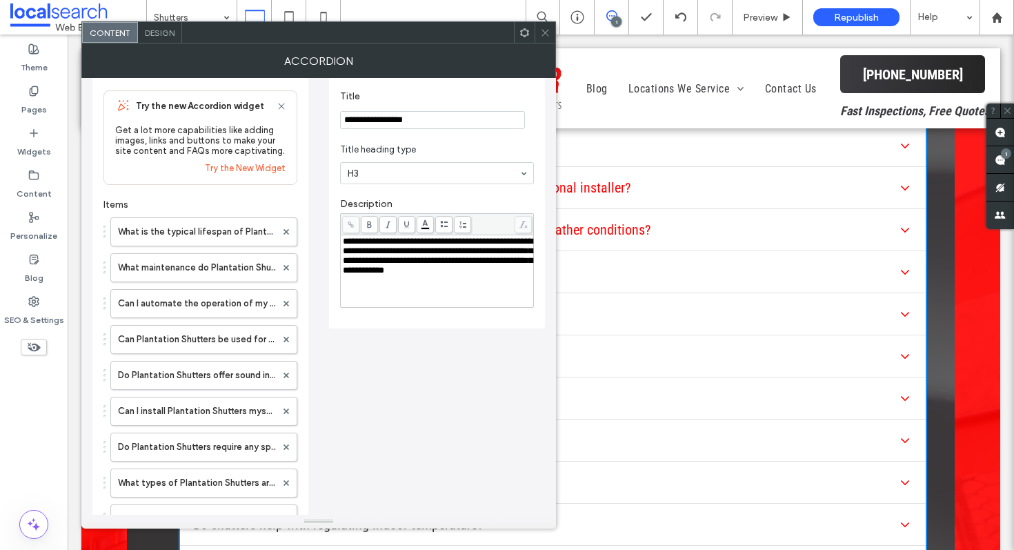
click at [444, 114] on input "**********" at bounding box center [432, 120] width 185 height 18
drag, startPoint x: 444, startPoint y: 114, endPoint x: 271, endPoint y: 114, distance: 173.9
click at [271, 114] on div "Try the new Accordion widget Get a lot more capabilities like adding images, li…" at bounding box center [318, 496] width 453 height 860
click at [415, 112] on input "**********" at bounding box center [432, 120] width 185 height 18
drag, startPoint x: 422, startPoint y: 122, endPoint x: 228, endPoint y: 100, distance: 194.5
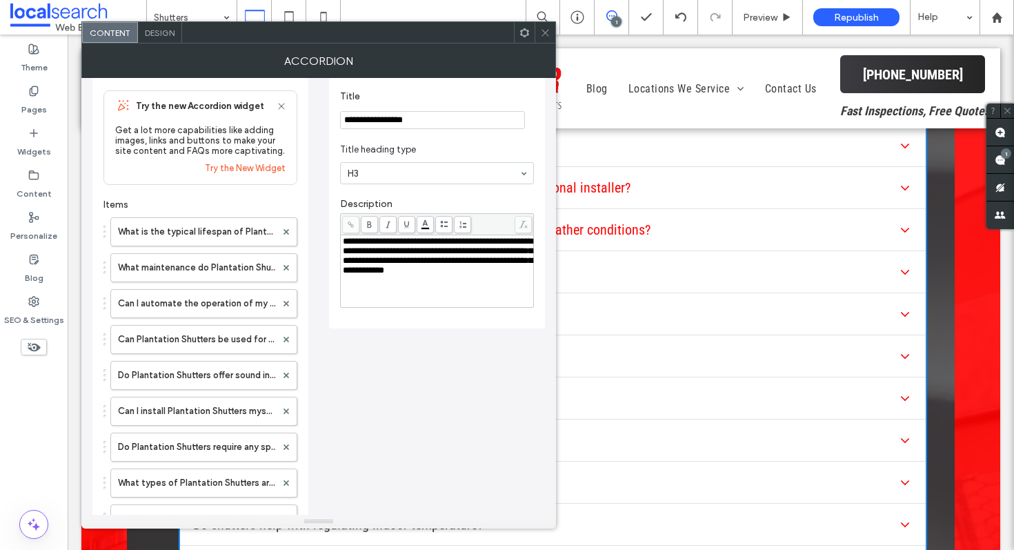
click at [228, 100] on div "Try the new Accordion widget Get a lot more capabilities like adding images, li…" at bounding box center [318, 496] width 453 height 860
paste input "**********"
type input "**********"
click at [401, 286] on div "**********" at bounding box center [437, 272] width 189 height 69
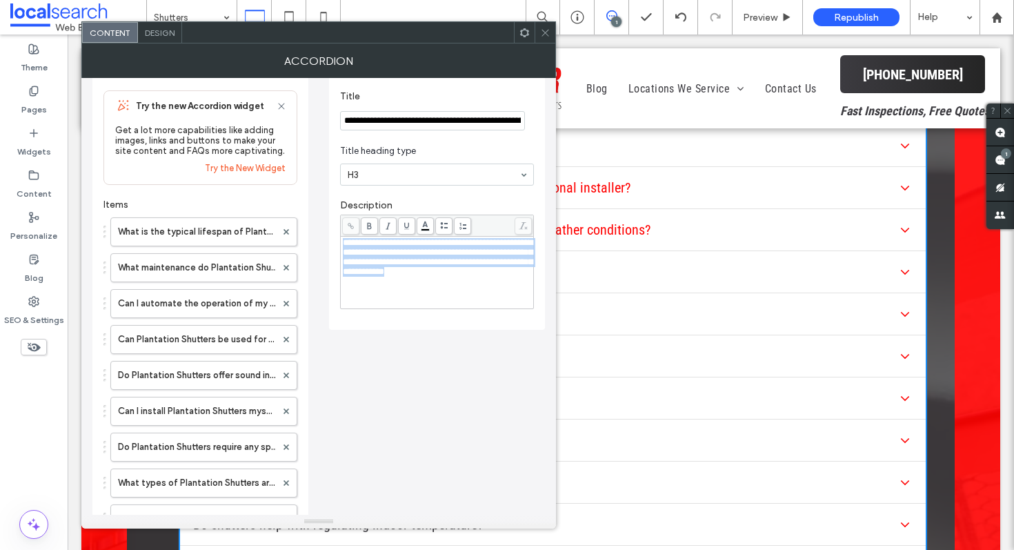
drag, startPoint x: 401, startPoint y: 286, endPoint x: 313, endPoint y: 197, distance: 124.9
click at [313, 197] on div "Try the new Accordion widget Get a lot more capabilities like adding images, li…" at bounding box center [318, 496] width 453 height 860
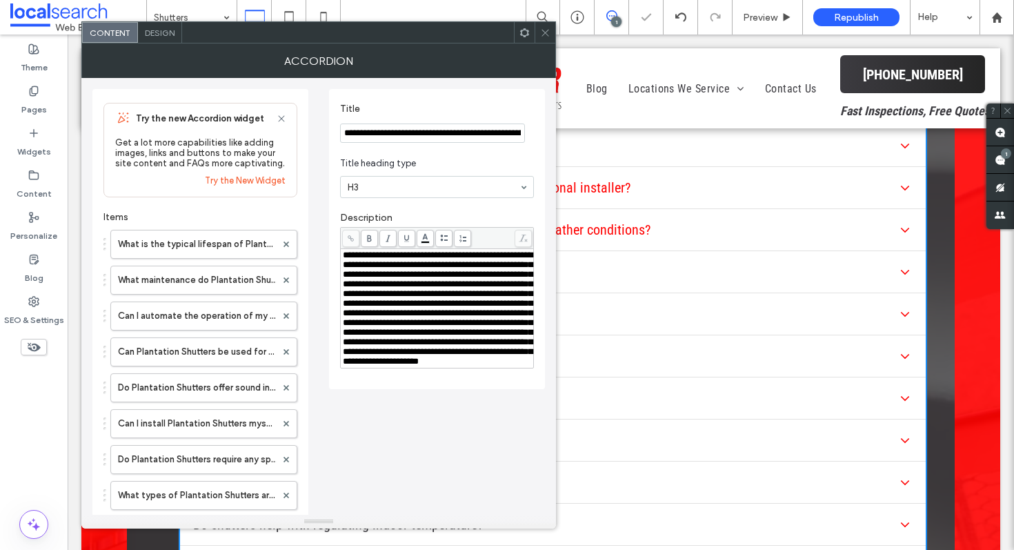
click at [548, 34] on icon at bounding box center [545, 33] width 10 height 10
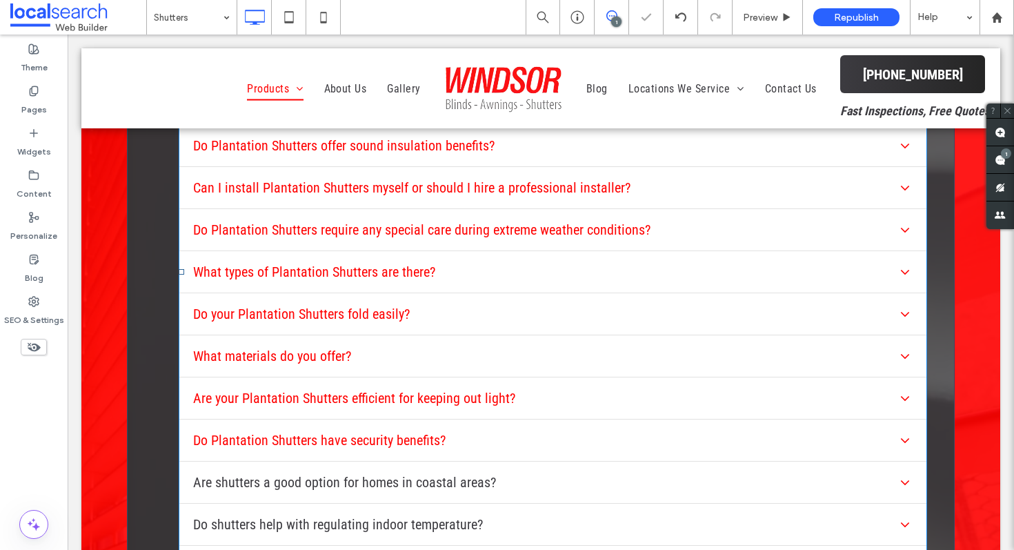
click at [393, 402] on span at bounding box center [553, 272] width 749 height 632
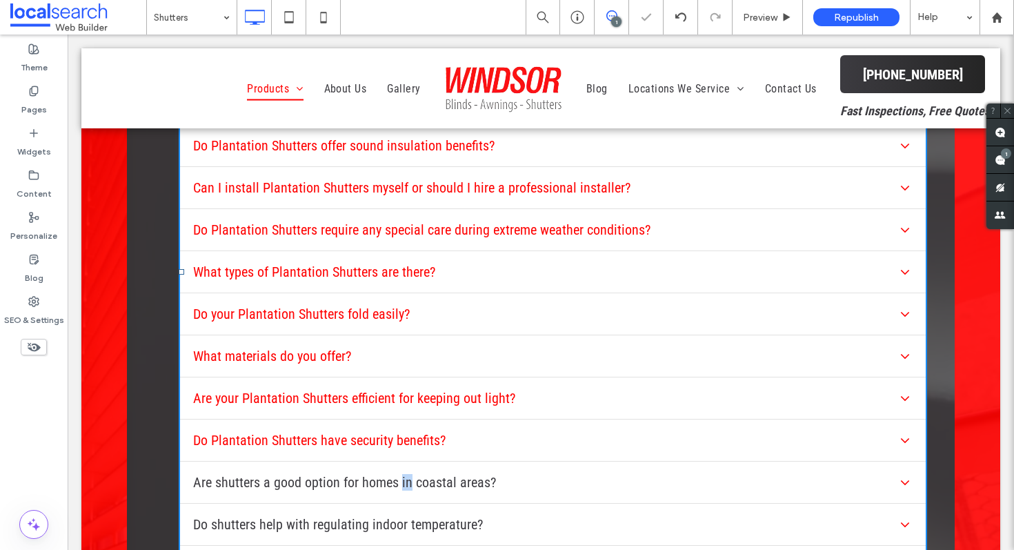
click at [393, 474] on h3 "Are shutters a good option for homes in coastal areas?" at bounding box center [344, 482] width 303 height 17
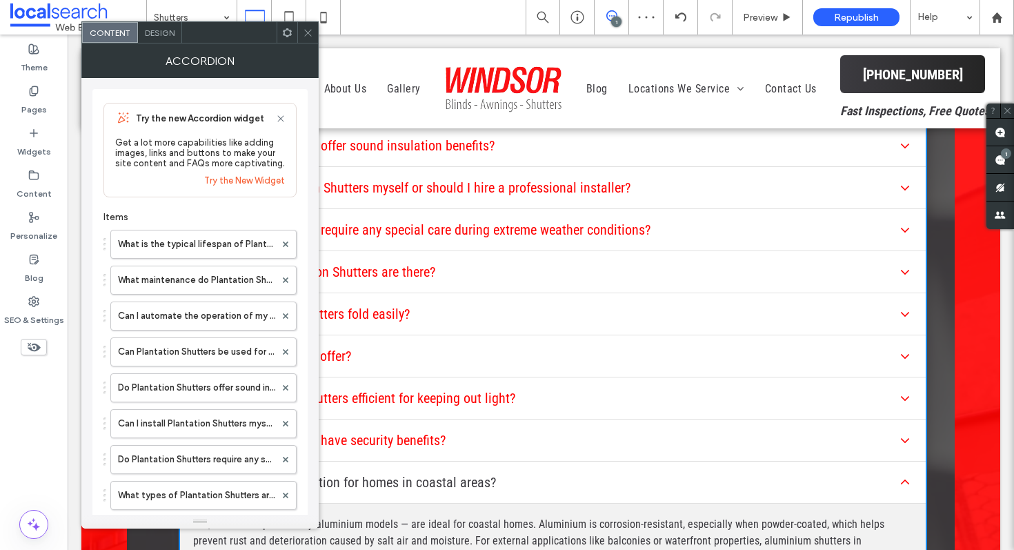
click at [355, 420] on div "Do Plantation Shutters have security benefits?" at bounding box center [552, 441] width 747 height 42
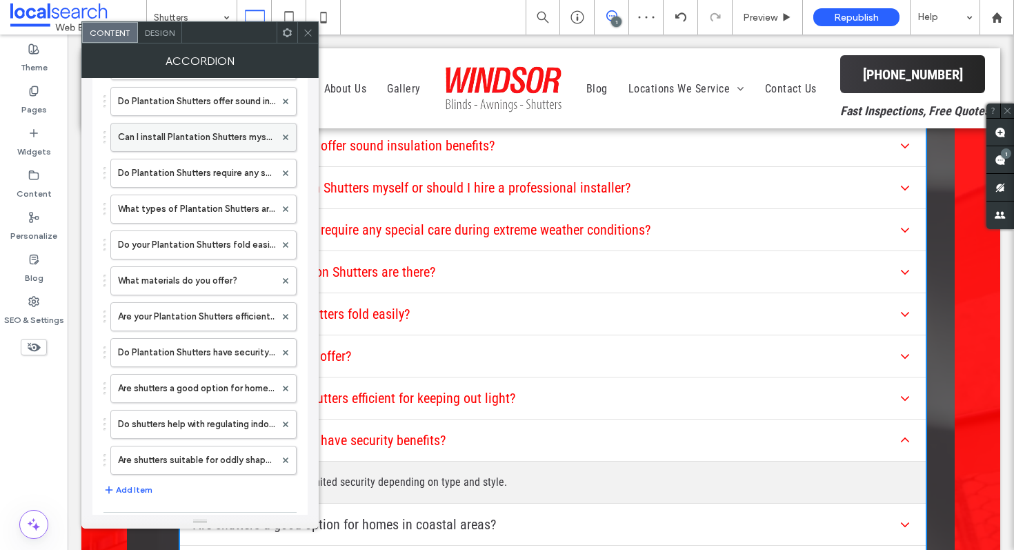
scroll to position [433, 0]
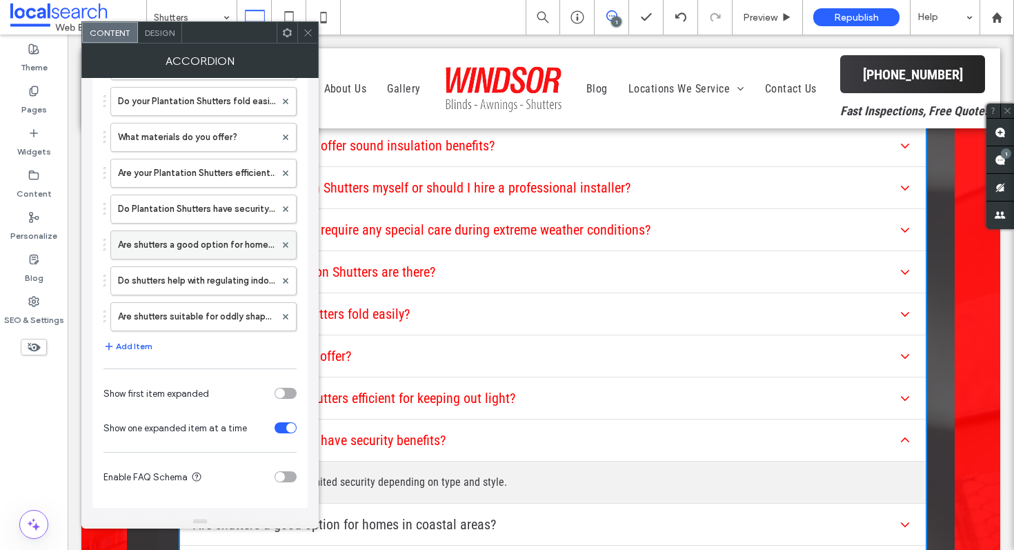
click at [162, 242] on label "Are shutters a good option for homes in coastal areas?" at bounding box center [196, 245] width 157 height 28
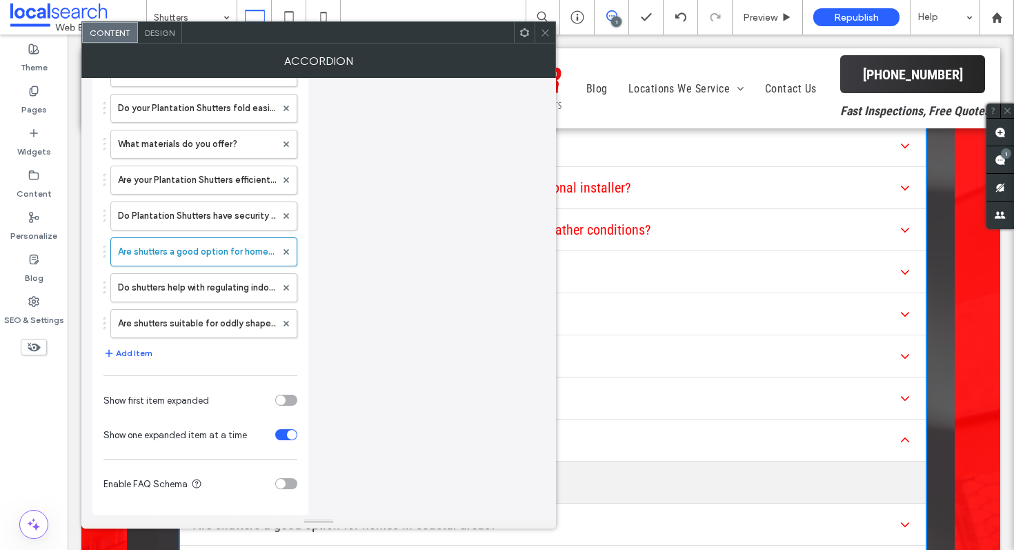
scroll to position [0, 0]
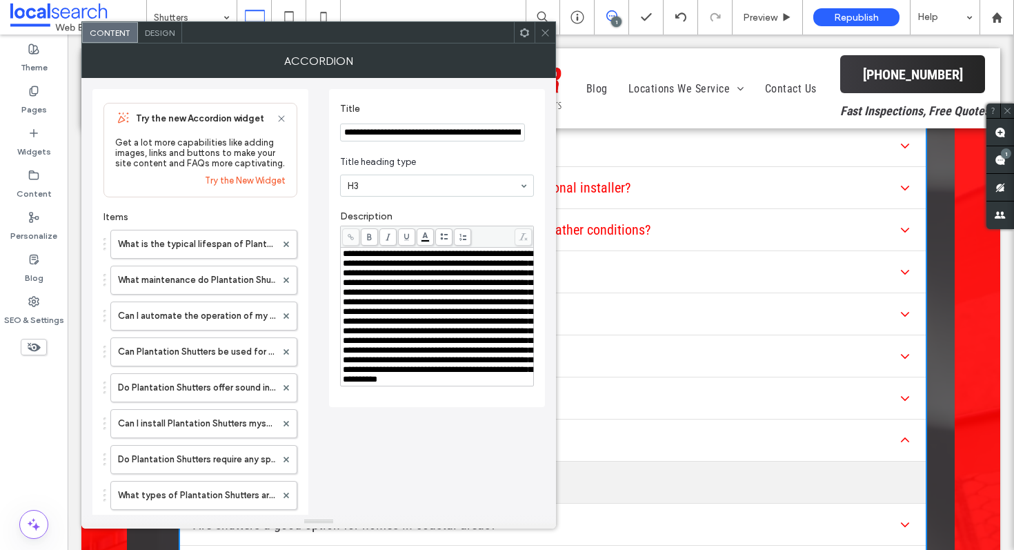
click at [424, 238] on body ".wqwq-1{fill:#231f20;} .cls-1q, .cls-2q { fill-rule: evenodd; } .cls-2q { fill:…" at bounding box center [507, 275] width 1014 height 550
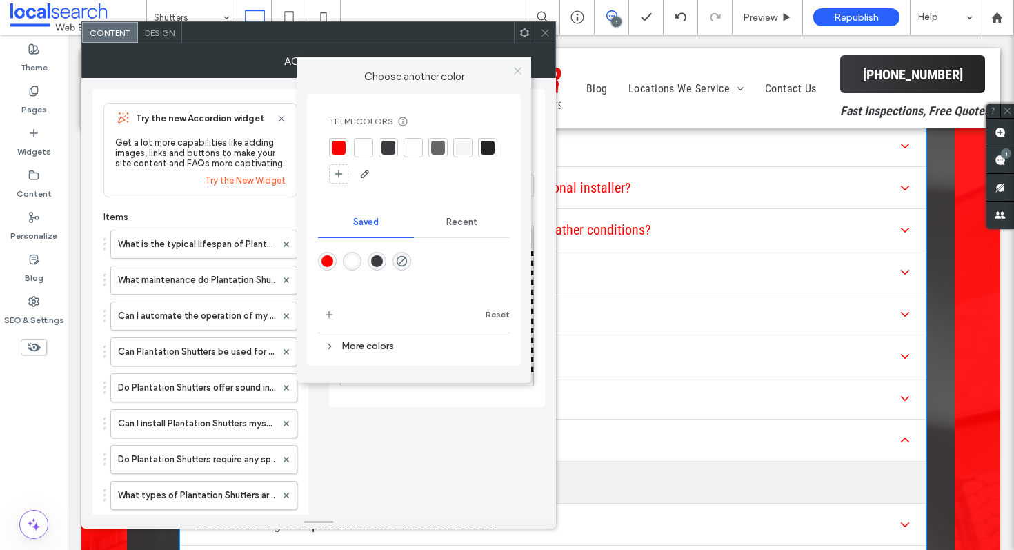
click at [518, 66] on icon at bounding box center [518, 71] width 10 height 10
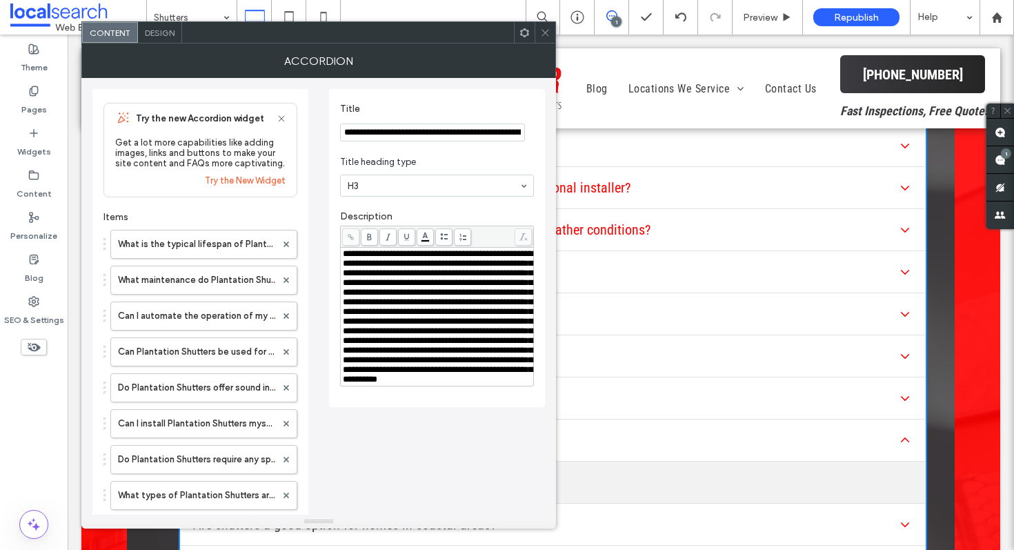
click at [462, 131] on input "**********" at bounding box center [432, 133] width 185 height 18
click at [424, 236] on body ".wqwq-1{fill:#231f20;} .cls-1q, .cls-2q { fill-rule: evenodd; } .cls-2q { fill:…" at bounding box center [507, 275] width 1014 height 550
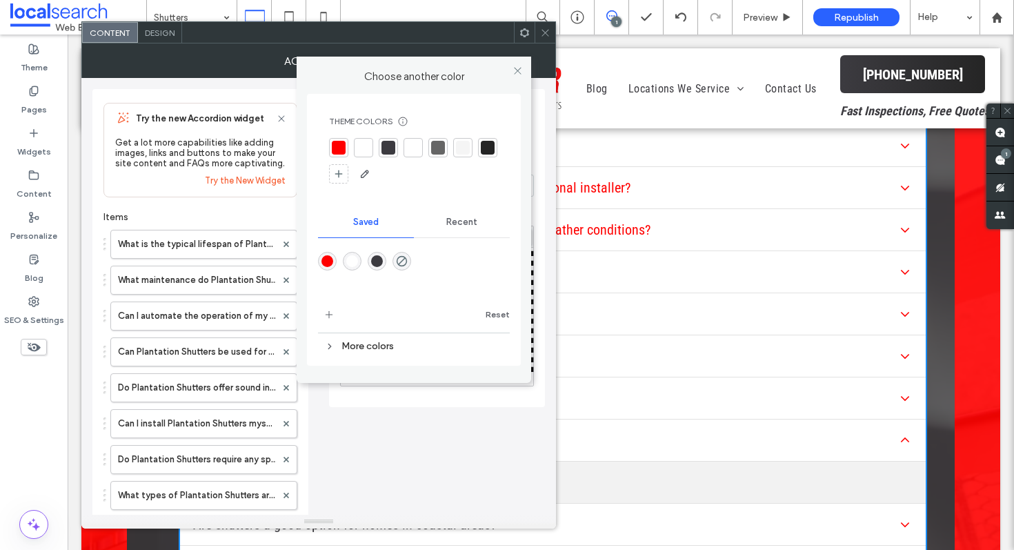
click at [337, 145] on div at bounding box center [339, 148] width 14 height 14
click at [518, 75] on icon at bounding box center [518, 71] width 10 height 10
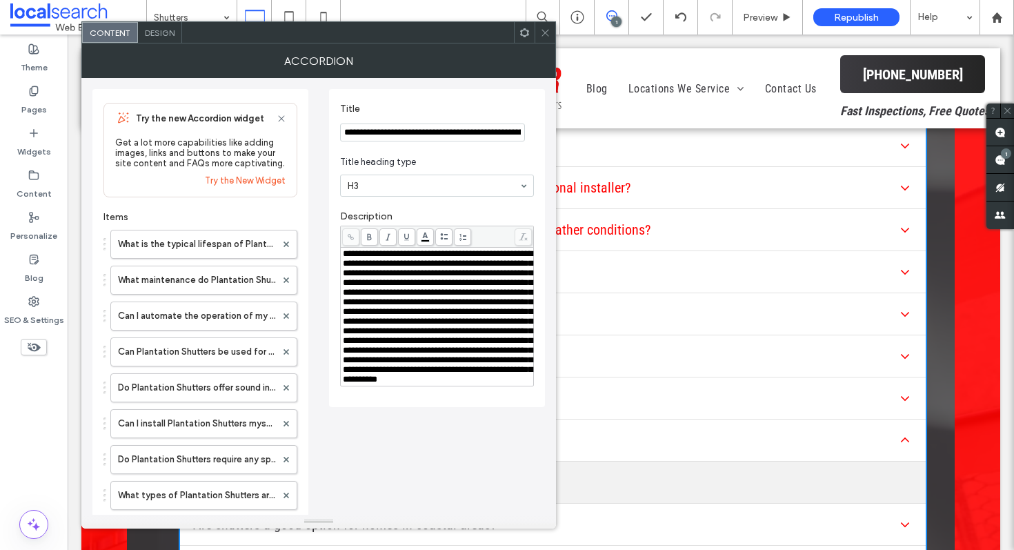
scroll to position [0, 45]
drag, startPoint x: 411, startPoint y: 170, endPoint x: 612, endPoint y: 138, distance: 204.1
click at [546, 26] on span at bounding box center [545, 32] width 10 height 21
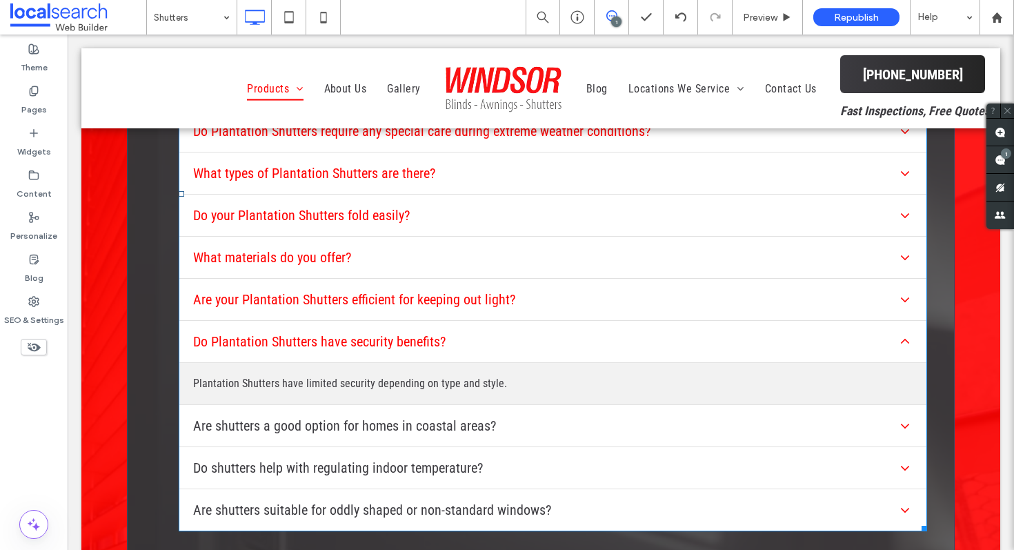
scroll to position [5995, 0]
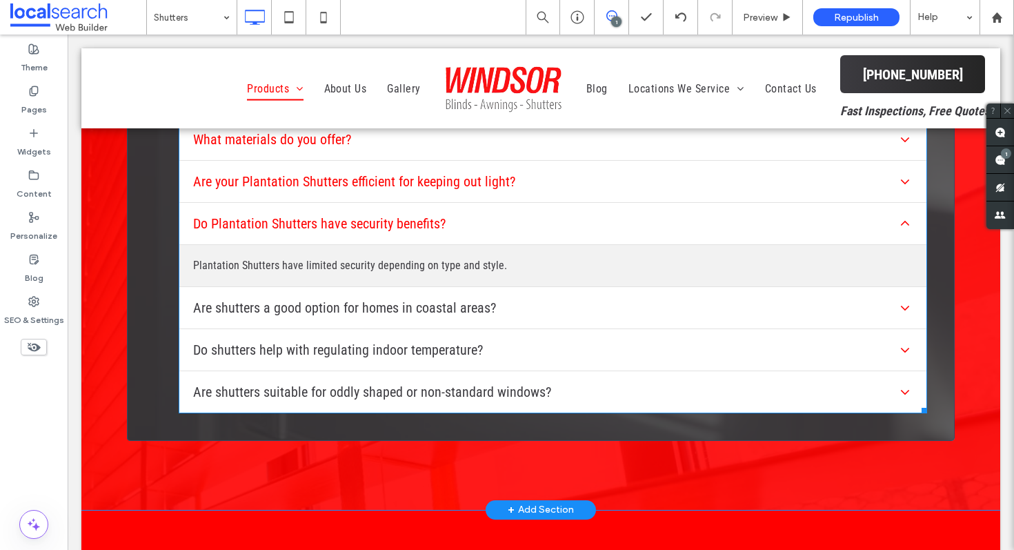
click at [452, 211] on span at bounding box center [553, 76] width 749 height 674
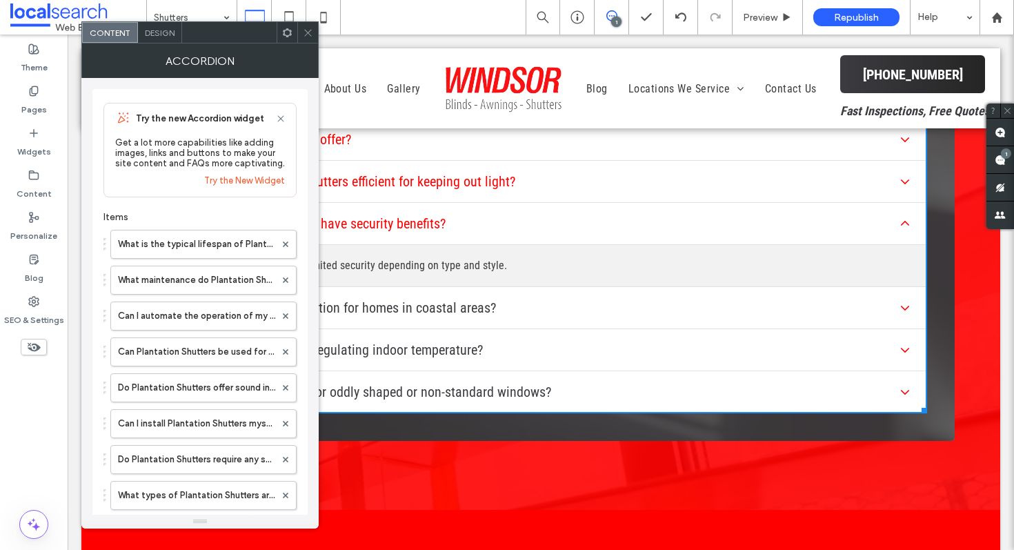
click at [304, 30] on icon at bounding box center [308, 33] width 10 height 10
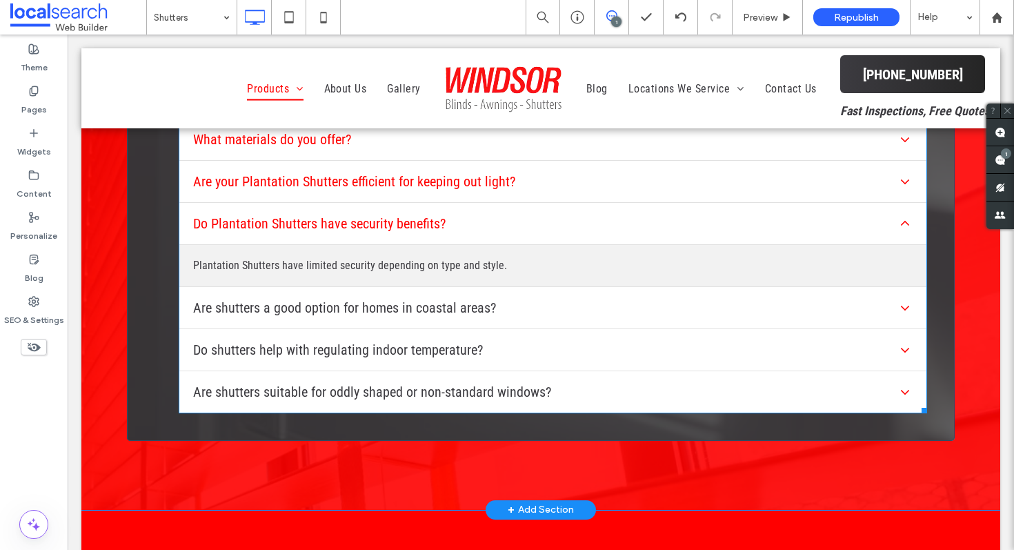
click at [360, 291] on span at bounding box center [553, 76] width 749 height 674
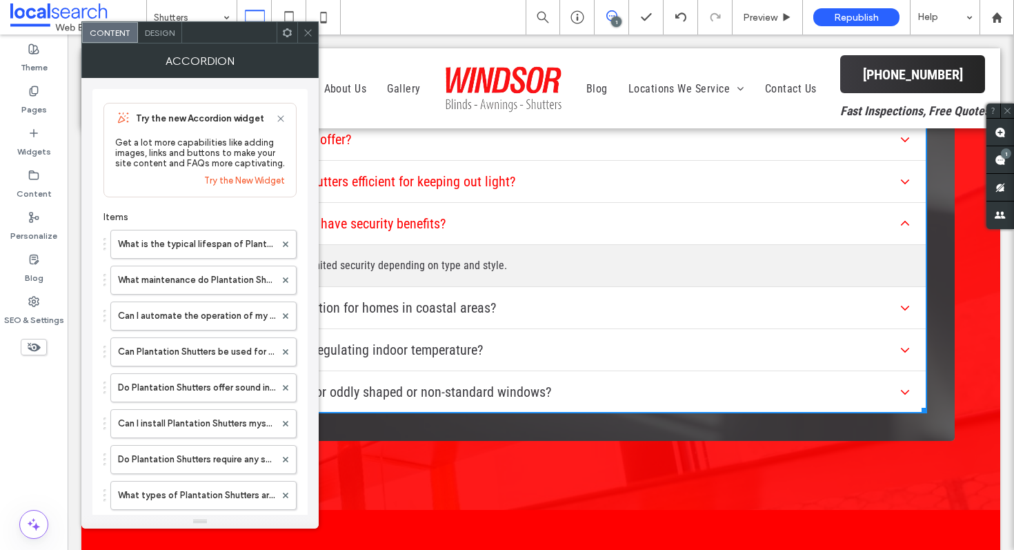
click at [346, 287] on div "Are shutters a good option for homes in coastal areas?" at bounding box center [552, 308] width 747 height 42
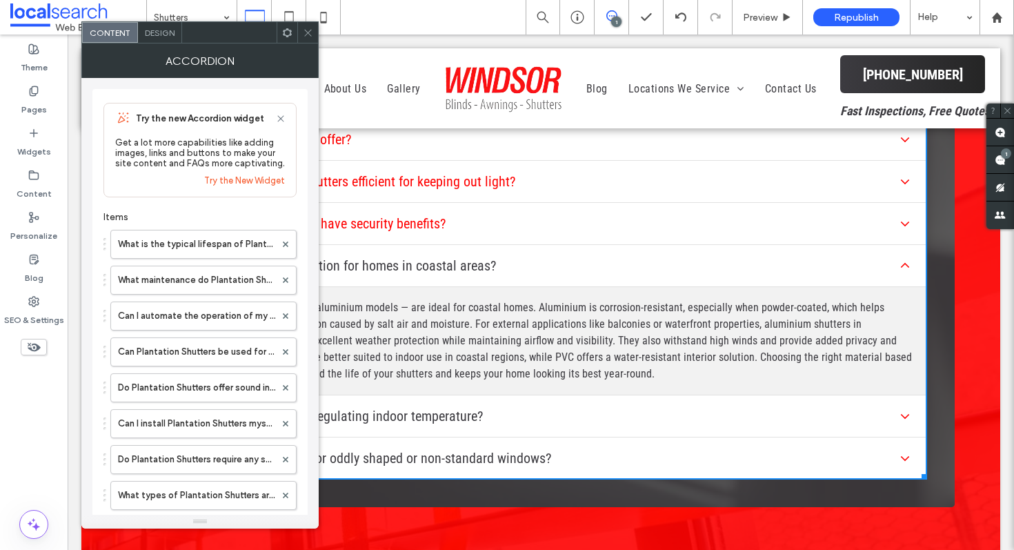
click at [346, 287] on div "Yes, shutters — particularly aluminium models — are ideal for coastal homes. Al…" at bounding box center [552, 341] width 747 height 108
click at [301, 38] on div at bounding box center [307, 32] width 21 height 21
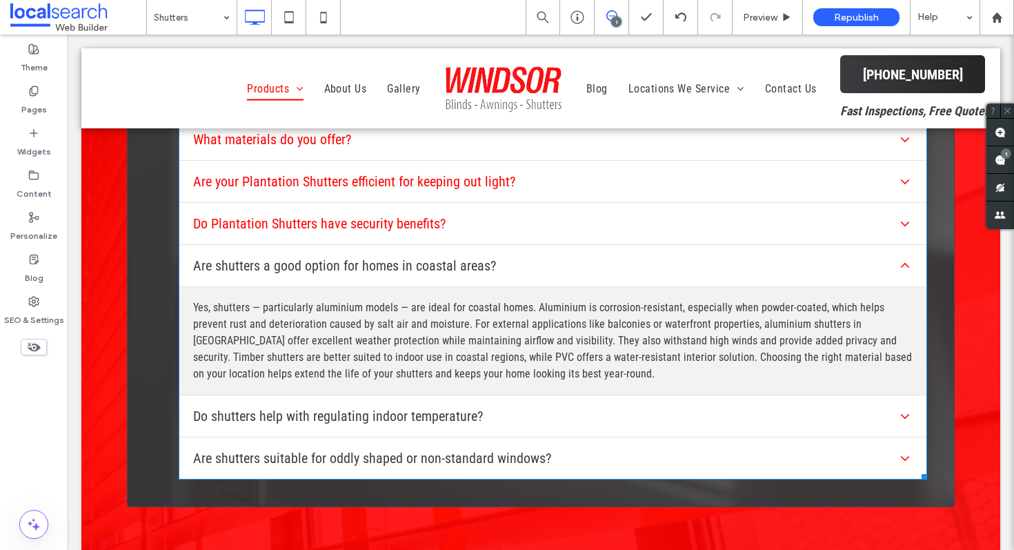
click at [355, 316] on span at bounding box center [553, 109] width 749 height 740
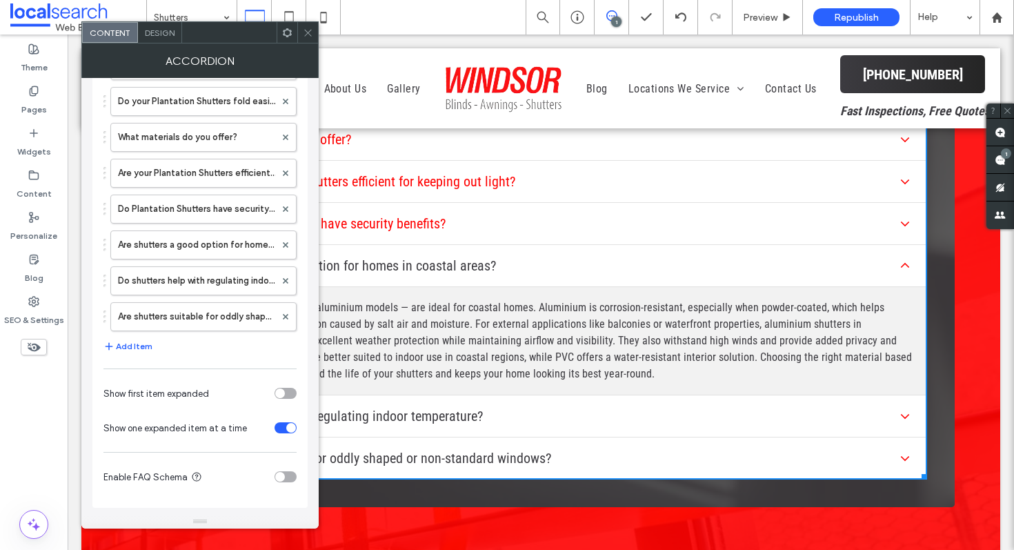
scroll to position [433, 0]
click at [311, 28] on icon at bounding box center [308, 33] width 10 height 10
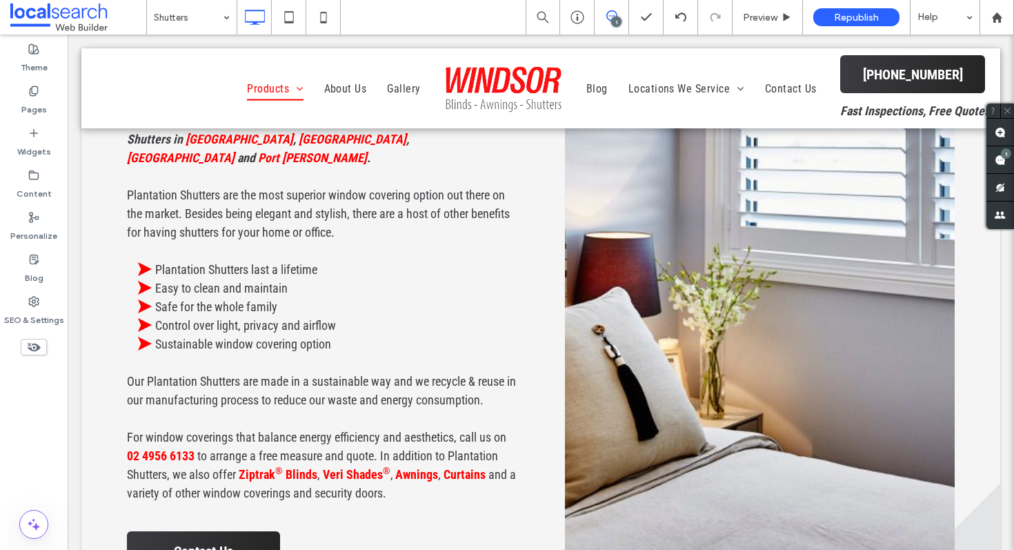
scroll to position [0, 0]
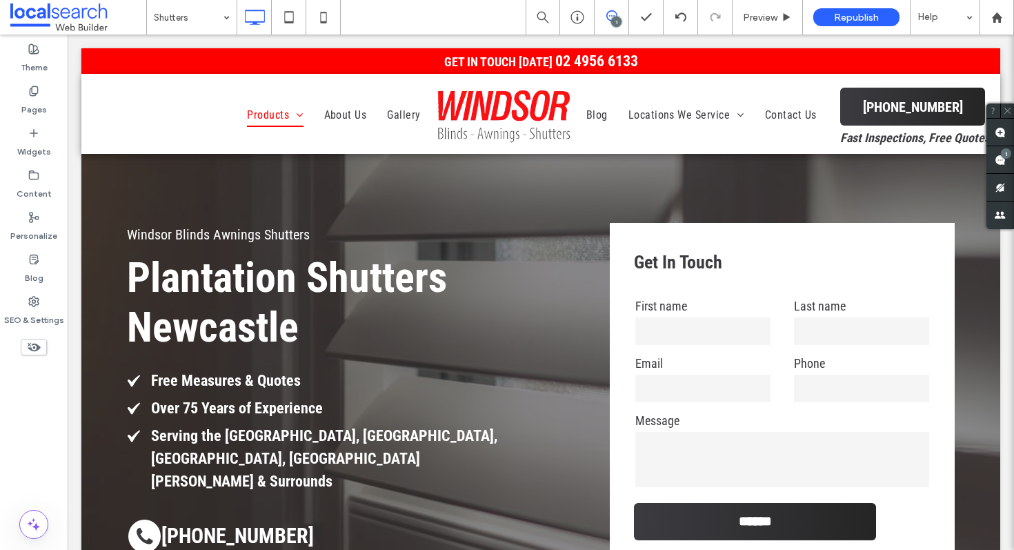
click at [621, 8] on div "1" at bounding box center [612, 17] width 35 height 35
click at [611, 19] on div "1" at bounding box center [616, 22] width 10 height 10
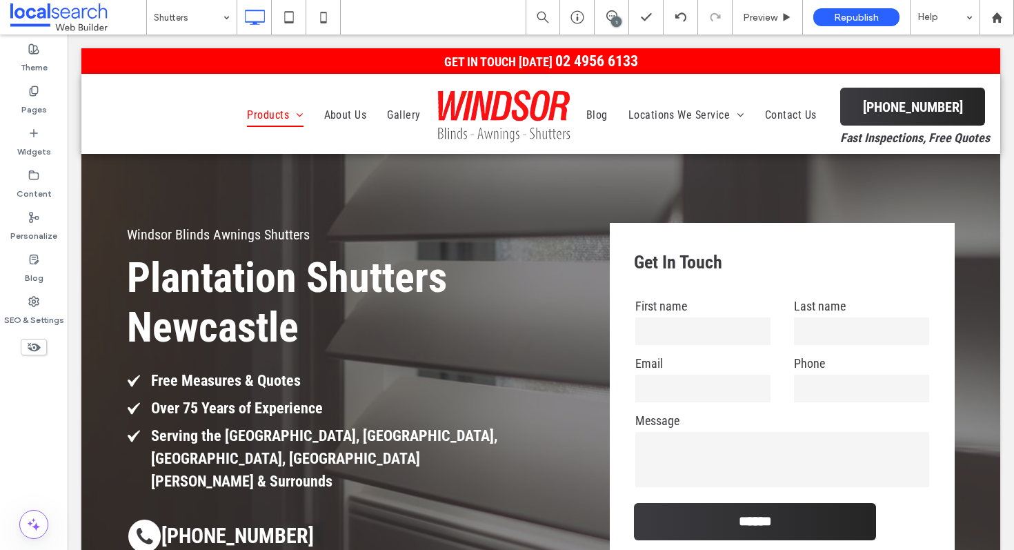
click at [611, 21] on div "1" at bounding box center [616, 22] width 10 height 10
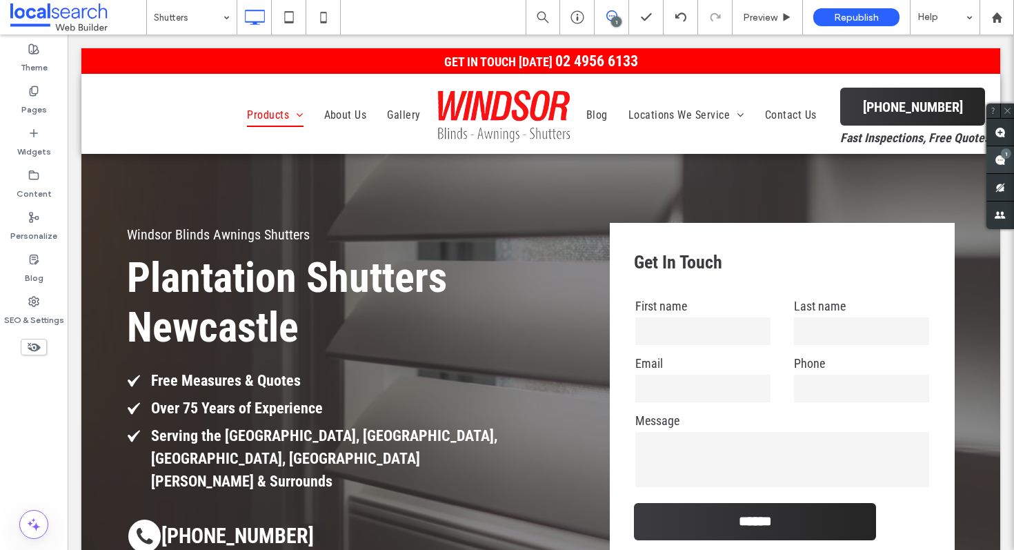
click at [991, 161] on span at bounding box center [1001, 159] width 28 height 27
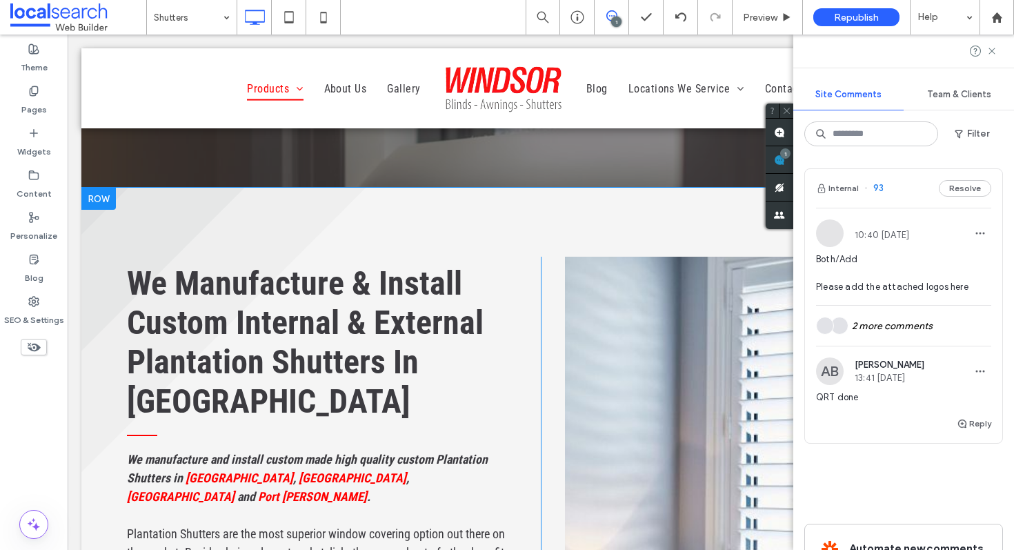
scroll to position [560, 0]
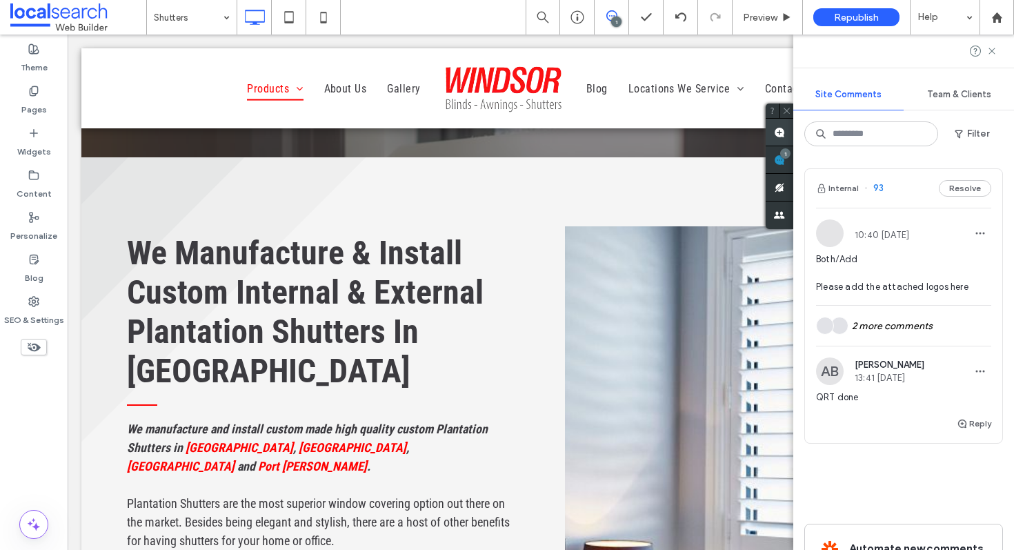
click at [768, 133] on span at bounding box center [780, 132] width 28 height 27
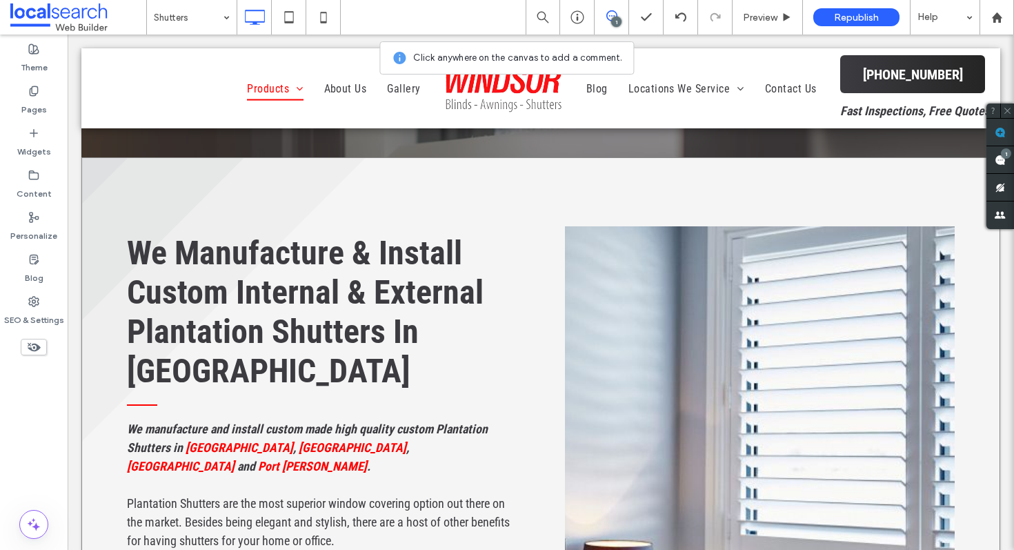
click at [545, 186] on div "We Manufacture & Install Custom Internal & External Plantation Shutters In Newc…" at bounding box center [540, 556] width 919 height 798
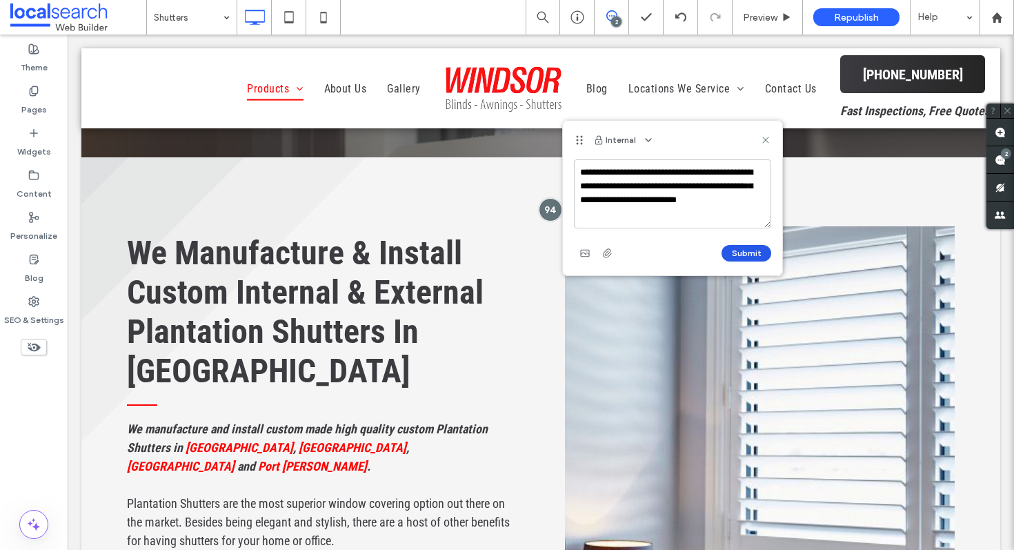
type textarea "**********"
click at [735, 248] on button "Submit" at bounding box center [747, 253] width 50 height 17
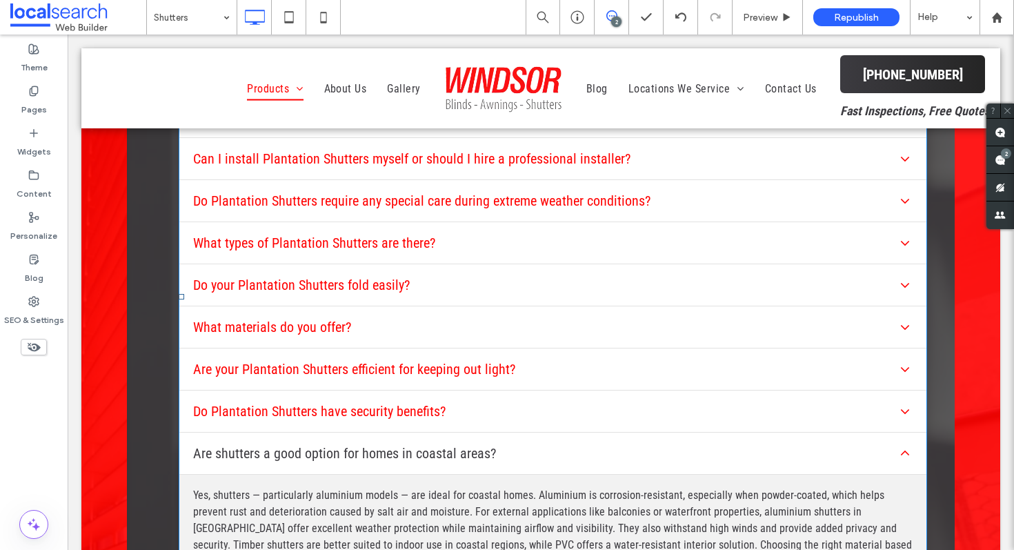
scroll to position [5810, 0]
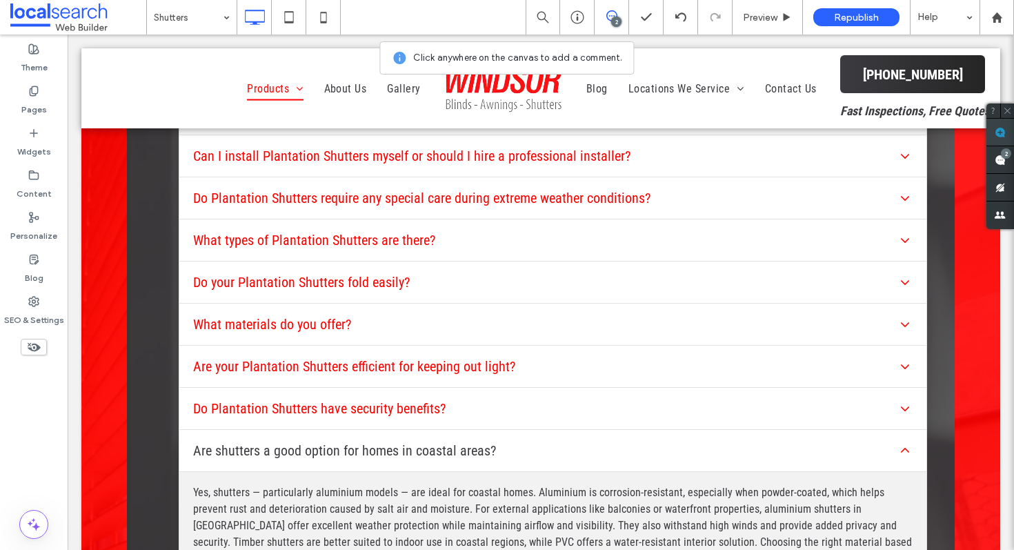
click at [997, 133] on use at bounding box center [1000, 132] width 11 height 11
click at [117, 304] on div "FAQ What is the typical lifespan of Plantation Shutters? The lifespan of Planta…" at bounding box center [540, 241] width 919 height 1040
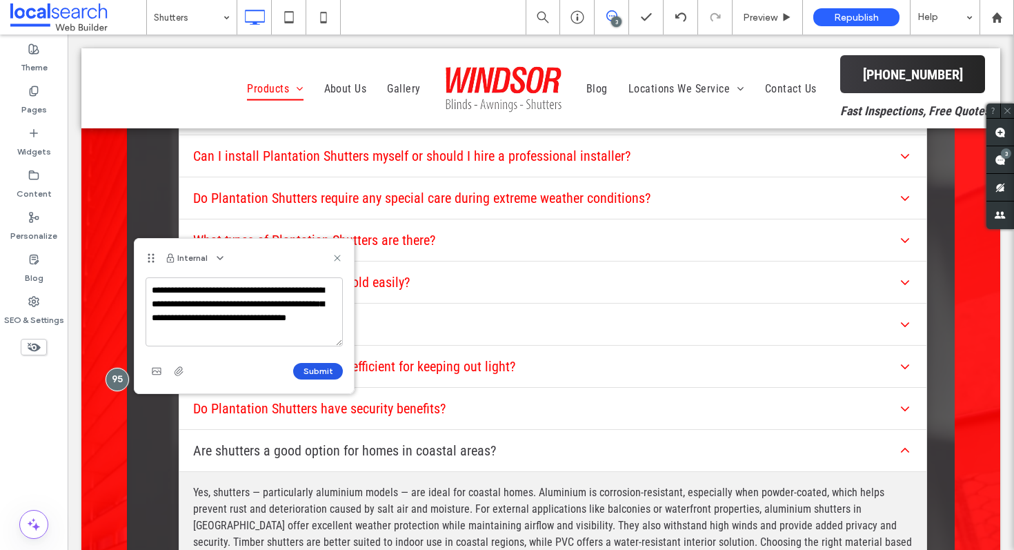
type textarea "**********"
click at [335, 368] on button "Submit" at bounding box center [318, 371] width 50 height 17
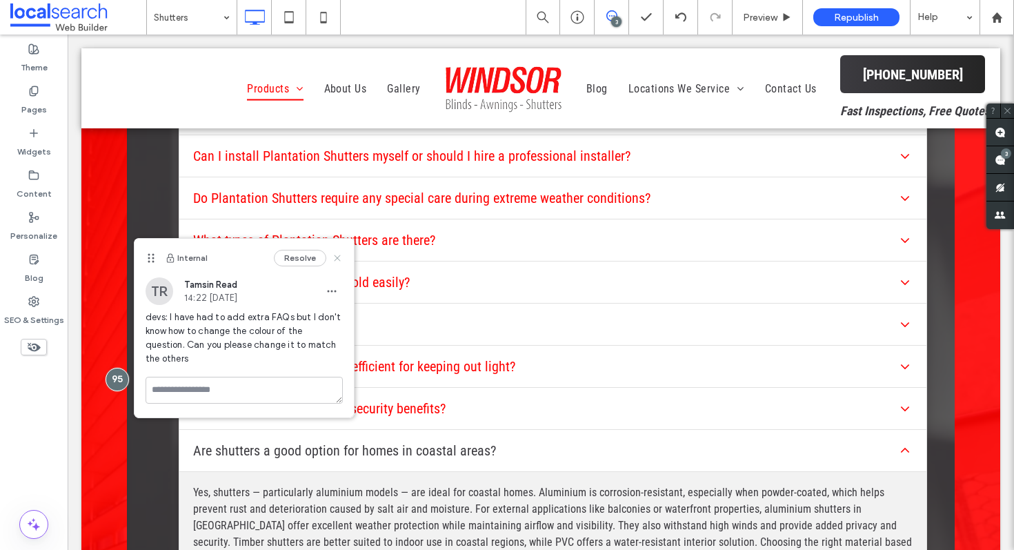
click at [333, 254] on icon at bounding box center [337, 258] width 11 height 11
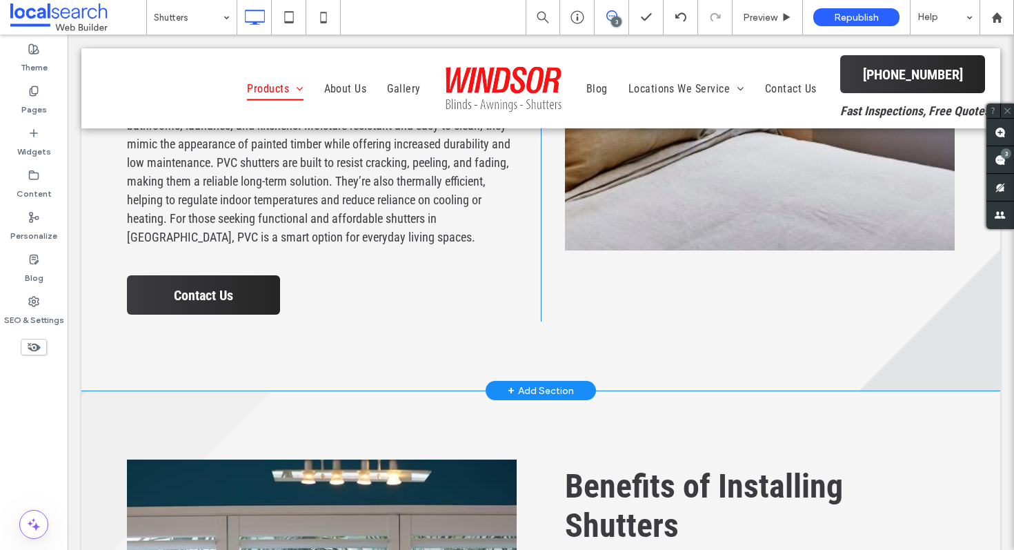
scroll to position [2609, 0]
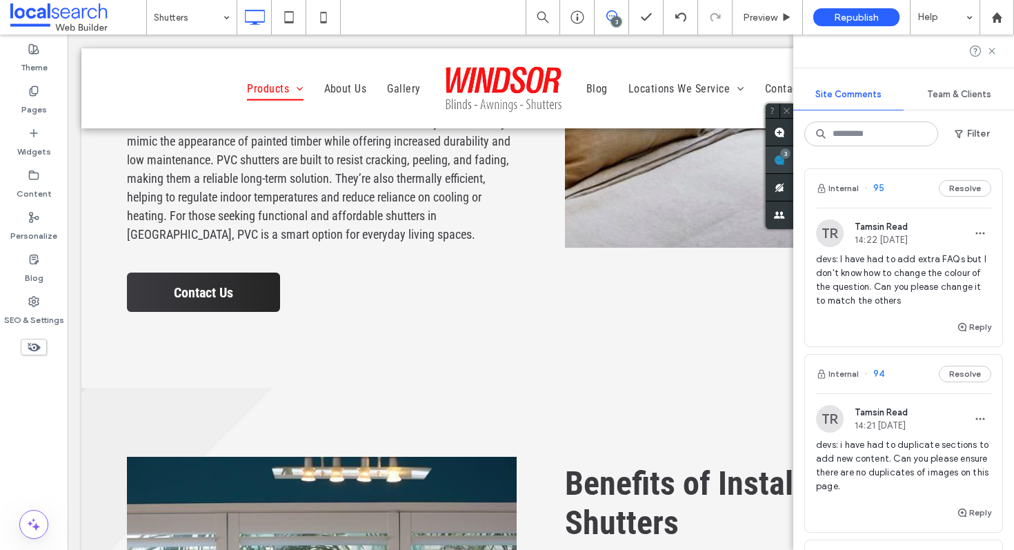
click at [794, 162] on span at bounding box center [780, 159] width 28 height 27
click at [976, 233] on use "button" at bounding box center [980, 234] width 9 height 2
click at [904, 295] on div "Delete" at bounding box center [919, 295] width 123 height 26
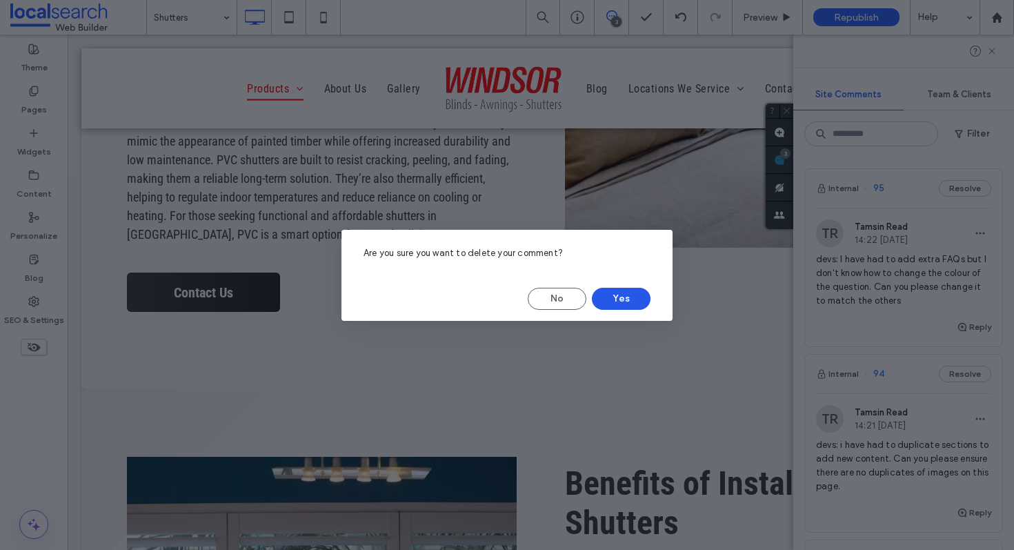
click at [636, 294] on button "Yes" at bounding box center [621, 299] width 59 height 22
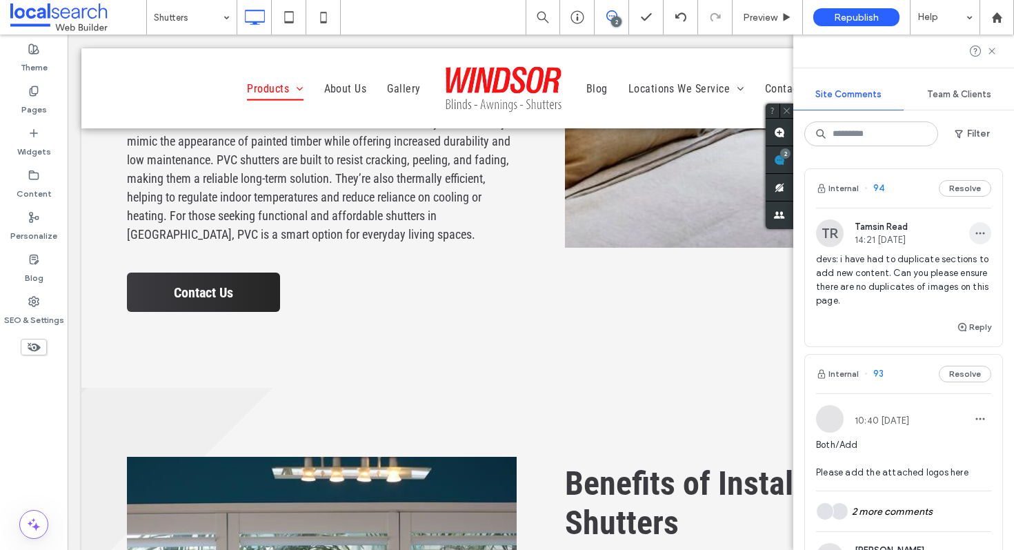
click at [970, 234] on span "button" at bounding box center [981, 233] width 22 height 22
click at [905, 297] on div "Delete" at bounding box center [919, 295] width 123 height 26
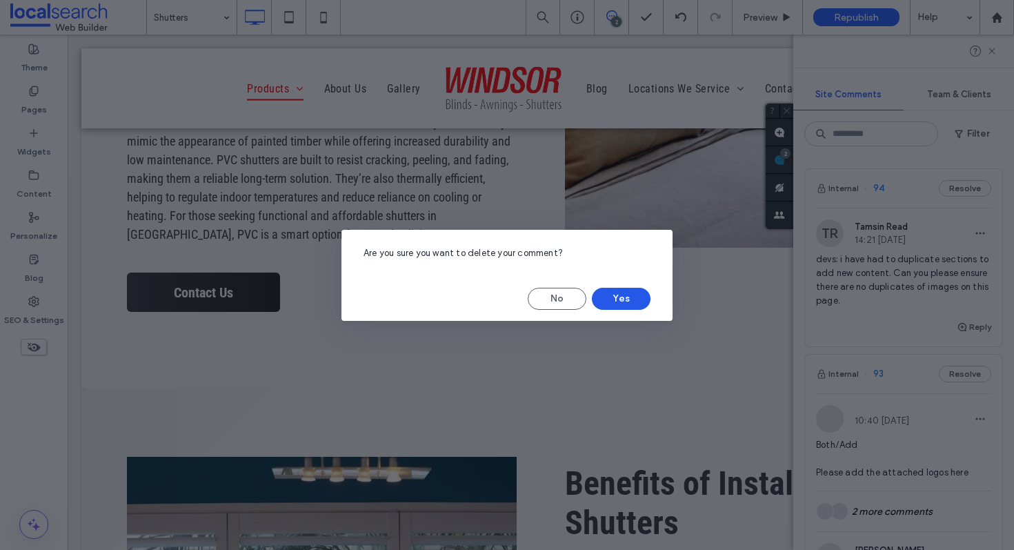
click at [608, 299] on button "Yes" at bounding box center [621, 299] width 59 height 22
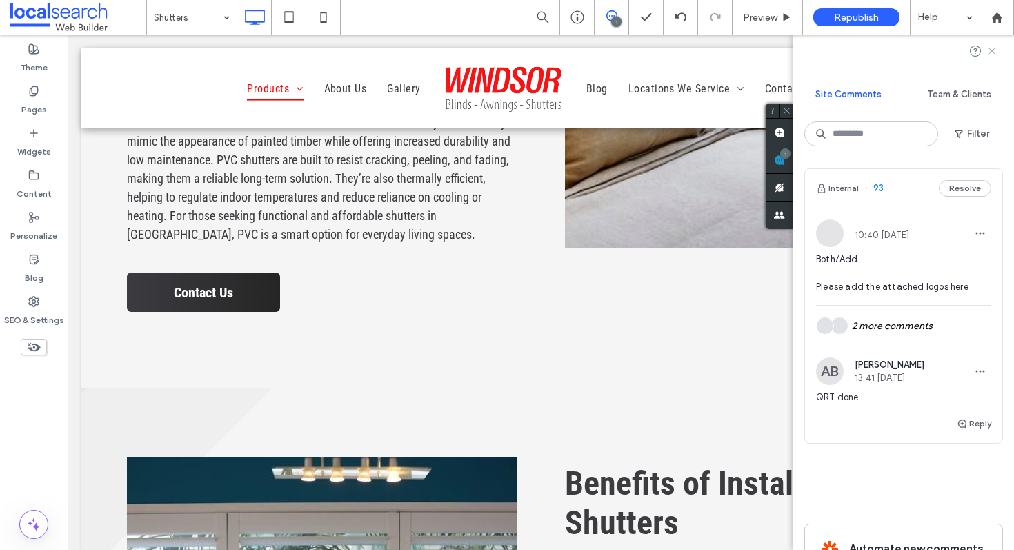
click at [992, 55] on icon at bounding box center [992, 51] width 11 height 11
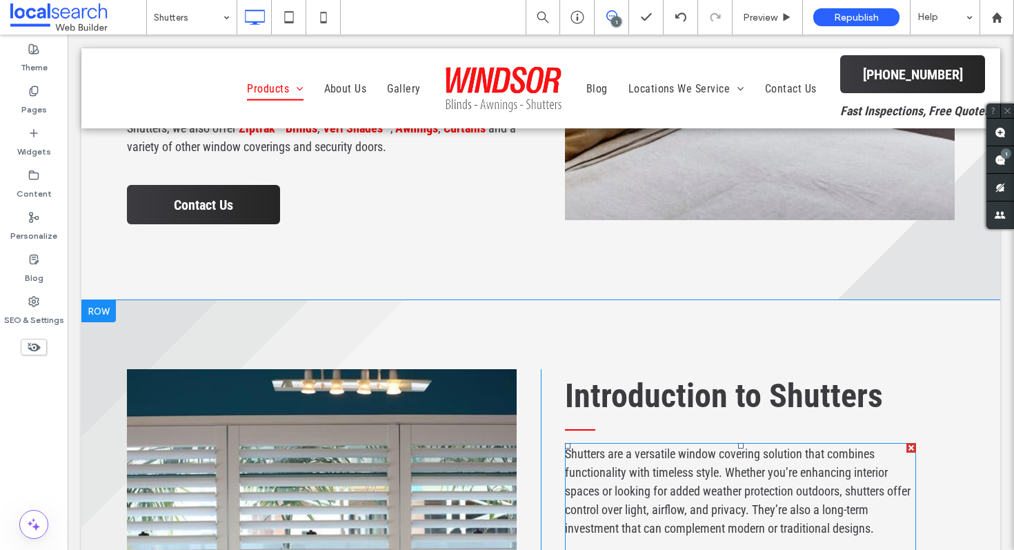
scroll to position [1328, 0]
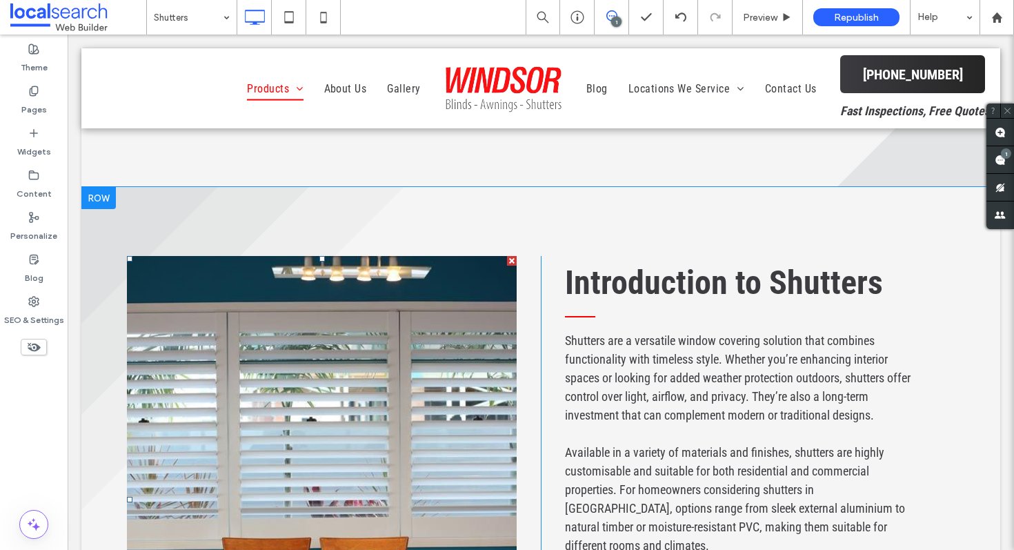
click at [363, 336] on link at bounding box center [322, 499] width 390 height 487
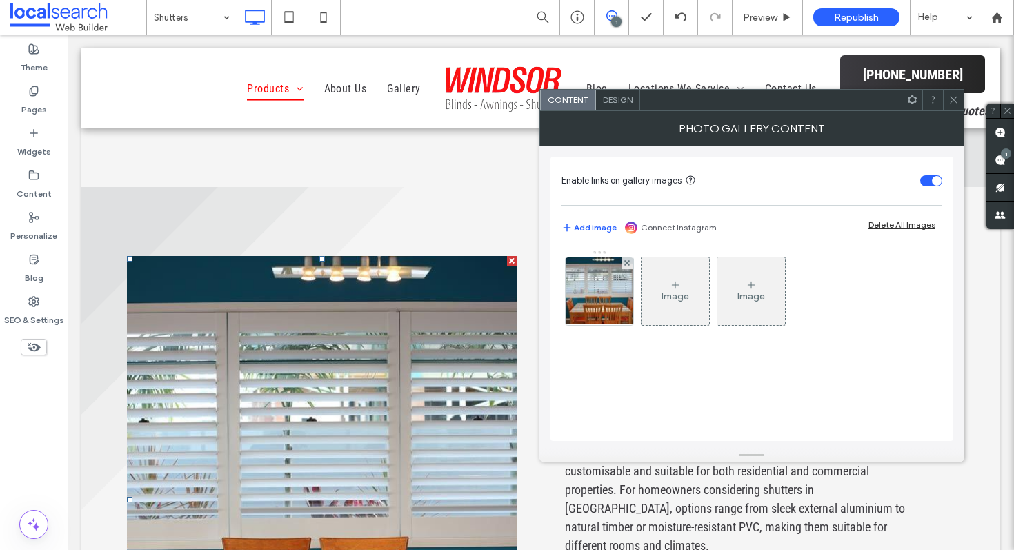
click at [680, 291] on div "Image" at bounding box center [676, 297] width 28 height 12
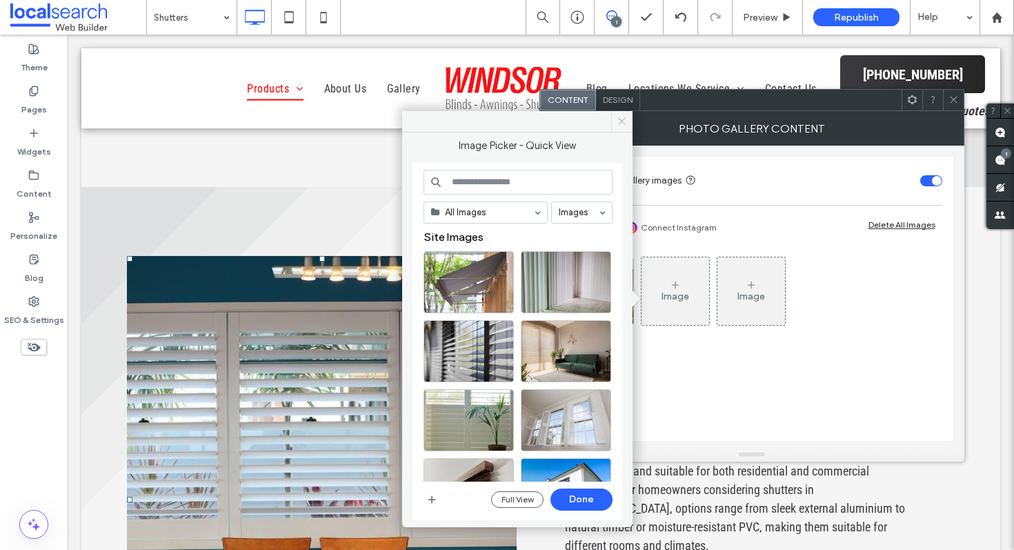
click at [622, 120] on icon at bounding box center [622, 121] width 10 height 10
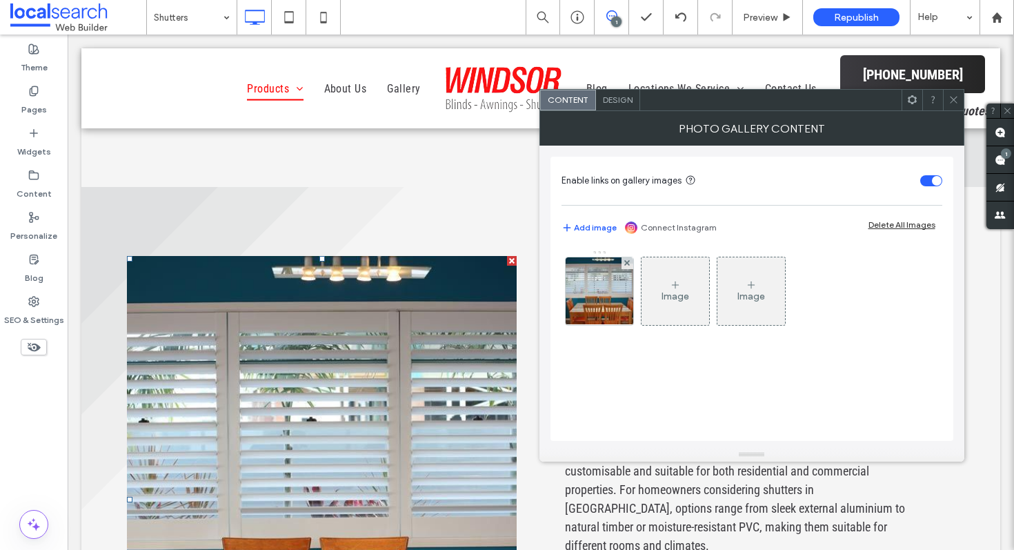
click at [954, 98] on icon at bounding box center [954, 100] width 10 height 10
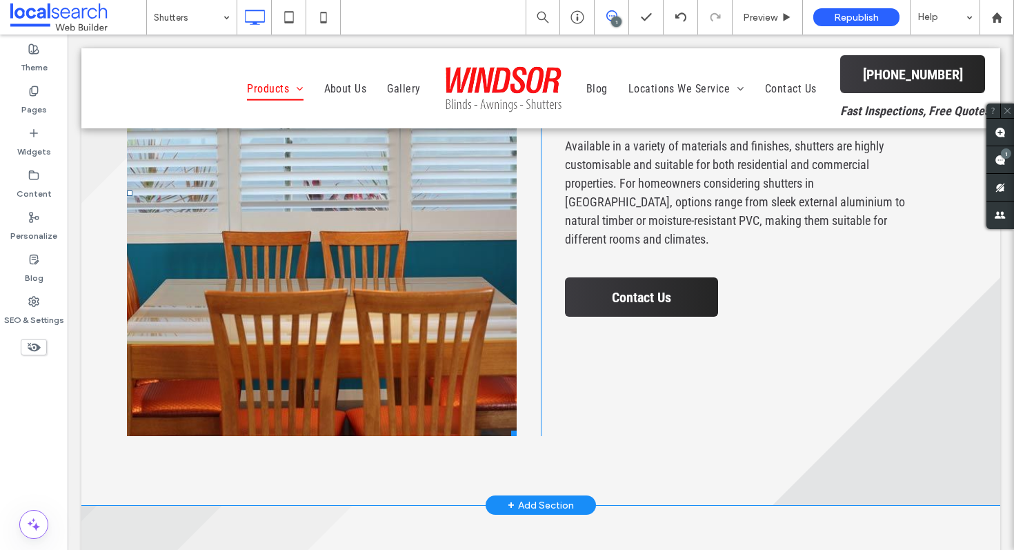
scroll to position [1637, 0]
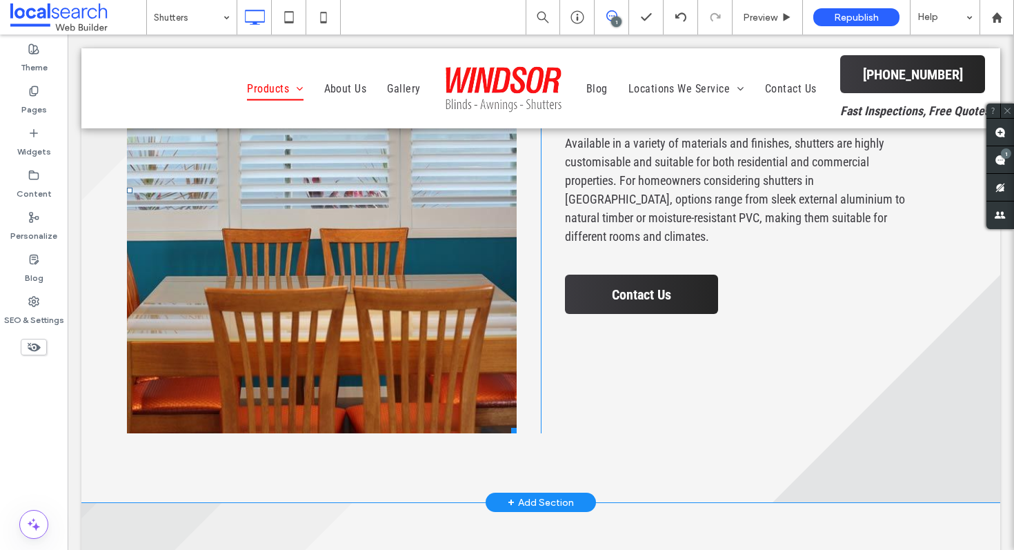
click at [414, 253] on link at bounding box center [322, 190] width 390 height 487
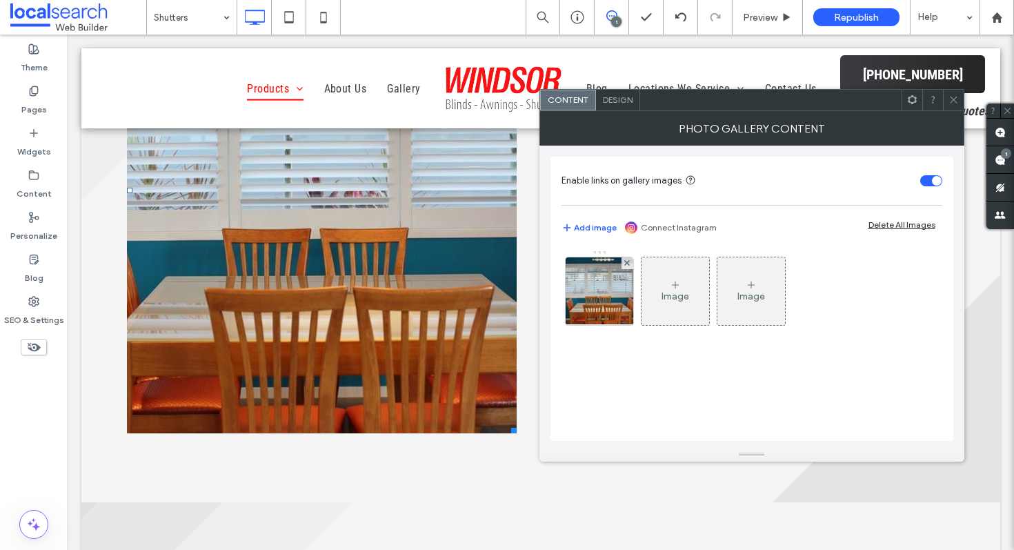
click at [694, 300] on div "Image" at bounding box center [676, 291] width 68 height 65
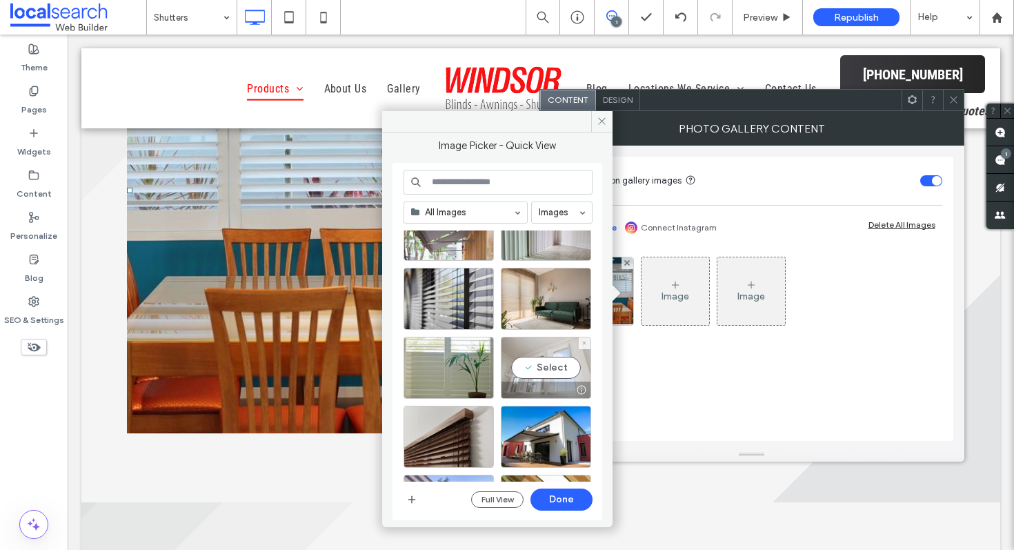
scroll to position [43, 0]
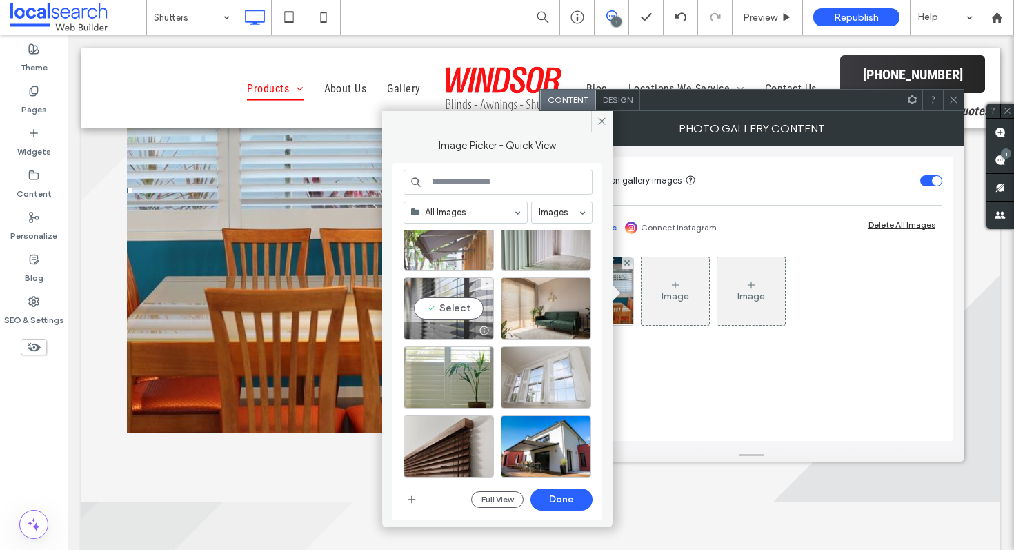
click at [451, 313] on div "Select" at bounding box center [449, 308] width 90 height 62
click at [556, 502] on button "Done" at bounding box center [562, 500] width 62 height 22
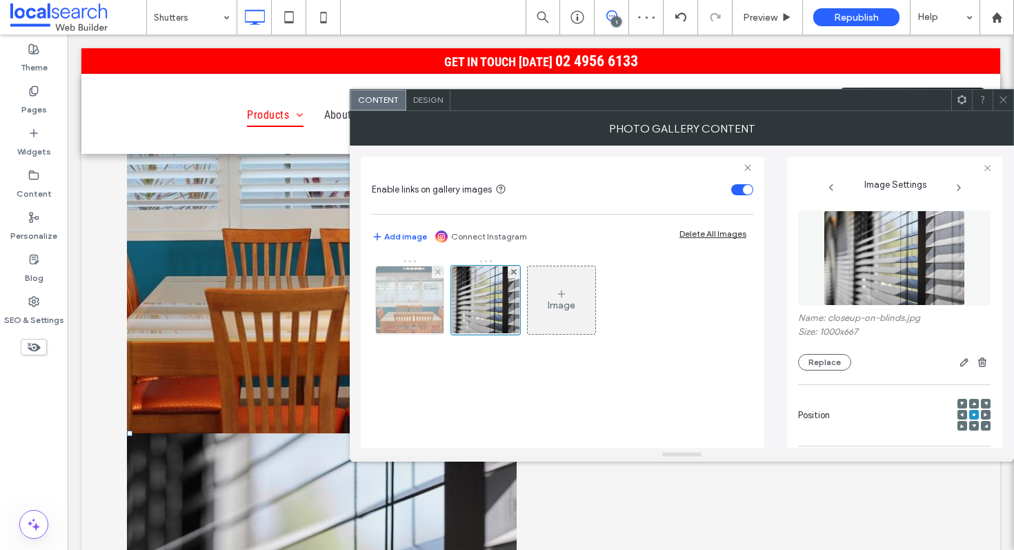
click at [434, 269] on div at bounding box center [438, 272] width 12 height 12
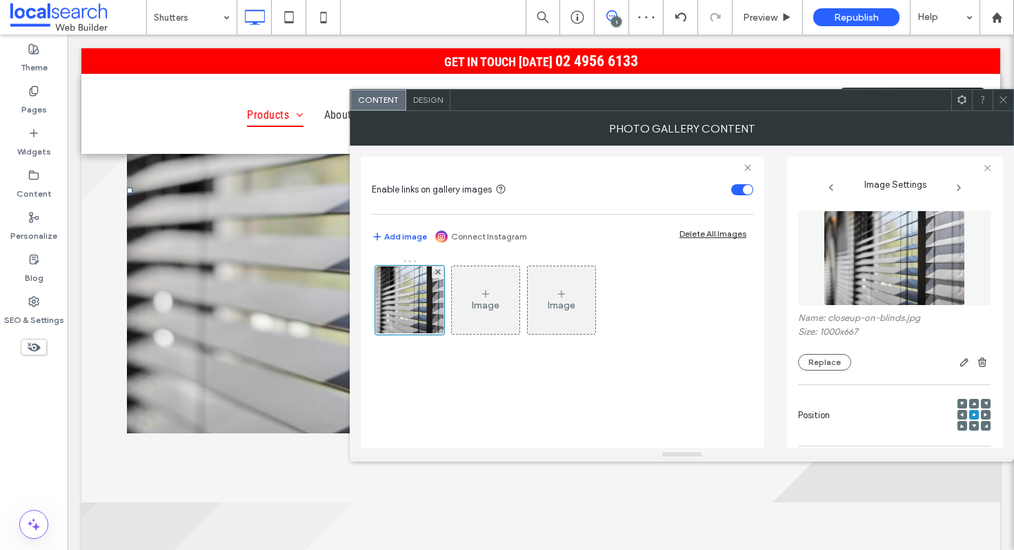
click at [999, 101] on icon at bounding box center [1004, 100] width 10 height 10
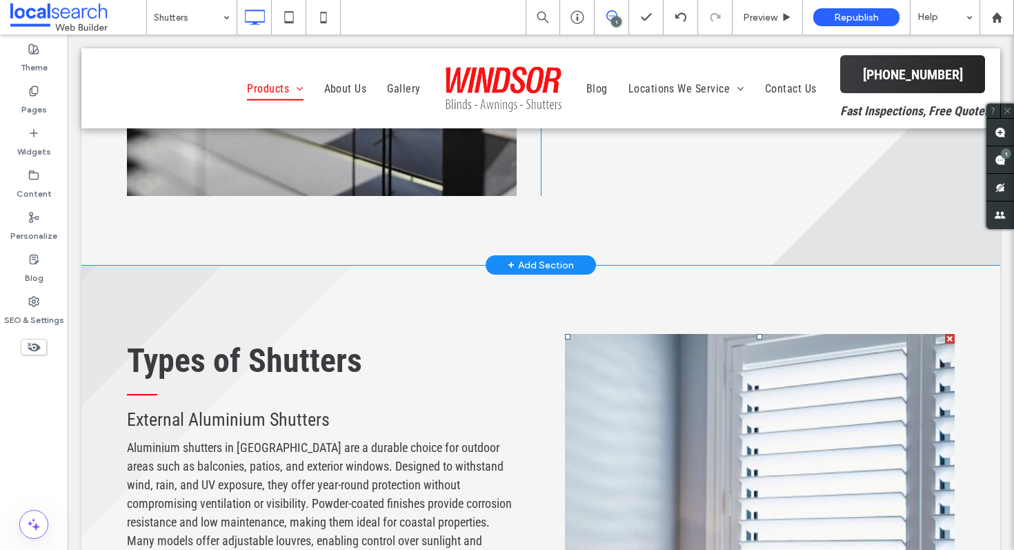
scroll to position [1964, 0]
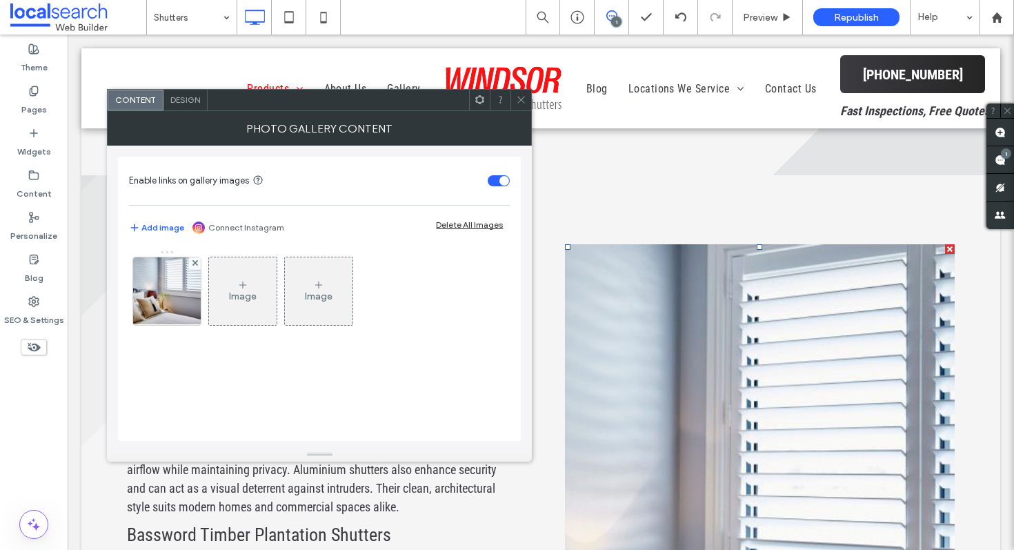
click at [241, 283] on icon at bounding box center [242, 284] width 11 height 11
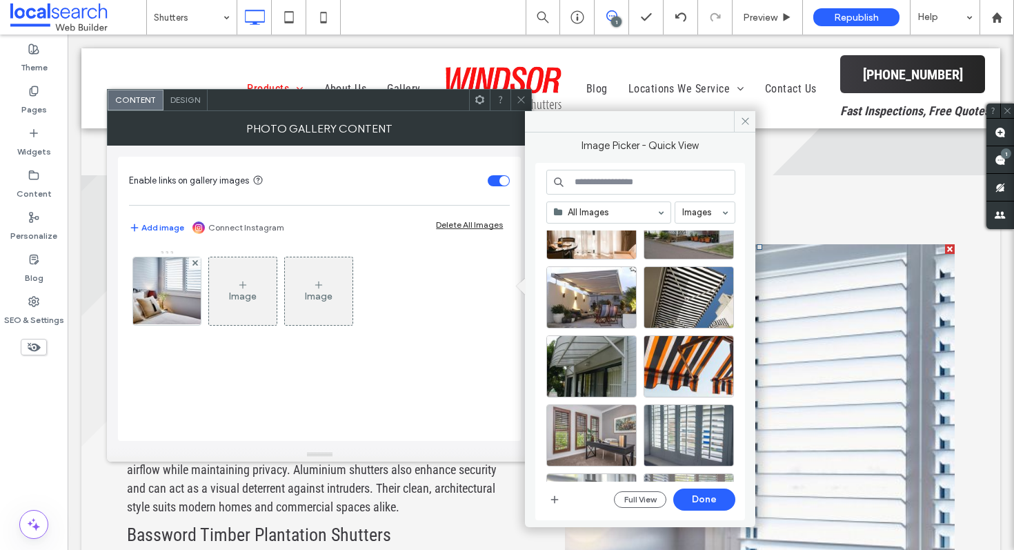
scroll to position [426, 0]
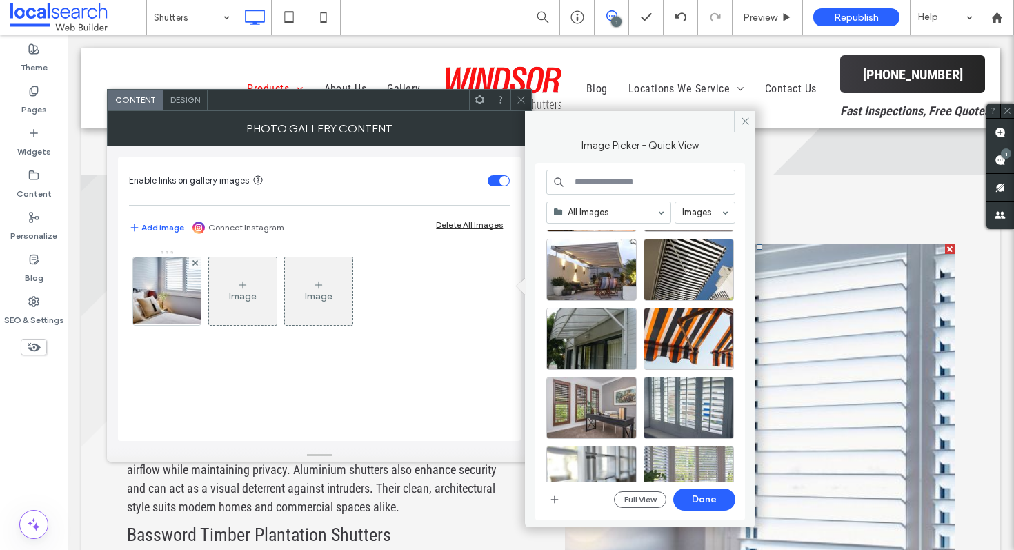
click at [608, 177] on input at bounding box center [641, 182] width 189 height 25
type input "*"
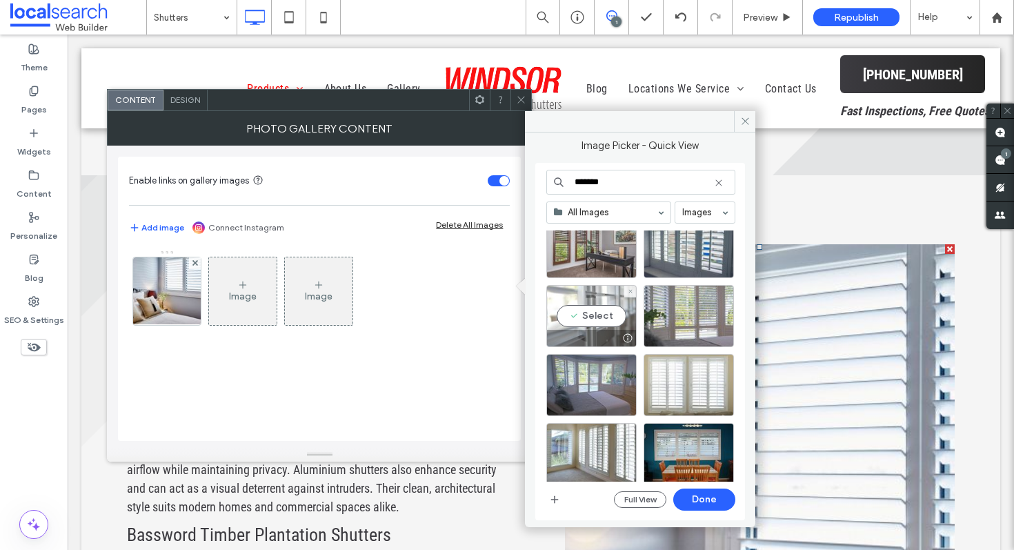
scroll to position [119, 0]
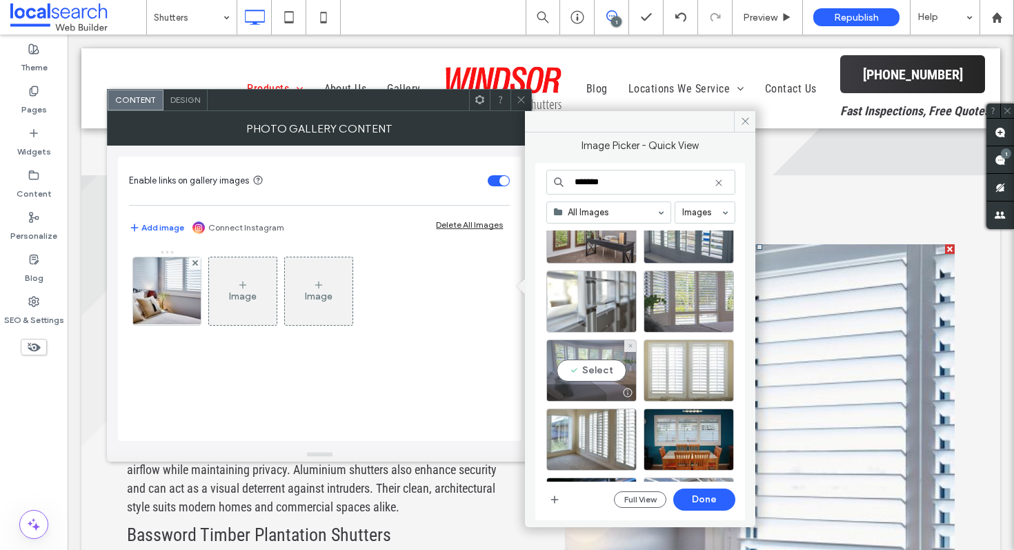
type input "*******"
click at [591, 369] on div "Select" at bounding box center [592, 371] width 90 height 62
click at [694, 500] on button "Done" at bounding box center [705, 500] width 62 height 22
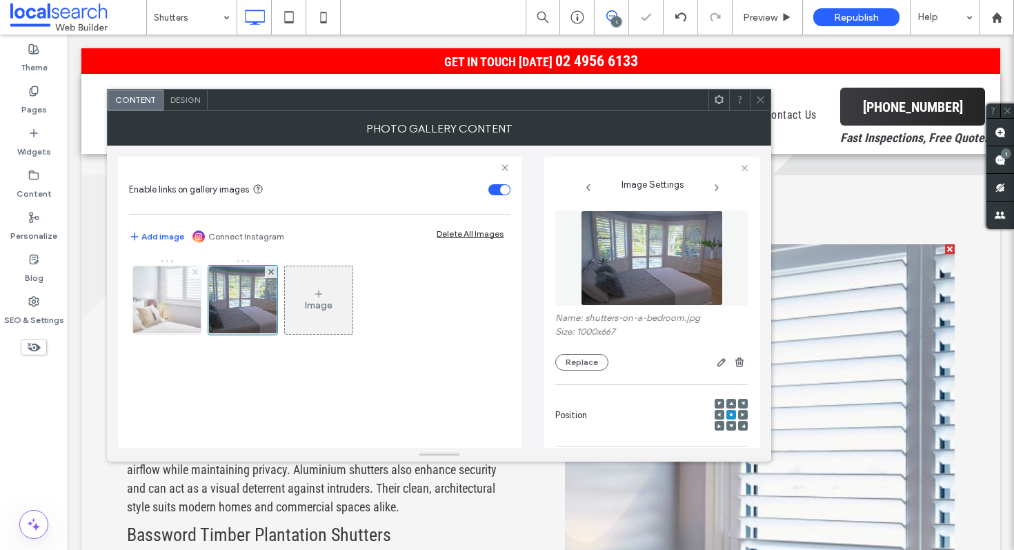
click at [194, 270] on use at bounding box center [196, 272] width 6 height 6
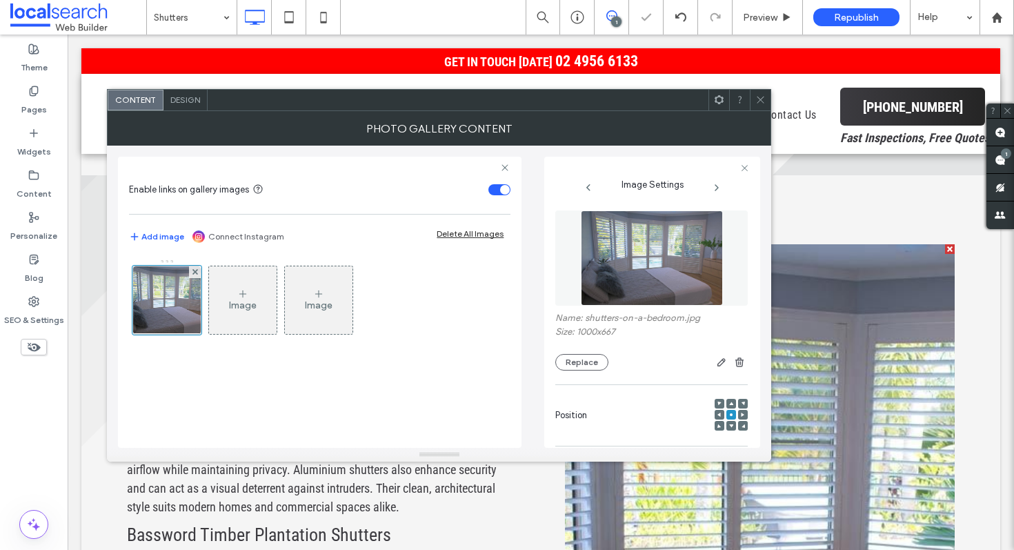
click at [755, 105] on div at bounding box center [760, 100] width 21 height 21
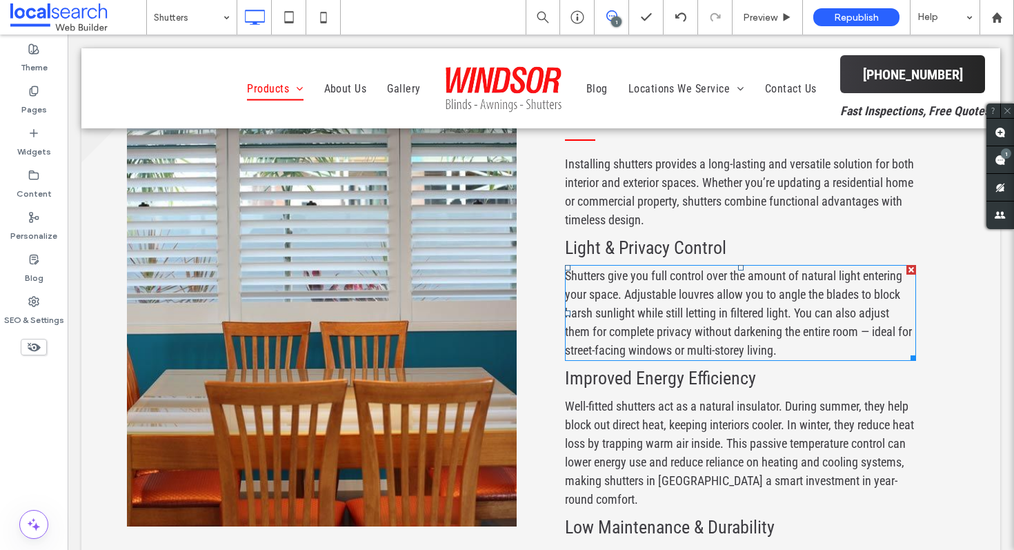
scroll to position [3037, 0]
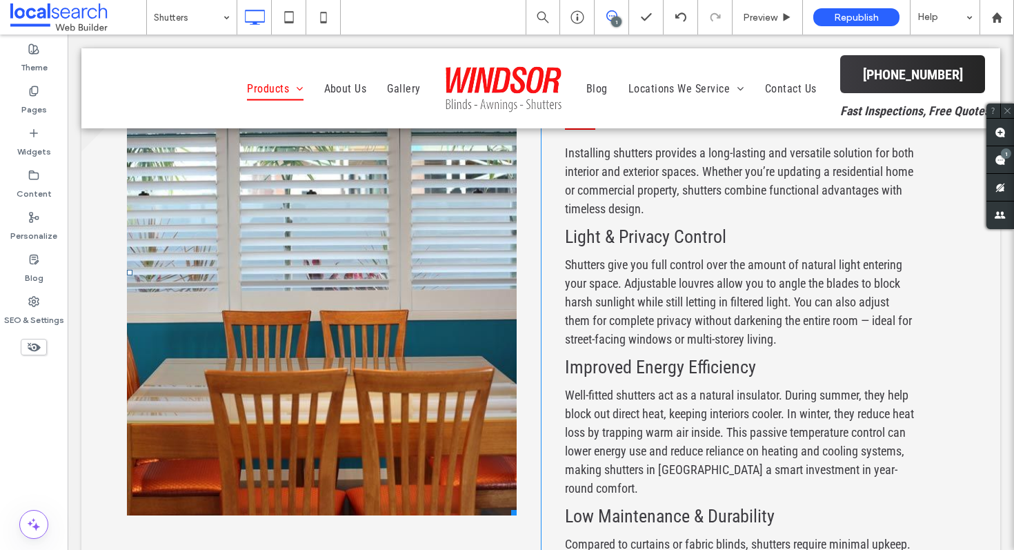
click at [318, 244] on link at bounding box center [322, 272] width 390 height 487
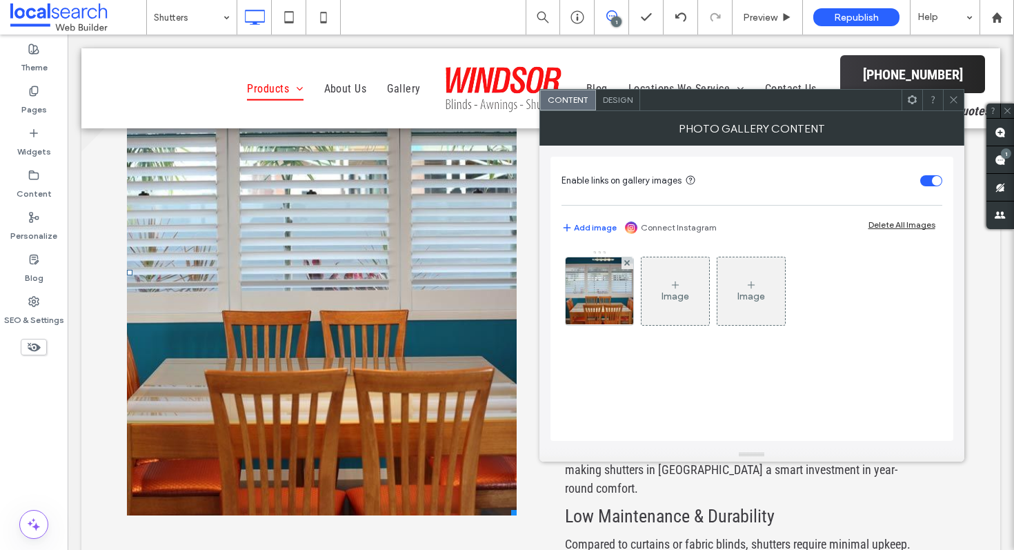
click at [318, 244] on link at bounding box center [322, 272] width 390 height 487
click at [679, 290] on icon at bounding box center [675, 284] width 11 height 11
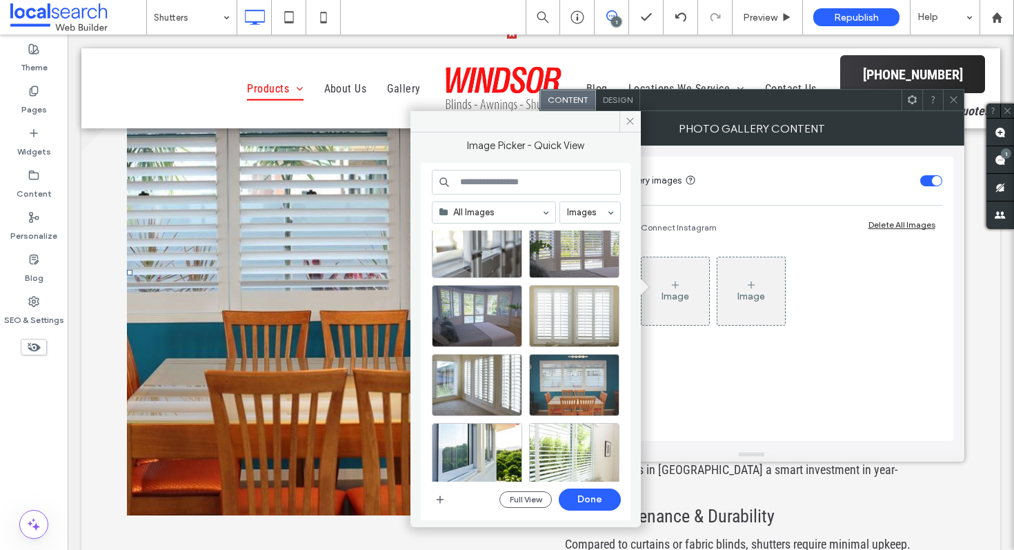
scroll to position [667, 0]
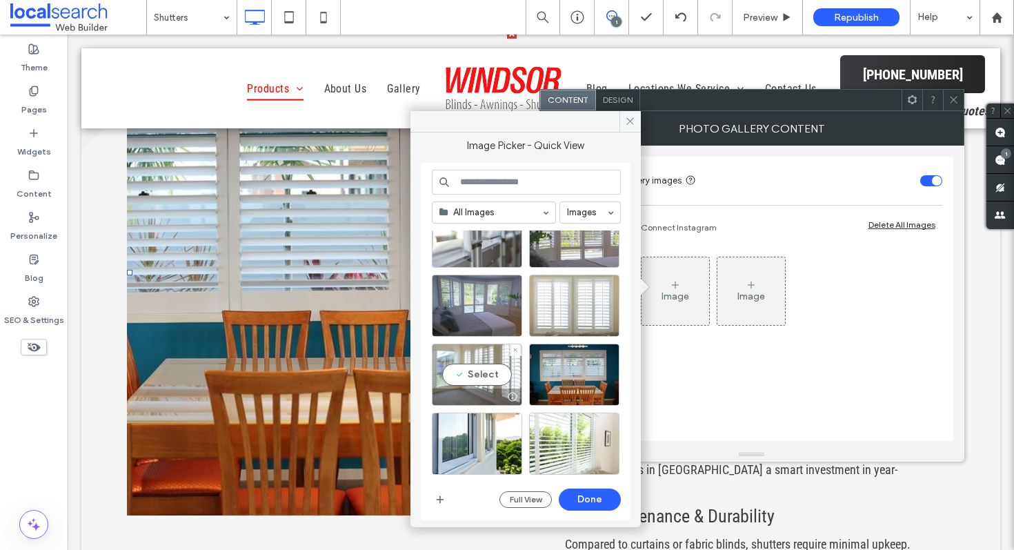
click at [479, 377] on div "Select" at bounding box center [477, 375] width 90 height 62
click at [599, 497] on button "Done" at bounding box center [590, 500] width 62 height 22
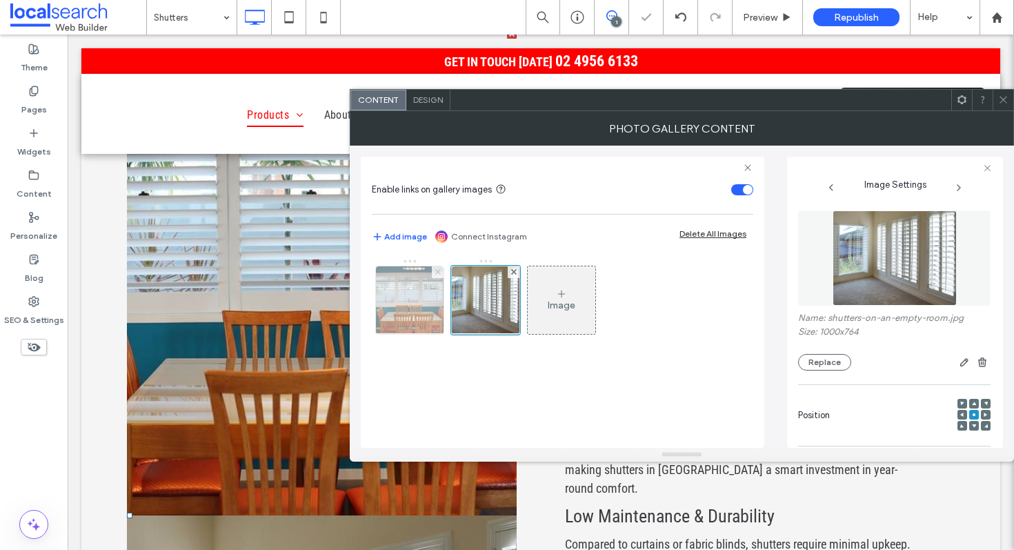
click at [438, 267] on span at bounding box center [438, 272] width 6 height 12
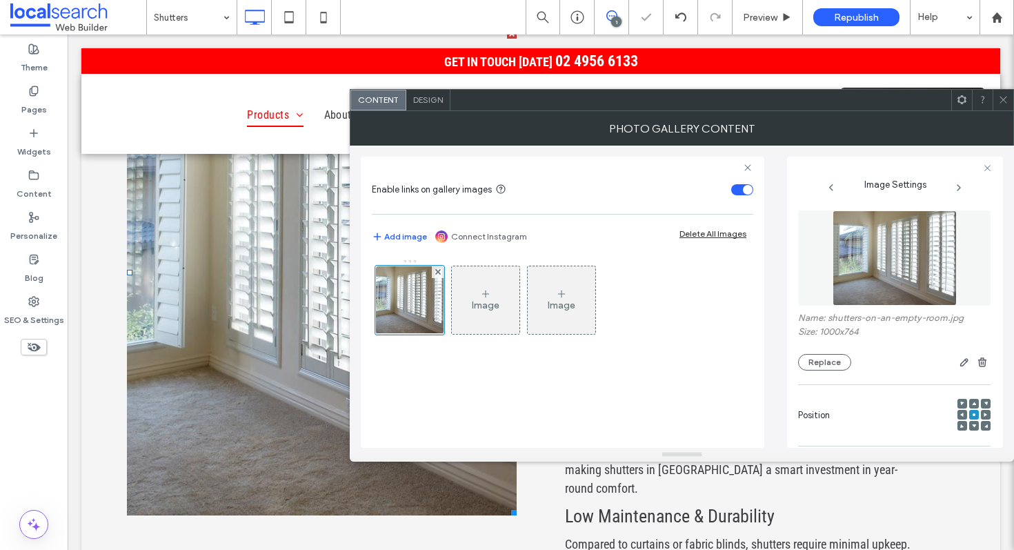
click at [1003, 97] on icon at bounding box center [1004, 100] width 10 height 10
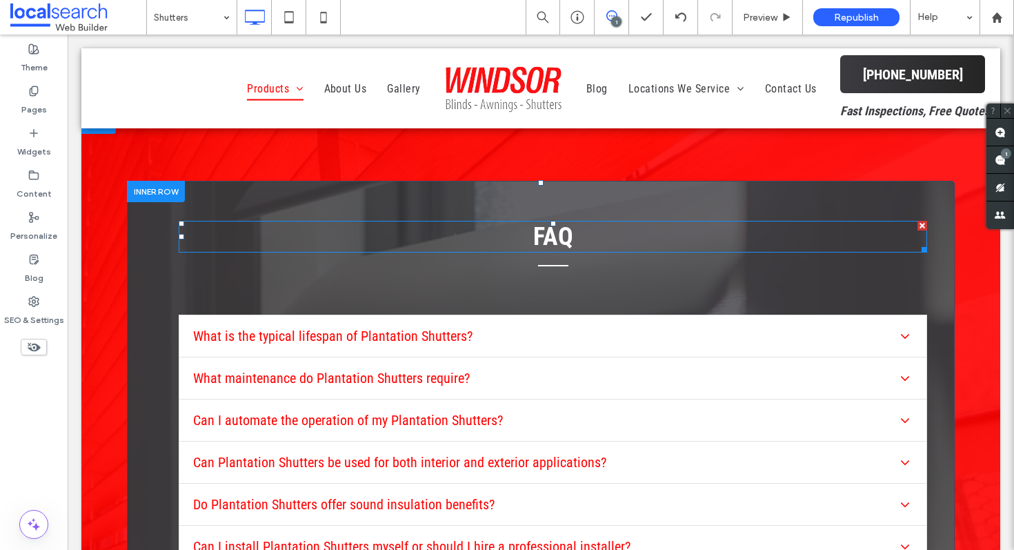
scroll to position [5430, 0]
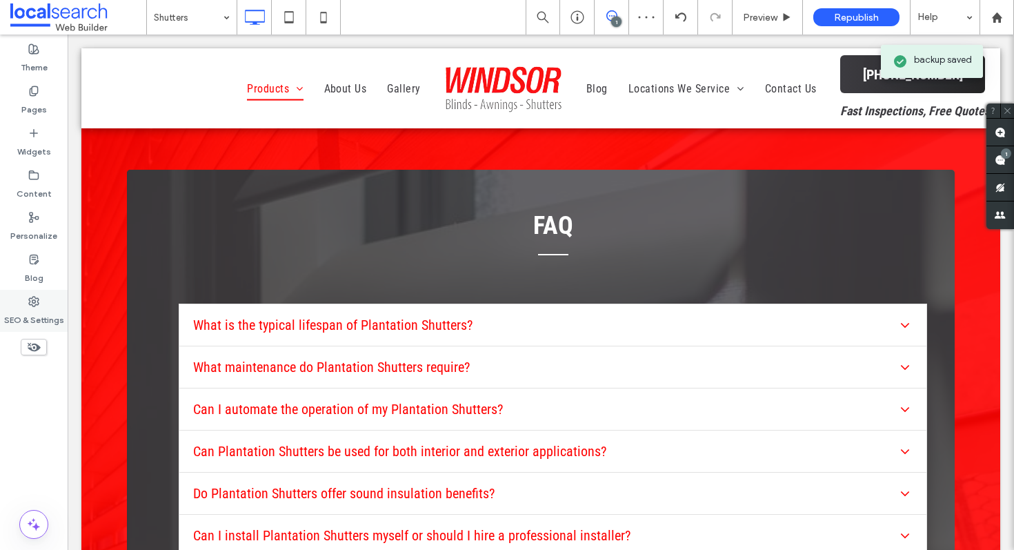
click at [37, 306] on icon at bounding box center [33, 301] width 11 height 11
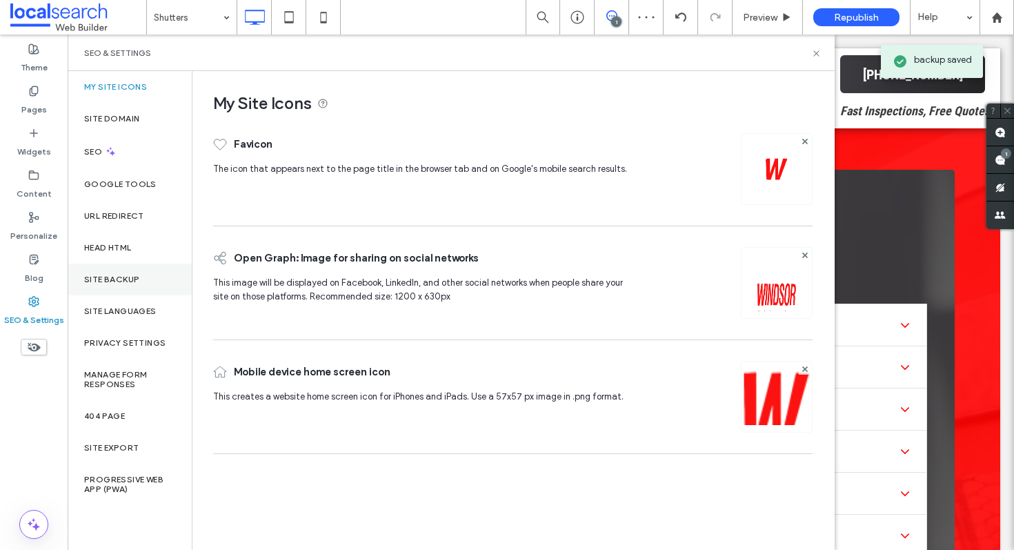
click at [102, 275] on label "Site Backup" at bounding box center [111, 280] width 55 height 10
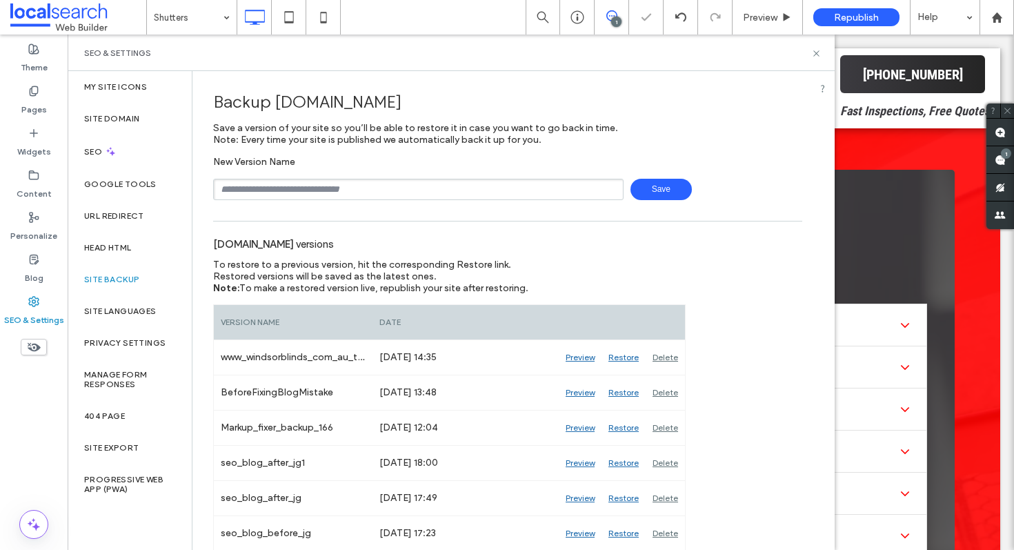
click at [365, 193] on input "text" at bounding box center [418, 189] width 411 height 21
type input "**********"
click at [640, 196] on span "Save" at bounding box center [661, 189] width 61 height 21
click at [816, 51] on icon at bounding box center [817, 53] width 10 height 10
